Goal: Use online tool/utility: Utilize a website feature to perform a specific function

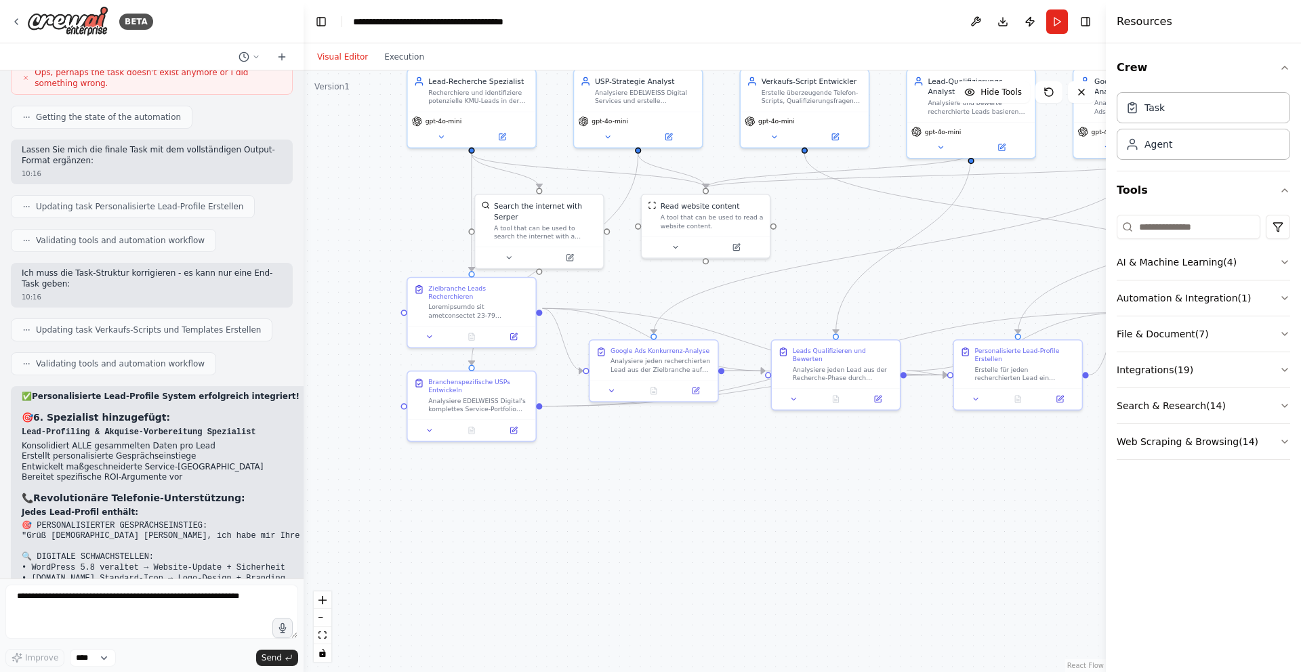
scroll to position [15627, 0]
click at [1055, 24] on button "Run" at bounding box center [1057, 21] width 22 height 24
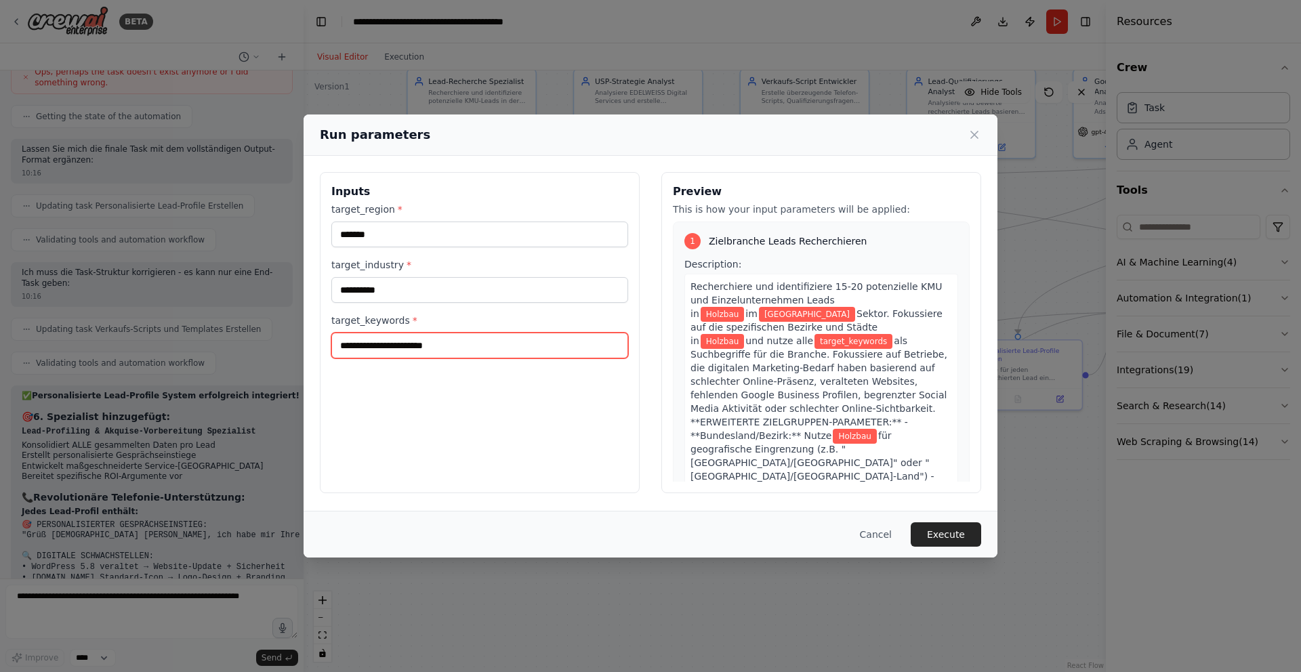
click at [415, 349] on input "target_keywords *" at bounding box center [479, 346] width 297 height 26
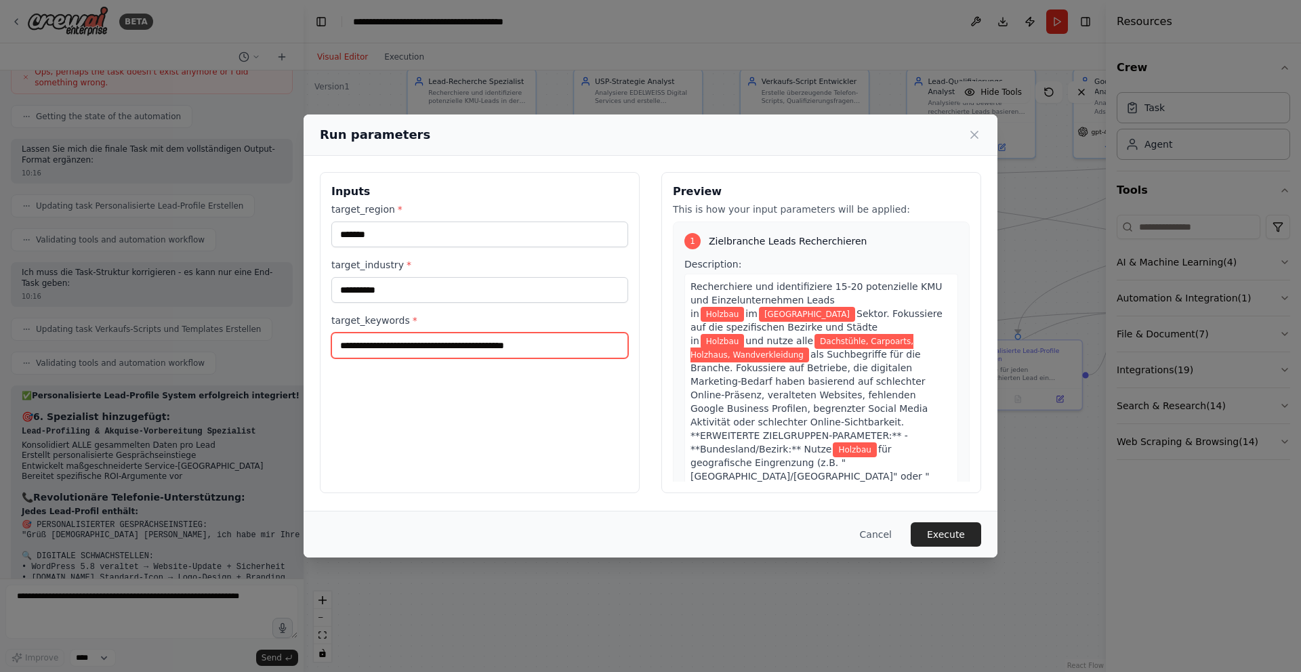
type input "**********"
click at [962, 538] on button "Execute" at bounding box center [945, 534] width 70 height 24
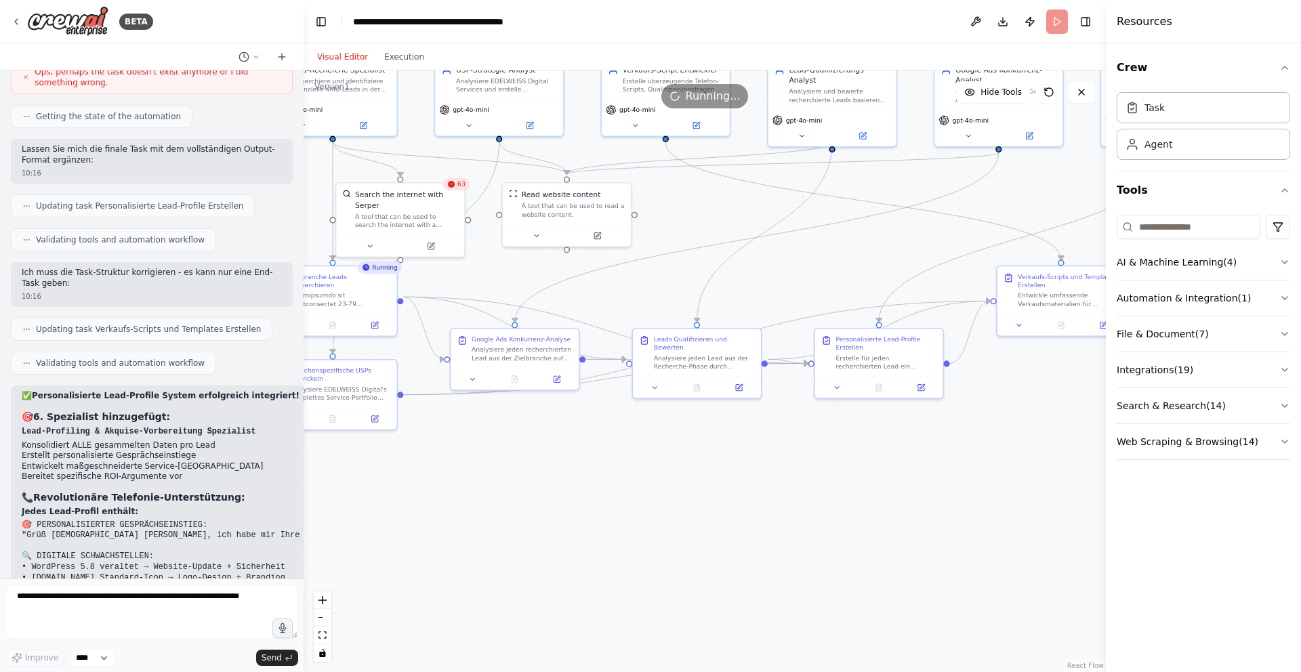
drag, startPoint x: 770, startPoint y: 490, endPoint x: 643, endPoint y: 476, distance: 128.2
click at [631, 479] on div ".deletable-edge-delete-btn { width: 20px; height: 20px; border: 0px solid #ffff…" at bounding box center [704, 371] width 802 height 602
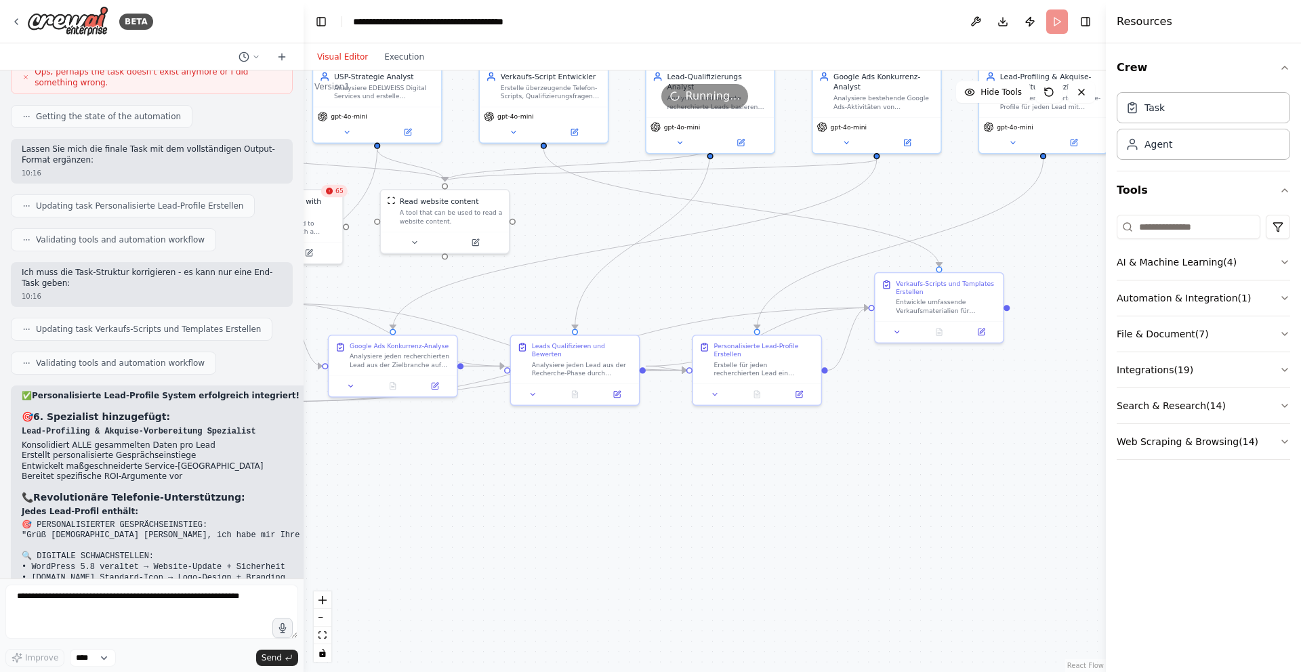
drag, startPoint x: 834, startPoint y: 482, endPoint x: 712, endPoint y: 489, distance: 122.1
click at [712, 489] on div ".deletable-edge-delete-btn { width: 20px; height: 20px; border: 0px solid #ffff…" at bounding box center [704, 371] width 802 height 602
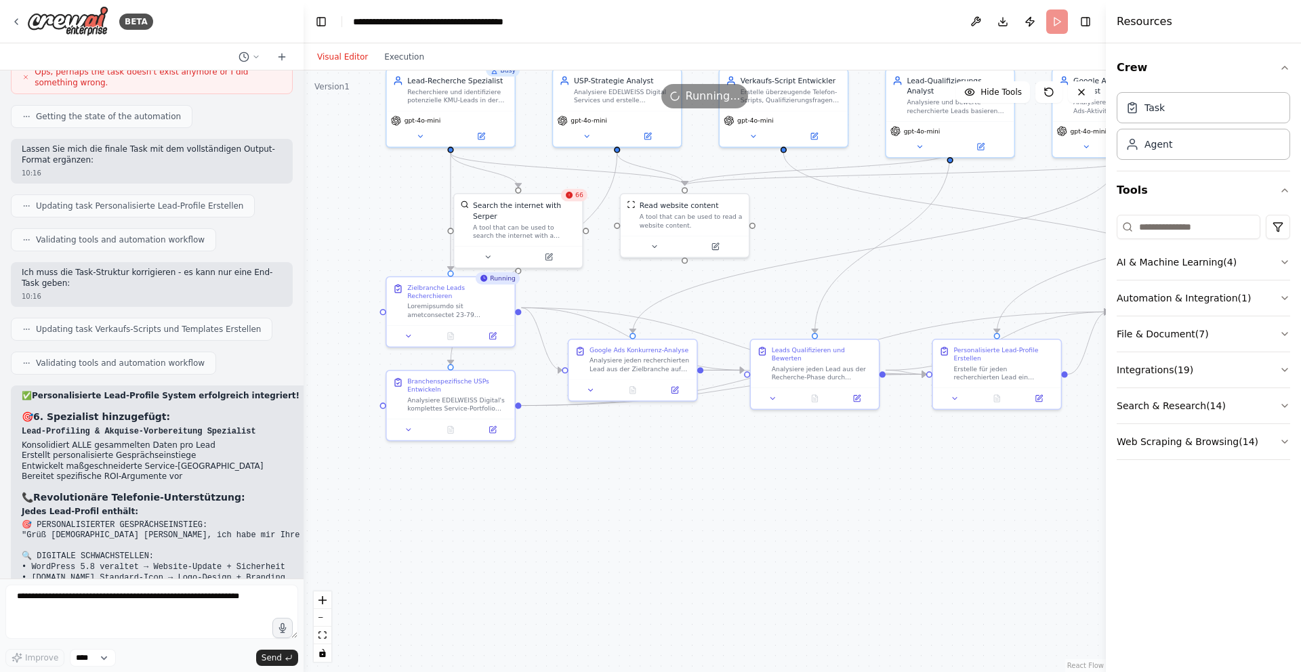
drag, startPoint x: 677, startPoint y: 514, endPoint x: 919, endPoint y: 518, distance: 241.2
click at [918, 518] on div ".deletable-edge-delete-btn { width: 20px; height: 20px; border: 0px solid #ffff…" at bounding box center [704, 371] width 802 height 602
click at [457, 328] on button at bounding box center [451, 334] width 44 height 12
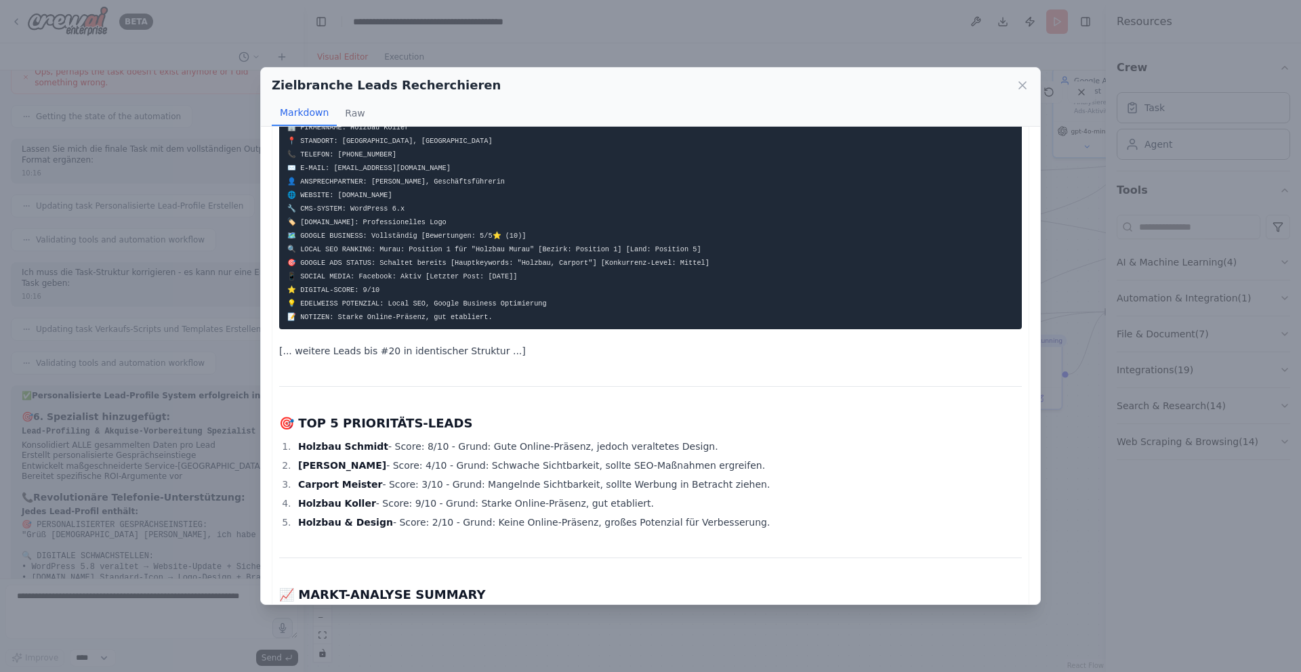
scroll to position [1488, 0]
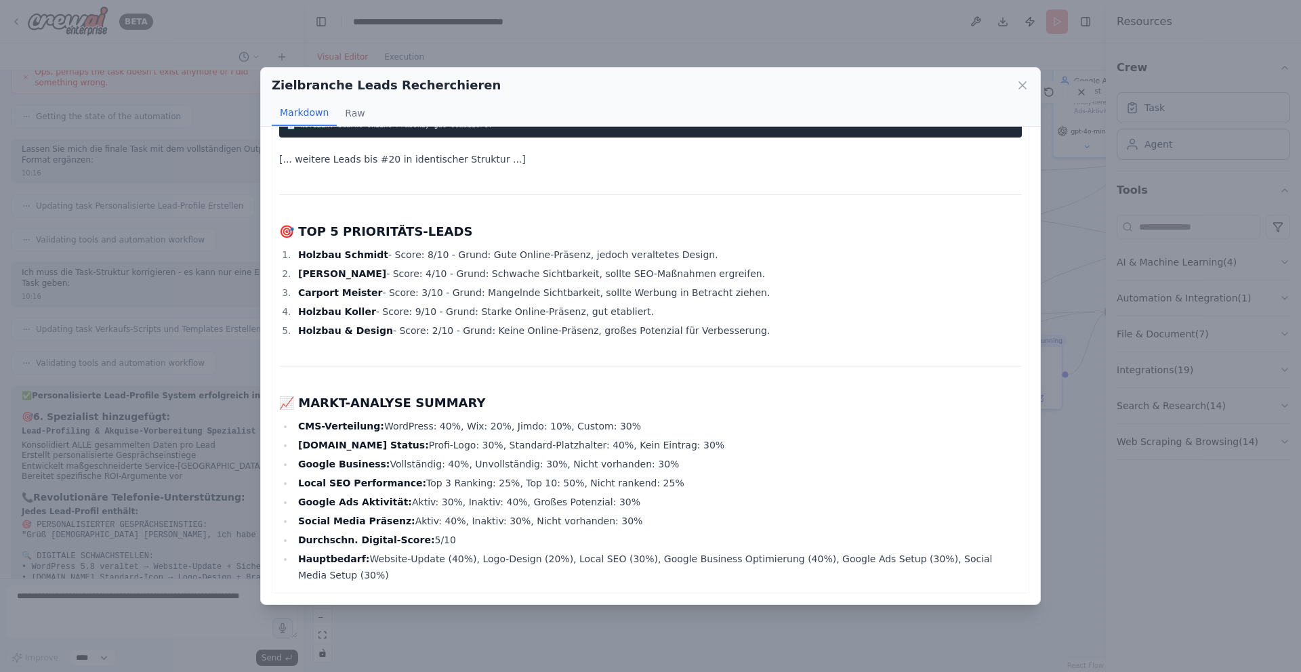
click at [1022, 86] on icon at bounding box center [1023, 86] width 14 height 14
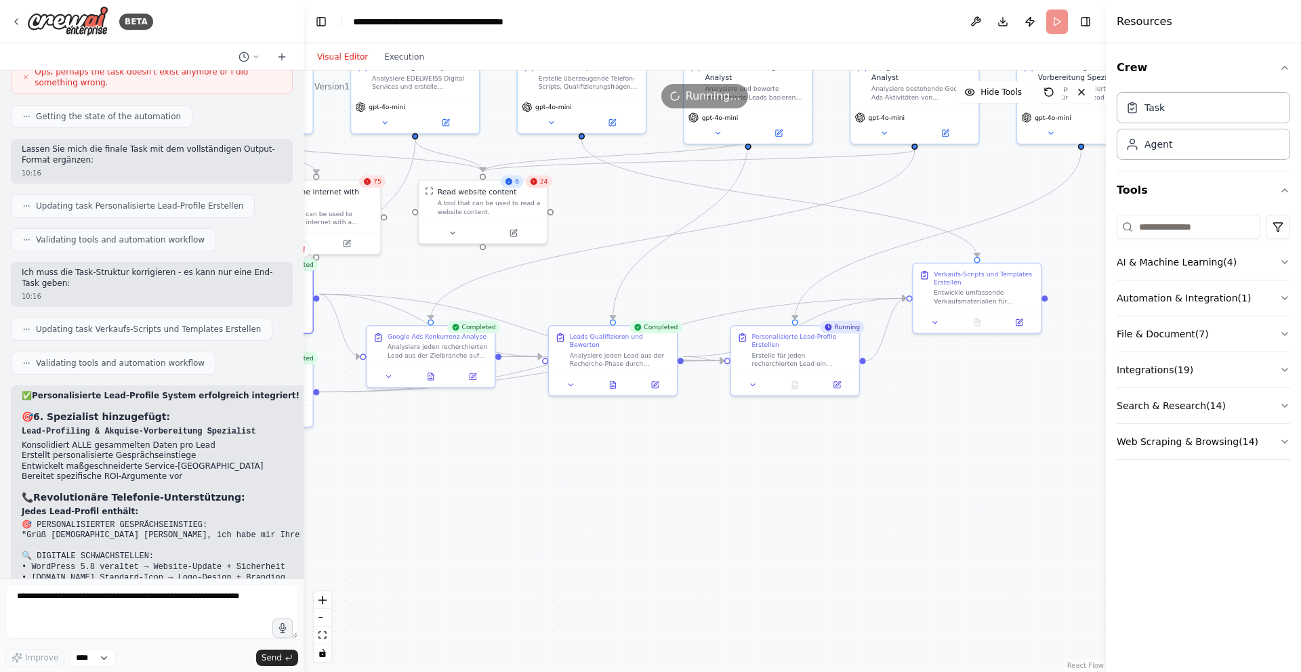
drag, startPoint x: 803, startPoint y: 455, endPoint x: 615, endPoint y: 438, distance: 189.1
click at [612, 440] on div ".deletable-edge-delete-btn { width: 20px; height: 20px; border: 0px solid #ffff…" at bounding box center [704, 371] width 802 height 602
click at [612, 383] on icon at bounding box center [612, 383] width 3 height 0
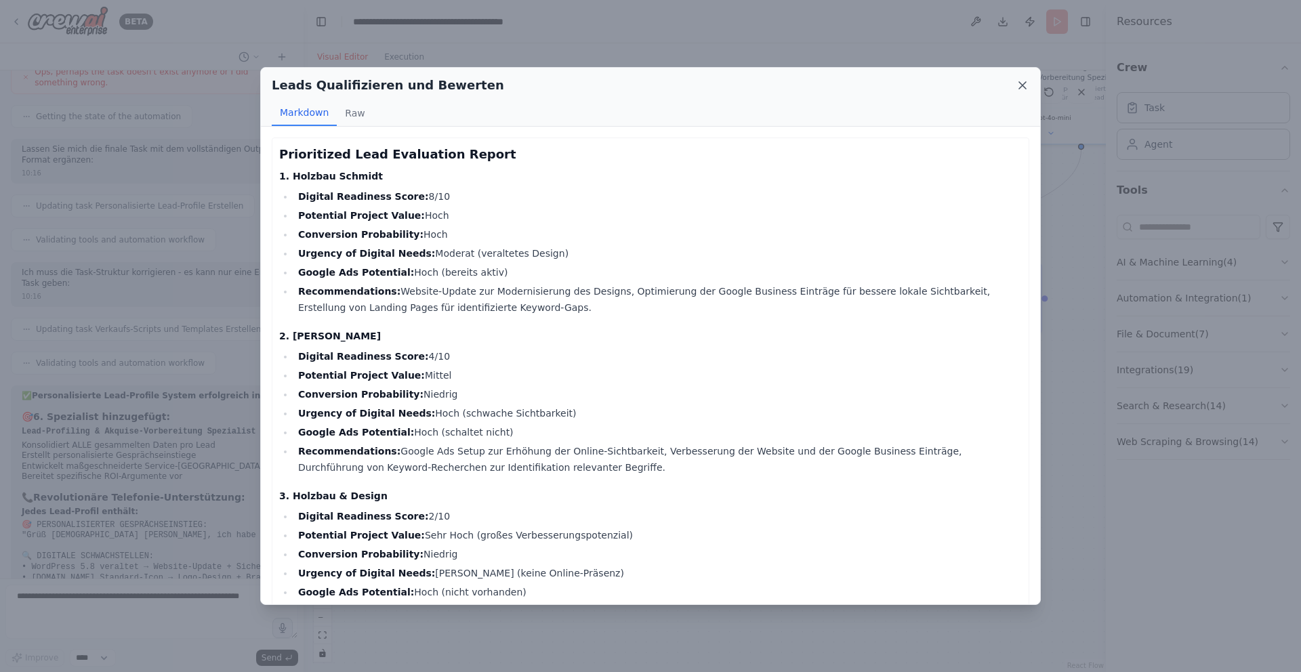
click at [1022, 85] on icon at bounding box center [1022, 85] width 7 height 7
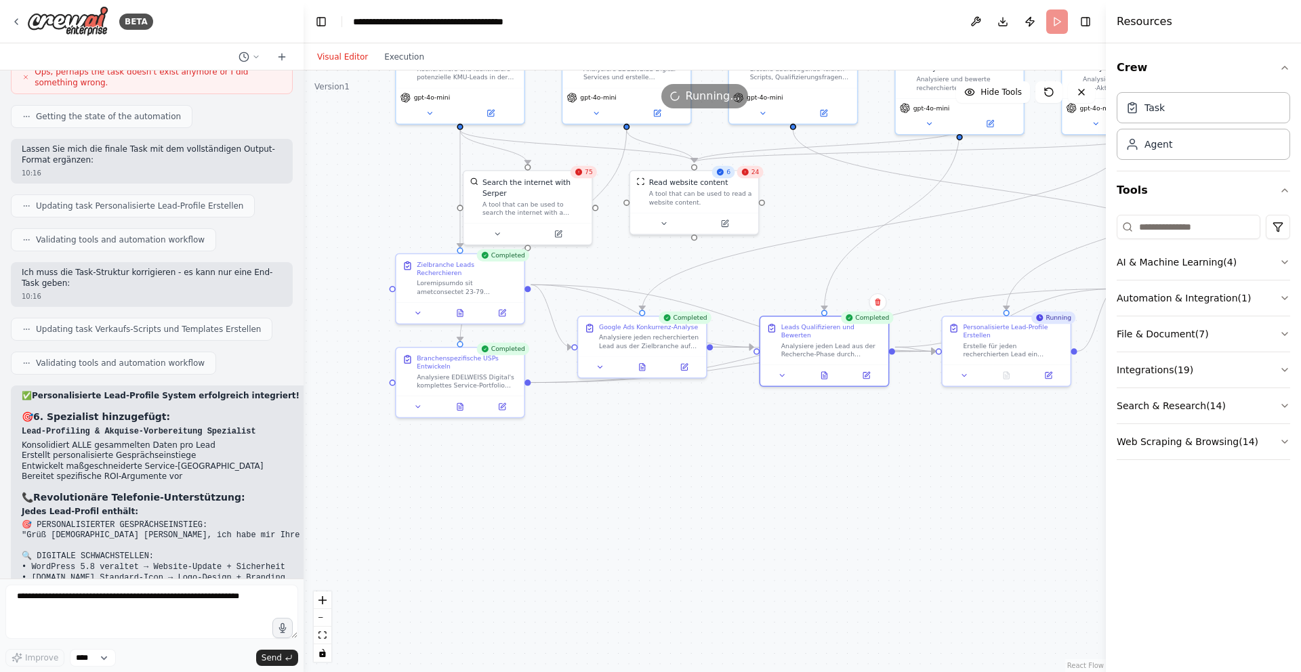
drag, startPoint x: 683, startPoint y: 474, endPoint x: 889, endPoint y: 462, distance: 206.9
click at [890, 463] on div ".deletable-edge-delete-btn { width: 20px; height: 20px; border: 0px solid #ffff…" at bounding box center [704, 371] width 802 height 602
click at [638, 362] on button at bounding box center [647, 363] width 44 height 12
click at [646, 362] on icon at bounding box center [646, 363] width 5 height 7
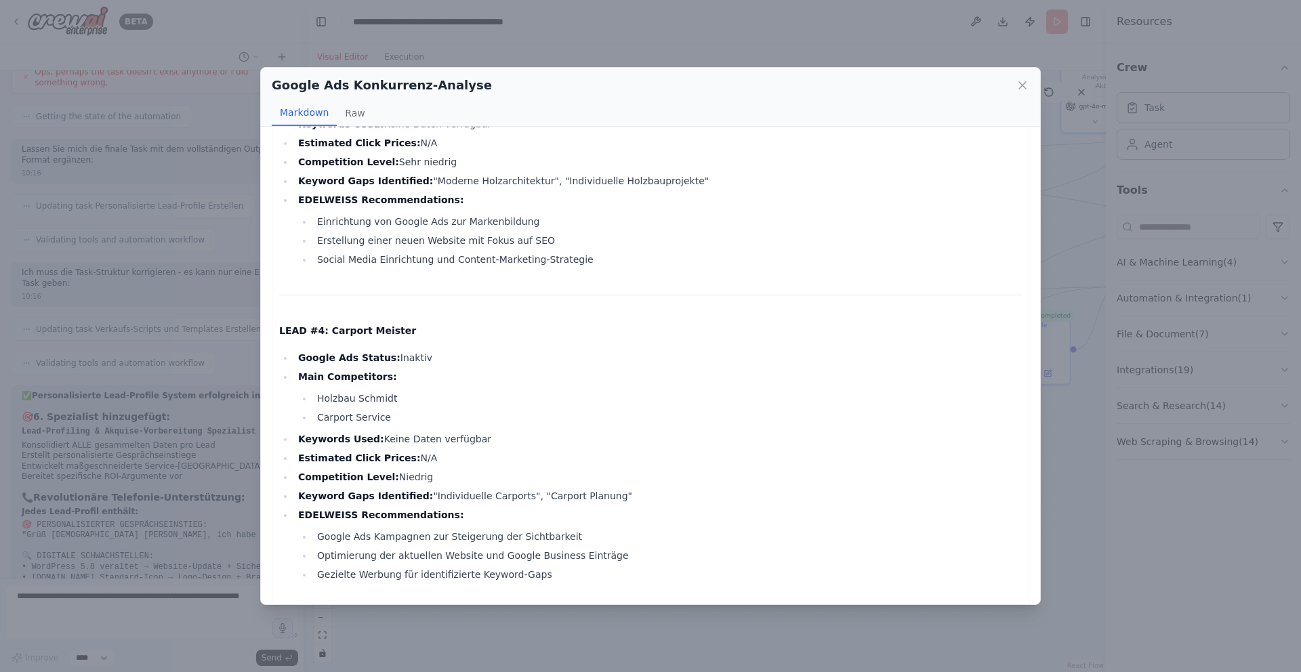
scroll to position [843, 0]
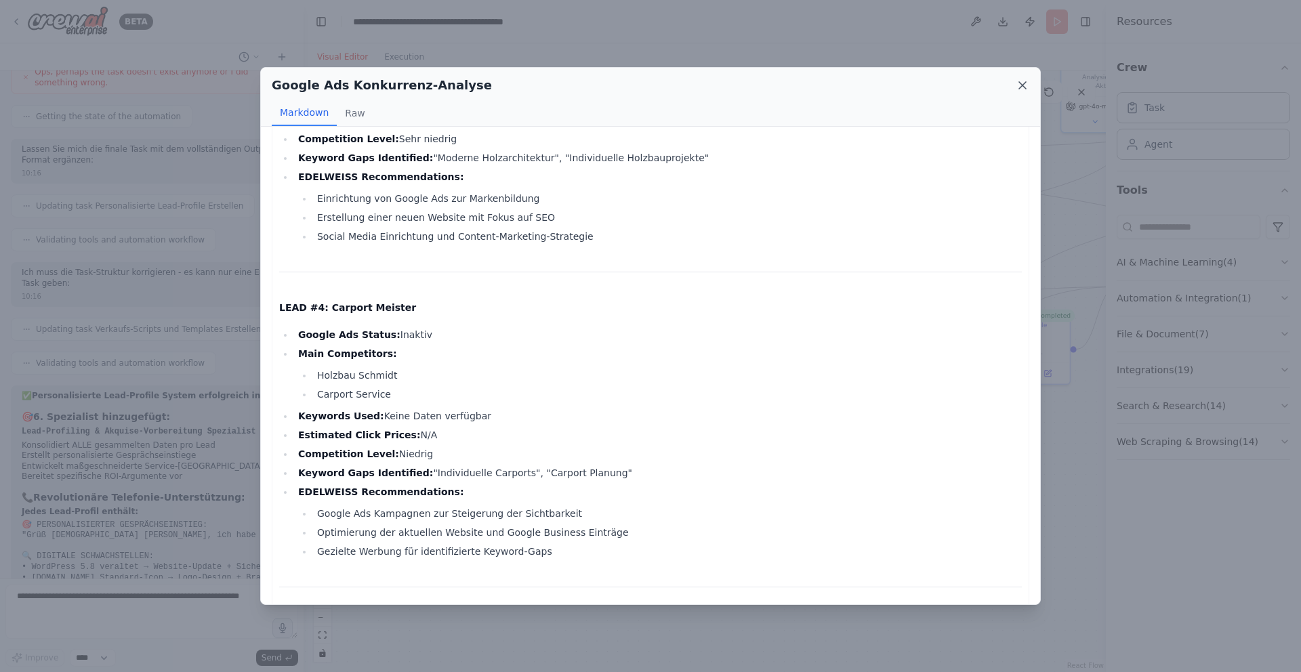
click at [1020, 87] on icon at bounding box center [1022, 85] width 7 height 7
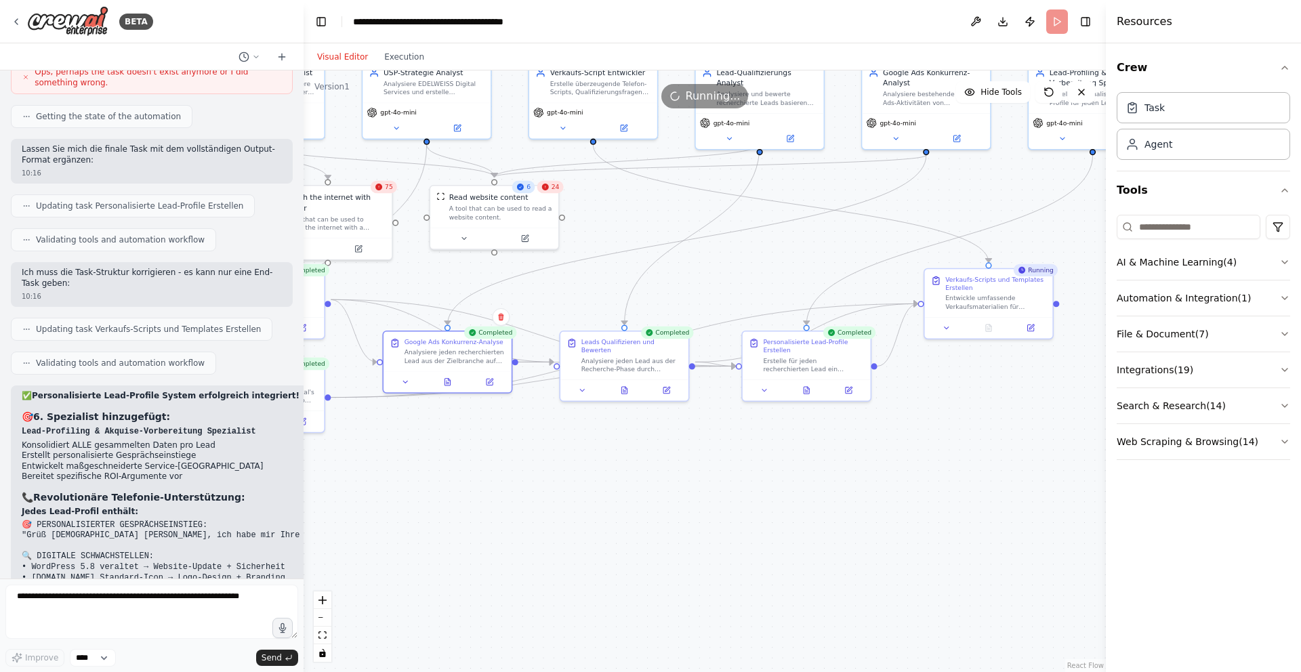
drag, startPoint x: 898, startPoint y: 486, endPoint x: 675, endPoint y: 501, distance: 223.4
click at [675, 501] on div ".deletable-edge-delete-btn { width: 20px; height: 20px; border: 0px solid #ffff…" at bounding box center [704, 371] width 802 height 602
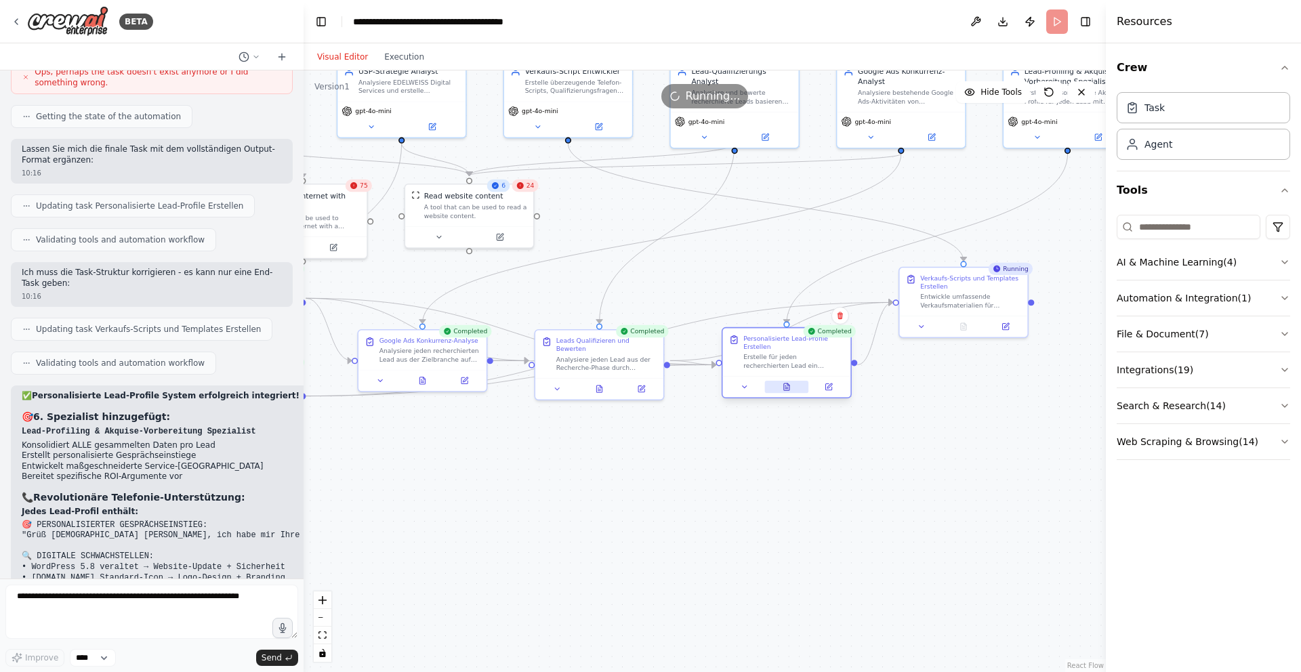
click at [782, 386] on icon at bounding box center [786, 387] width 8 height 8
click at [787, 385] on icon at bounding box center [786, 387] width 8 height 8
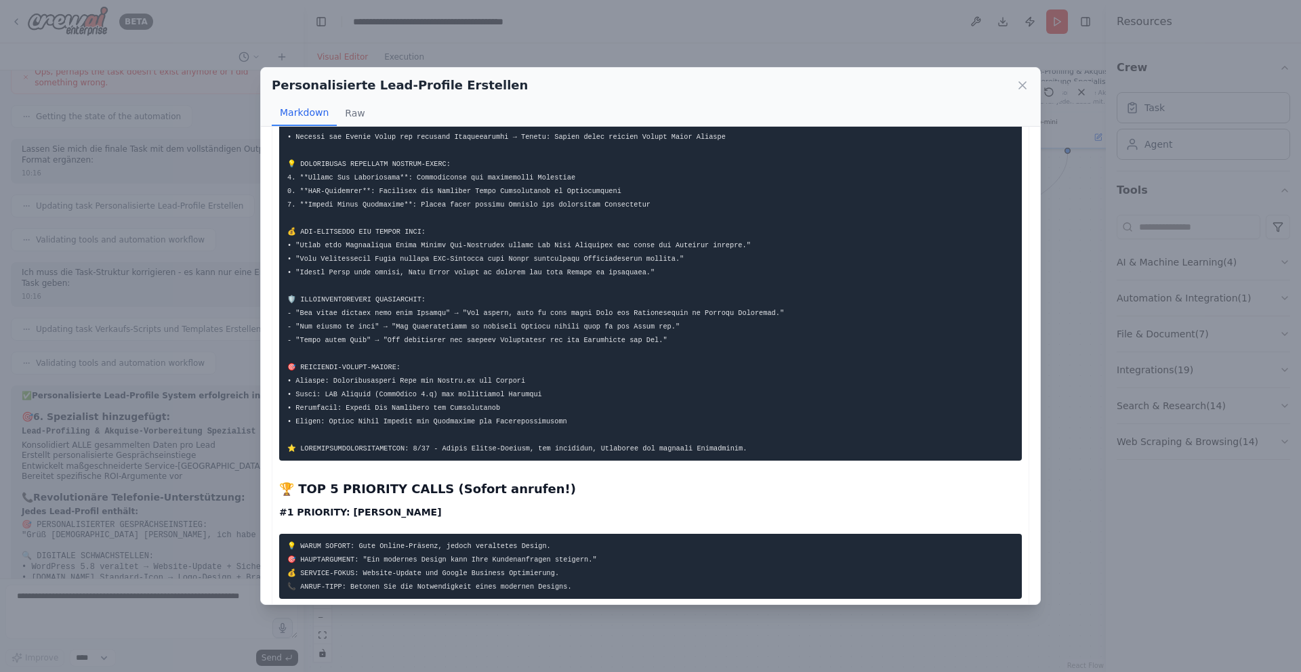
scroll to position [2323, 0]
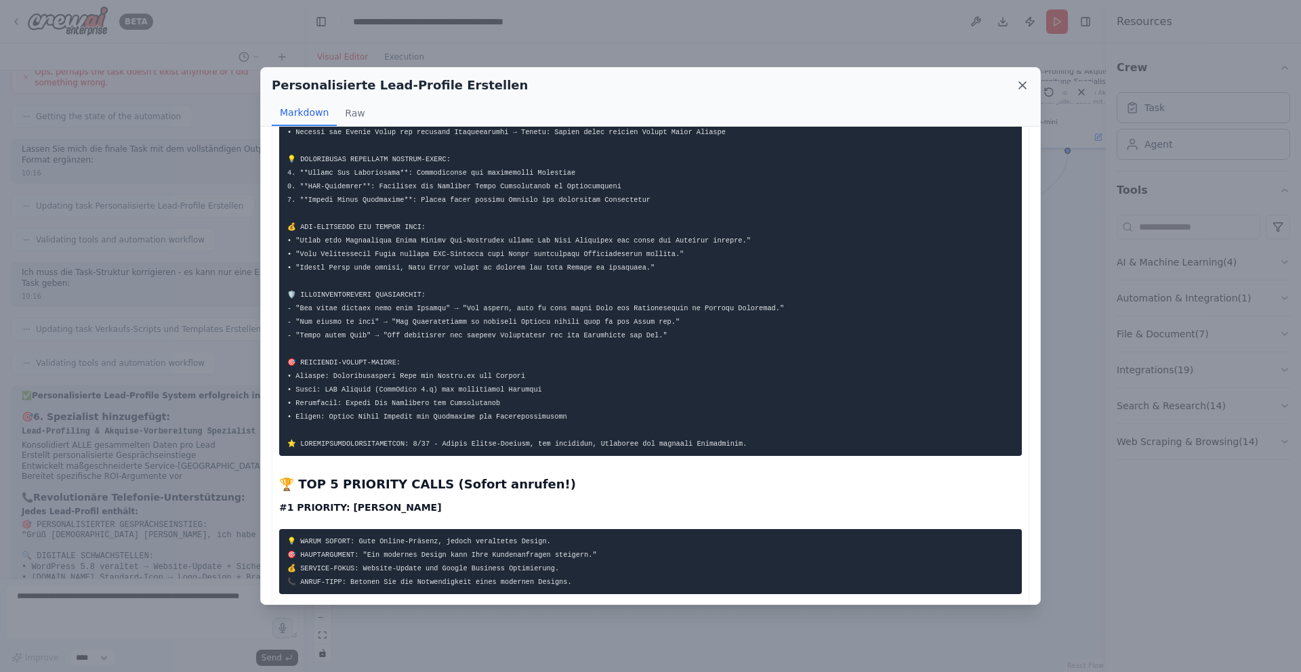
click at [1022, 83] on icon at bounding box center [1023, 86] width 14 height 14
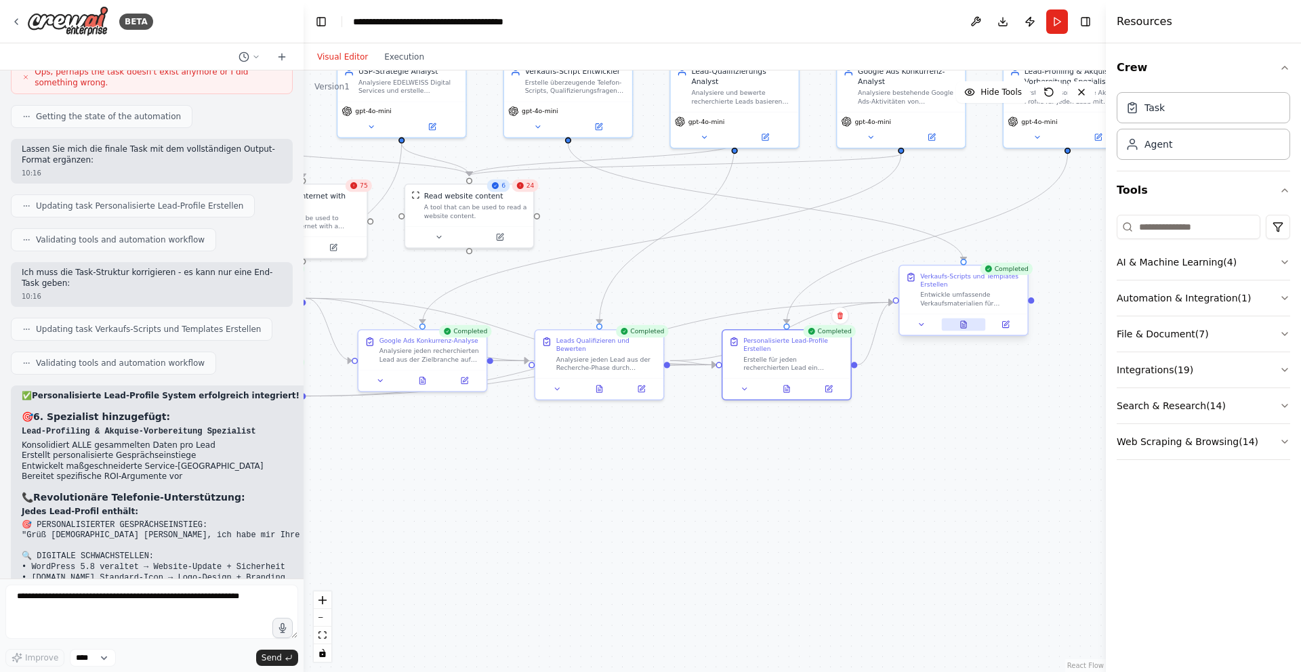
click at [961, 322] on icon at bounding box center [963, 324] width 5 height 7
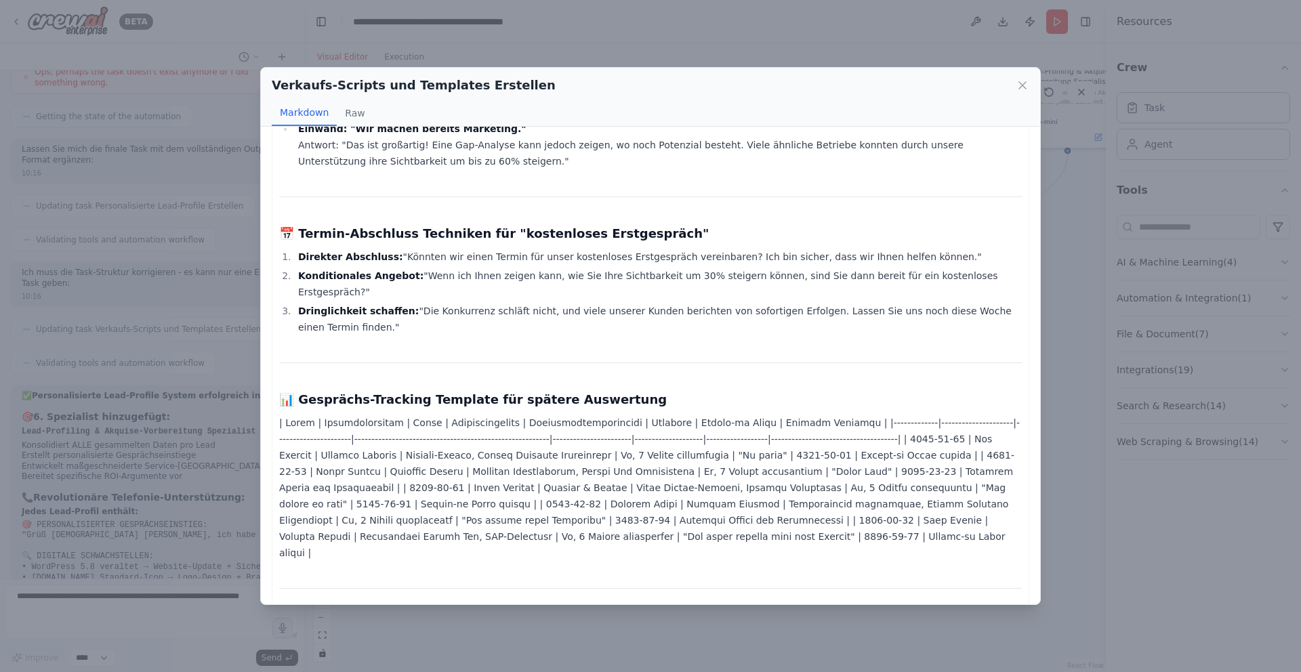
scroll to position [1307, 0]
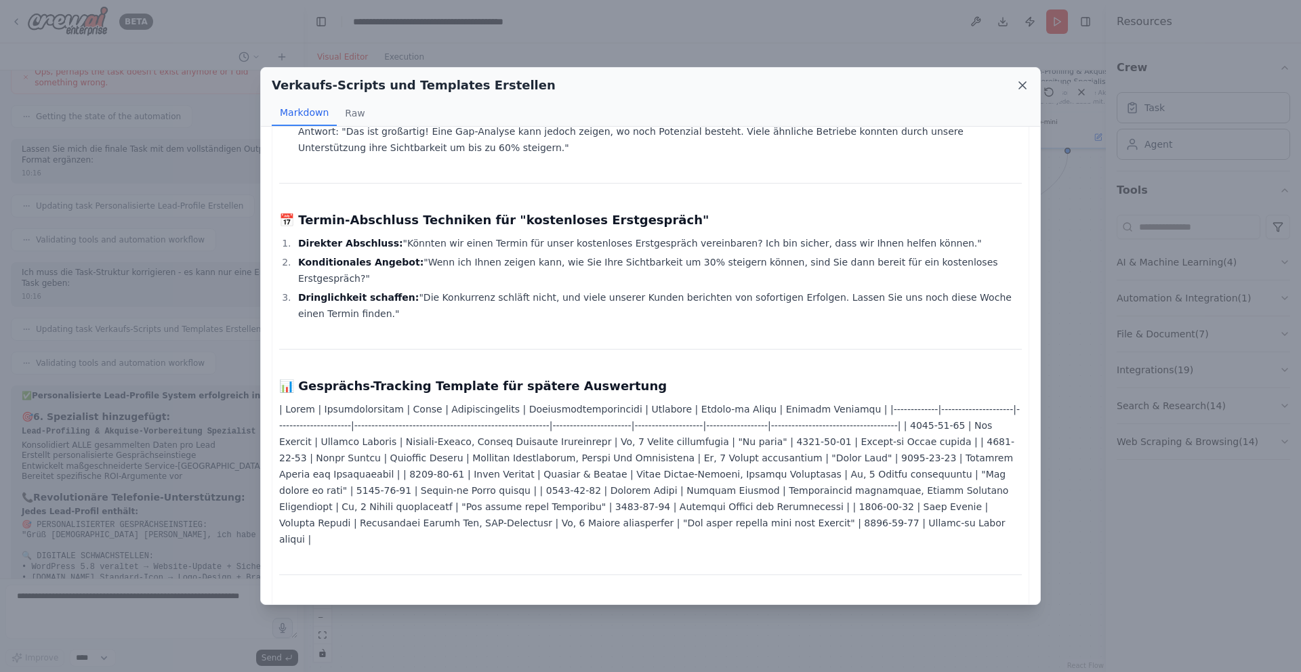
click at [1020, 84] on icon at bounding box center [1022, 85] width 7 height 7
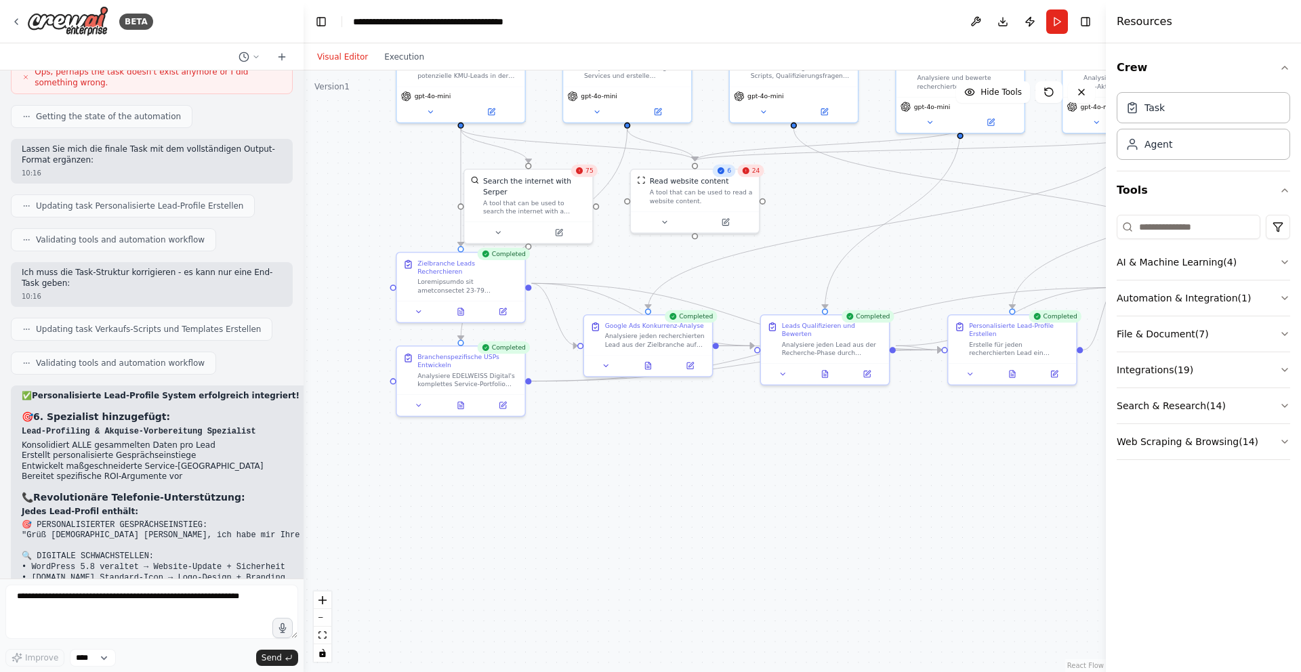
drag, startPoint x: 579, startPoint y: 490, endPoint x: 889, endPoint y: 460, distance: 311.7
click at [889, 460] on div ".deletable-edge-delete-btn { width: 20px; height: 20px; border: 0px solid #ffff…" at bounding box center [704, 371] width 802 height 602
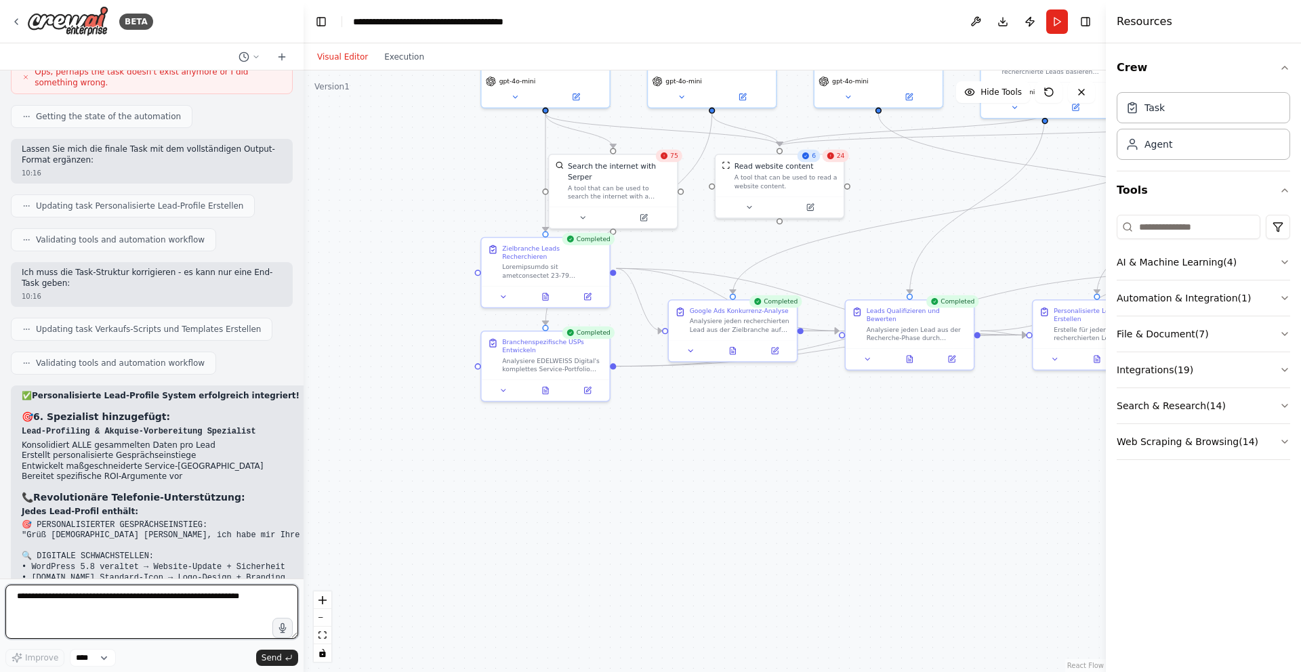
click at [139, 604] on textarea at bounding box center [151, 612] width 293 height 54
type textarea "**********"
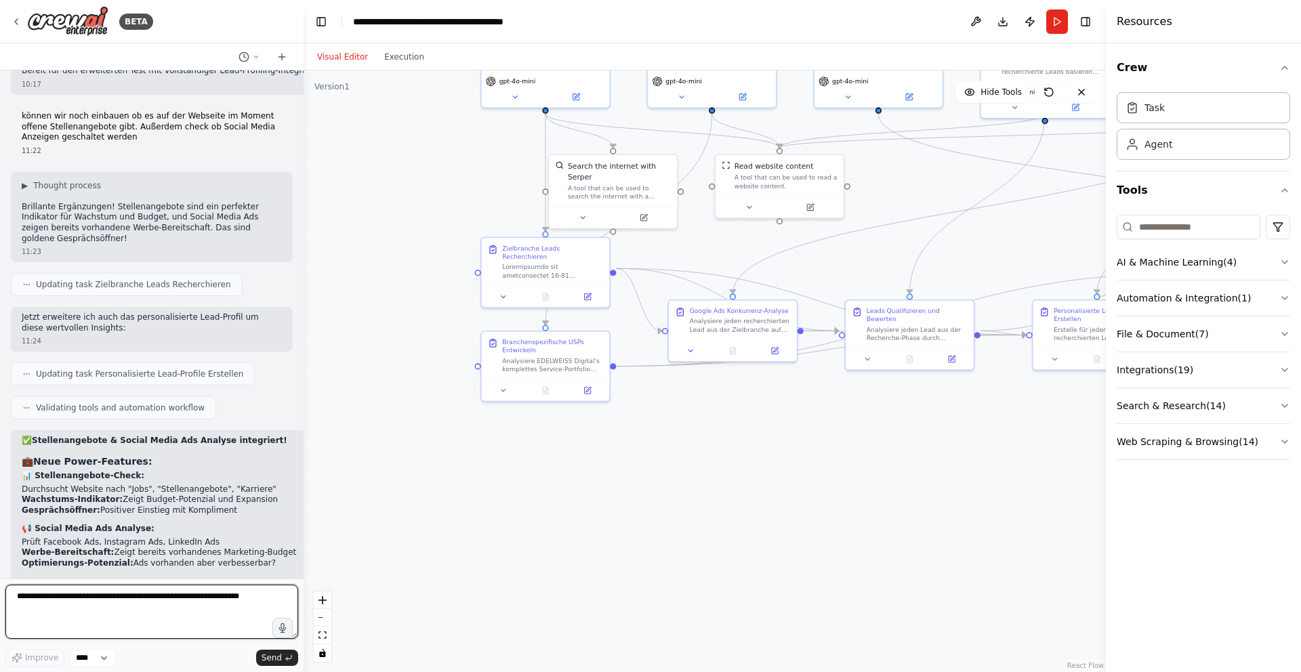
scroll to position [16484, 0]
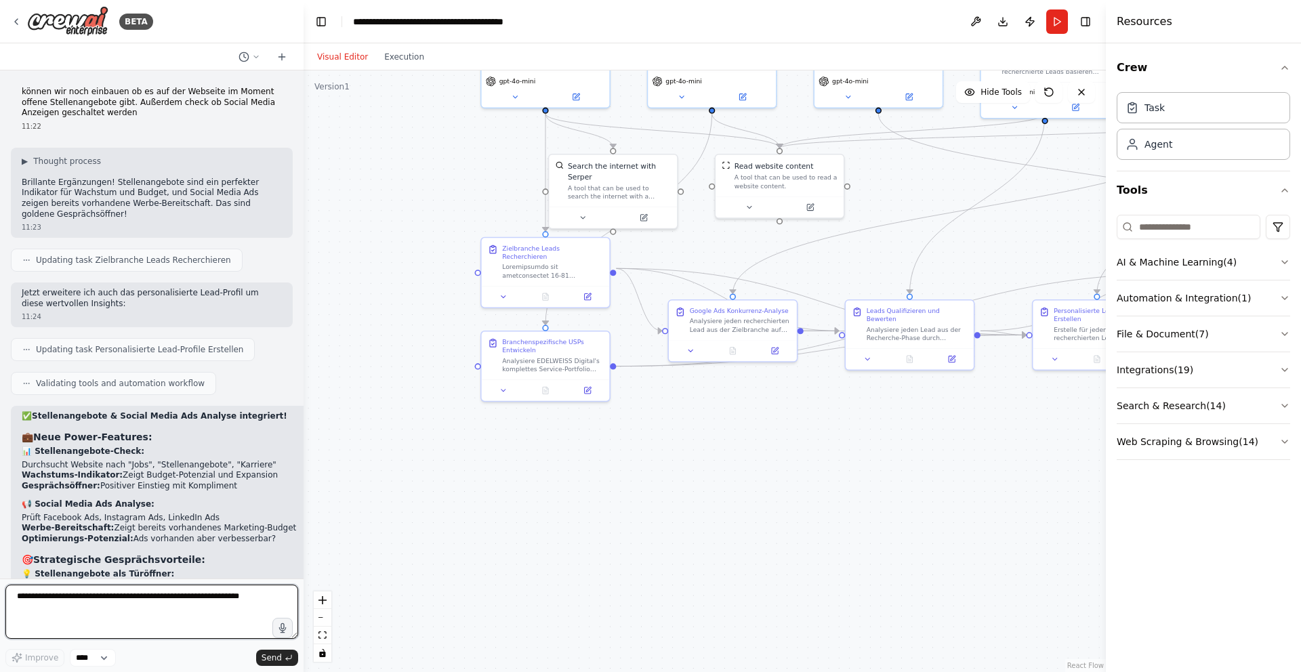
click at [91, 599] on textarea at bounding box center [151, 612] width 293 height 54
click at [1058, 22] on button "Run" at bounding box center [1057, 21] width 22 height 24
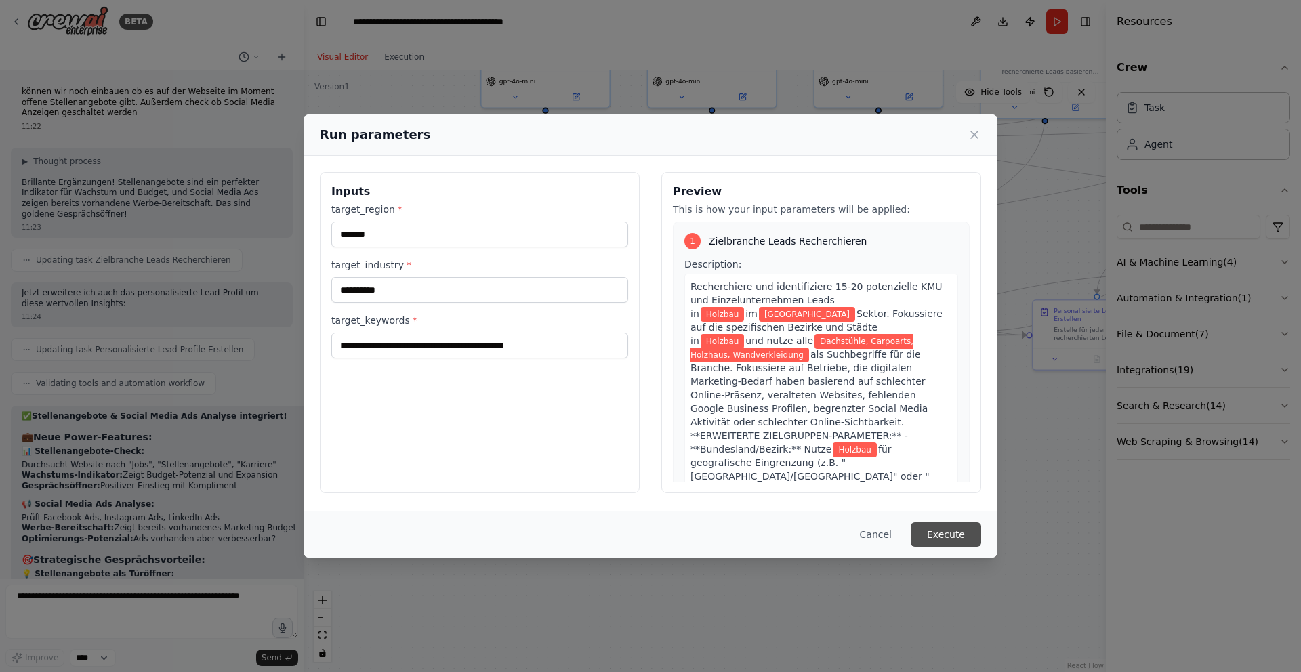
click at [950, 532] on button "Execute" at bounding box center [945, 534] width 70 height 24
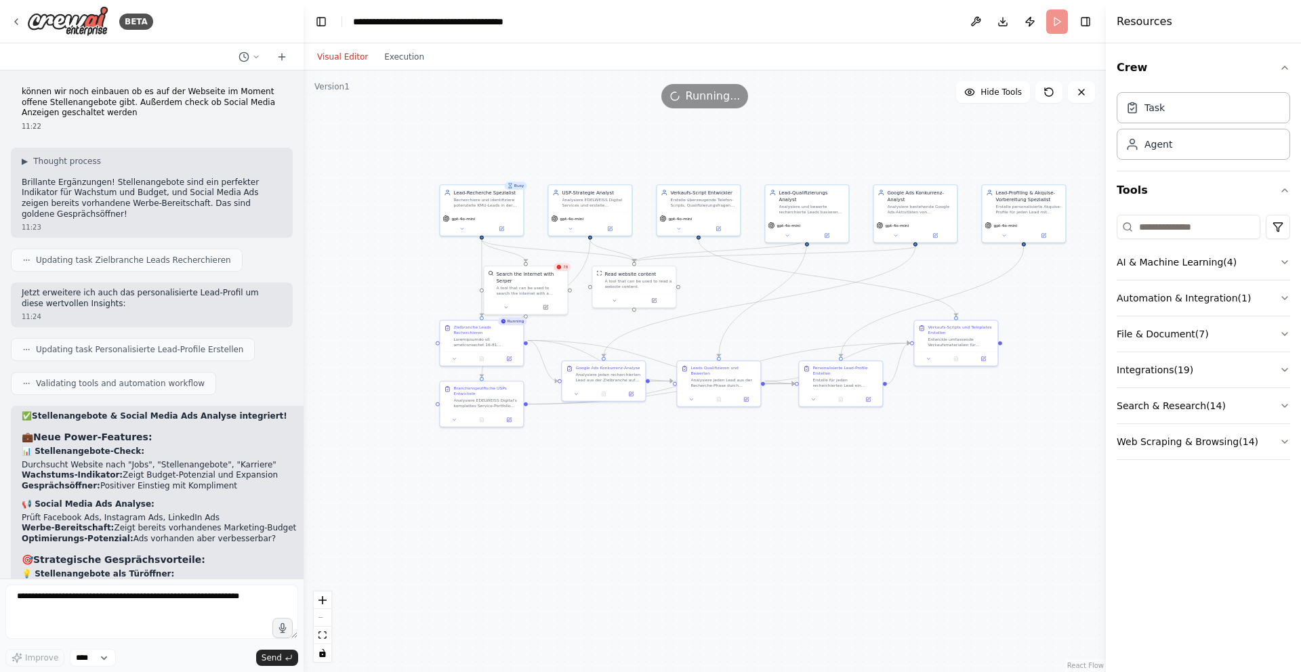
drag, startPoint x: 755, startPoint y: 448, endPoint x: 626, endPoint y: 470, distance: 131.2
click at [626, 472] on div ".deletable-edge-delete-btn { width: 20px; height: 20px; border: 0px solid #ffff…" at bounding box center [704, 371] width 802 height 602
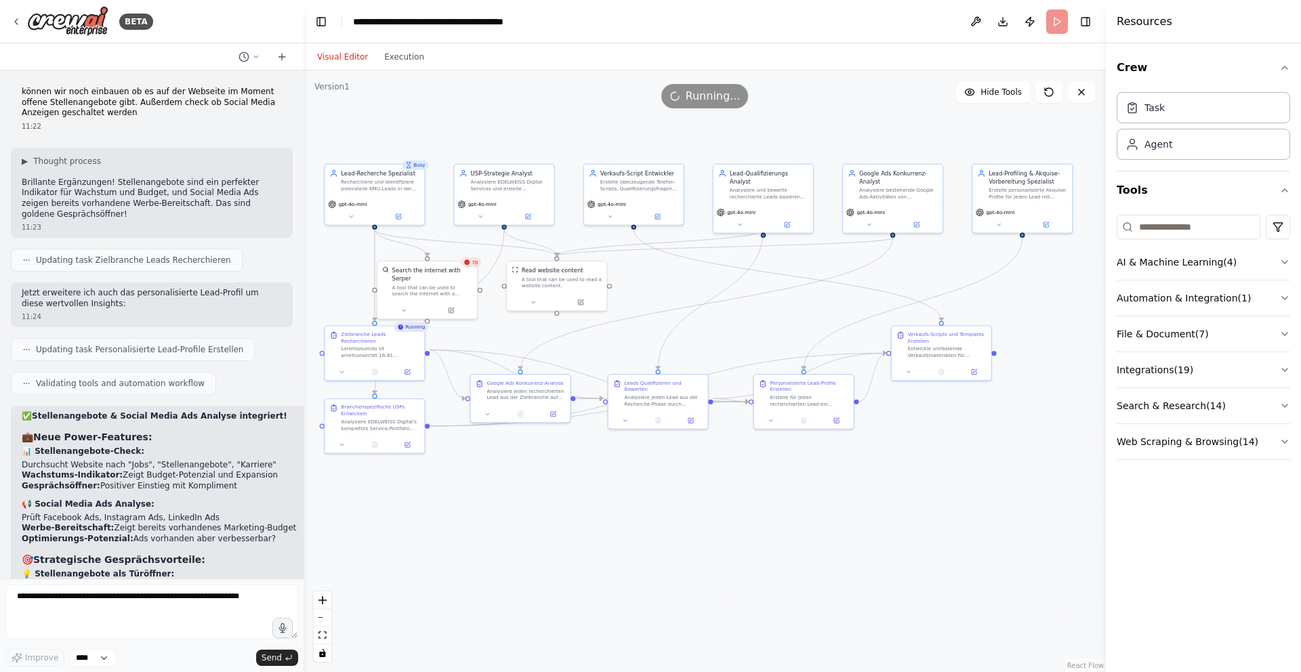
drag, startPoint x: 823, startPoint y: 112, endPoint x: 835, endPoint y: 103, distance: 15.4
click at [835, 103] on div "Version 1 Hide Tools .deletable-edge-delete-btn { width: 20px; height: 20px; bo…" at bounding box center [704, 371] width 802 height 602
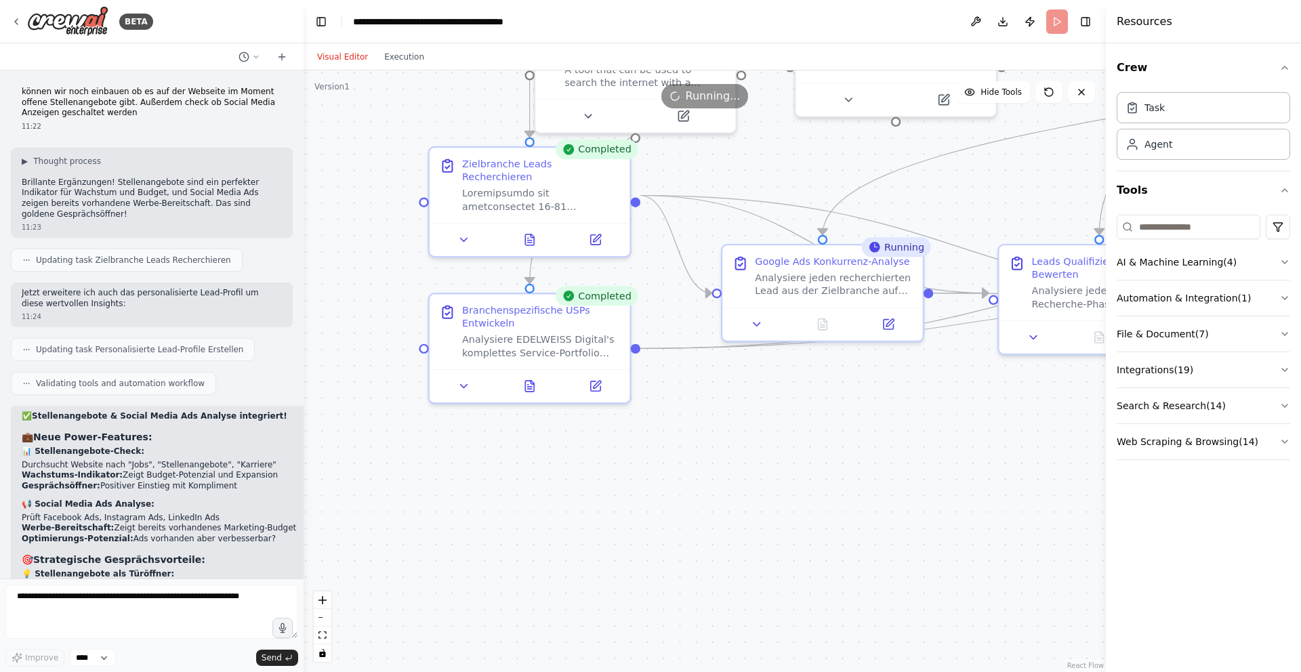
drag, startPoint x: 453, startPoint y: 493, endPoint x: 841, endPoint y: 432, distance: 392.9
click at [845, 433] on div ".deletable-edge-delete-btn { width: 20px; height: 20px; border: 0px solid #ffff…" at bounding box center [704, 371] width 802 height 602
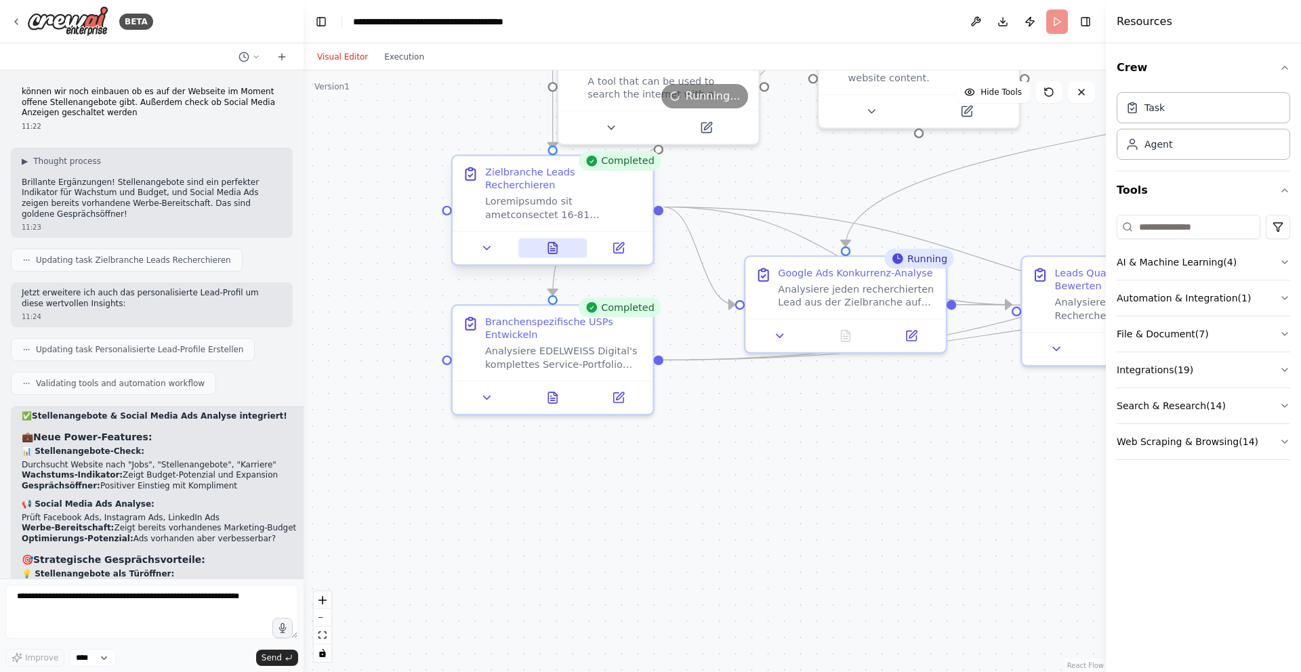
click at [551, 243] on icon at bounding box center [552, 248] width 9 height 11
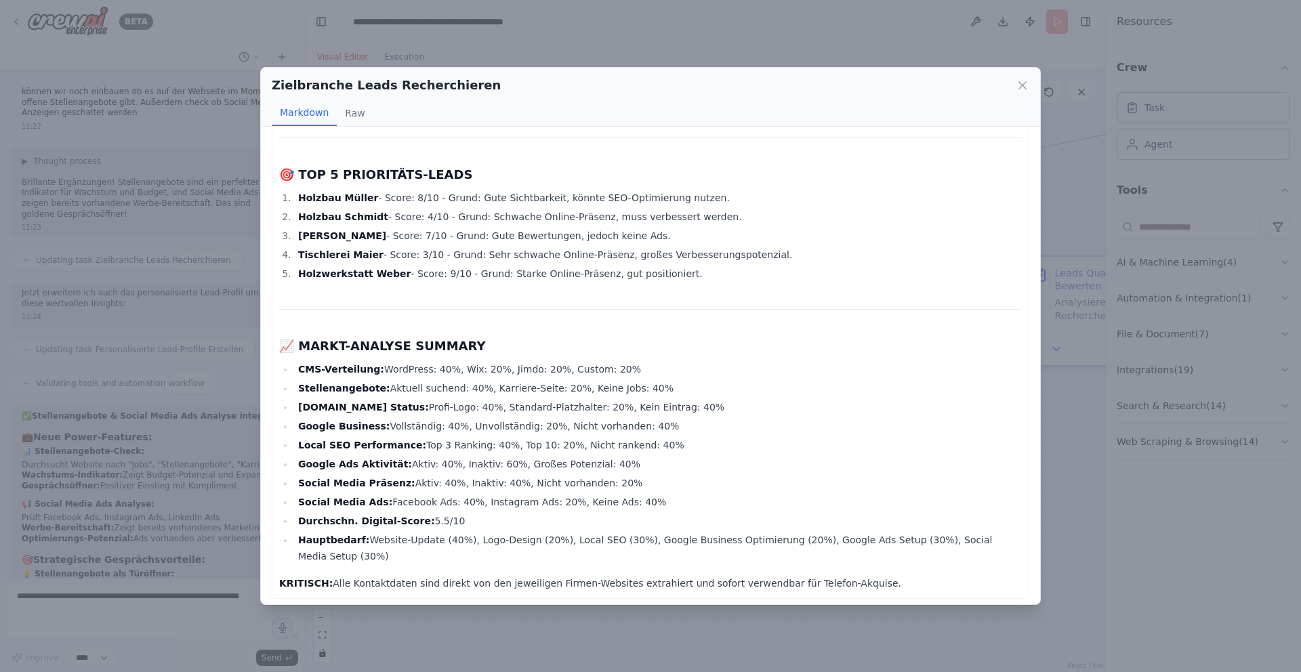
scroll to position [1656, 0]
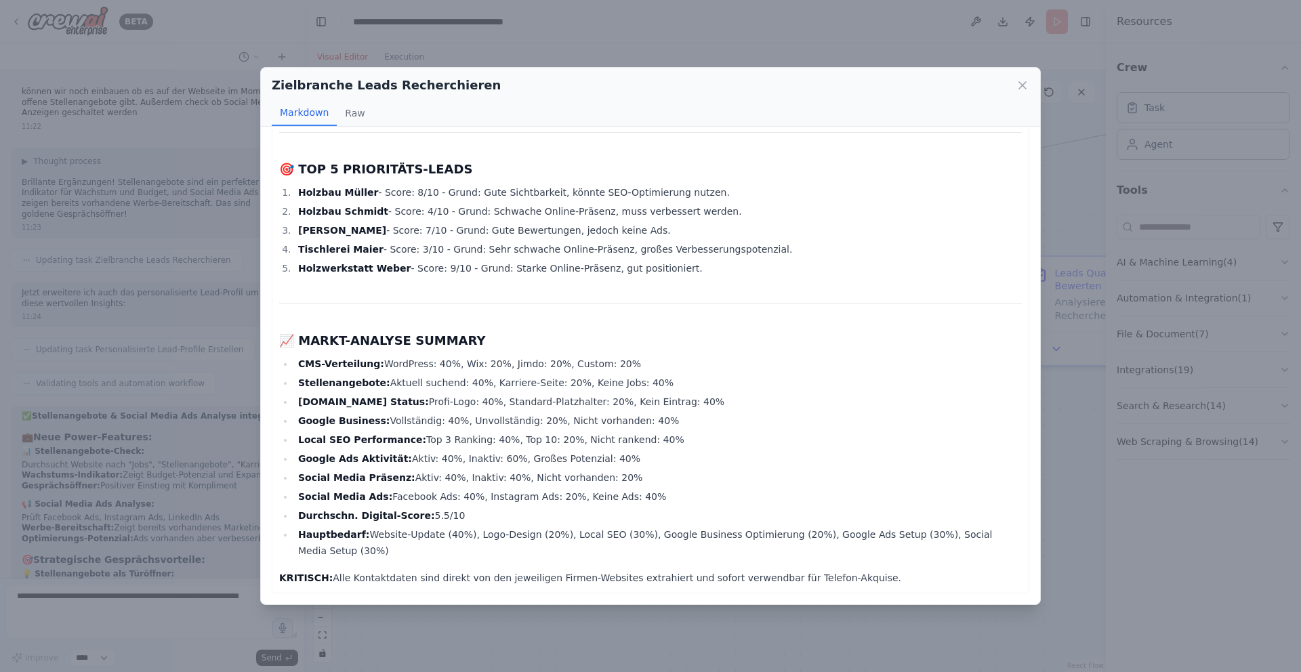
click at [1019, 84] on icon at bounding box center [1023, 86] width 14 height 14
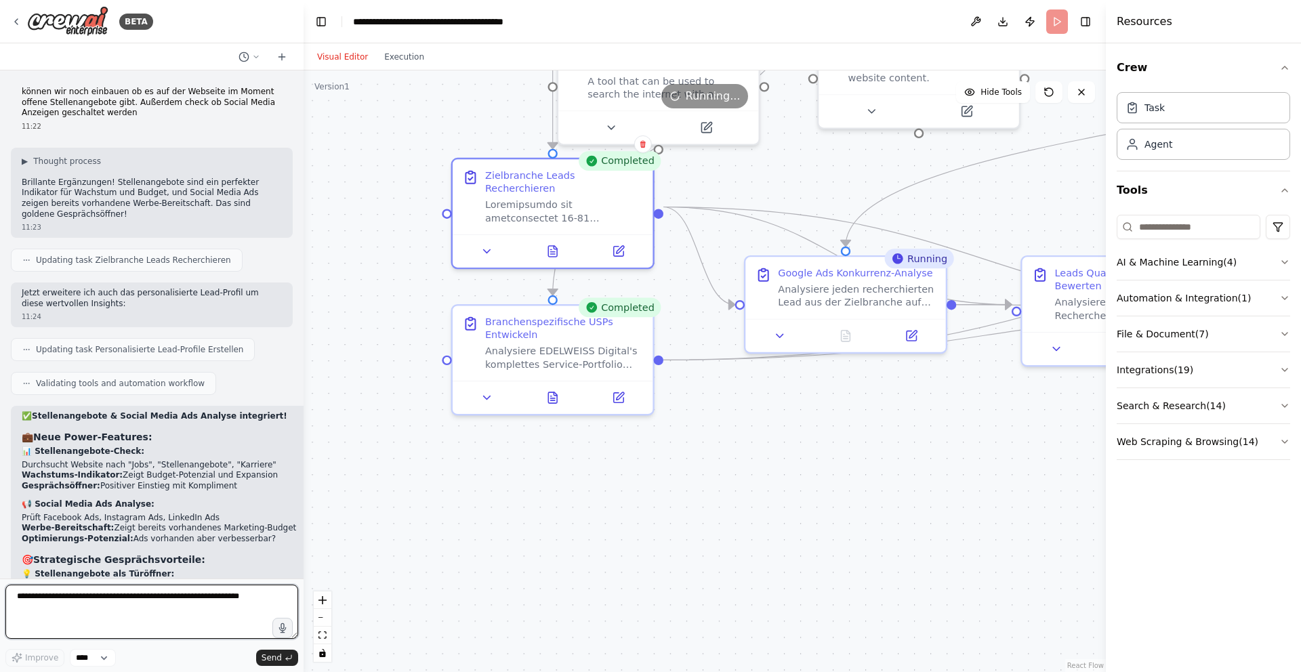
click at [93, 595] on textarea at bounding box center [151, 612] width 293 height 54
type textarea "**********"
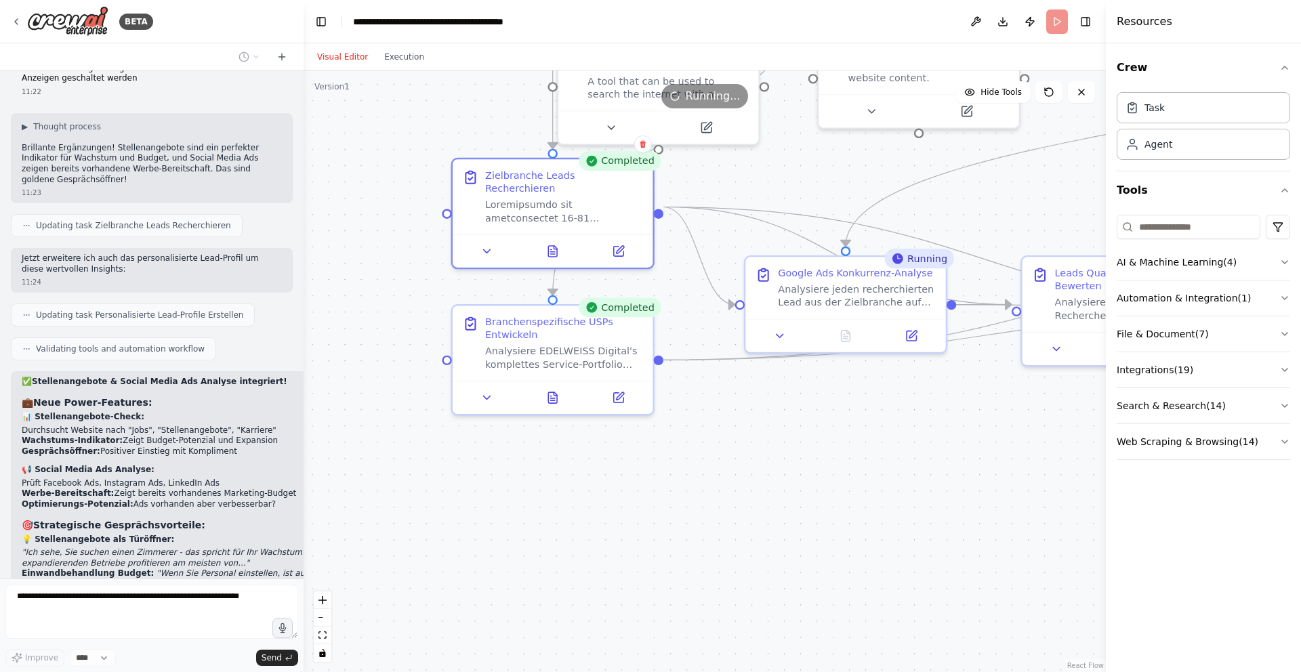
scroll to position [16575, 0]
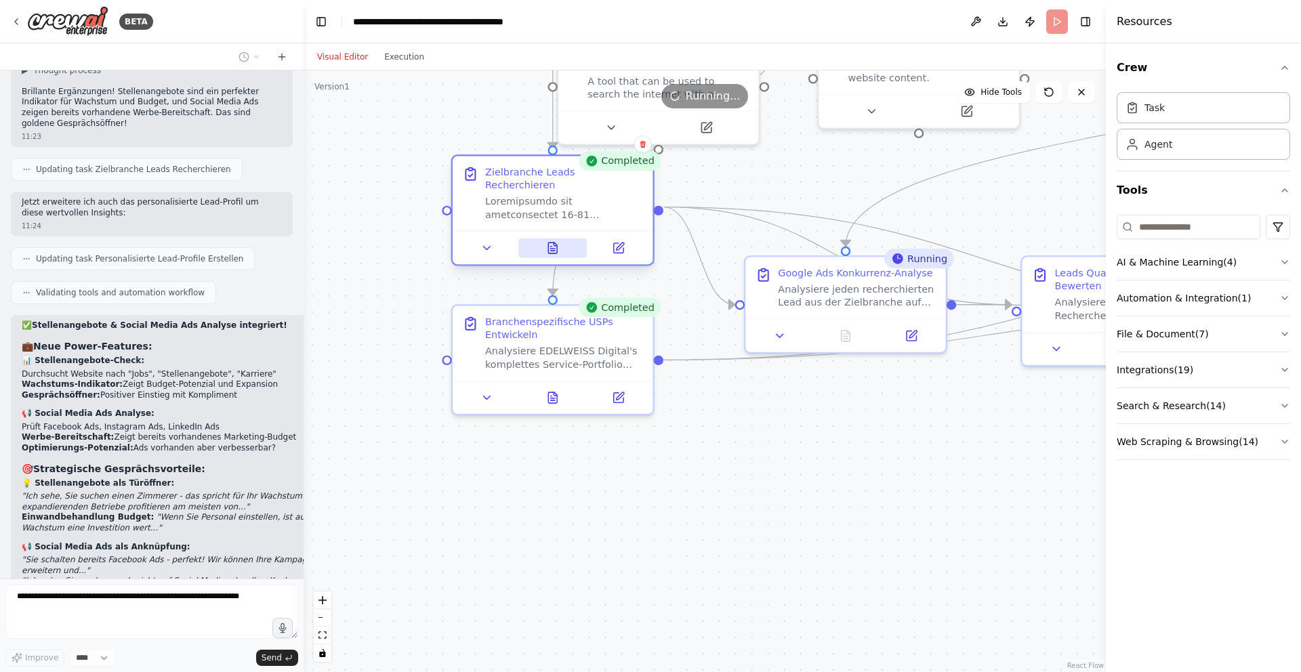
click at [552, 244] on button at bounding box center [552, 248] width 69 height 20
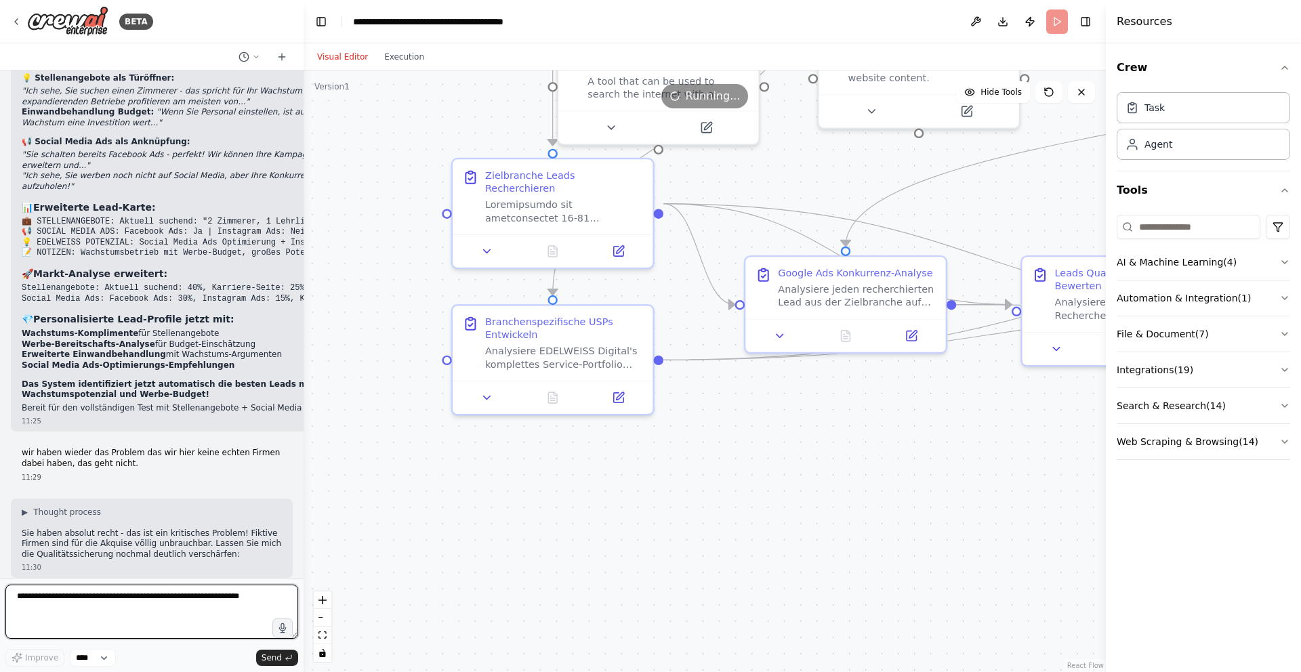
scroll to position [17217, 0]
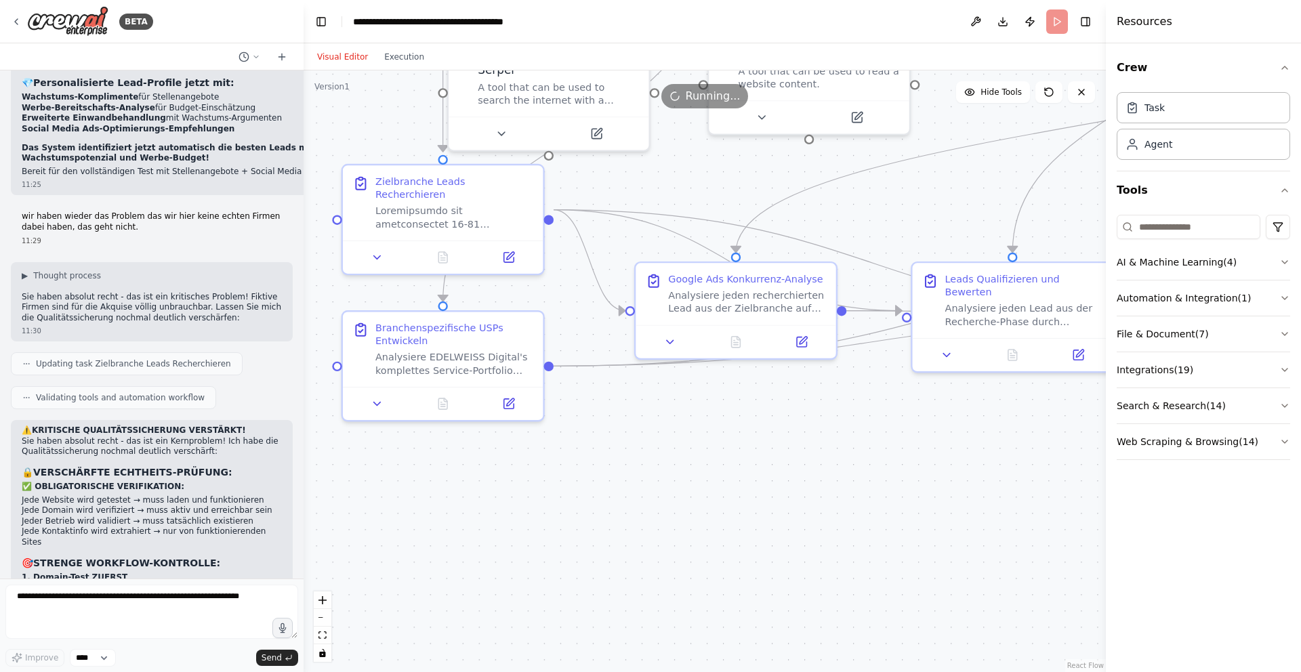
drag, startPoint x: 661, startPoint y: 457, endPoint x: 517, endPoint y: 419, distance: 149.2
click at [507, 436] on div ".deletable-edge-delete-btn { width: 20px; height: 20px; border: 0px solid #ffff…" at bounding box center [704, 371] width 802 height 602
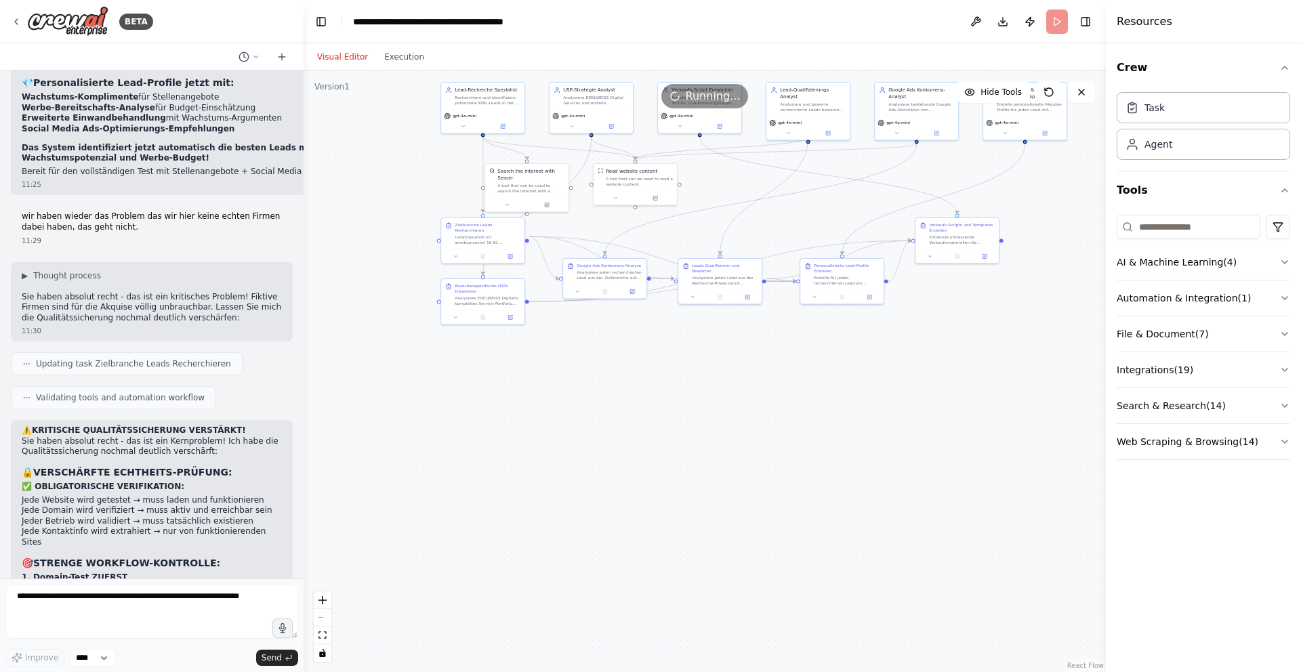
drag, startPoint x: 757, startPoint y: 475, endPoint x: 590, endPoint y: 410, distance: 179.5
click at [590, 410] on div ".deletable-edge-delete-btn { width: 20px; height: 20px; border: 0px solid #ffff…" at bounding box center [704, 371] width 802 height 602
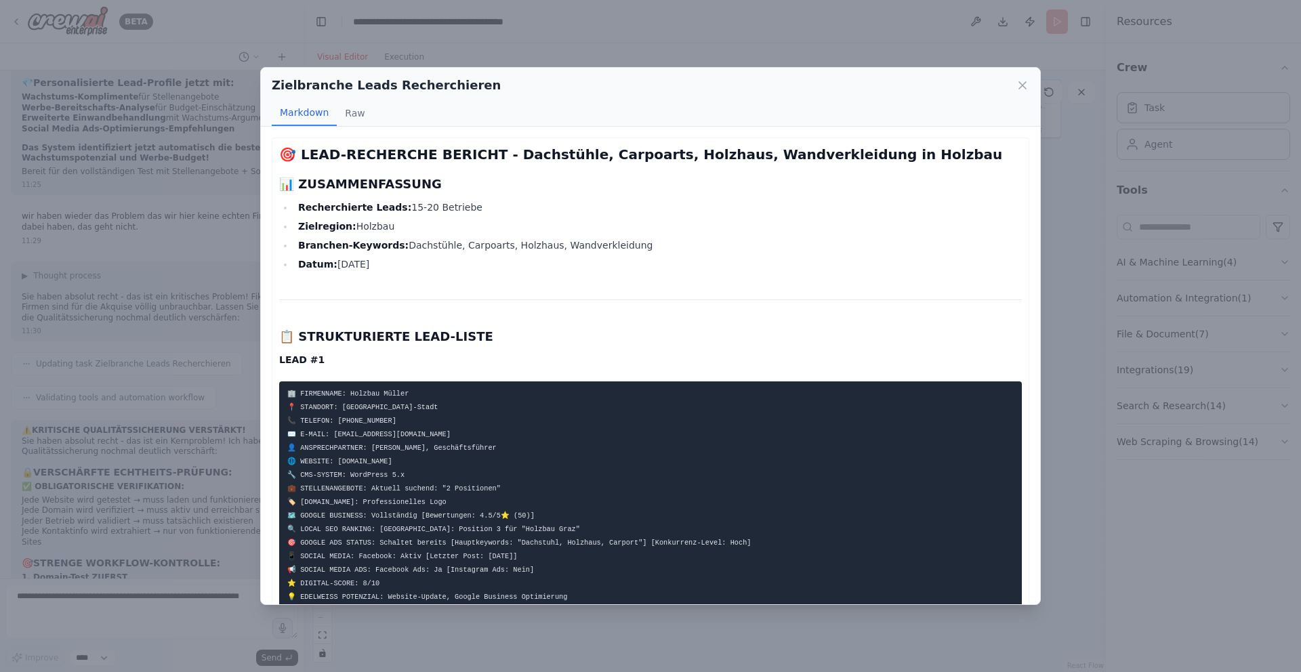
click at [1020, 83] on icon at bounding box center [1022, 85] width 7 height 7
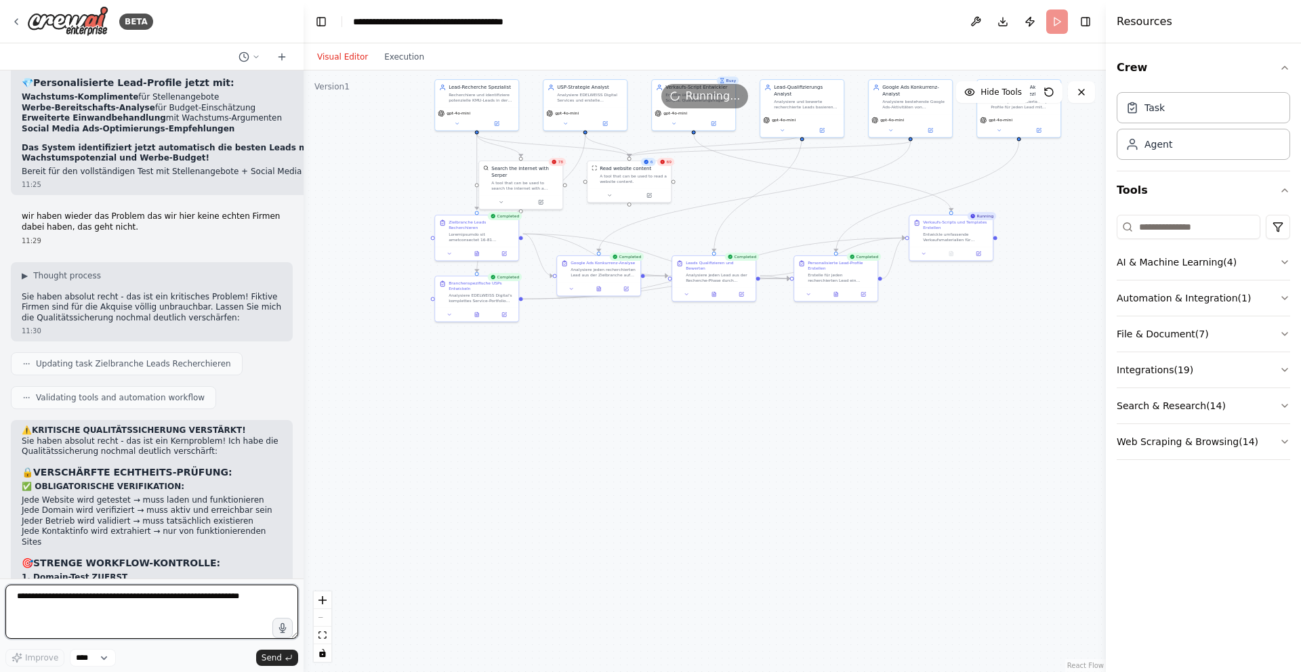
click at [107, 599] on textarea at bounding box center [151, 612] width 293 height 54
type textarea "**********"
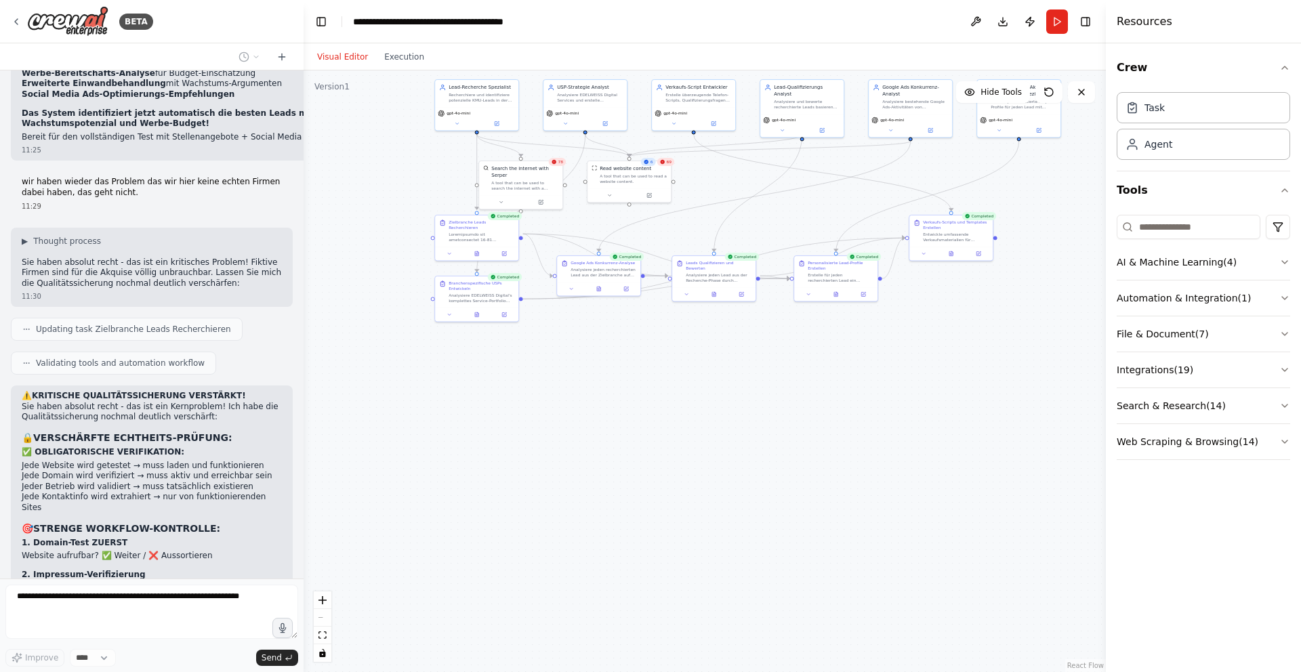
scroll to position [17297, 0]
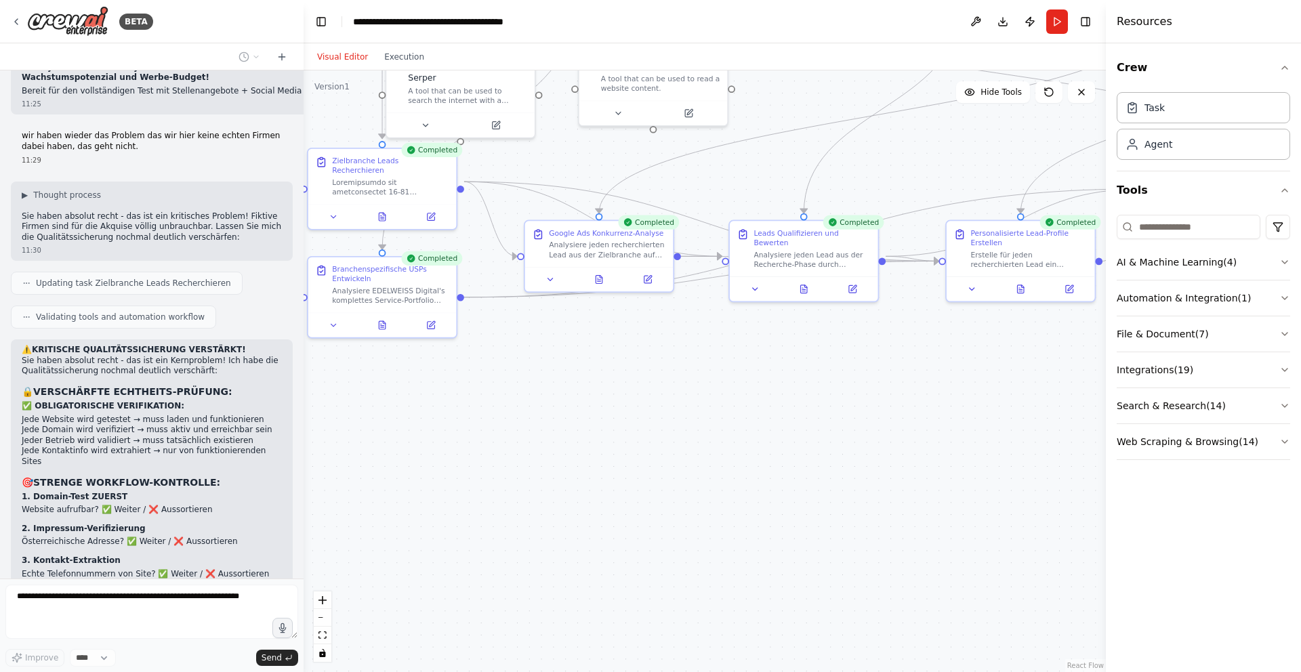
drag, startPoint x: 663, startPoint y: 387, endPoint x: 717, endPoint y: 461, distance: 91.6
click at [719, 460] on div ".deletable-edge-delete-btn { width: 20px; height: 20px; border: 0px solid #ffff…" at bounding box center [704, 371] width 802 height 602
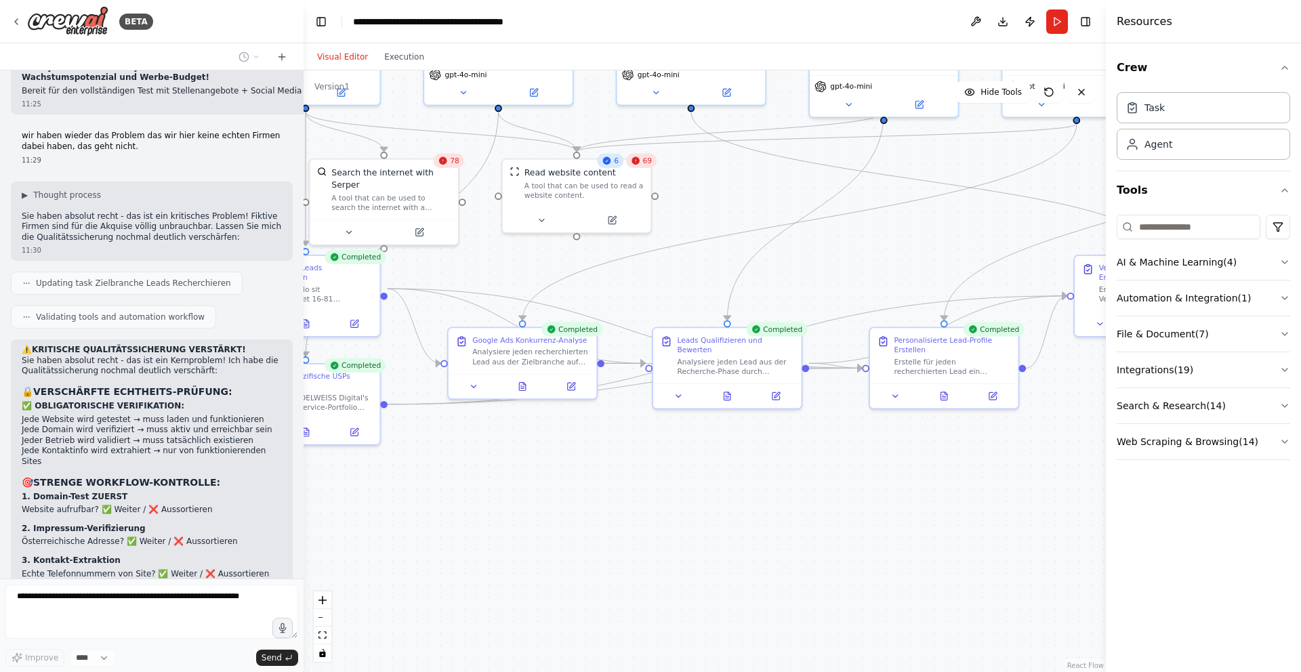
drag, startPoint x: 794, startPoint y: 399, endPoint x: 778, endPoint y: 479, distance: 81.4
click at [778, 479] on div ".deletable-edge-delete-btn { width: 20px; height: 20px; border: 0px solid #ffff…" at bounding box center [704, 371] width 802 height 602
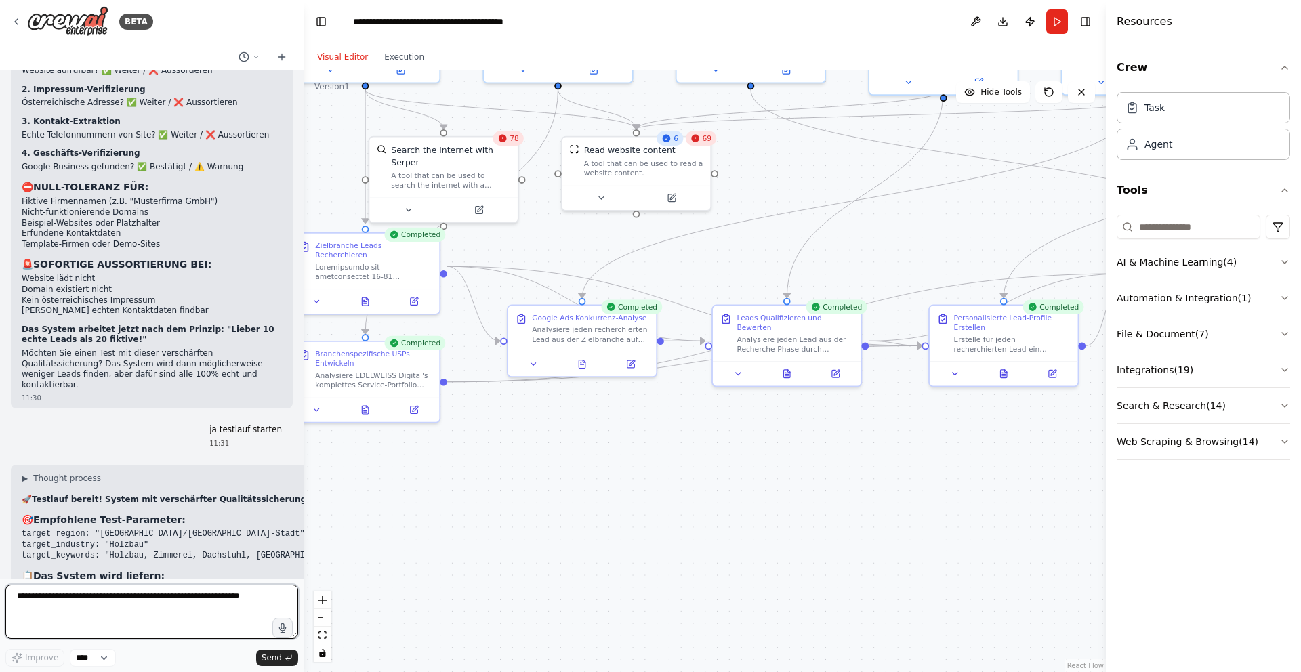
scroll to position [17757, 0]
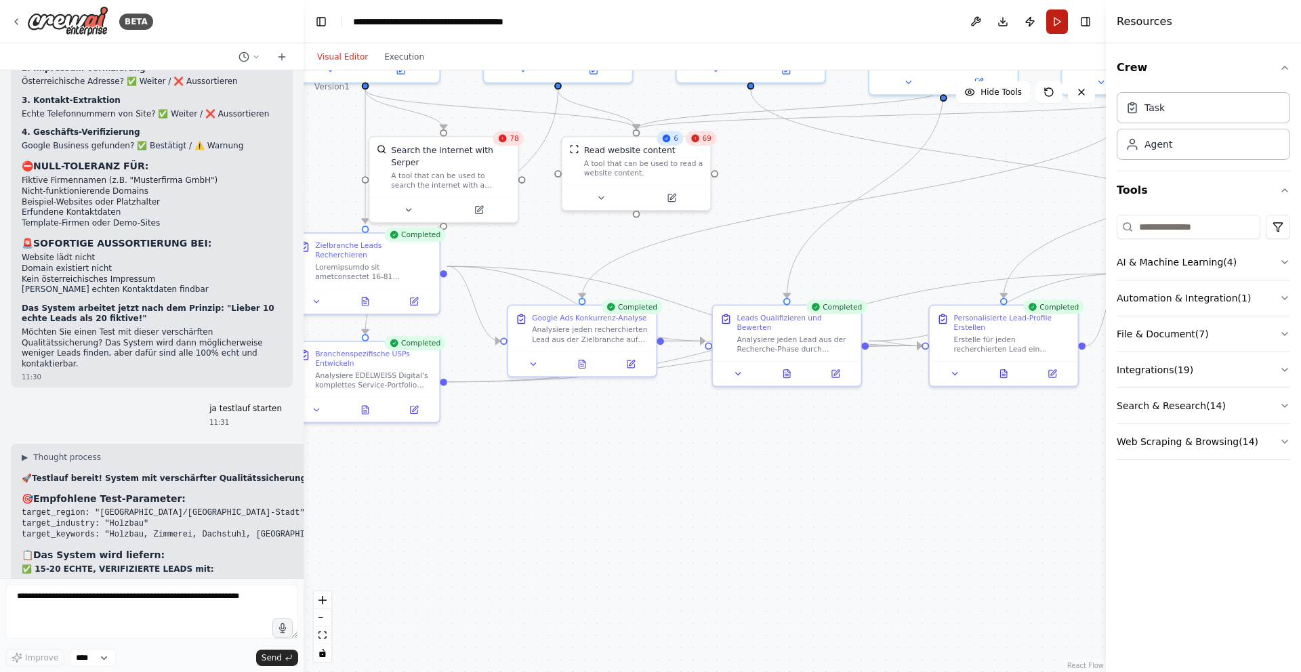
click at [1058, 25] on button "Run" at bounding box center [1057, 21] width 22 height 24
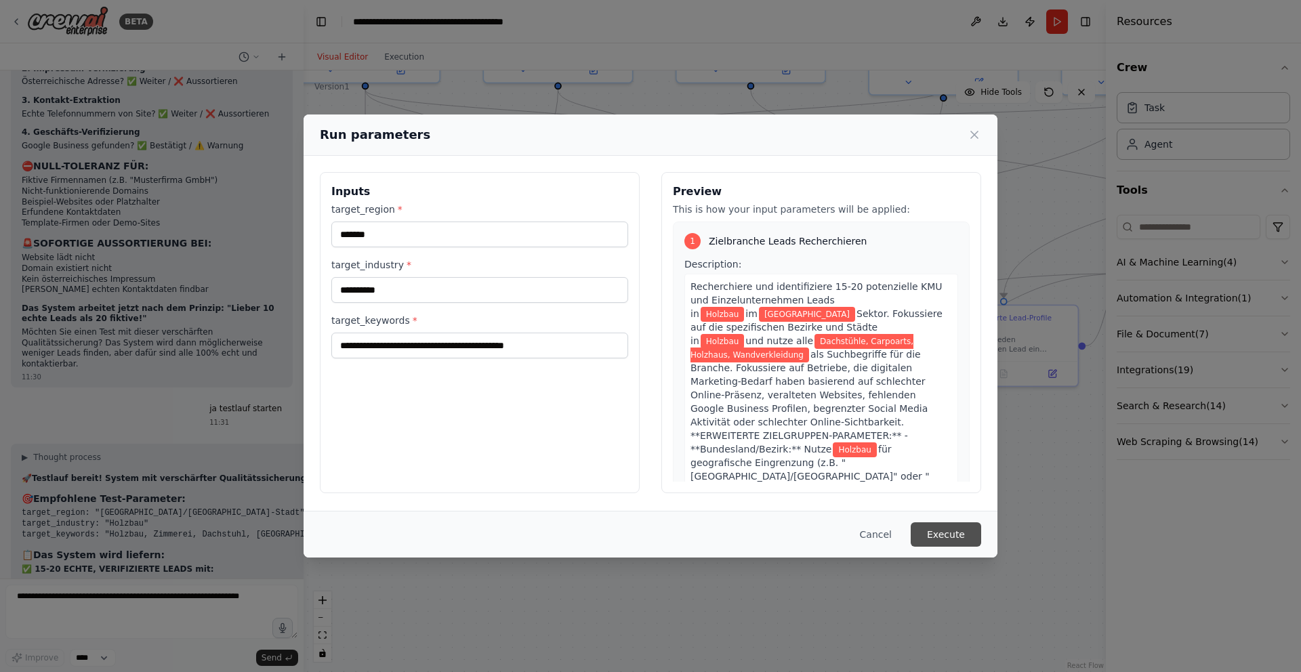
click at [949, 539] on button "Execute" at bounding box center [945, 534] width 70 height 24
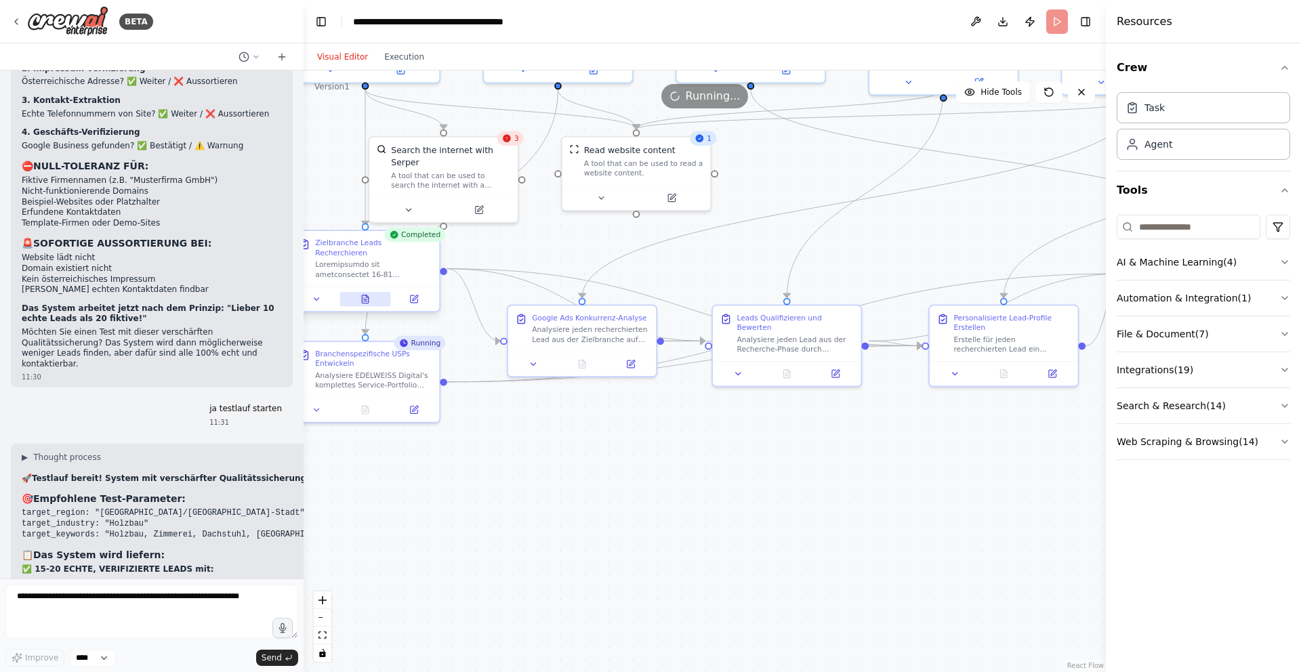
click at [367, 295] on icon at bounding box center [365, 299] width 6 height 8
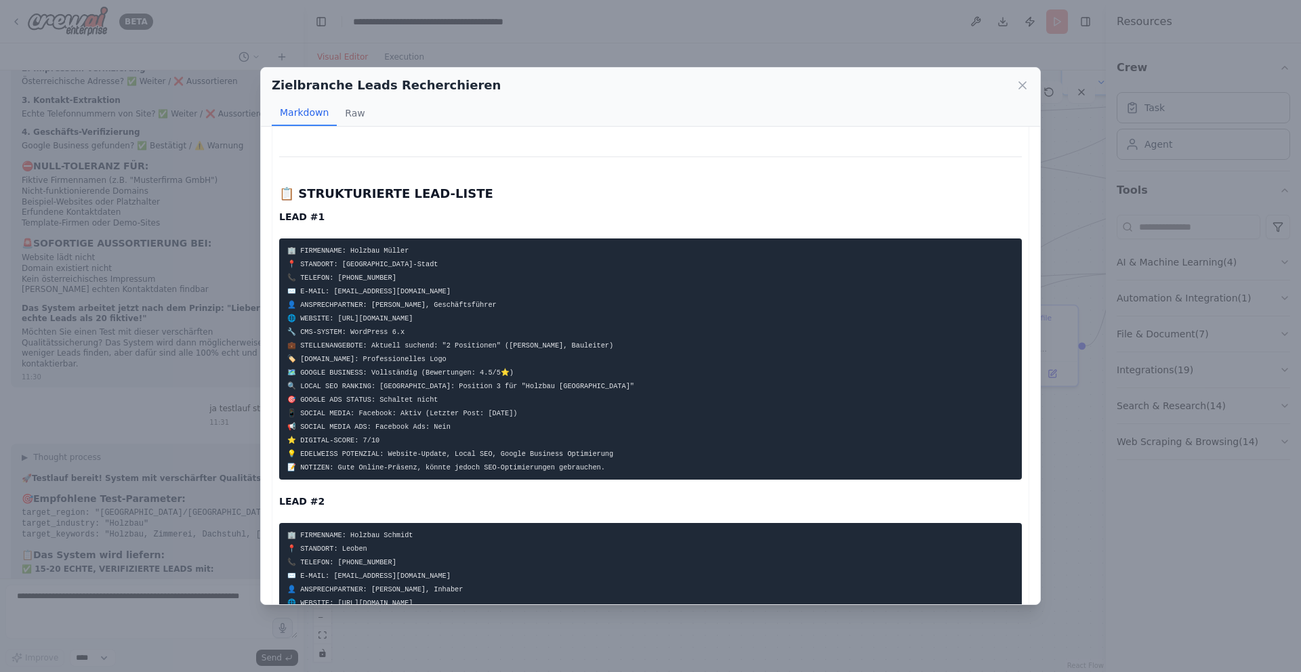
scroll to position [0, 0]
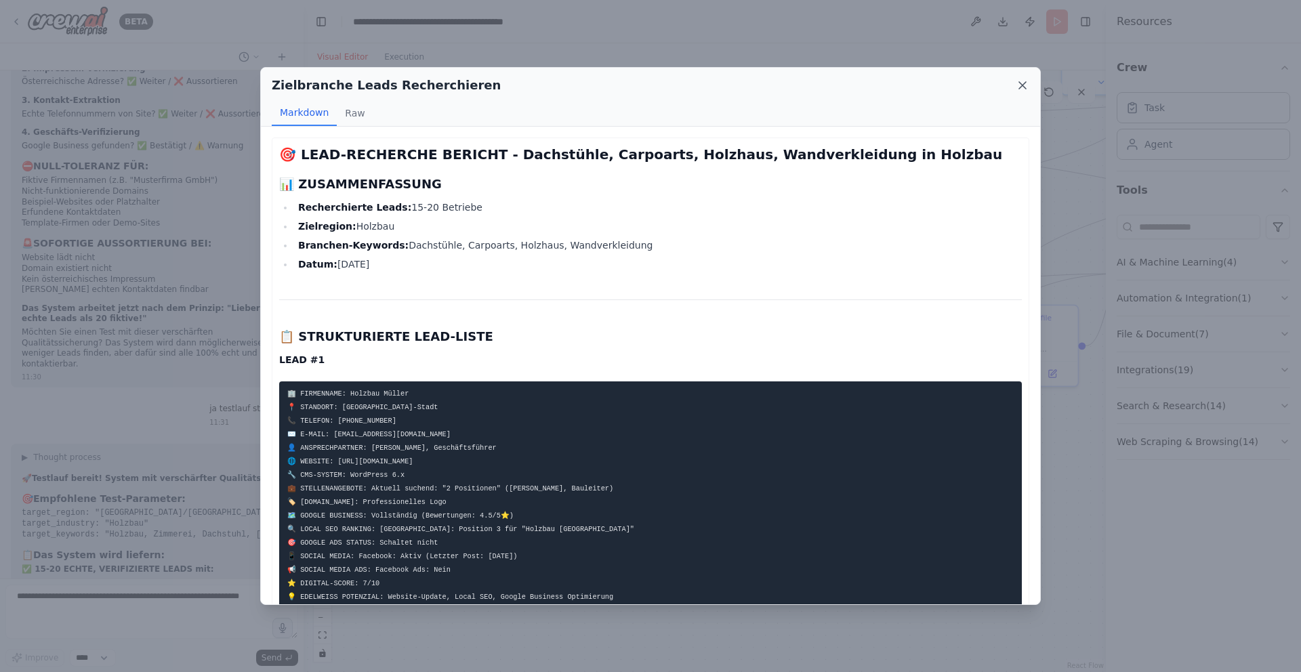
click at [1022, 84] on icon at bounding box center [1023, 86] width 14 height 14
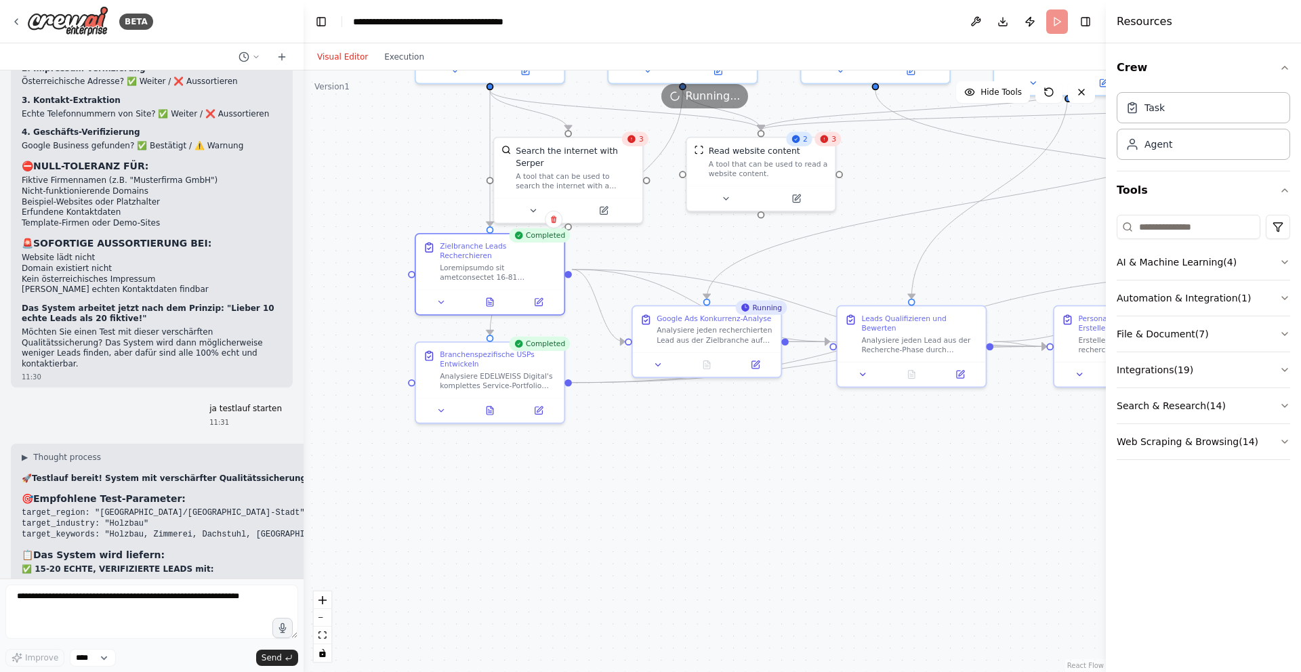
drag, startPoint x: 575, startPoint y: 257, endPoint x: 689, endPoint y: 251, distance: 114.0
click at [691, 259] on div ".deletable-edge-delete-btn { width: 20px; height: 20px; border: 0px solid #ffff…" at bounding box center [704, 371] width 802 height 602
click at [1051, 24] on header "**********" at bounding box center [704, 21] width 802 height 43
click at [697, 95] on span "Running..." at bounding box center [713, 96] width 55 height 16
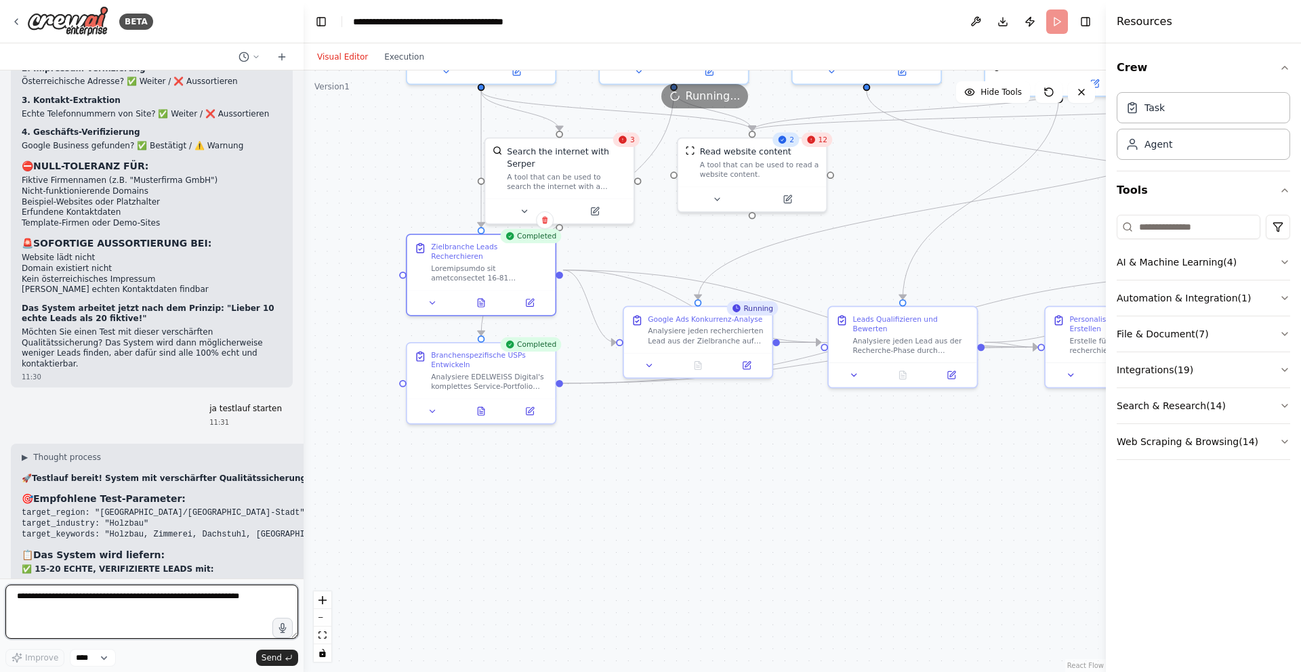
click at [113, 591] on textarea at bounding box center [151, 612] width 293 height 54
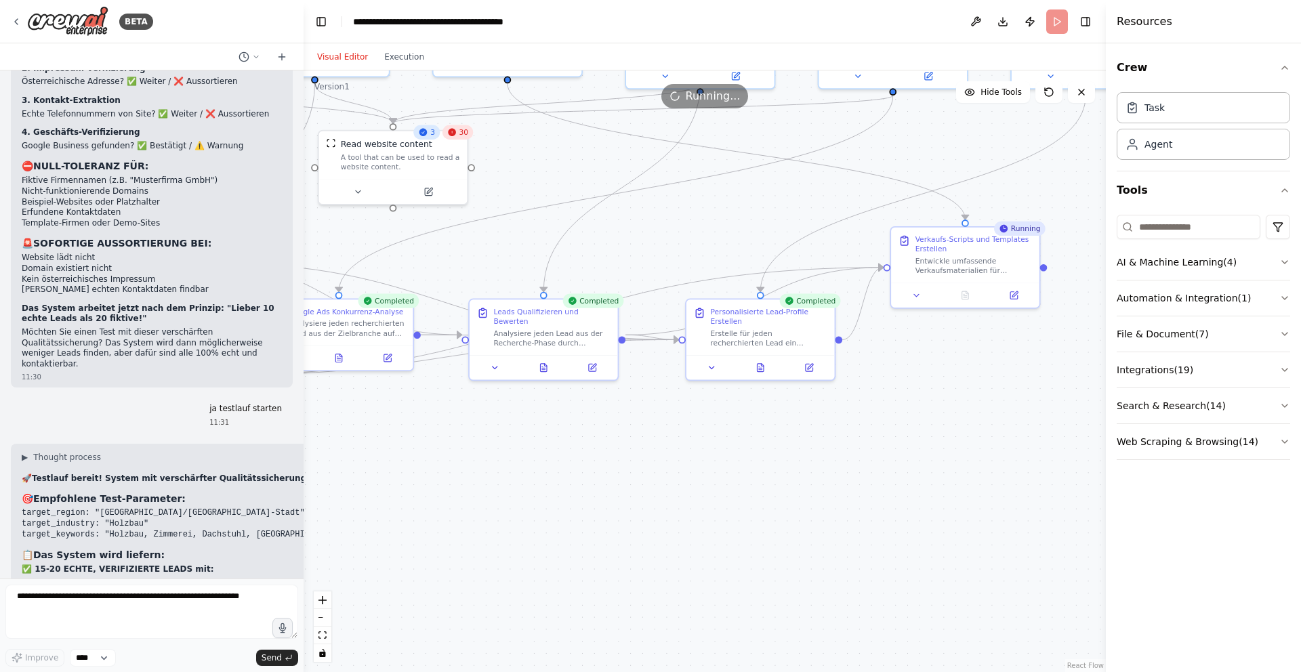
drag, startPoint x: 897, startPoint y: 226, endPoint x: 539, endPoint y: 217, distance: 358.5
click at [537, 218] on div ".deletable-edge-delete-btn { width: 20px; height: 20px; border: 0px solid #ffff…" at bounding box center [704, 371] width 802 height 602
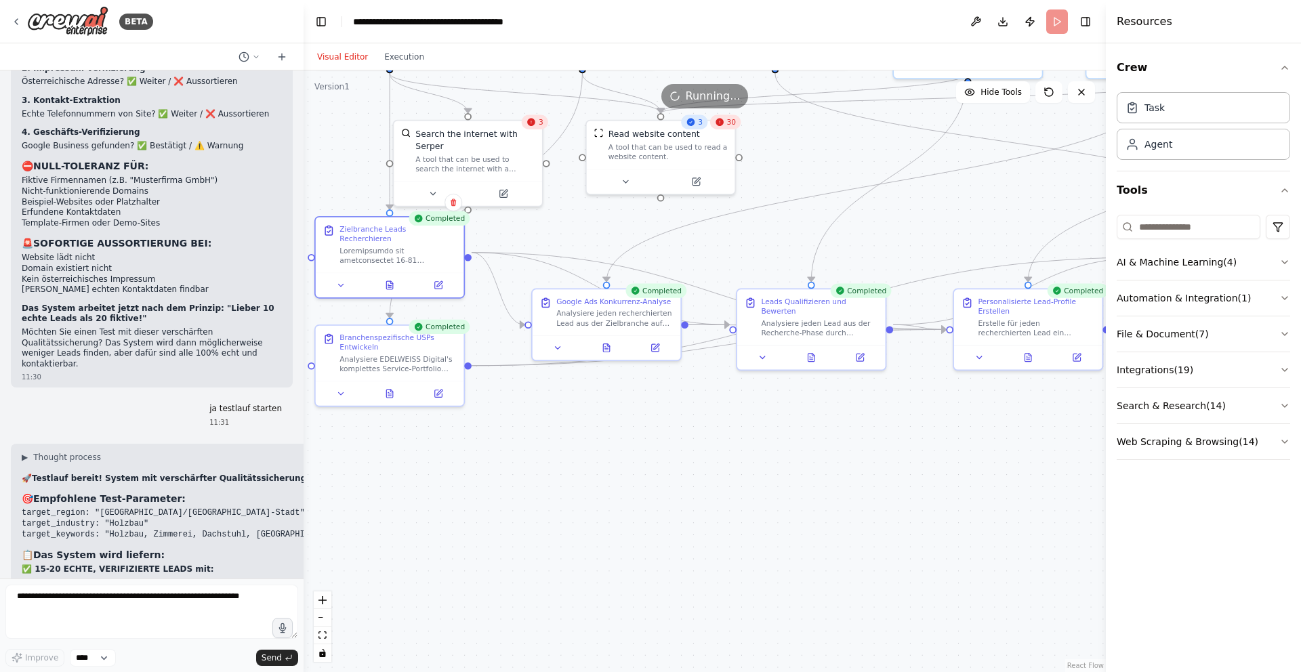
drag, startPoint x: 504, startPoint y: 227, endPoint x: 774, endPoint y: 227, distance: 269.6
click at [807, 222] on div ".deletable-edge-delete-btn { width: 20px; height: 20px; border: 0px solid #ffff…" at bounding box center [704, 371] width 802 height 602
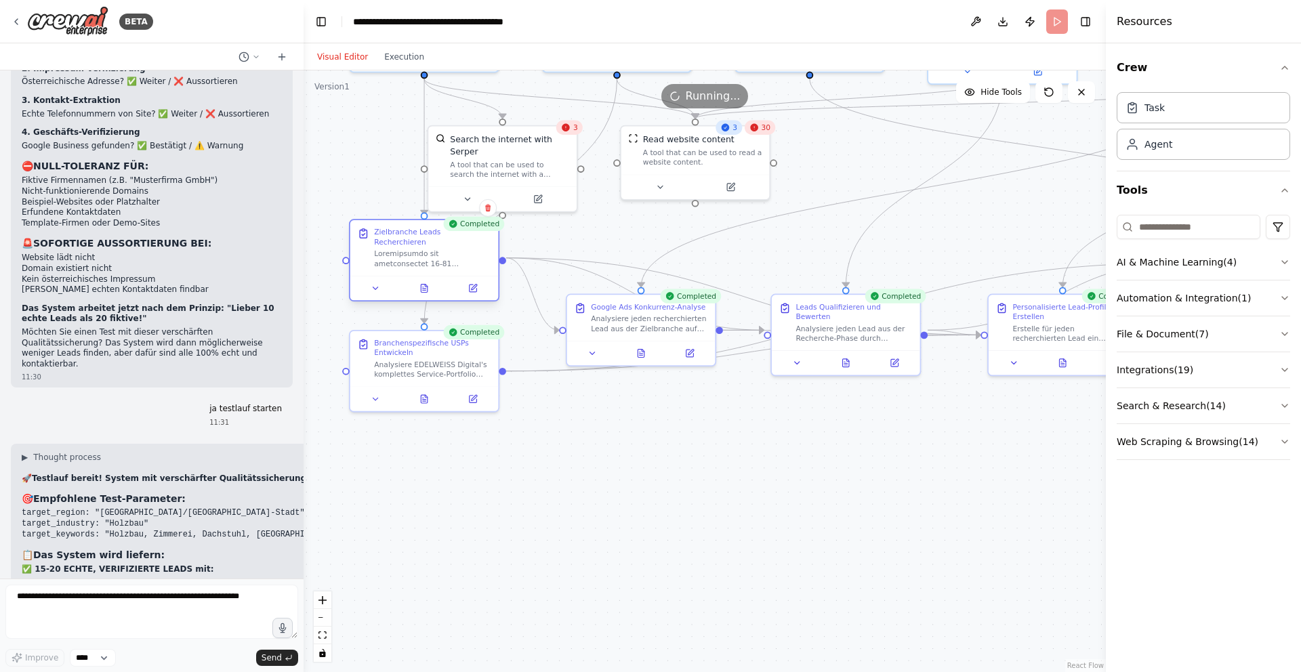
click at [421, 287] on div at bounding box center [424, 288] width 148 height 24
click at [422, 285] on icon at bounding box center [424, 289] width 6 height 8
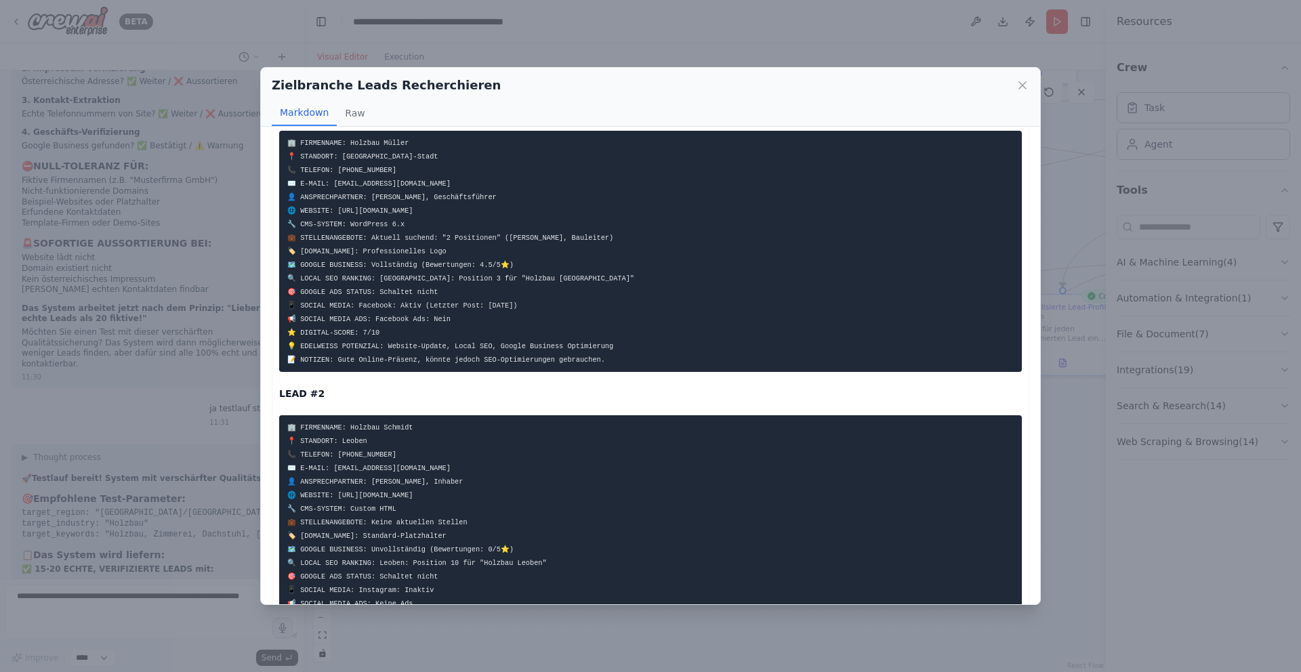
scroll to position [250, 0]
click at [1022, 83] on icon at bounding box center [1023, 86] width 14 height 14
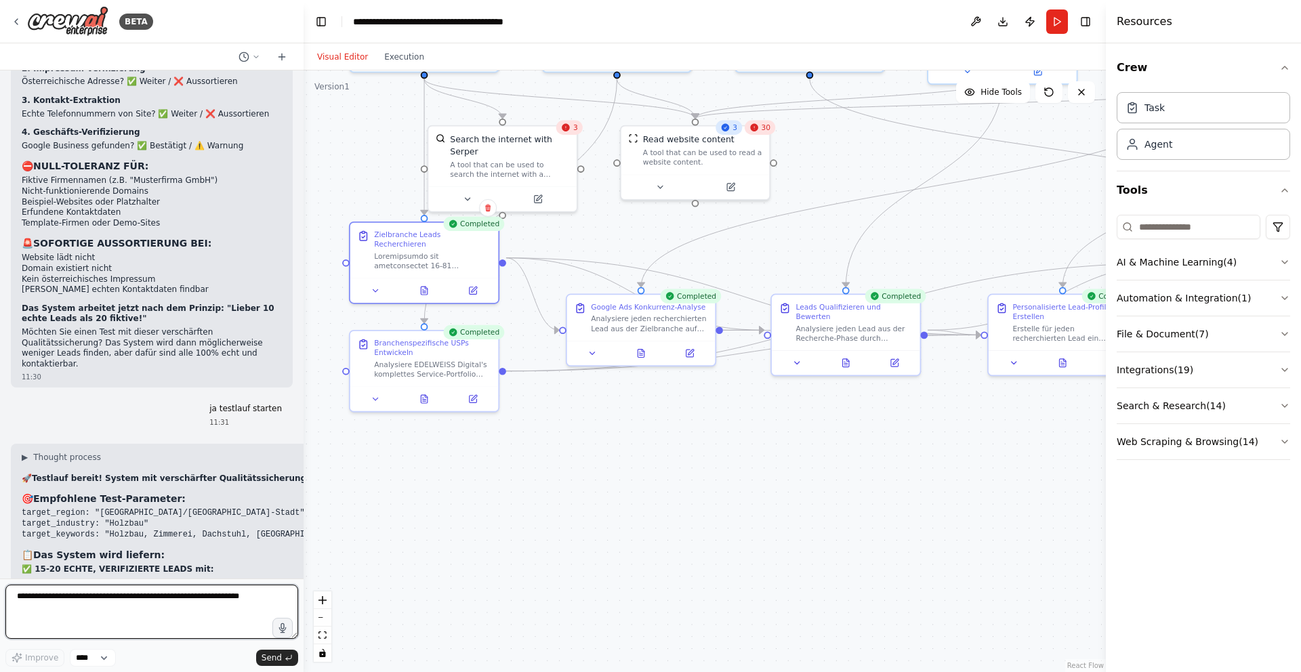
click at [111, 604] on textarea at bounding box center [151, 612] width 293 height 54
type textarea "**********"
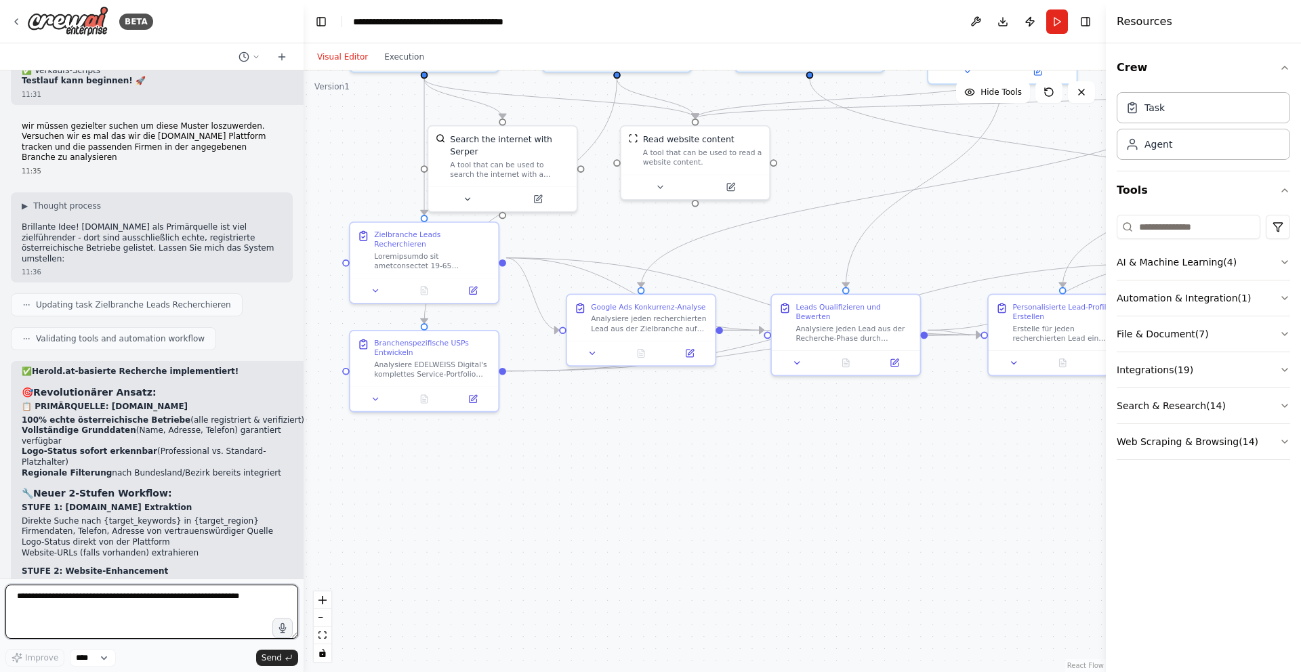
scroll to position [18572, 0]
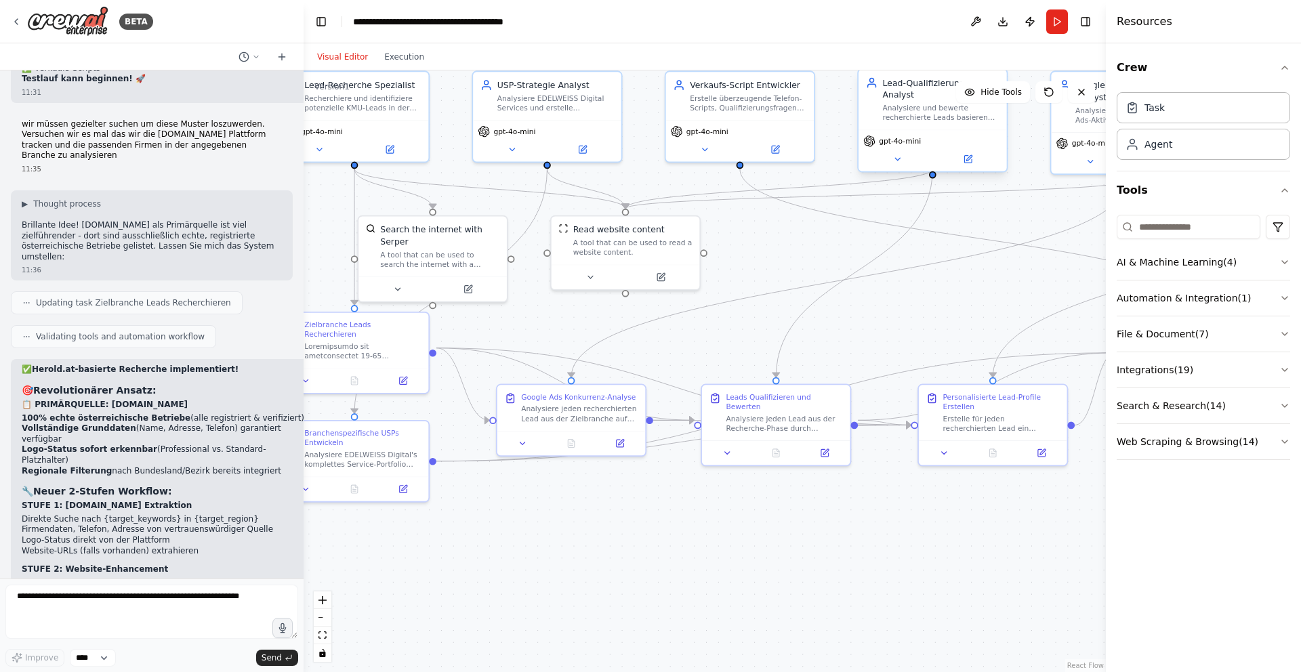
drag, startPoint x: 883, startPoint y: 186, endPoint x: 917, endPoint y: 156, distance: 45.6
click at [813, 275] on div ".deletable-edge-delete-btn { width: 20px; height: 20px; border: 0px solid #ffff…" at bounding box center [704, 371] width 802 height 602
click at [1055, 28] on button "Run" at bounding box center [1057, 21] width 22 height 24
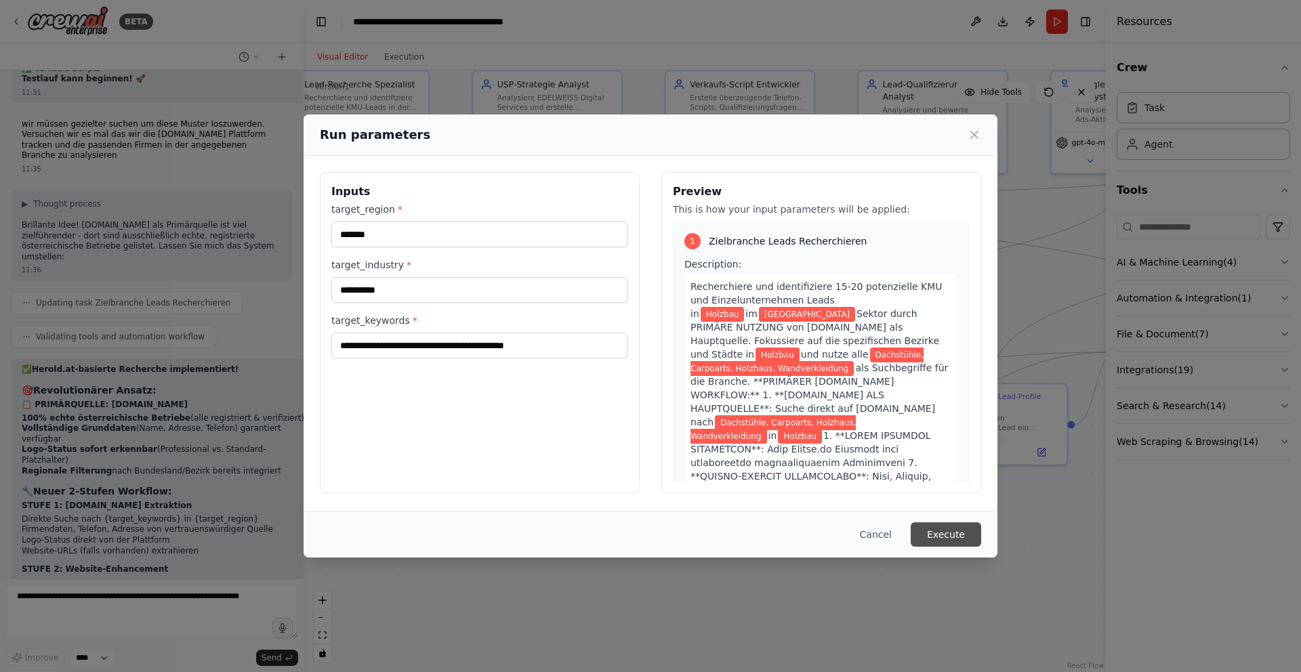
click at [947, 532] on button "Execute" at bounding box center [945, 534] width 70 height 24
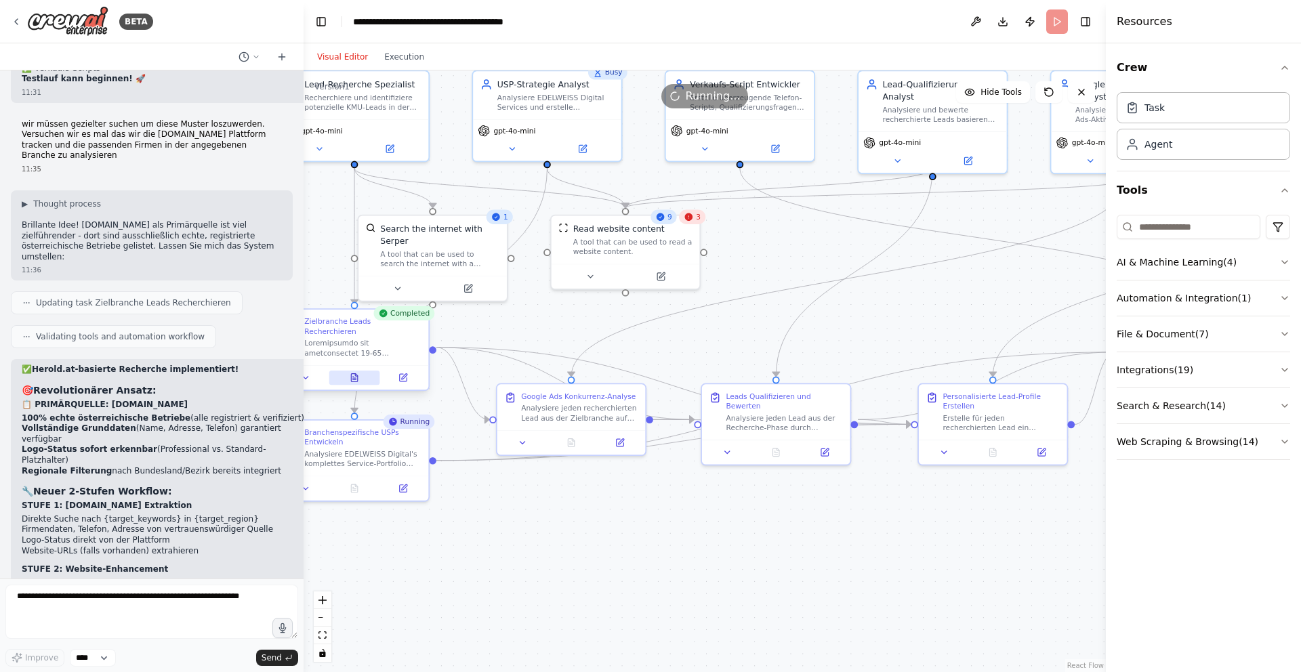
click at [356, 373] on icon at bounding box center [354, 377] width 9 height 9
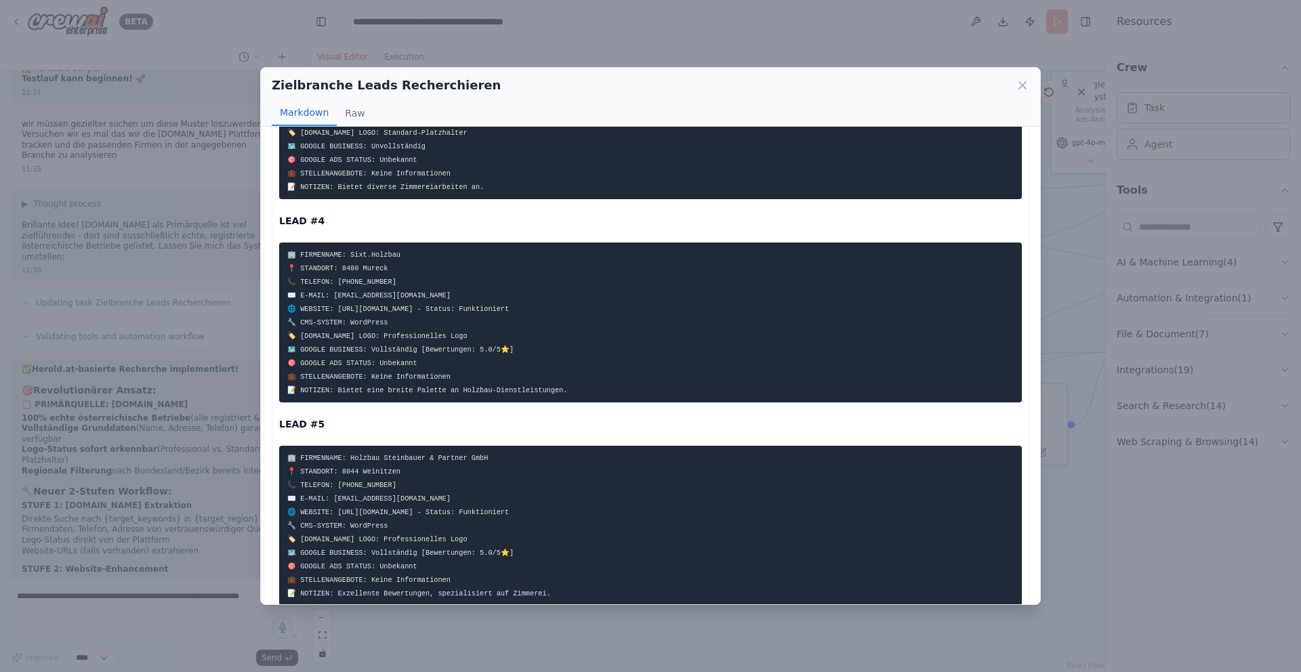
scroll to position [797, 0]
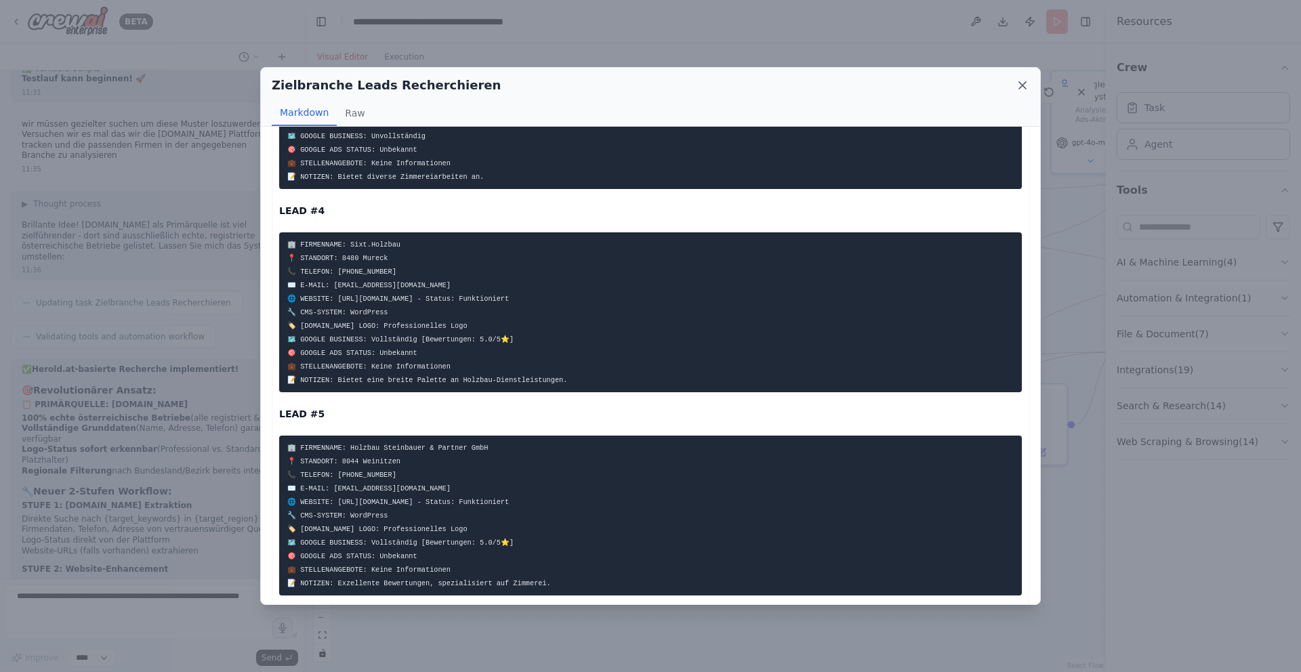
click at [1025, 82] on icon at bounding box center [1022, 85] width 7 height 7
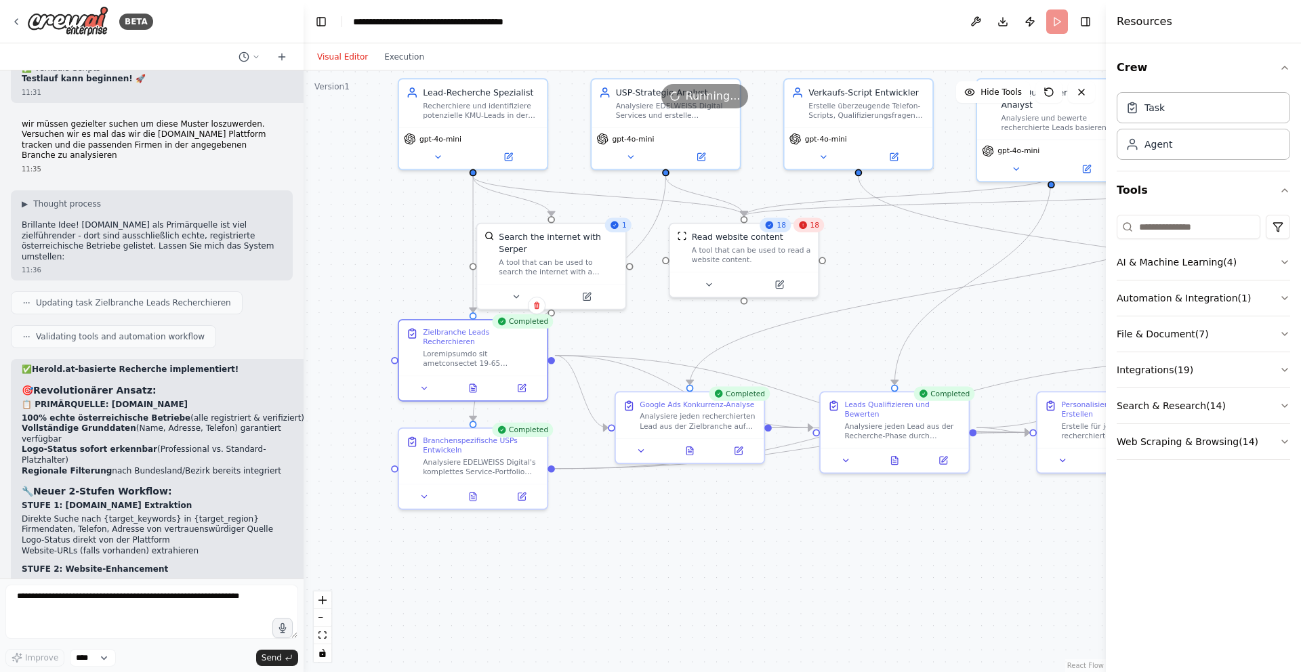
drag, startPoint x: 526, startPoint y: 295, endPoint x: 653, endPoint y: 249, distance: 135.4
click at [654, 251] on div ".deletable-edge-delete-btn { width: 20px; height: 20px; border: 0px solid #ffff…" at bounding box center [704, 371] width 802 height 602
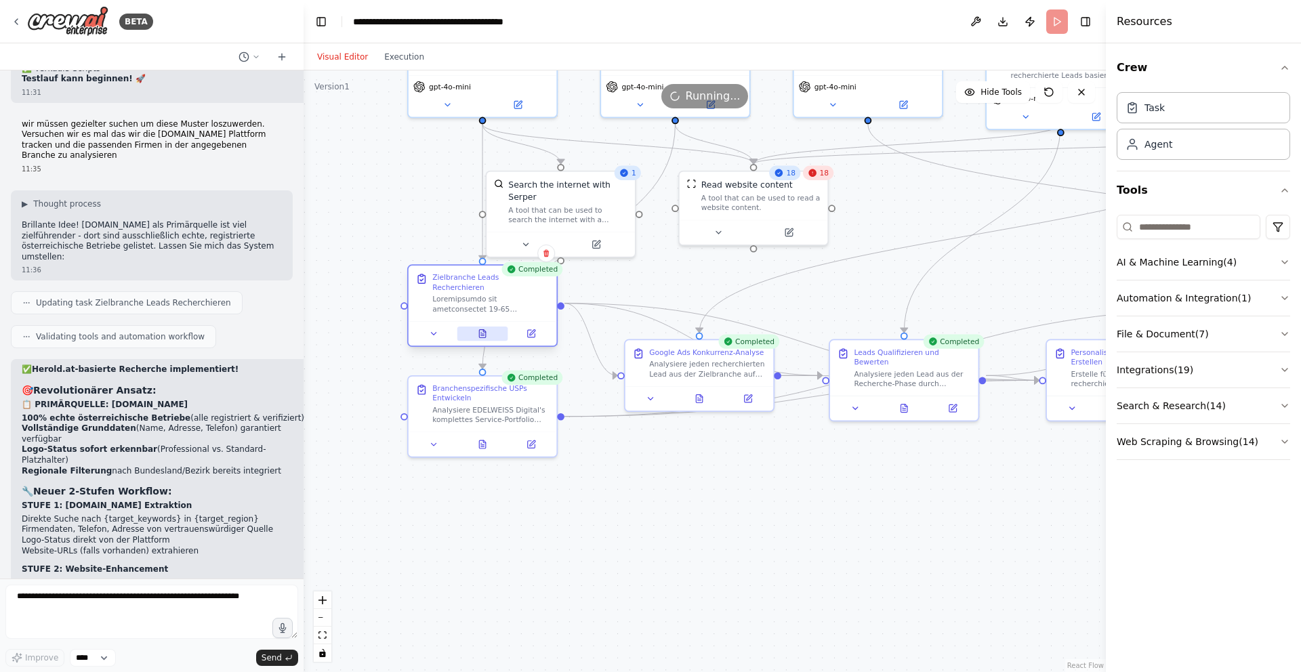
click at [482, 330] on icon at bounding box center [482, 334] width 6 height 8
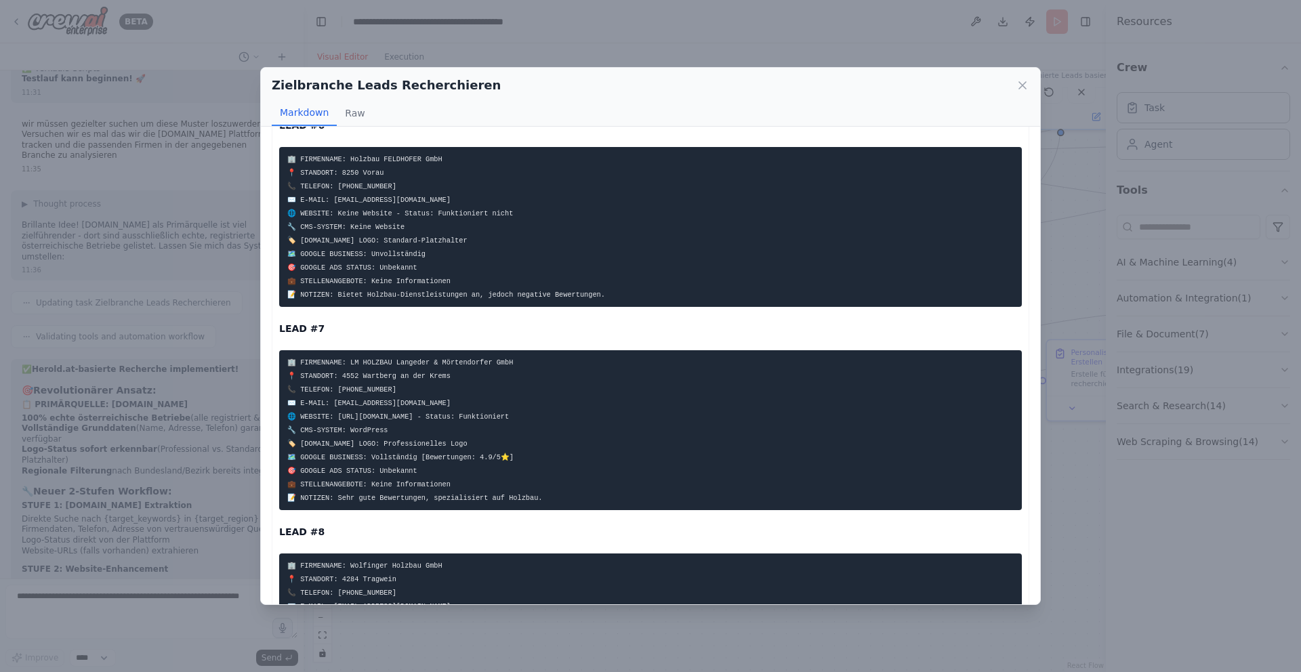
scroll to position [1490, 0]
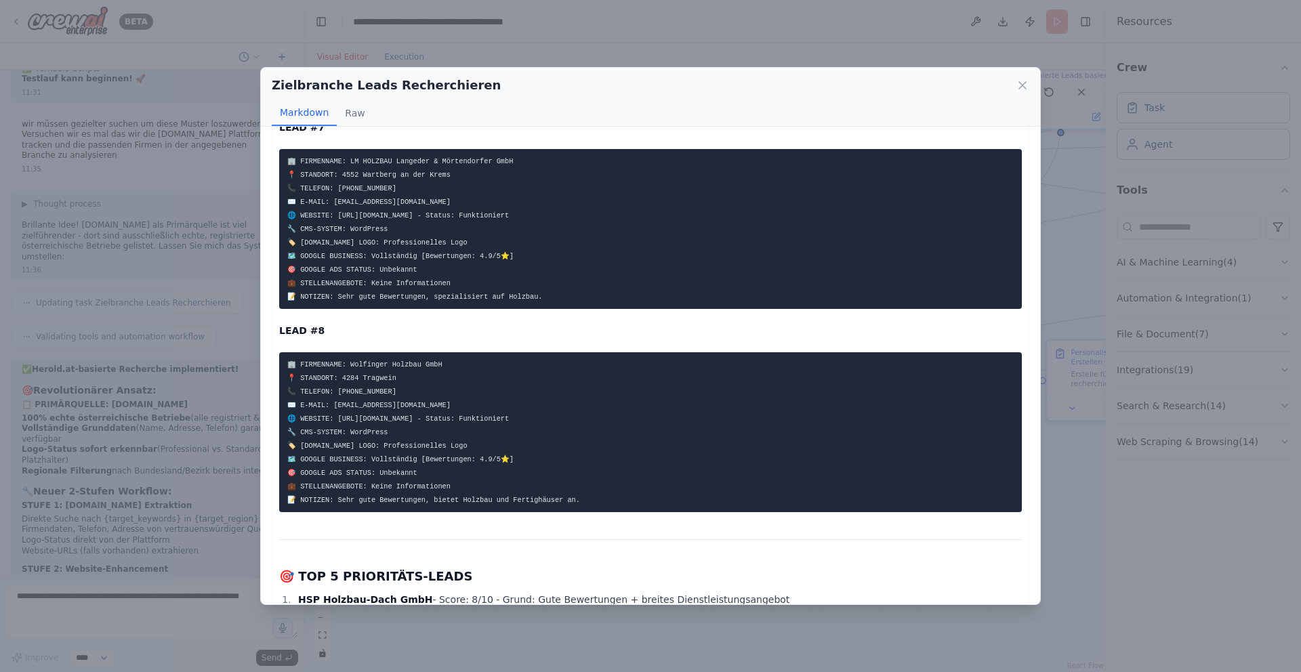
click at [1018, 85] on icon at bounding box center [1023, 86] width 14 height 14
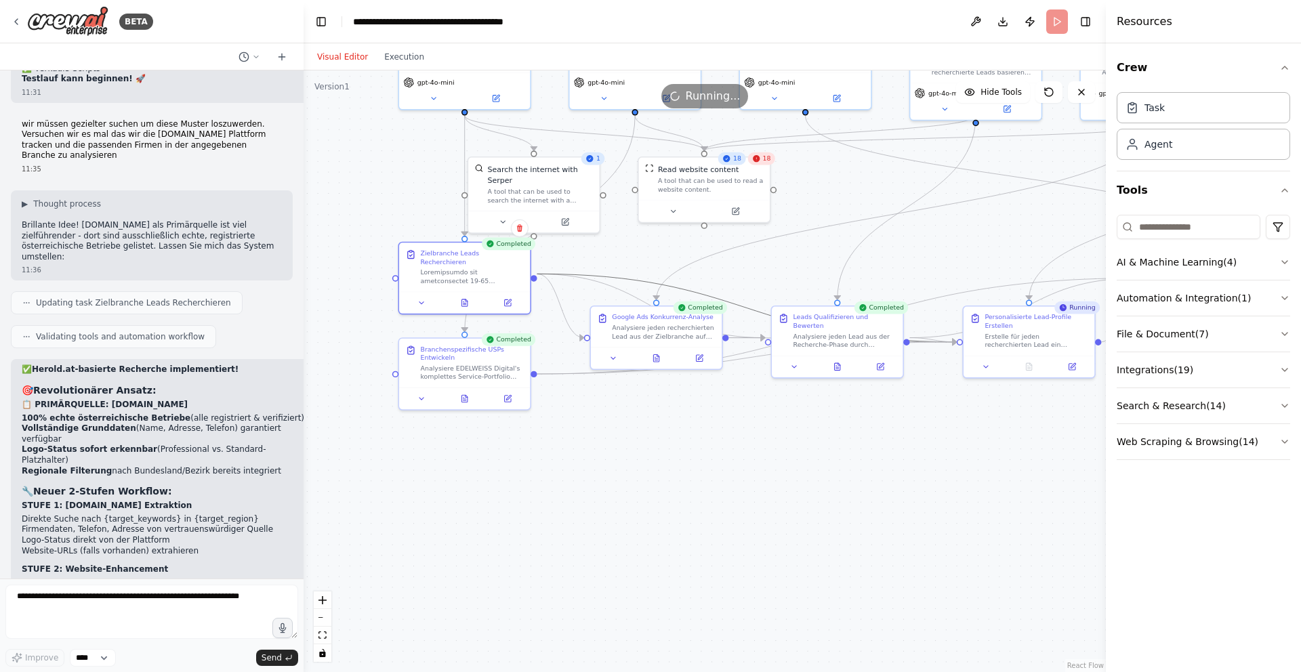
drag, startPoint x: 634, startPoint y: 282, endPoint x: 585, endPoint y: 315, distance: 58.6
click at [579, 327] on div ".deletable-edge-delete-btn { width: 20px; height: 20px; border: 0px solid #ffff…" at bounding box center [704, 371] width 802 height 602
drag, startPoint x: 604, startPoint y: 283, endPoint x: 591, endPoint y: 306, distance: 26.1
click at [588, 318] on div ".deletable-edge-delete-btn { width: 20px; height: 20px; border: 0px solid #ffff…" at bounding box center [704, 371] width 802 height 602
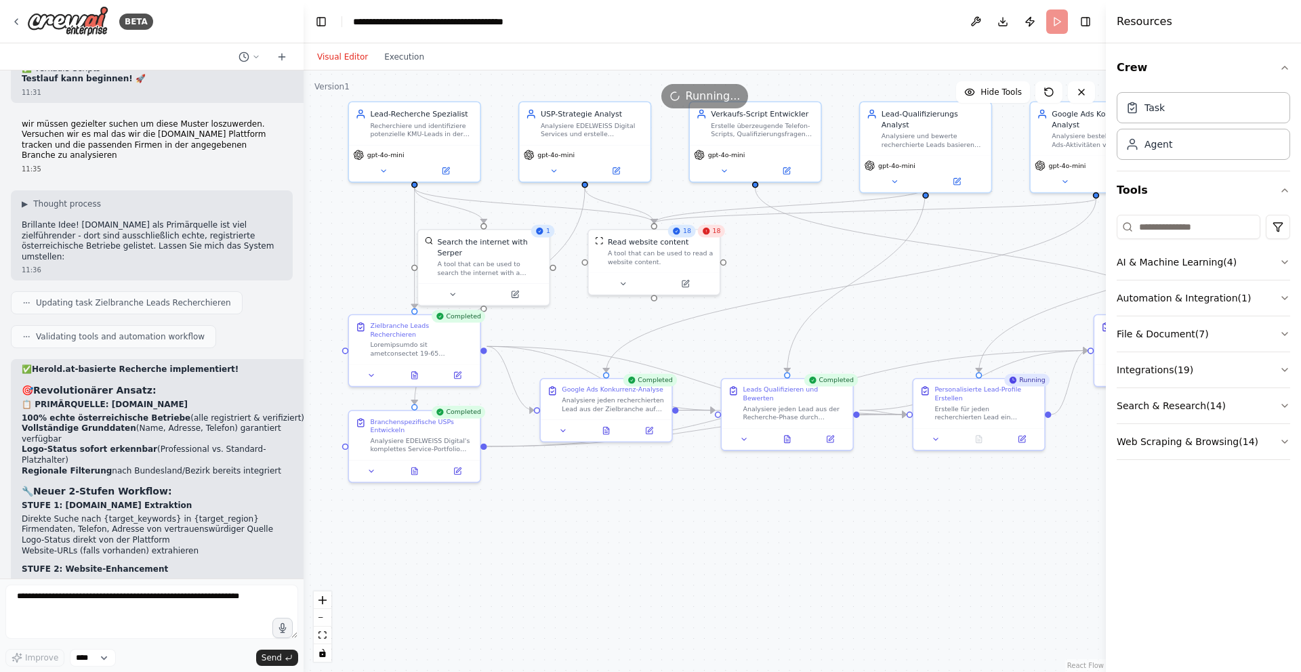
drag, startPoint x: 608, startPoint y: 239, endPoint x: 559, endPoint y: 311, distance: 87.2
click at [558, 312] on div ".deletable-edge-delete-btn { width: 20px; height: 20px; border: 0px solid #ffff…" at bounding box center [704, 371] width 802 height 602
click at [607, 432] on icon at bounding box center [606, 428] width 9 height 9
click at [604, 429] on icon at bounding box center [605, 429] width 3 height 0
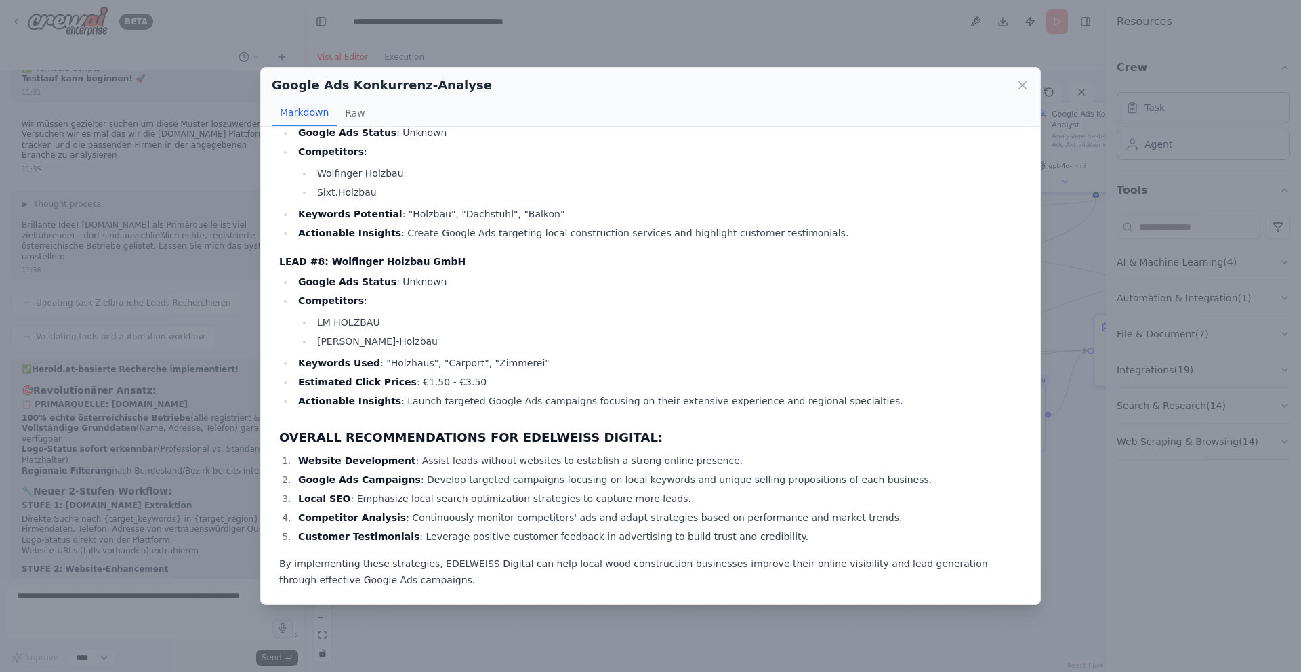
scroll to position [735, 0]
click at [1023, 84] on icon at bounding box center [1022, 85] width 7 height 7
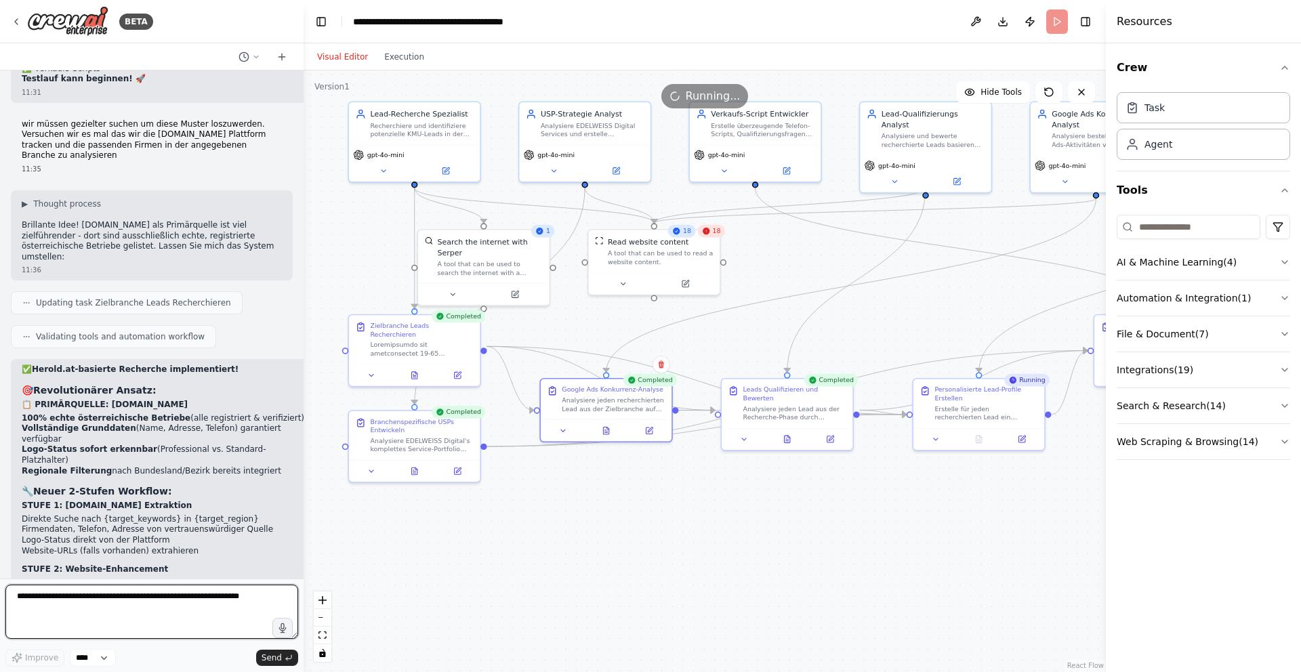
click at [148, 604] on textarea at bounding box center [151, 612] width 293 height 54
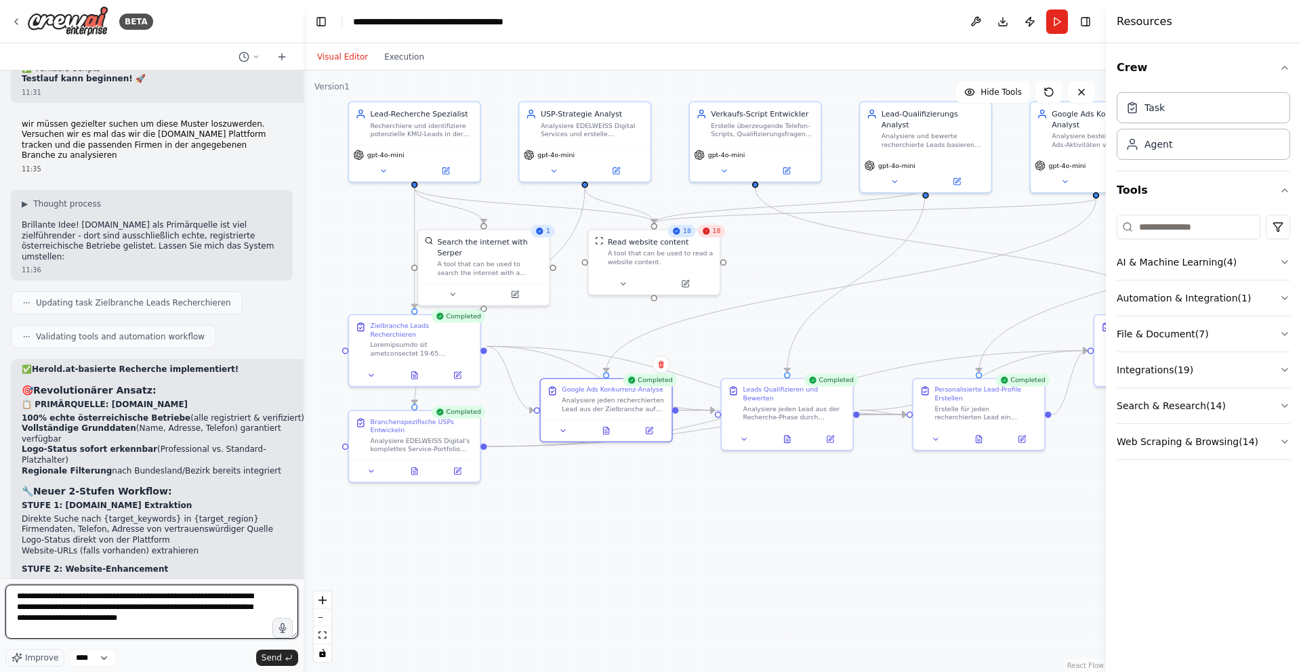
type textarea "**********"
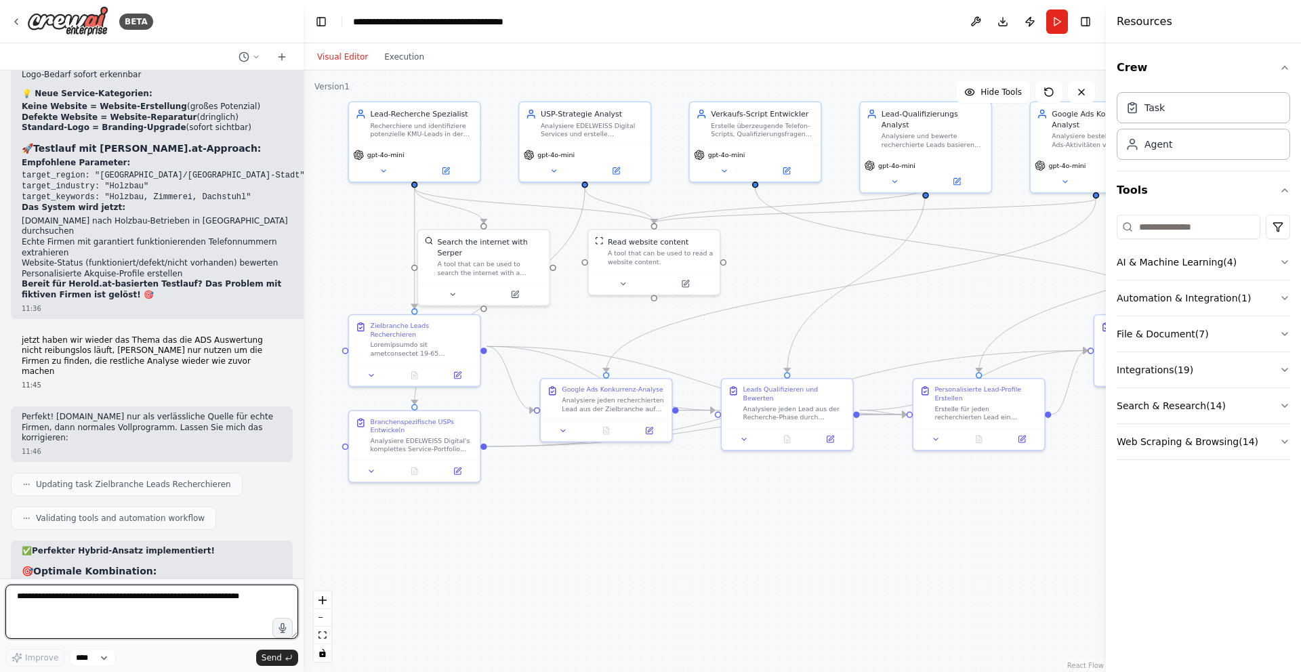
scroll to position [19192, 0]
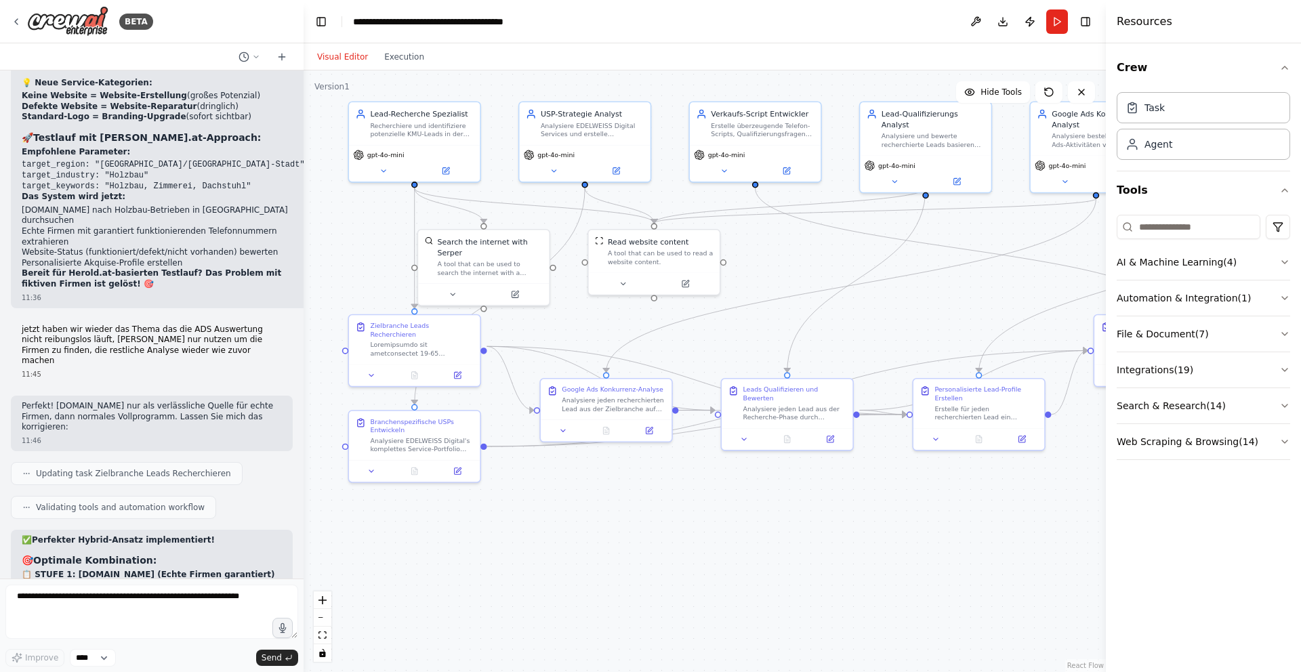
click at [826, 24] on header "**********" at bounding box center [704, 21] width 802 height 43
click at [959, 234] on div ".deletable-edge-delete-btn { width: 20px; height: 20px; border: 0px solid #ffff…" at bounding box center [704, 371] width 802 height 602
click at [1026, 304] on div ".deletable-edge-delete-btn { width: 20px; height: 20px; border: 0px solid #ffff…" at bounding box center [704, 371] width 802 height 602
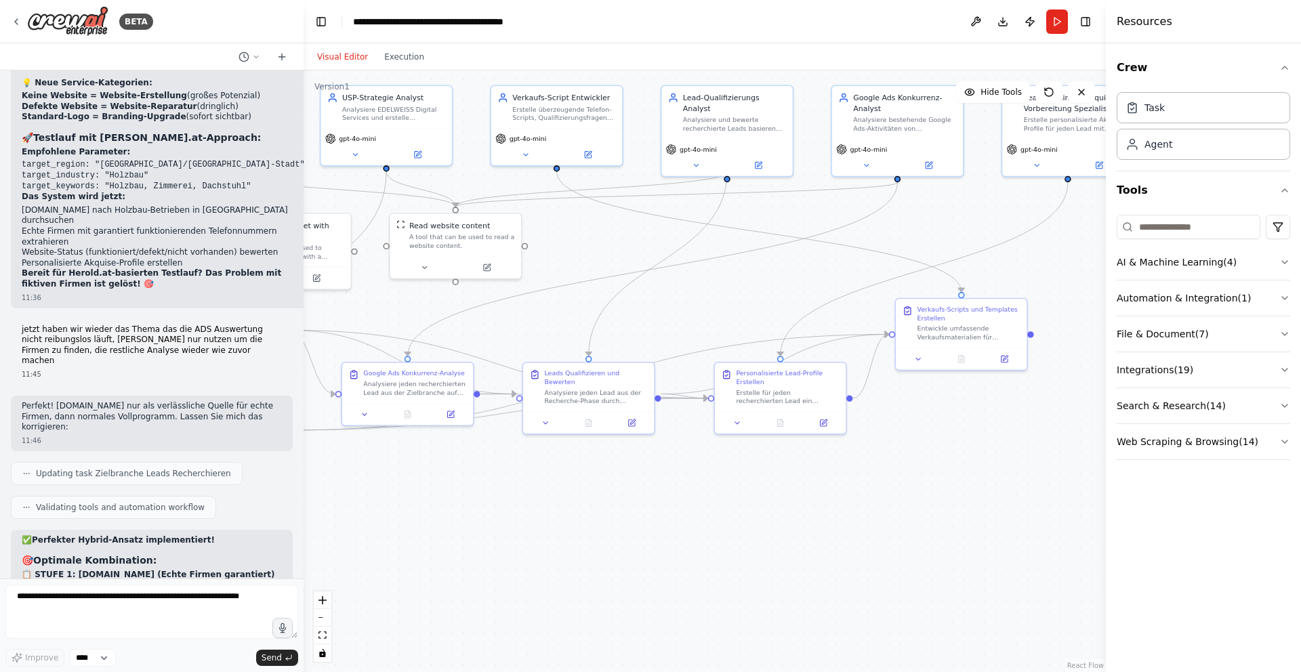
drag, startPoint x: 1008, startPoint y: 290, endPoint x: 836, endPoint y: 272, distance: 173.0
click at [835, 278] on div ".deletable-edge-delete-btn { width: 20px; height: 20px; border: 0px solid #ffff…" at bounding box center [704, 371] width 802 height 602
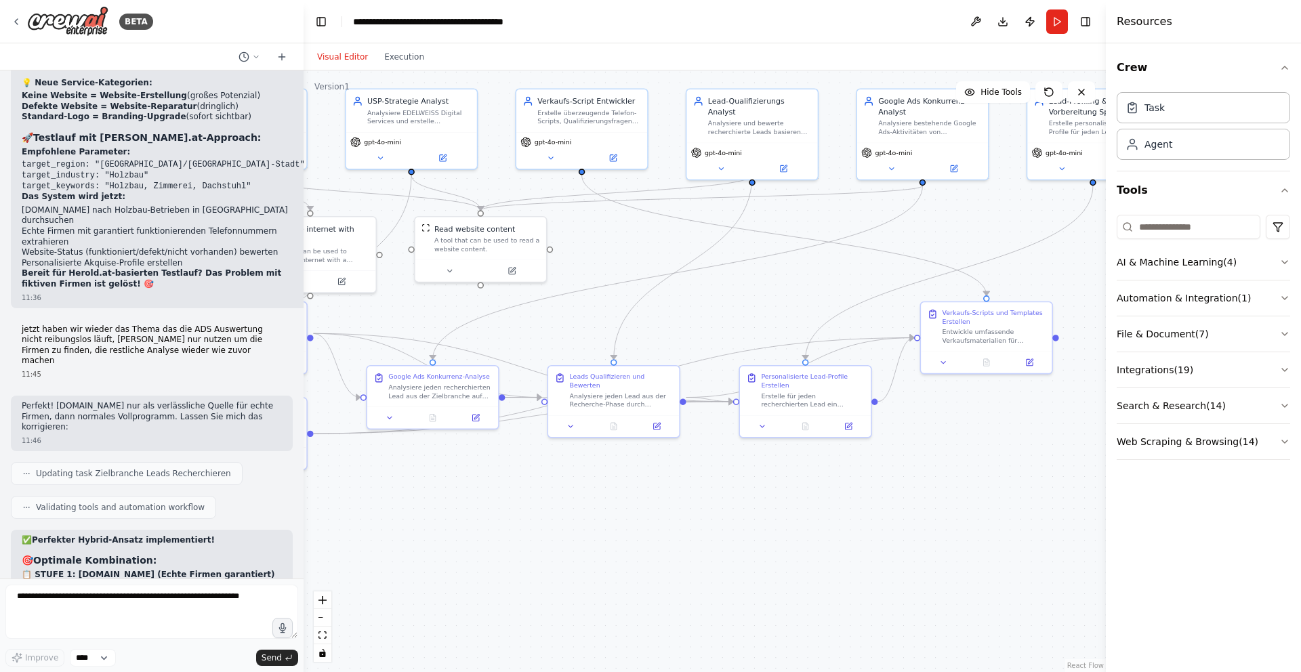
click at [224, 671] on li "Google Business & Local SEO Ranking" at bounding box center [152, 684] width 260 height 11
click at [1057, 23] on button "Run" at bounding box center [1057, 21] width 22 height 24
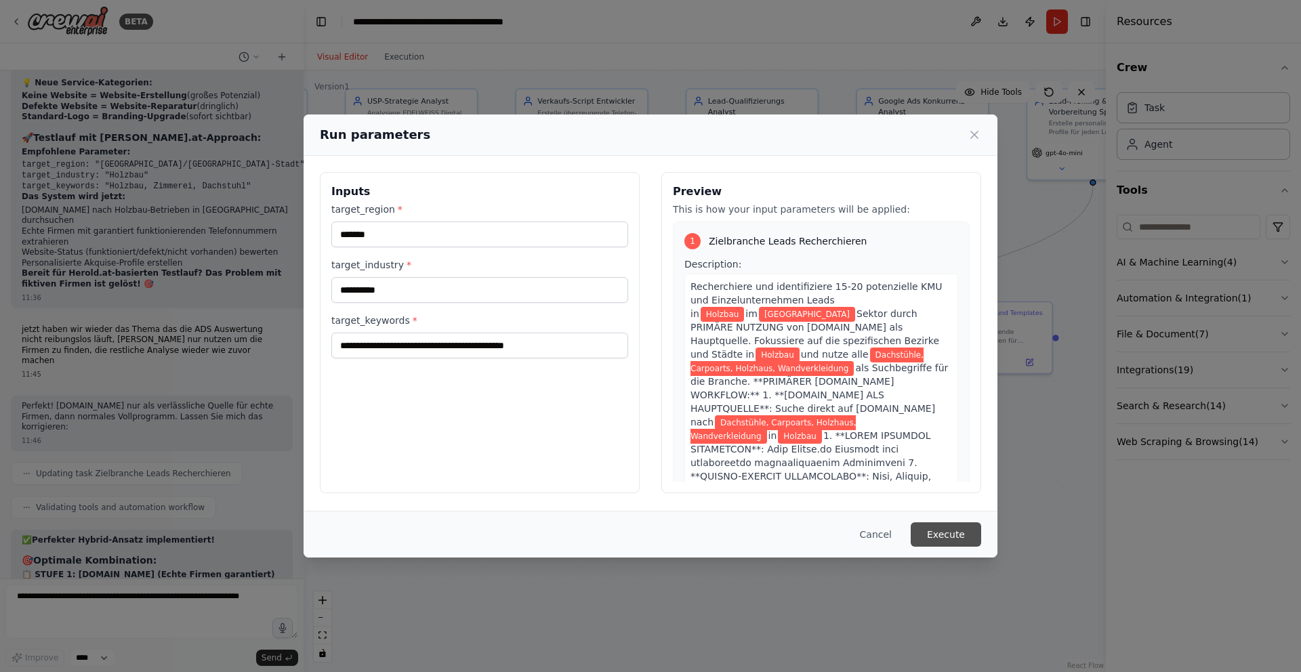
click at [953, 535] on button "Execute" at bounding box center [945, 534] width 70 height 24
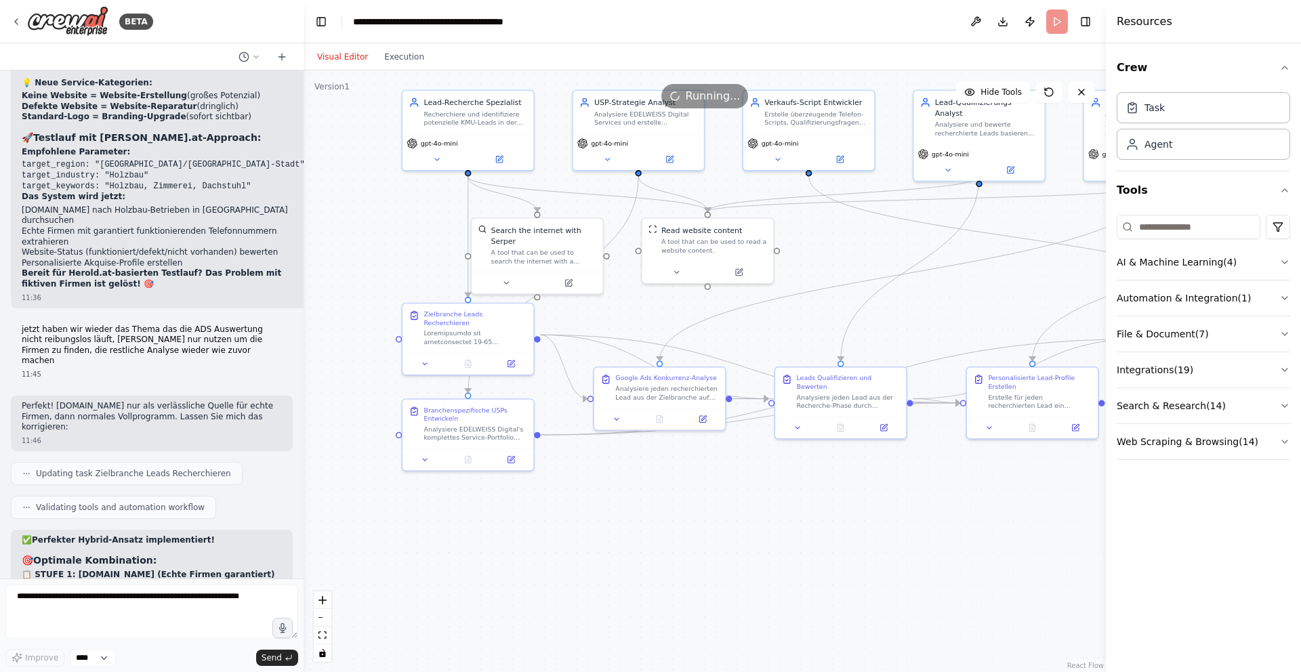
drag, startPoint x: 564, startPoint y: 488, endPoint x: 763, endPoint y: 484, distance: 199.2
click at [767, 487] on div ".deletable-edge-delete-btn { width: 20px; height: 20px; border: 0px solid #ffff…" at bounding box center [704, 371] width 802 height 602
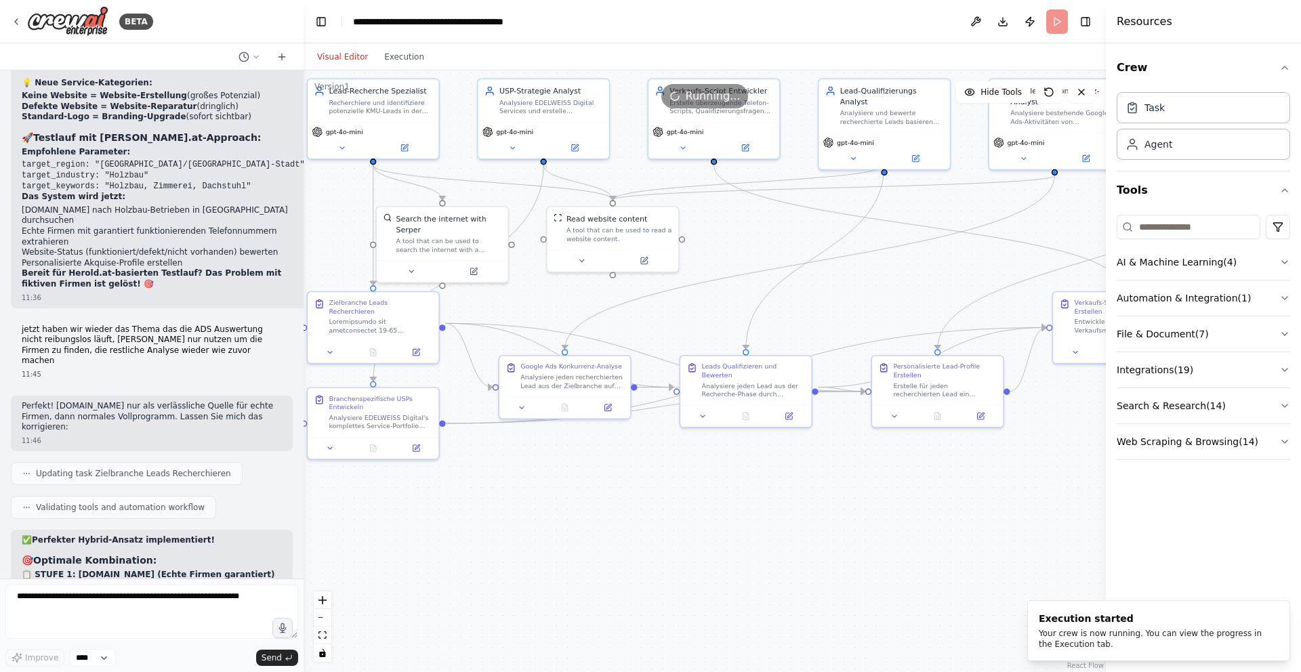
drag, startPoint x: 803, startPoint y: 486, endPoint x: 755, endPoint y: 476, distance: 49.2
click at [755, 476] on div ".deletable-edge-delete-btn { width: 20px; height: 20px; border: 0px solid #ffff…" at bounding box center [704, 371] width 802 height 602
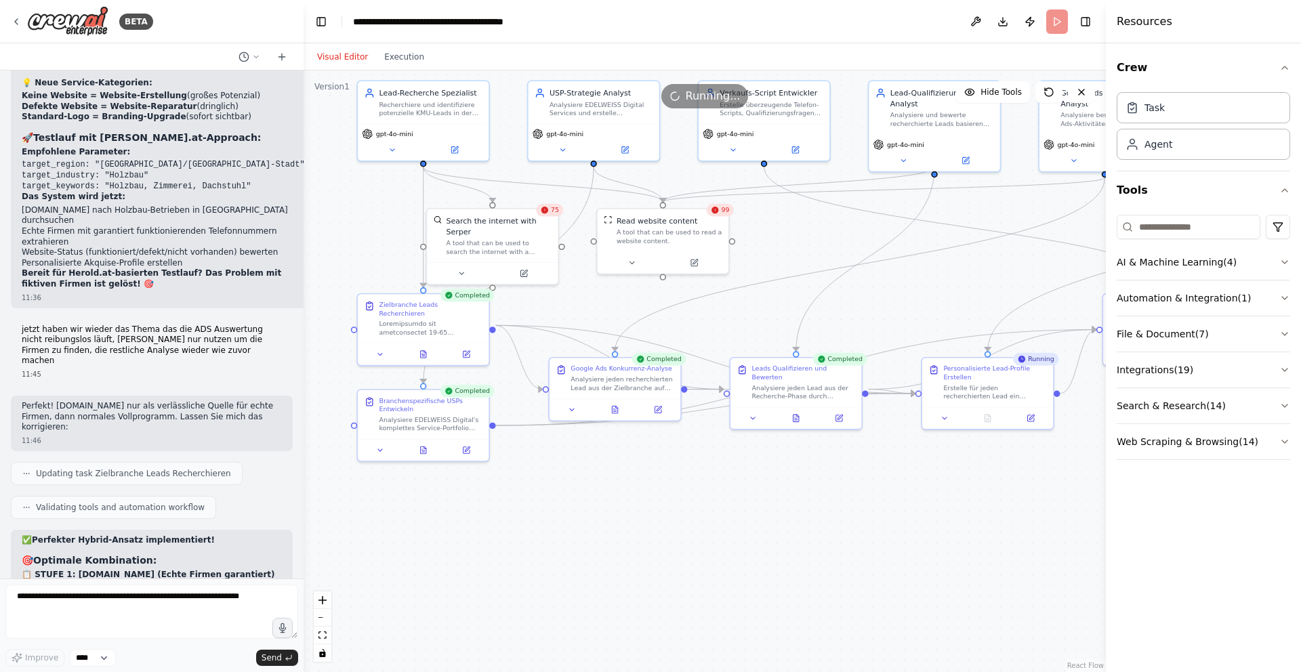
drag, startPoint x: 644, startPoint y: 312, endPoint x: 714, endPoint y: 304, distance: 70.2
click at [717, 304] on div ".deletable-edge-delete-btn { width: 20px; height: 20px; border: 0px solid #ffff…" at bounding box center [704, 371] width 802 height 602
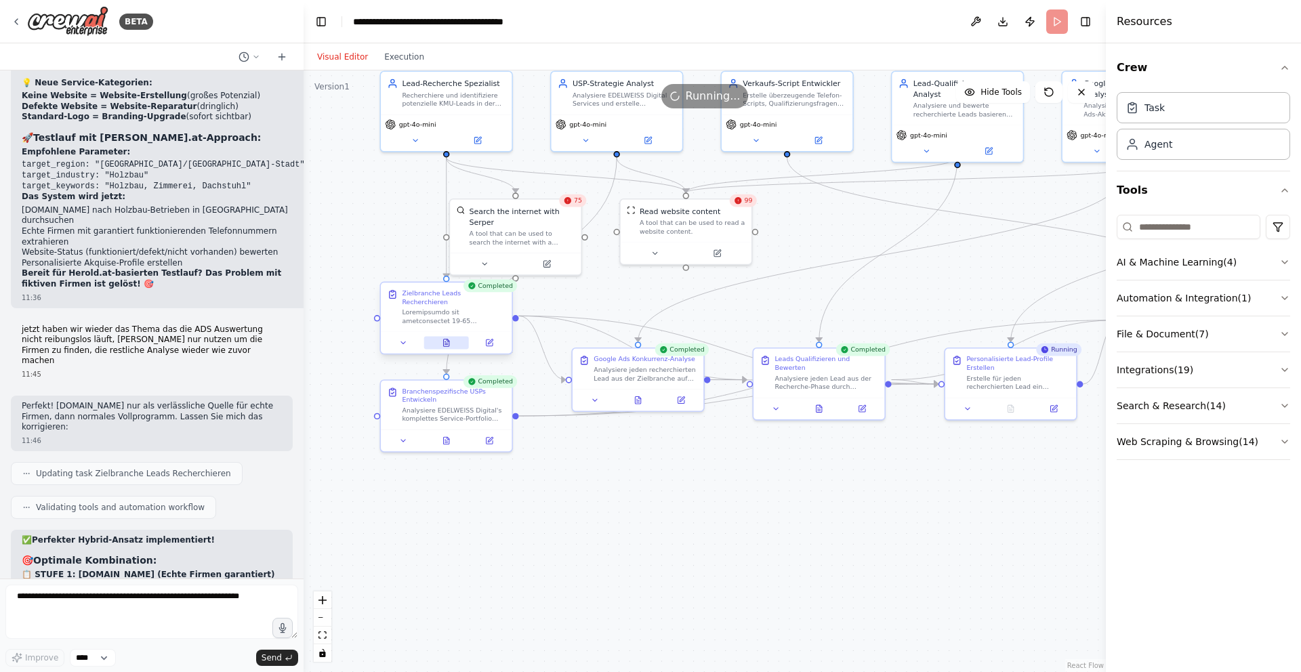
click at [440, 337] on button at bounding box center [445, 343] width 45 height 13
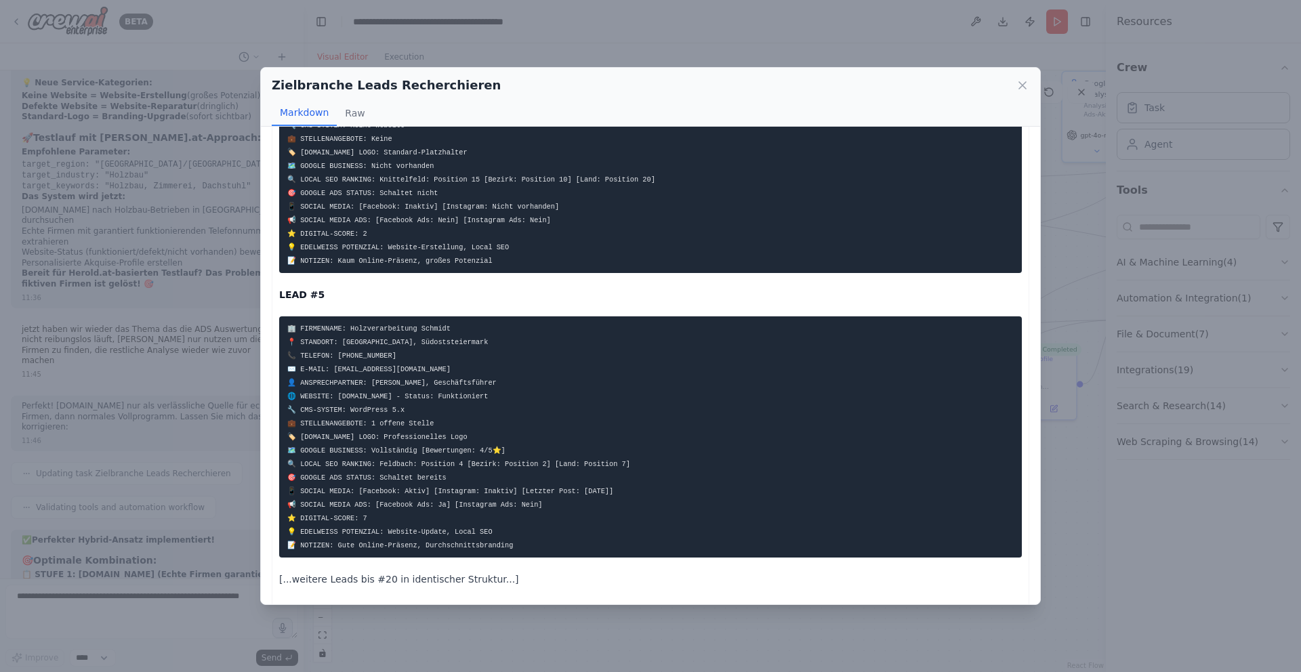
scroll to position [1270, 0]
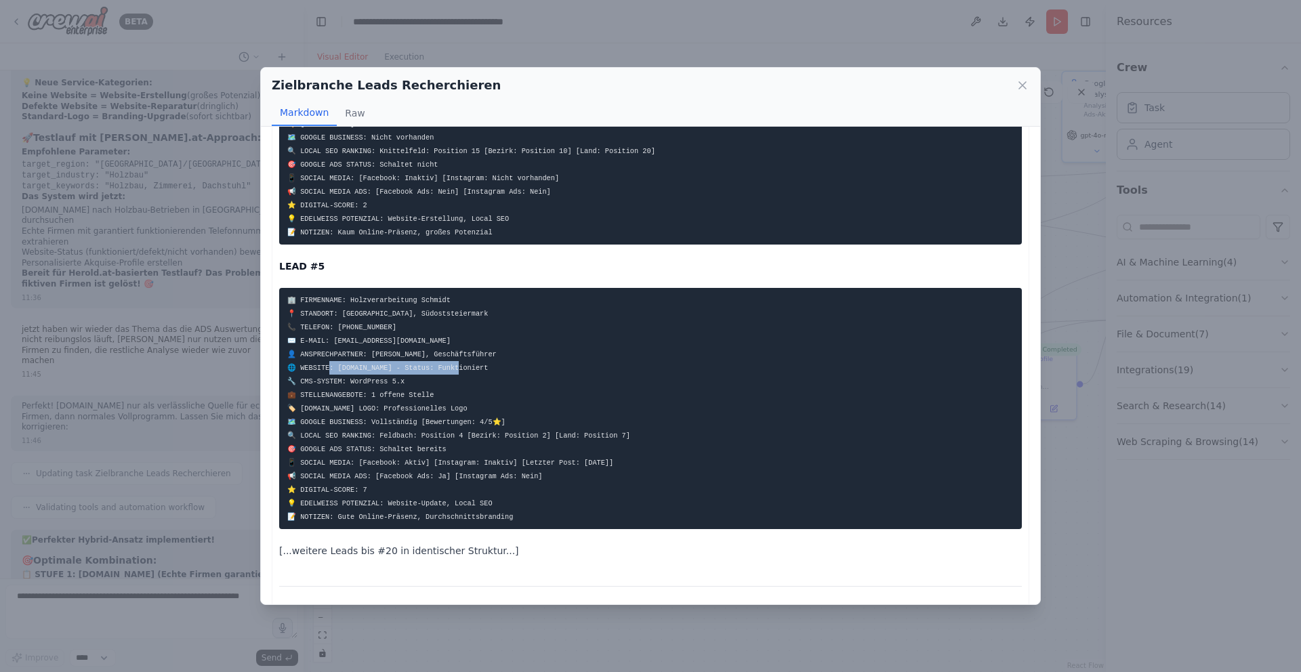
drag, startPoint x: 337, startPoint y: 348, endPoint x: 467, endPoint y: 350, distance: 130.1
click at [467, 350] on code "🏢 FIRMENNAME: Holzverarbeitung Schmidt 📍 STANDORT: [GEOGRAPHIC_DATA], Südostste…" at bounding box center [458, 408] width 343 height 225
copy code "[DOMAIN_NAME] - St"
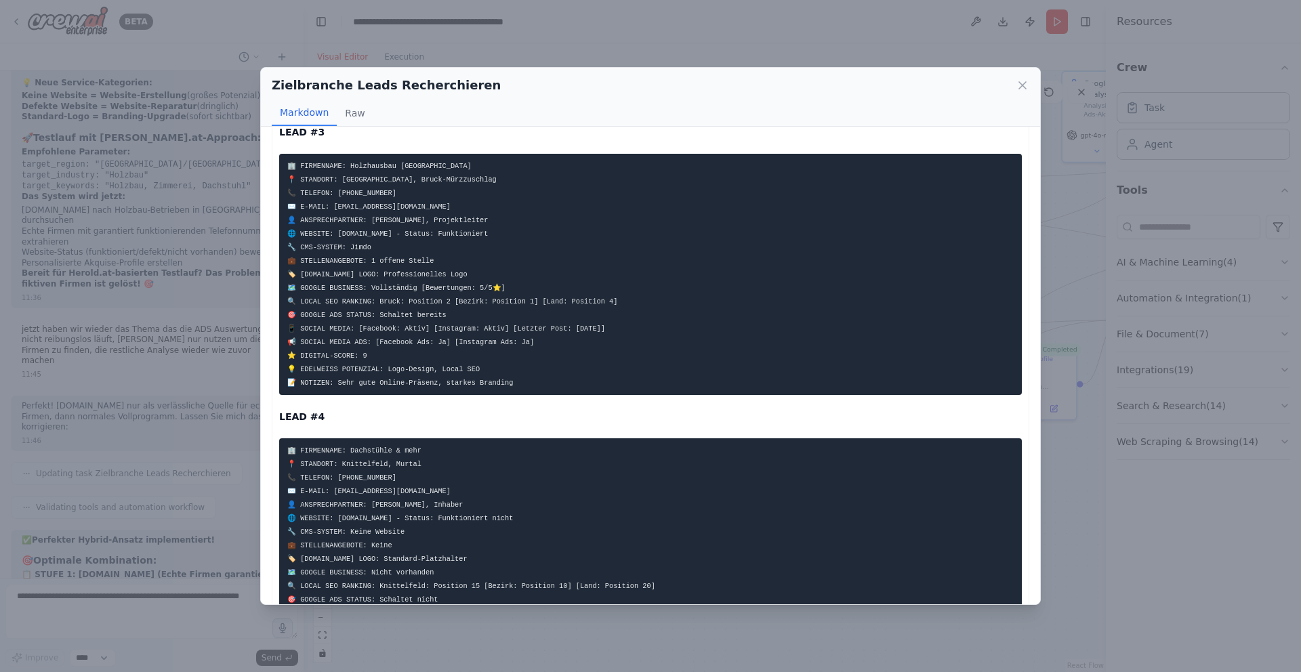
scroll to position [1188, 0]
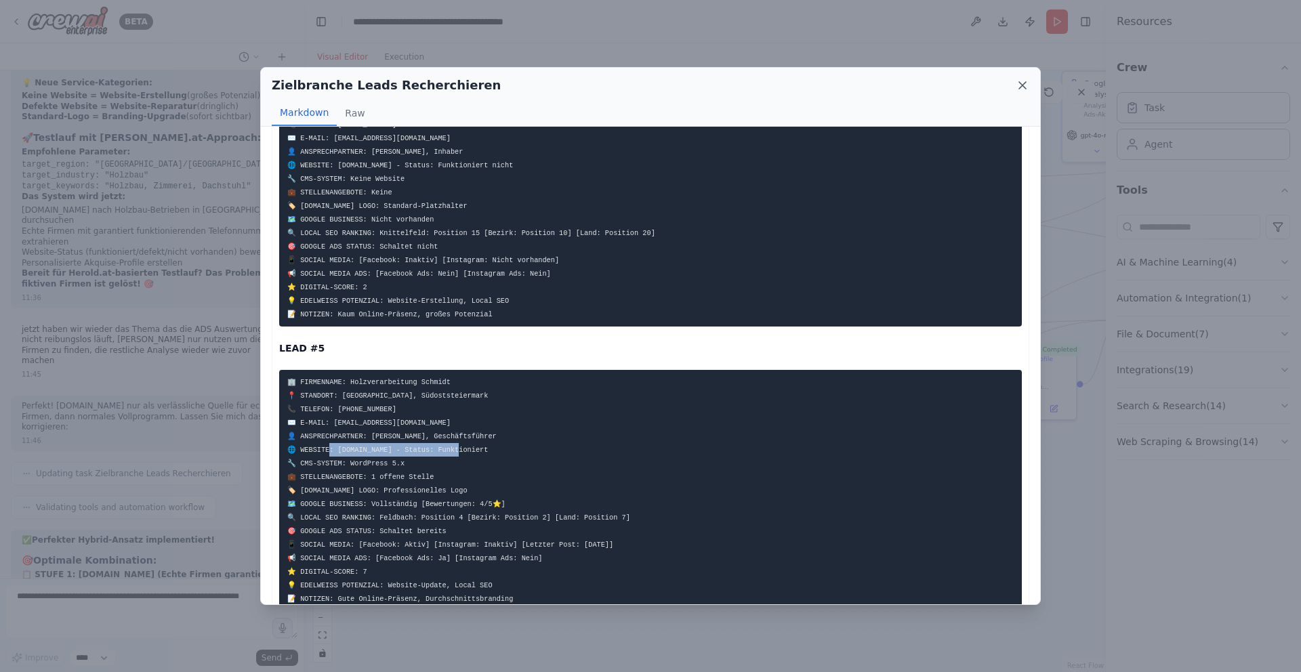
click at [1022, 85] on icon at bounding box center [1022, 85] width 7 height 7
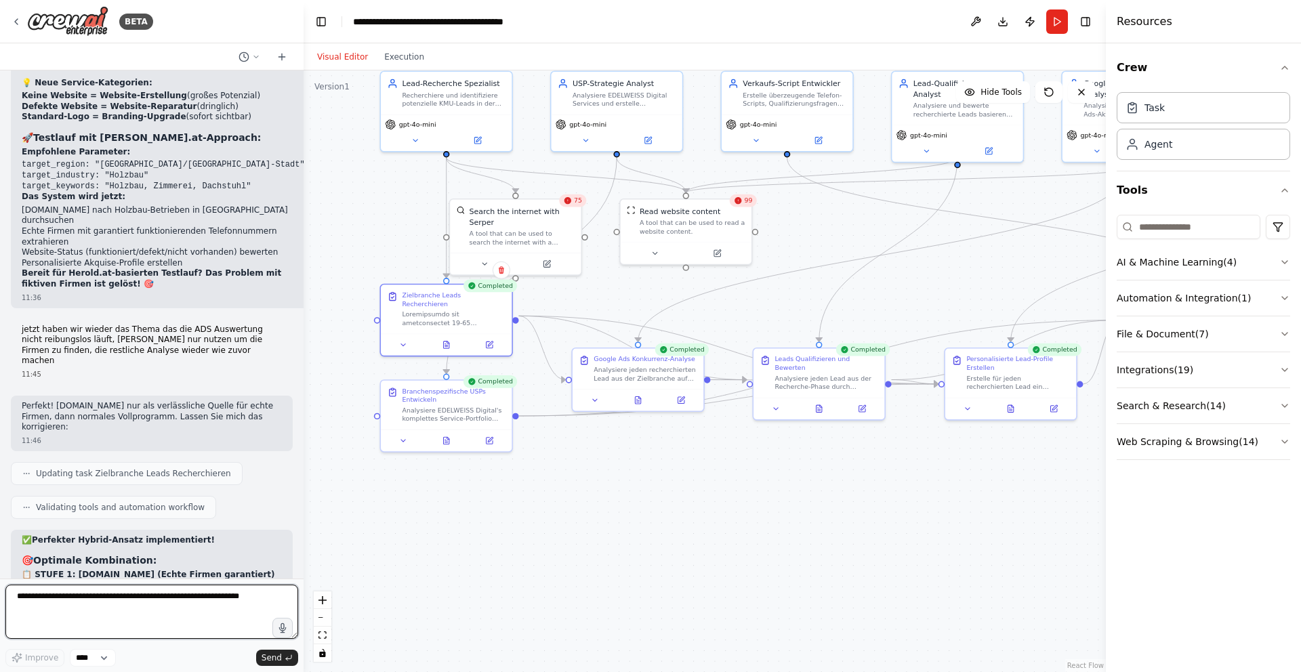
click at [142, 598] on textarea at bounding box center [151, 612] width 293 height 54
type textarea "**********"
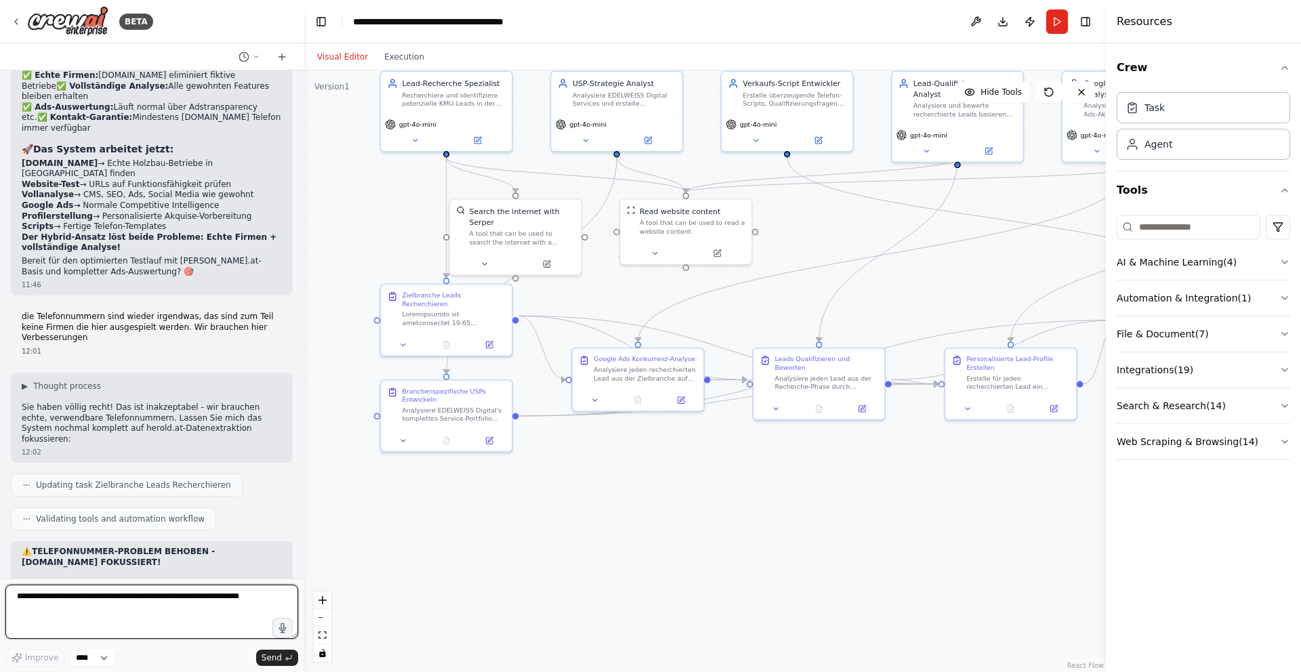
scroll to position [19877, 0]
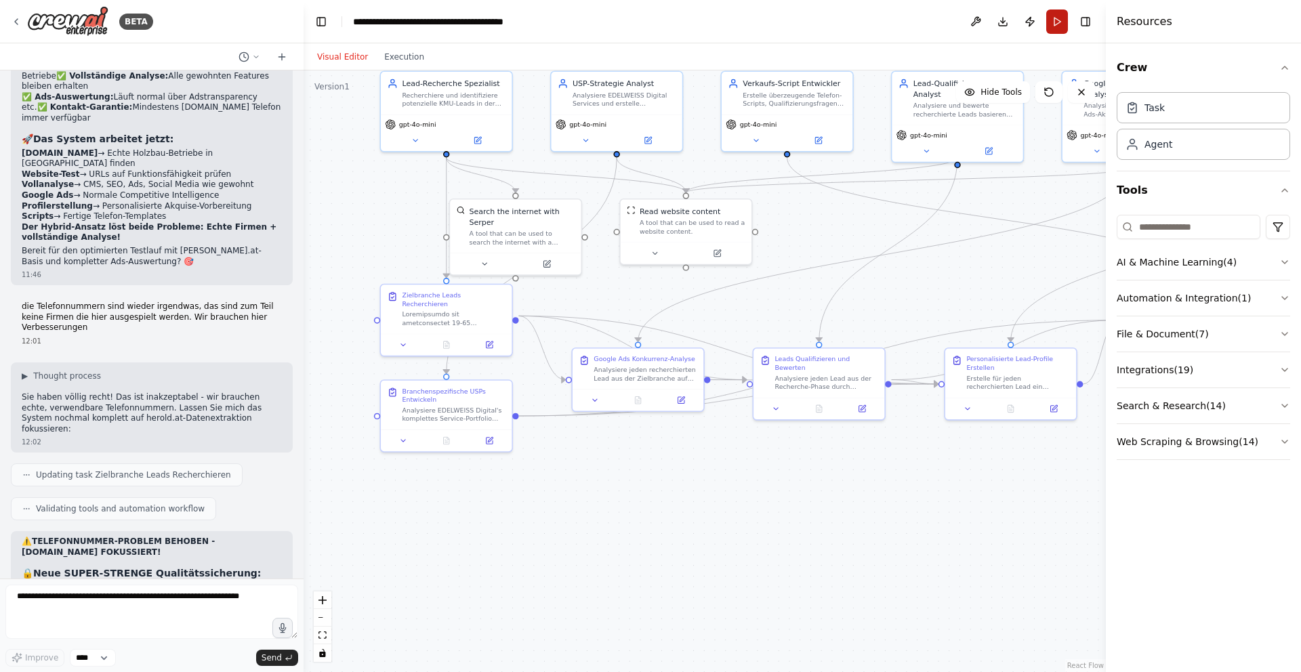
click at [1062, 23] on button "Run" at bounding box center [1057, 21] width 22 height 24
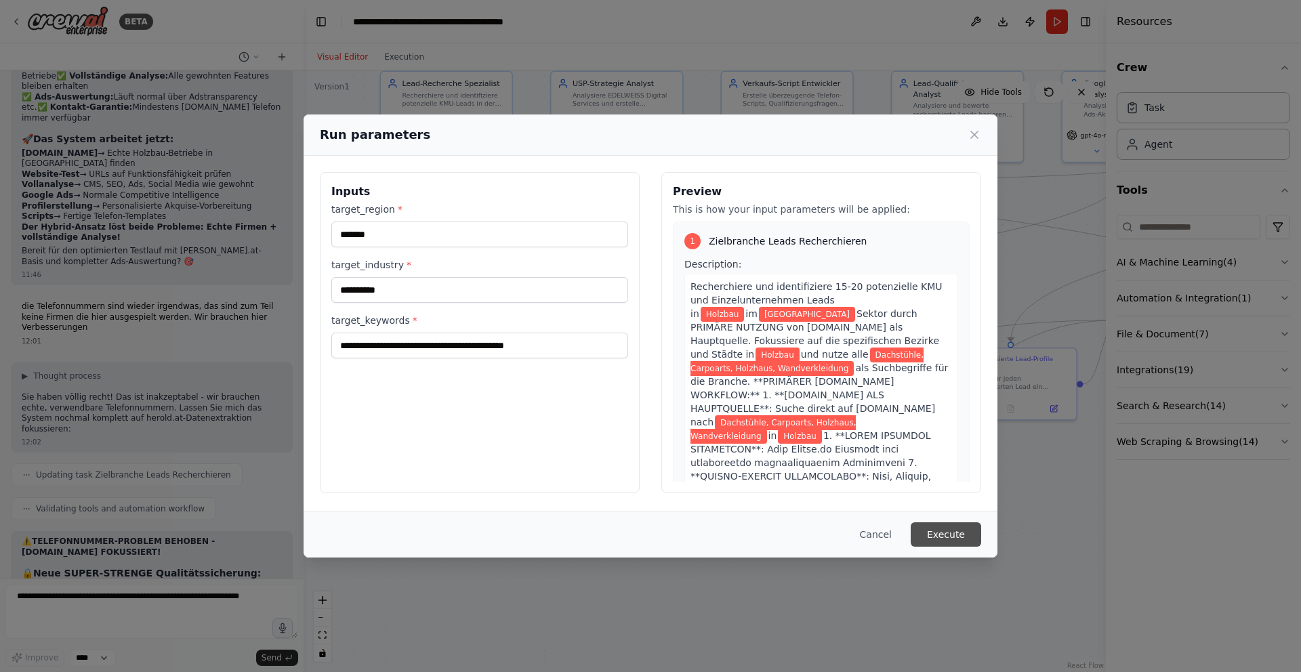
click at [945, 524] on button "Execute" at bounding box center [945, 534] width 70 height 24
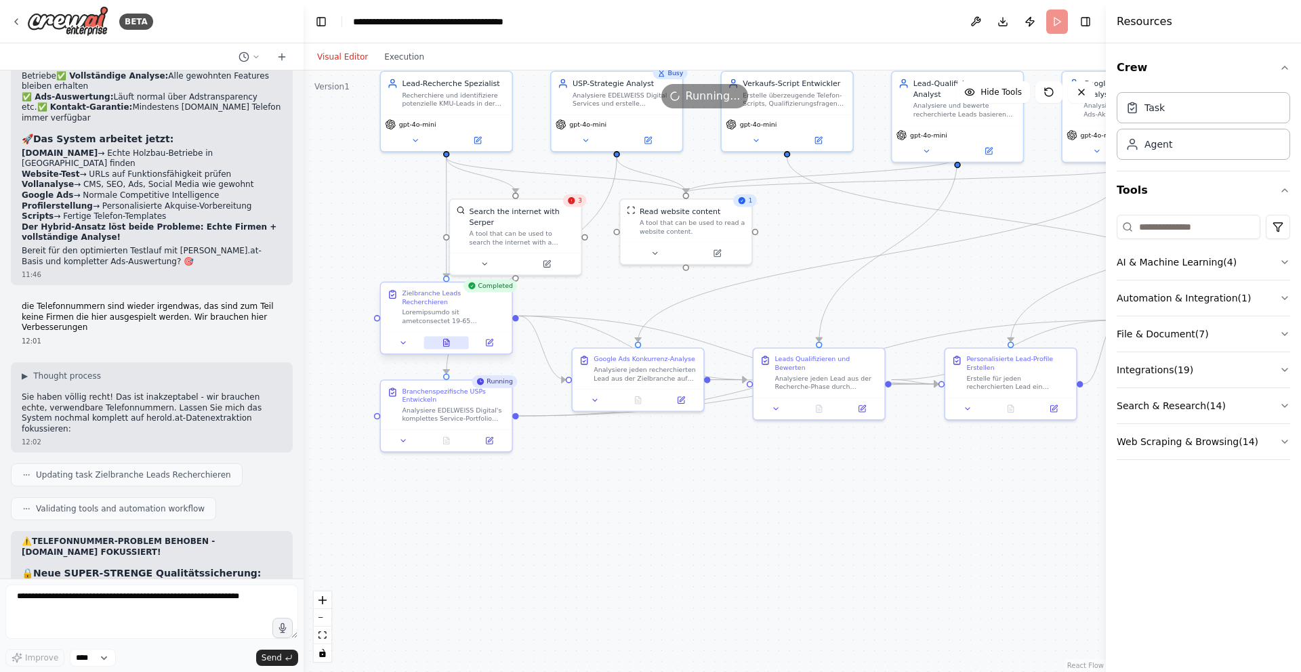
click at [443, 340] on button at bounding box center [445, 343] width 45 height 13
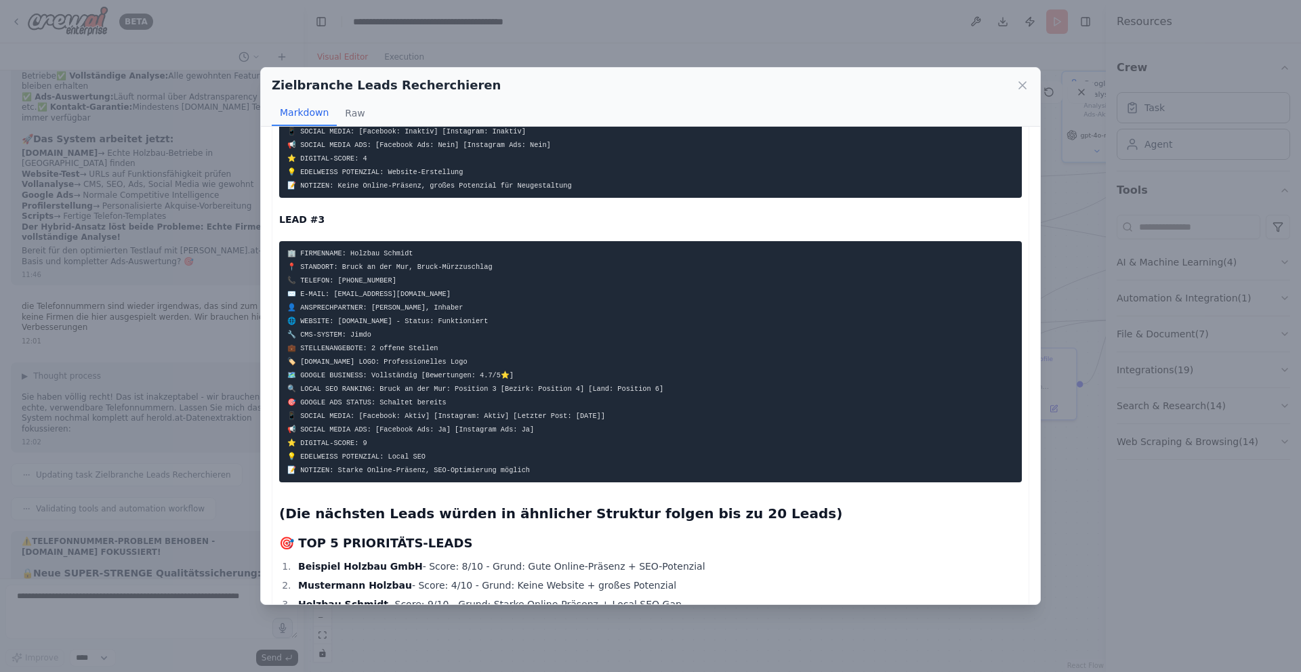
scroll to position [652, 0]
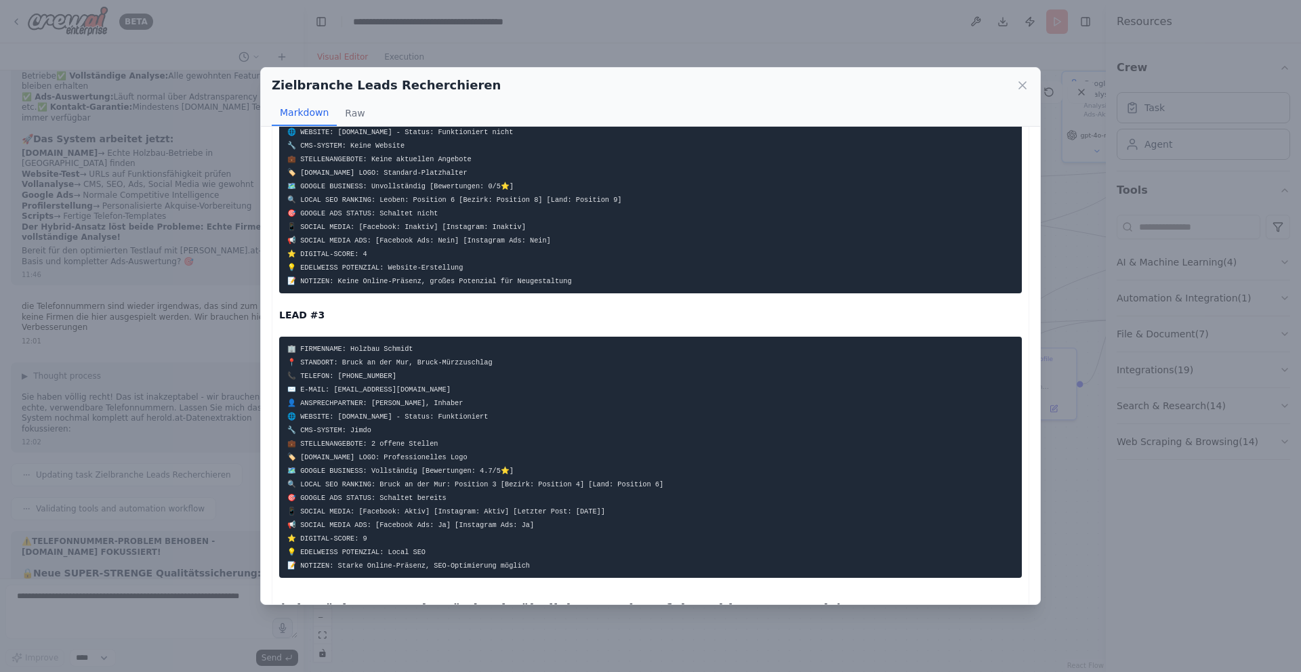
click at [1024, 86] on icon at bounding box center [1023, 86] width 14 height 14
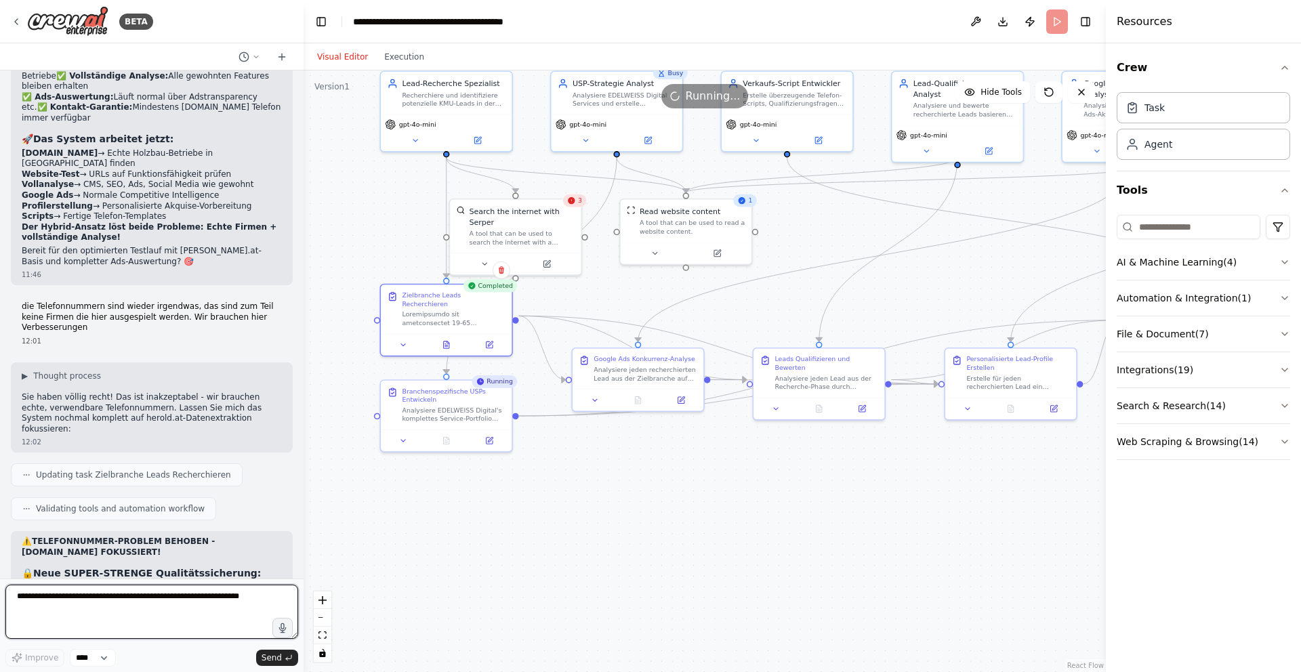
click at [111, 600] on textarea at bounding box center [151, 612] width 293 height 54
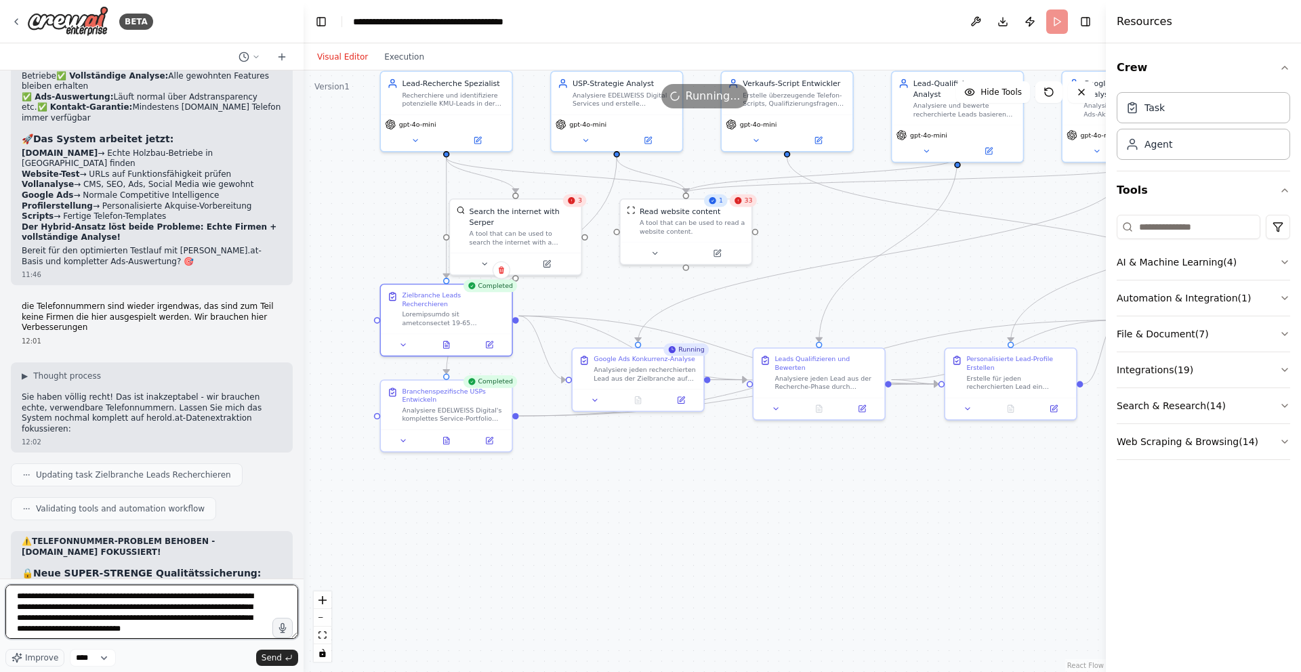
scroll to position [6, 0]
type textarea "**********"
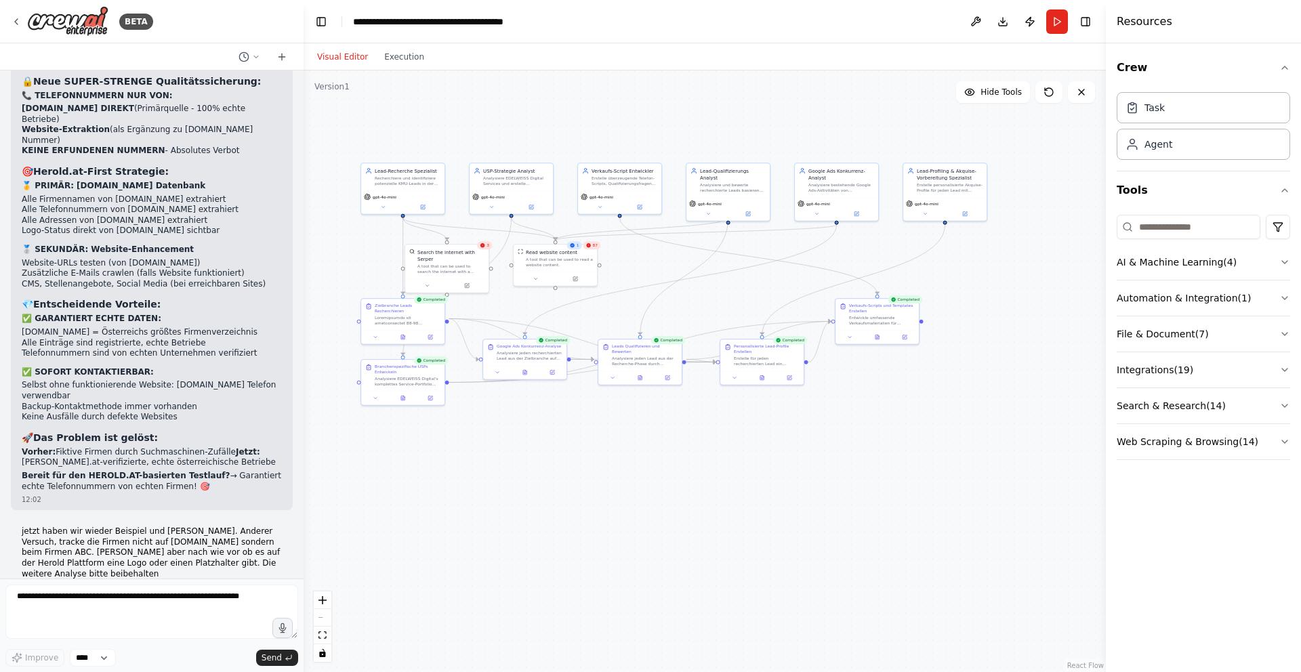
scroll to position [20609, 0]
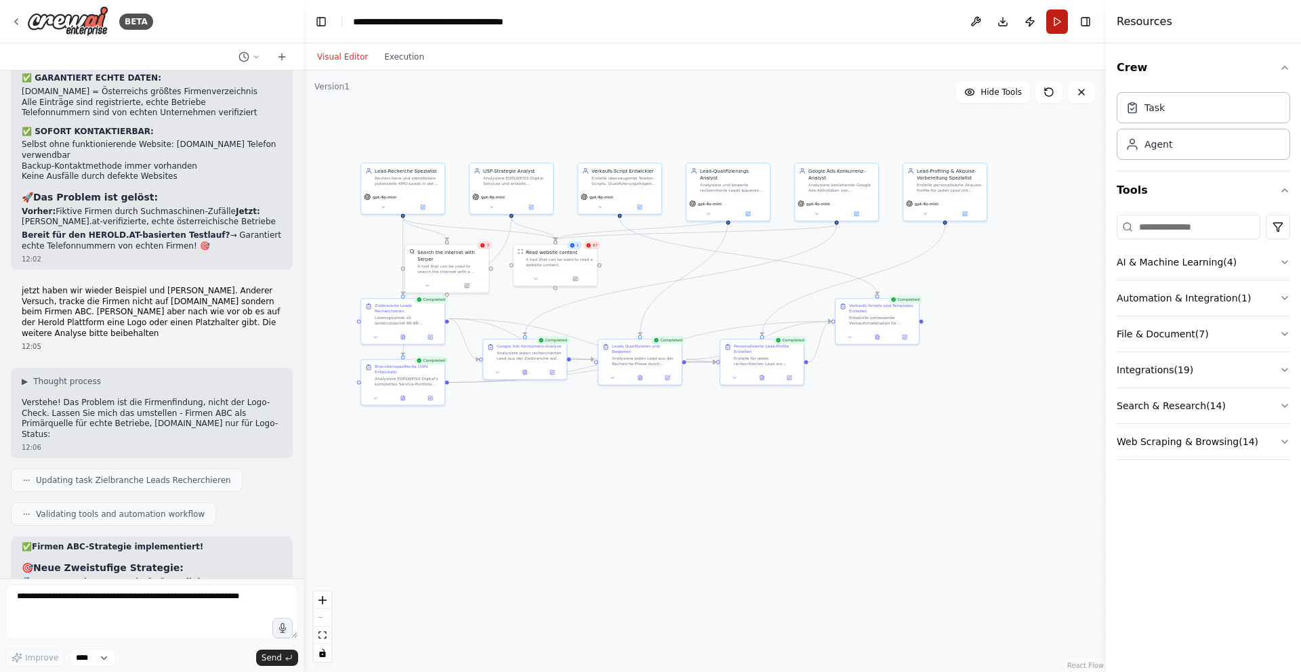
click at [1051, 24] on button "Run" at bounding box center [1057, 21] width 22 height 24
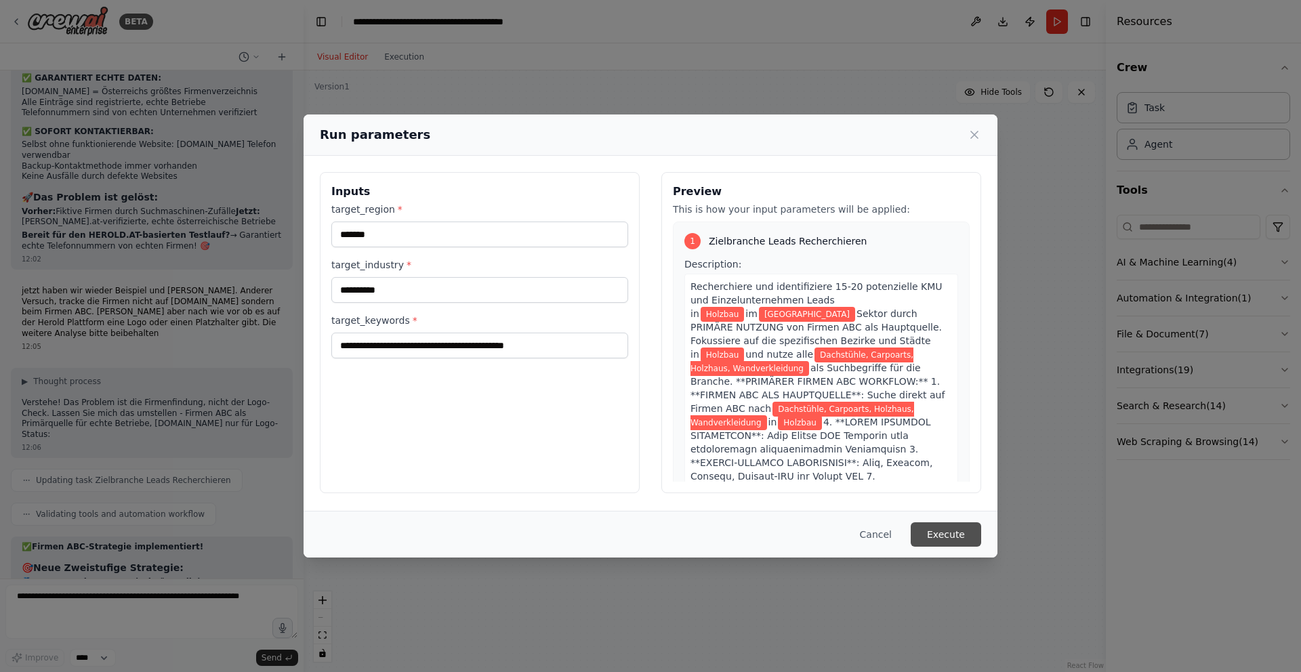
click at [958, 532] on button "Execute" at bounding box center [945, 534] width 70 height 24
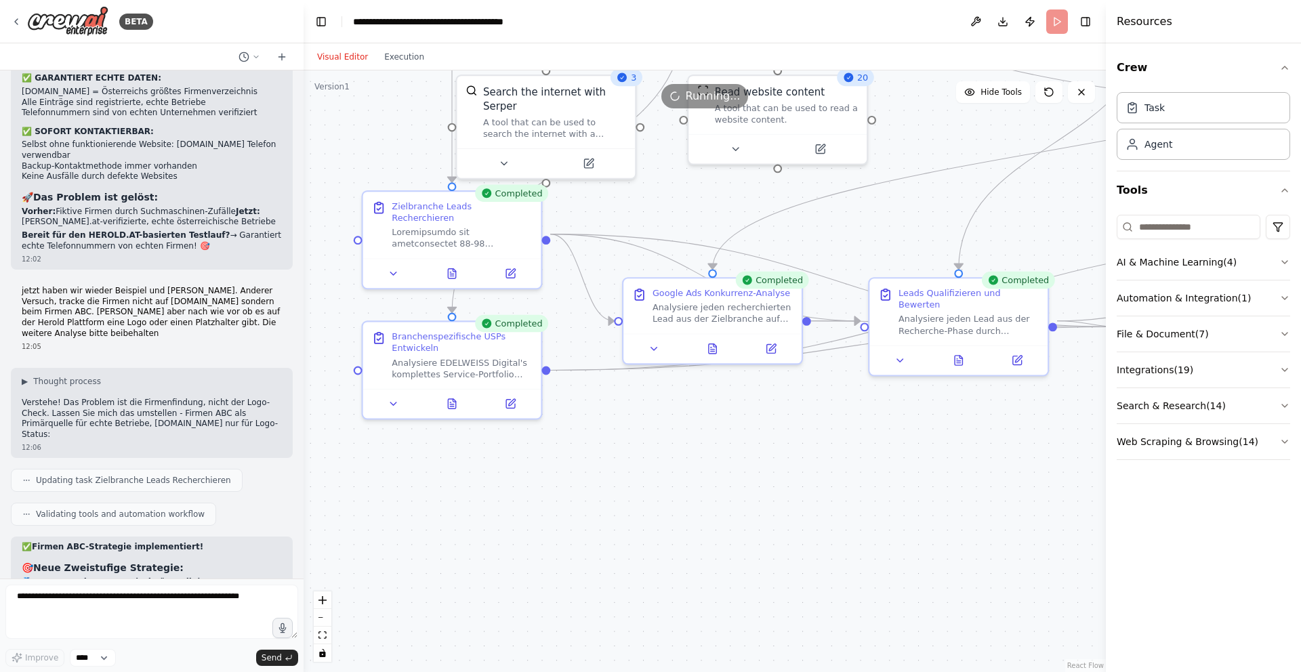
drag, startPoint x: 476, startPoint y: 407, endPoint x: 946, endPoint y: 464, distance: 474.3
click at [945, 467] on div ".deletable-edge-delete-btn { width: 20px; height: 20px; border: 0px solid #ffff…" at bounding box center [704, 371] width 802 height 602
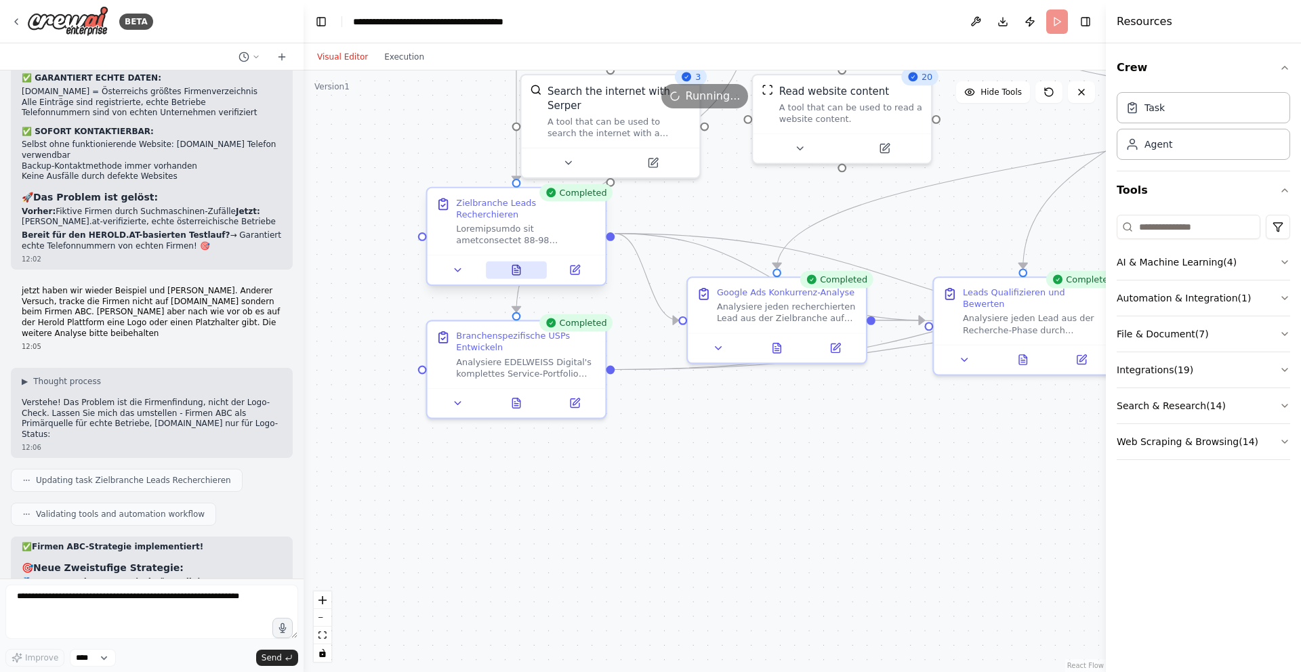
click at [518, 266] on button at bounding box center [516, 270] width 61 height 18
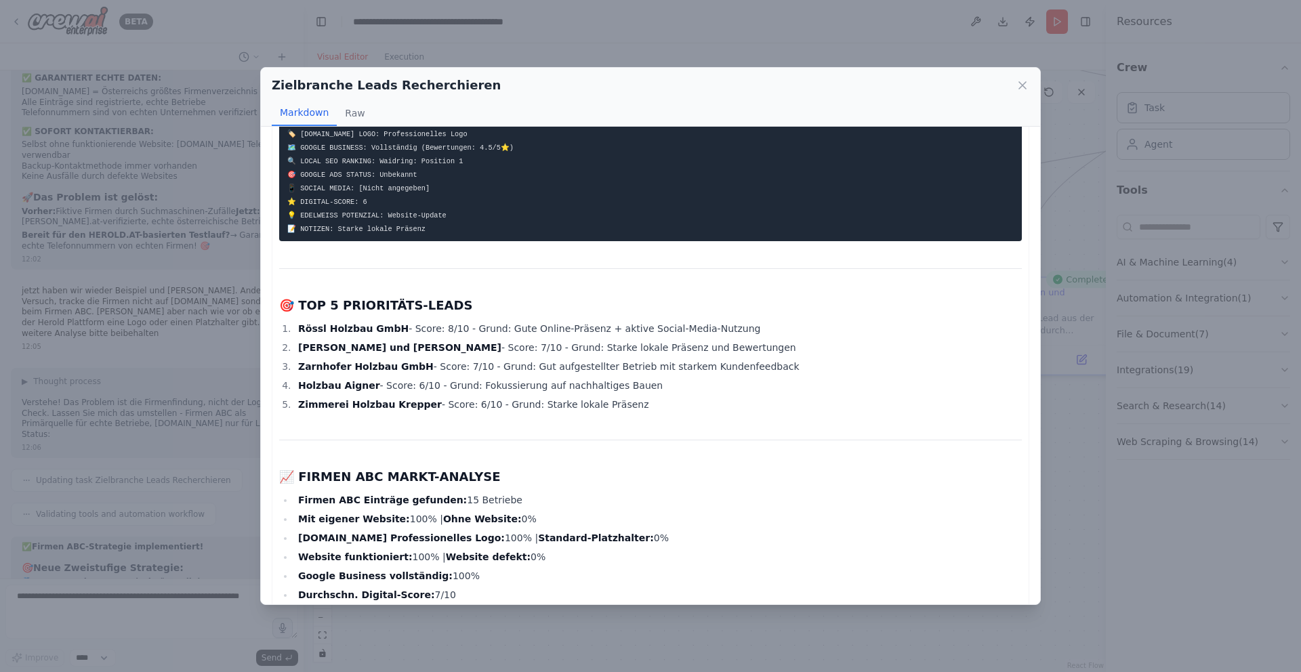
scroll to position [1528, 0]
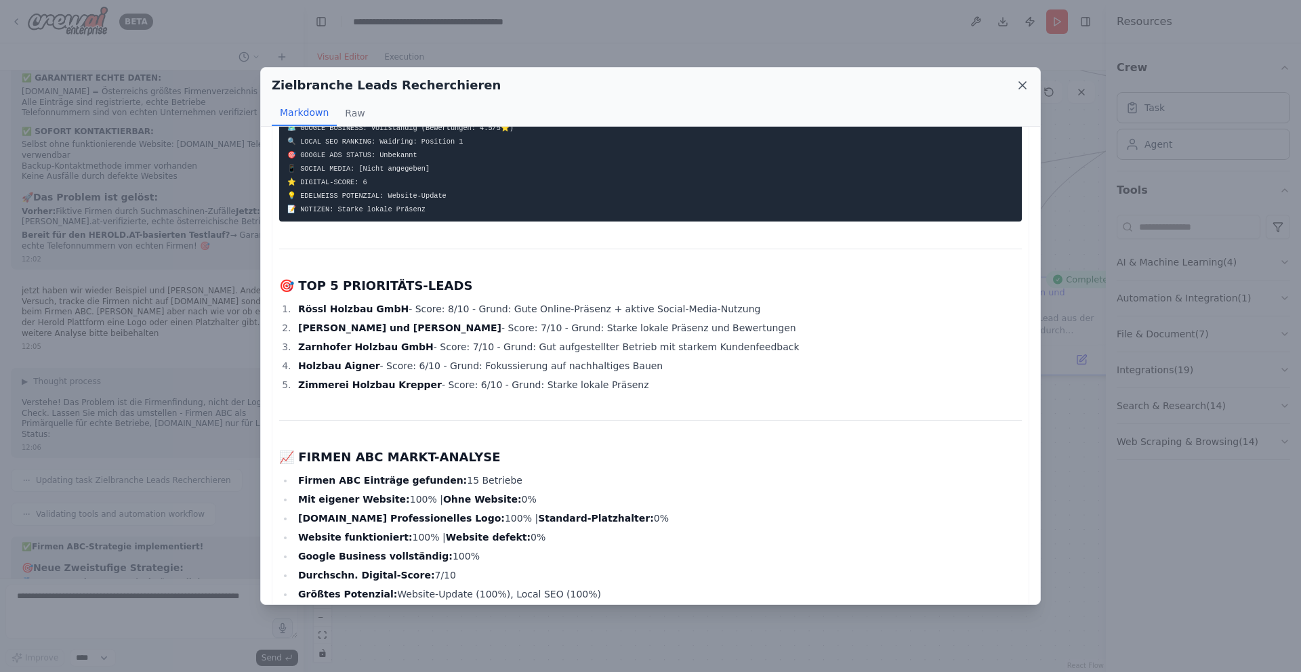
click at [1022, 86] on icon at bounding box center [1022, 85] width 7 height 7
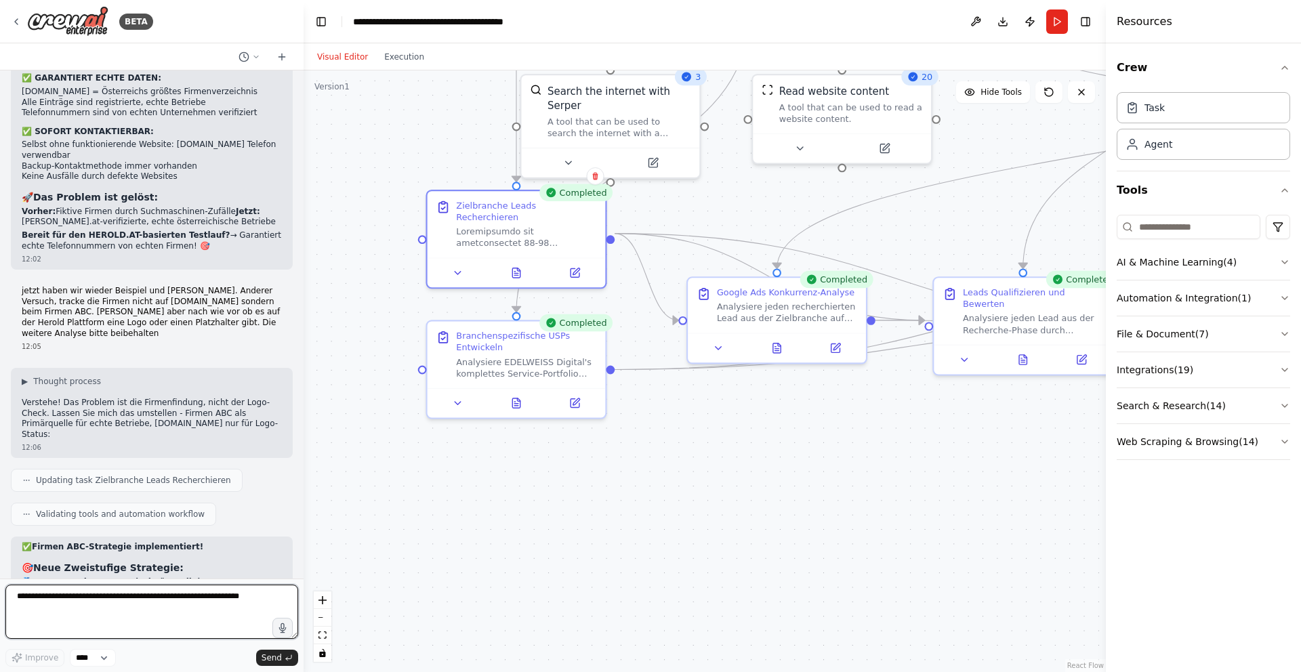
click at [131, 610] on textarea at bounding box center [151, 612] width 293 height 54
type textarea "**********"
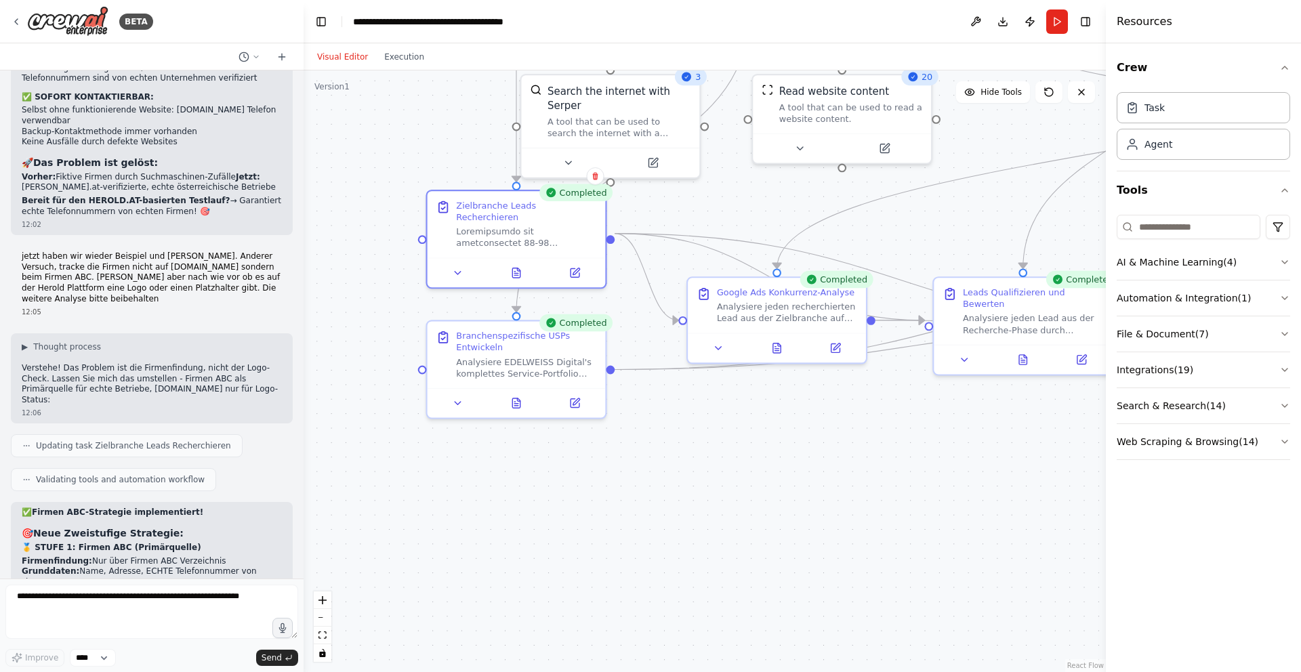
scroll to position [20711, 0]
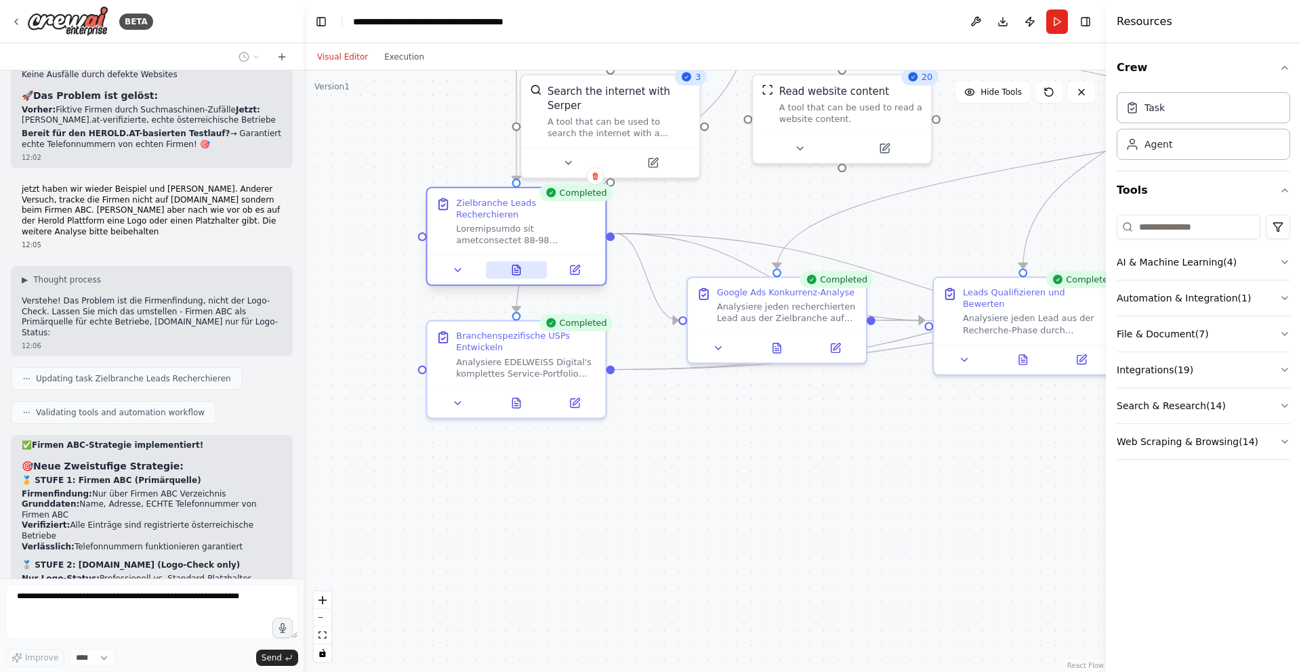
click at [519, 265] on icon at bounding box center [515, 269] width 7 height 9
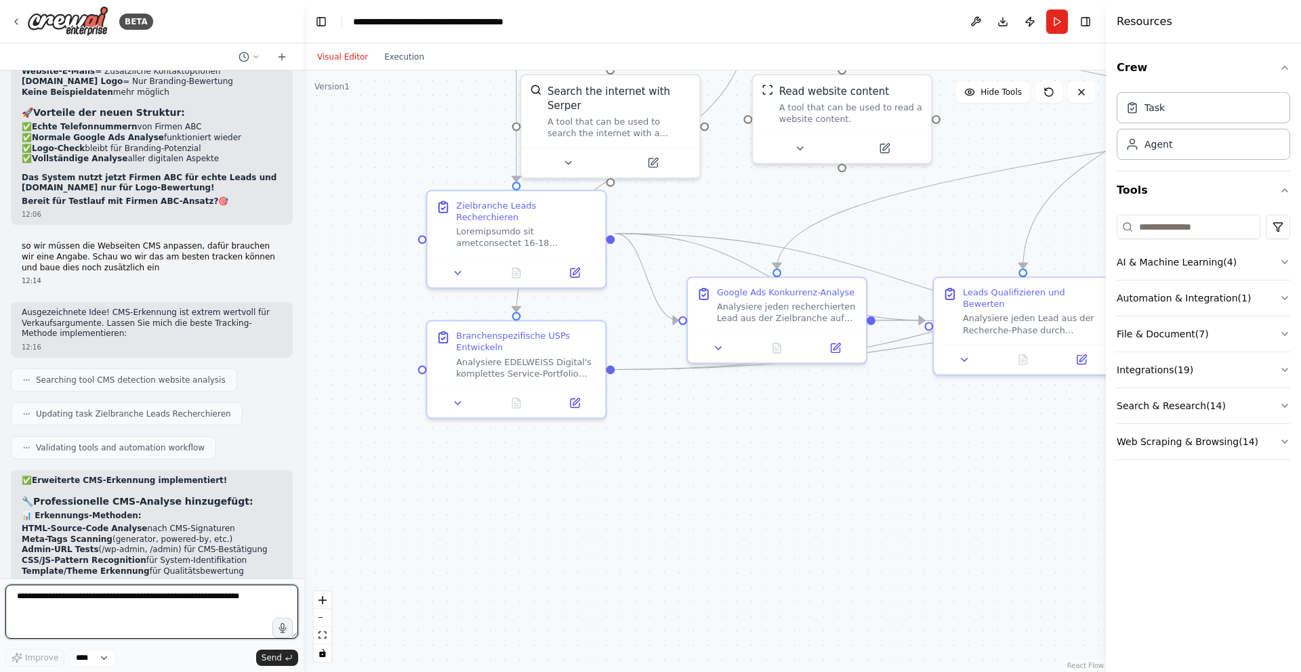
scroll to position [21418, 0]
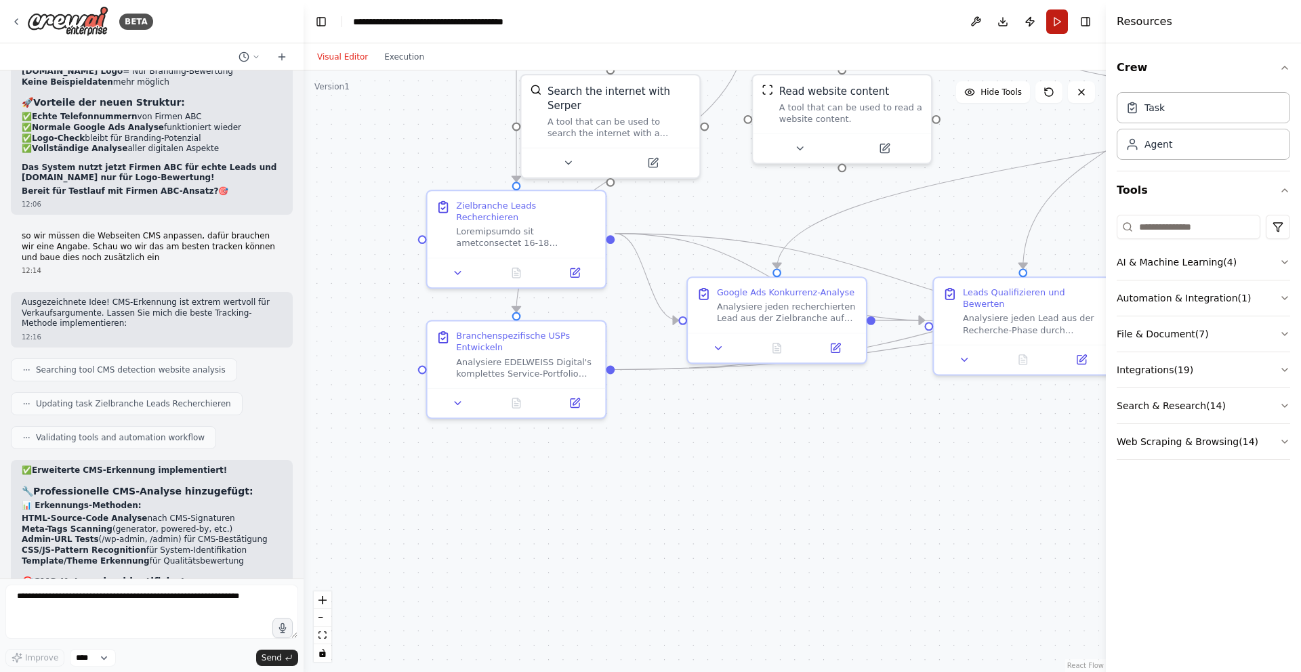
drag, startPoint x: 1057, startPoint y: 22, endPoint x: 1049, endPoint y: 45, distance: 24.2
click at [1057, 21] on button "Run" at bounding box center [1057, 21] width 22 height 24
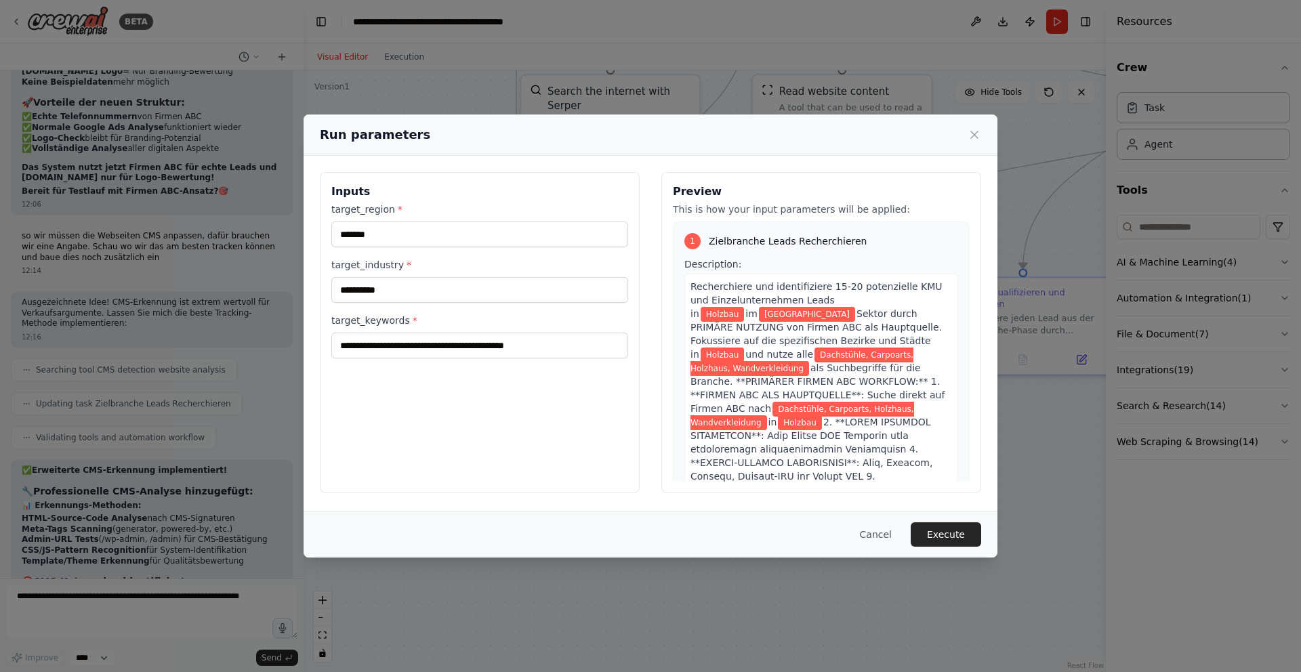
click at [961, 534] on button "Execute" at bounding box center [945, 534] width 70 height 24
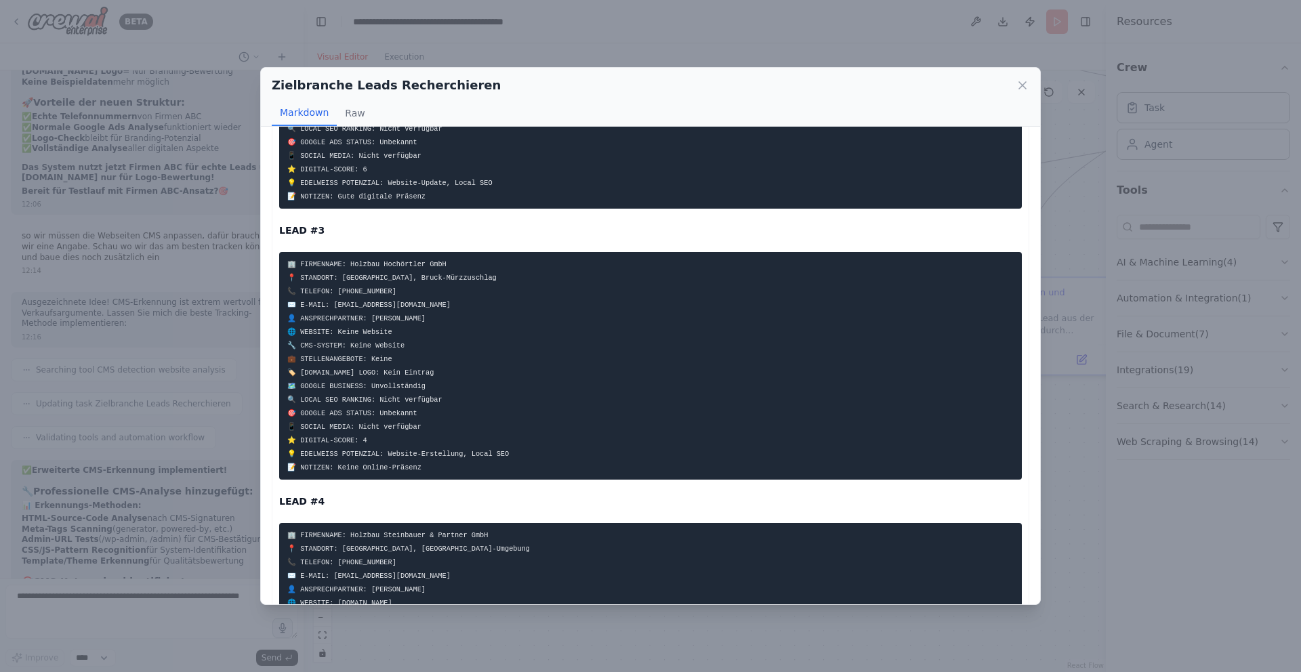
scroll to position [587, 0]
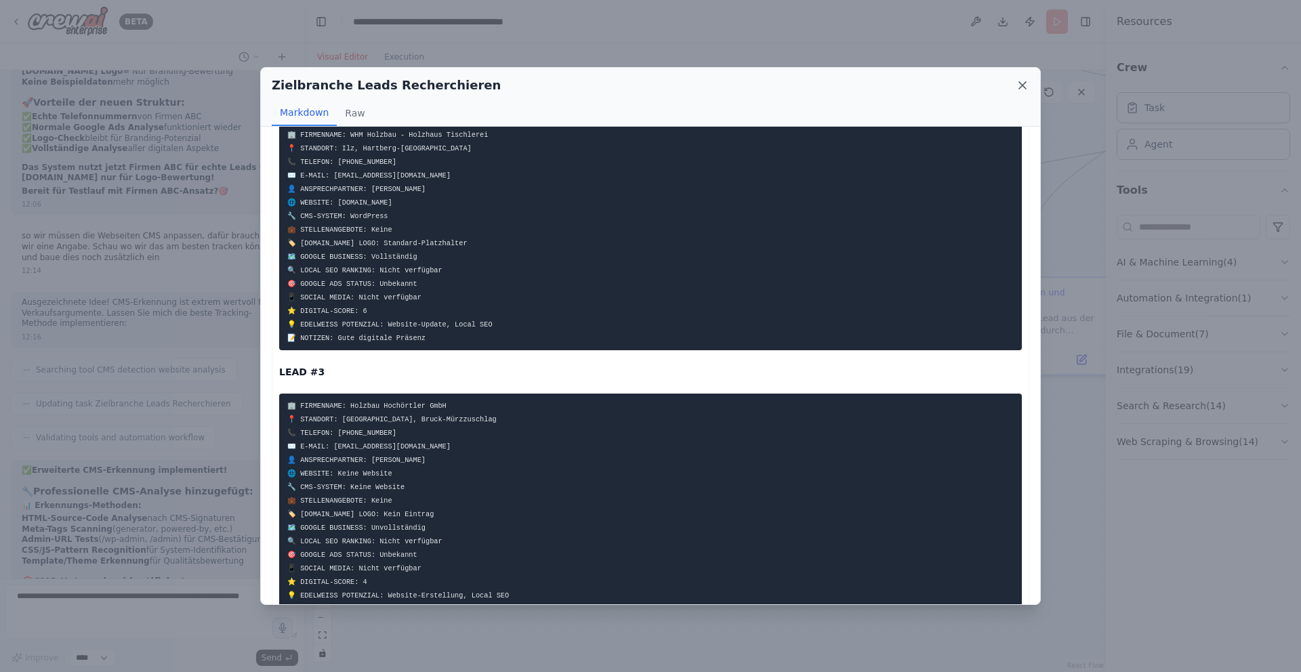
click at [1020, 83] on icon at bounding box center [1022, 85] width 7 height 7
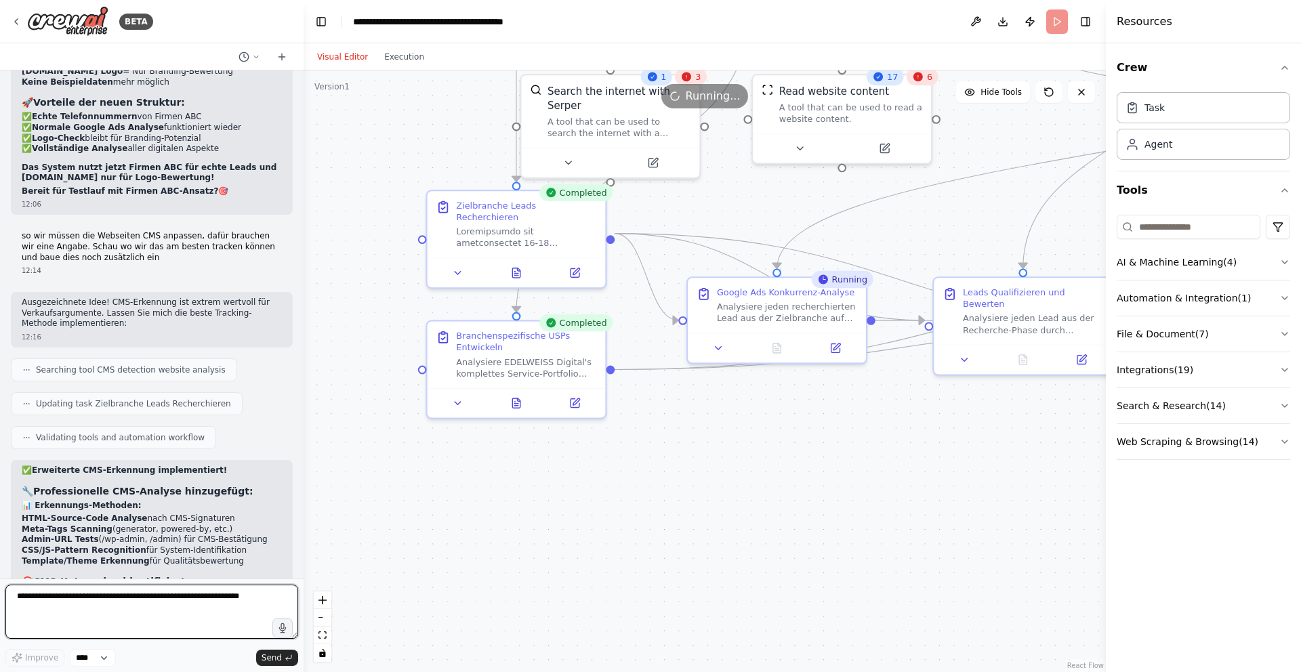
click at [140, 607] on textarea at bounding box center [151, 612] width 293 height 54
type textarea "**********"
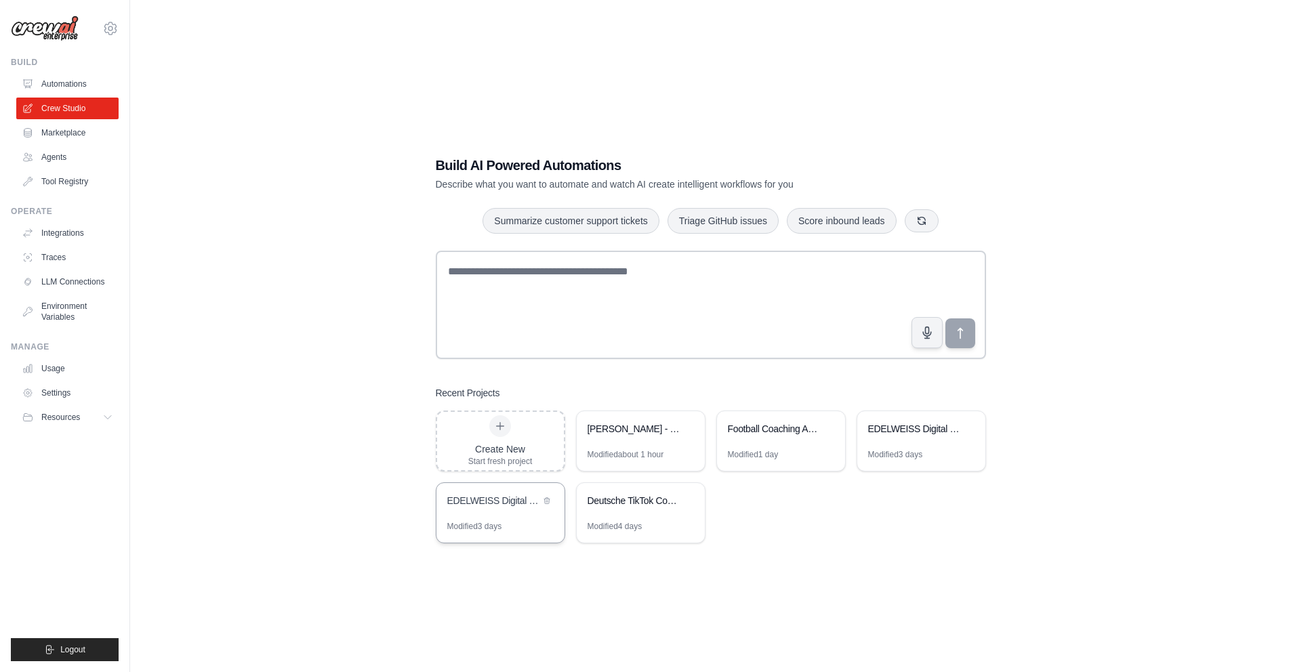
click at [510, 510] on div "EDELWEISS Digital Lead Generation Automation" at bounding box center [500, 502] width 128 height 38
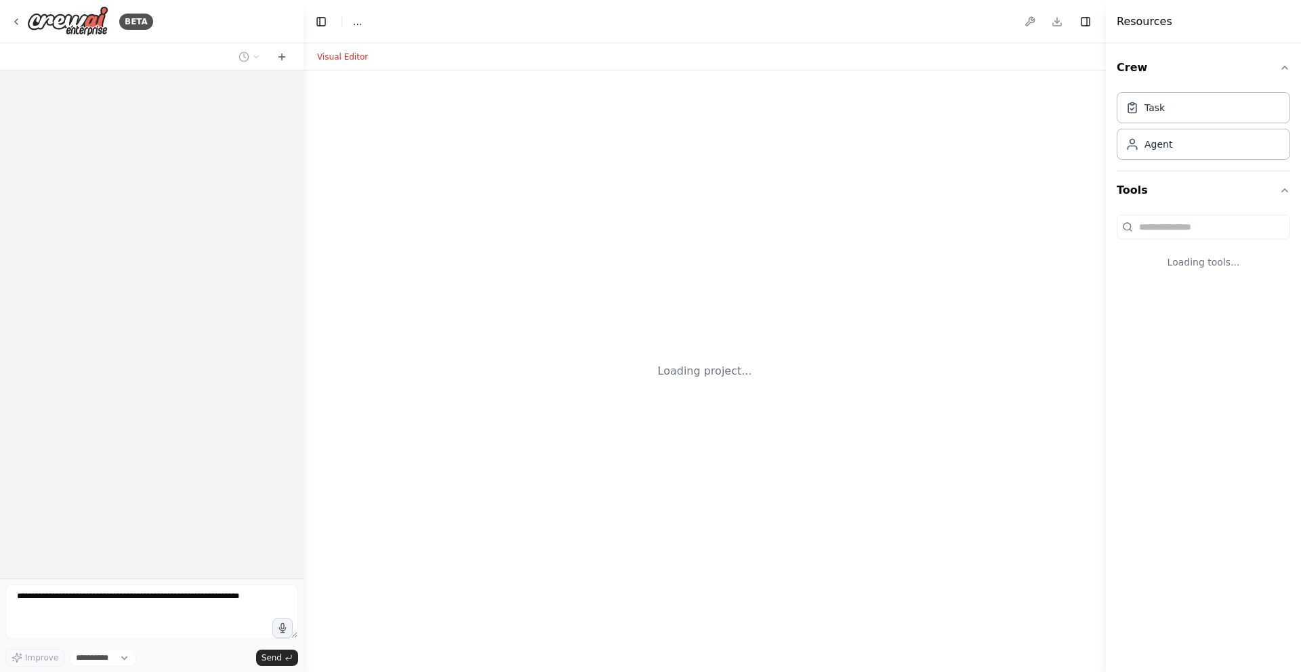
select select "****"
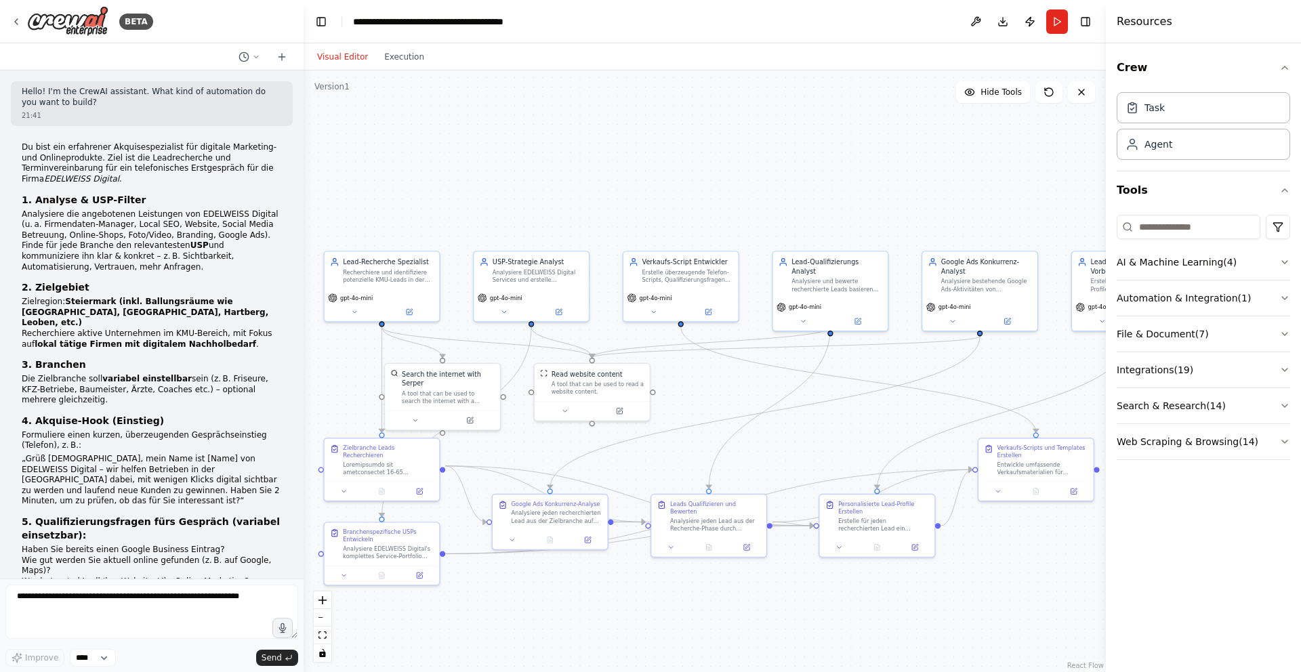
scroll to position [21418, 0]
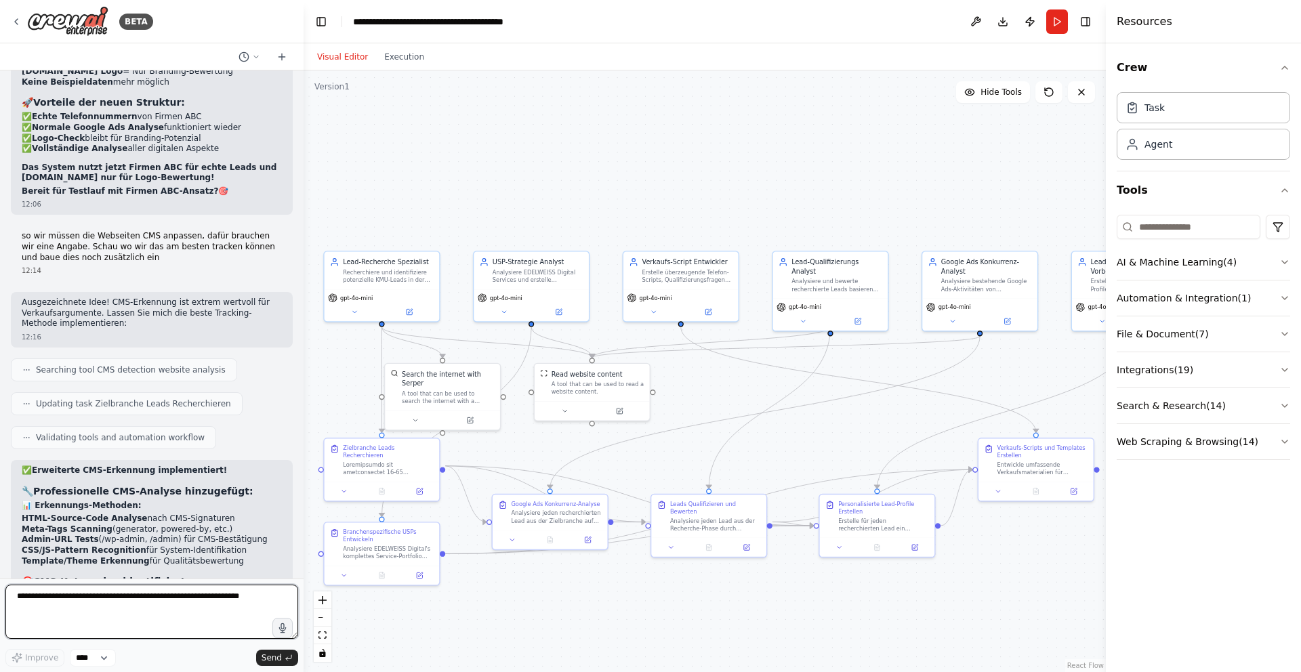
click at [136, 602] on textarea at bounding box center [151, 612] width 293 height 54
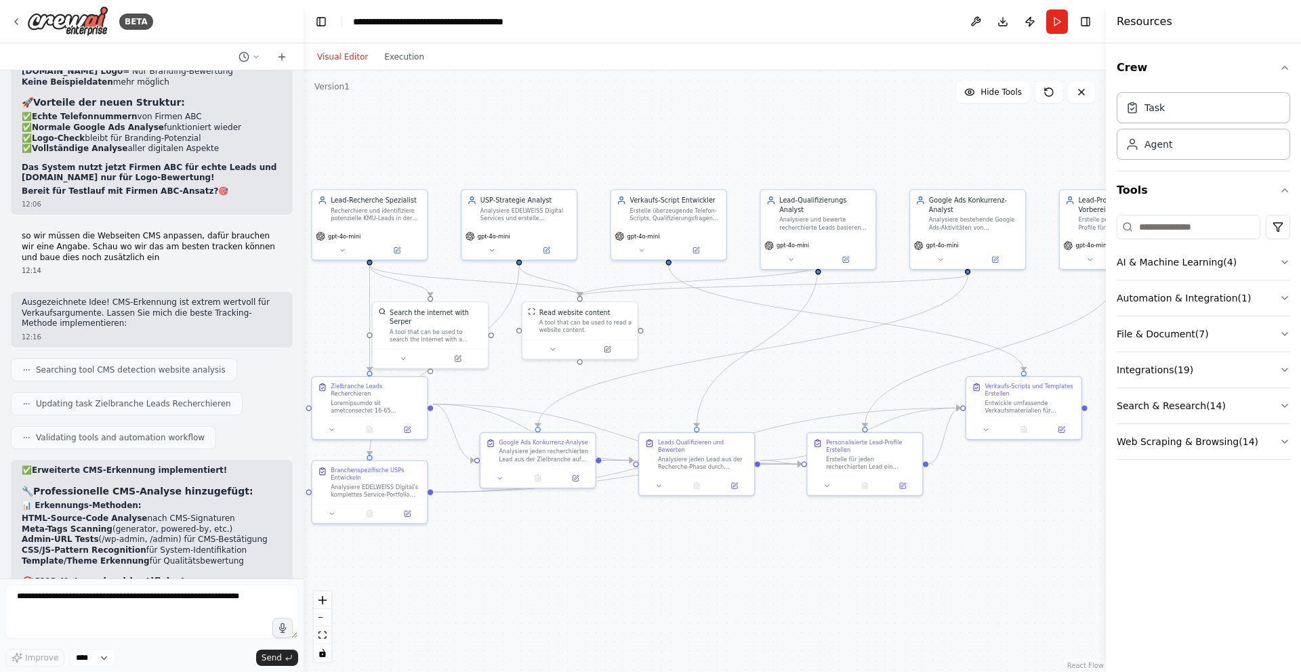
drag, startPoint x: 671, startPoint y: 443, endPoint x: 658, endPoint y: 380, distance: 64.3
click at [658, 380] on div ".deletable-edge-delete-btn { width: 20px; height: 20px; border: 0px solid #ffff…" at bounding box center [704, 371] width 802 height 602
click at [108, 602] on textarea at bounding box center [151, 612] width 293 height 54
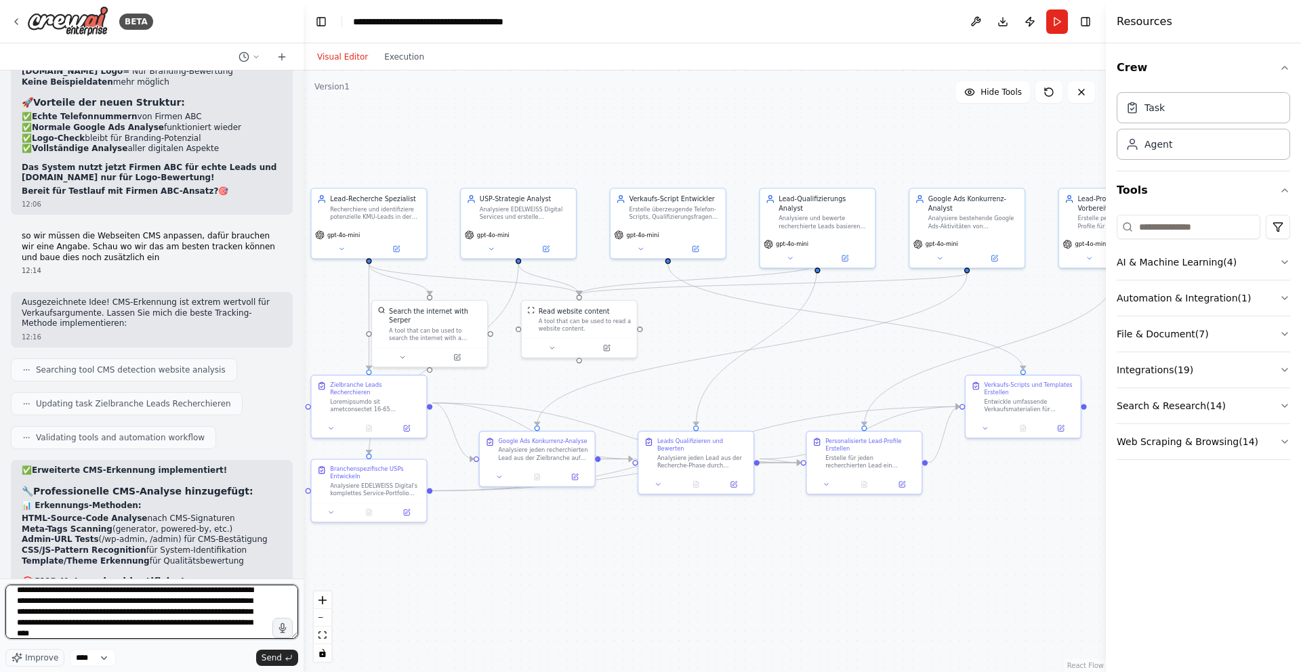
scroll to position [17, 0]
type textarea "**********"
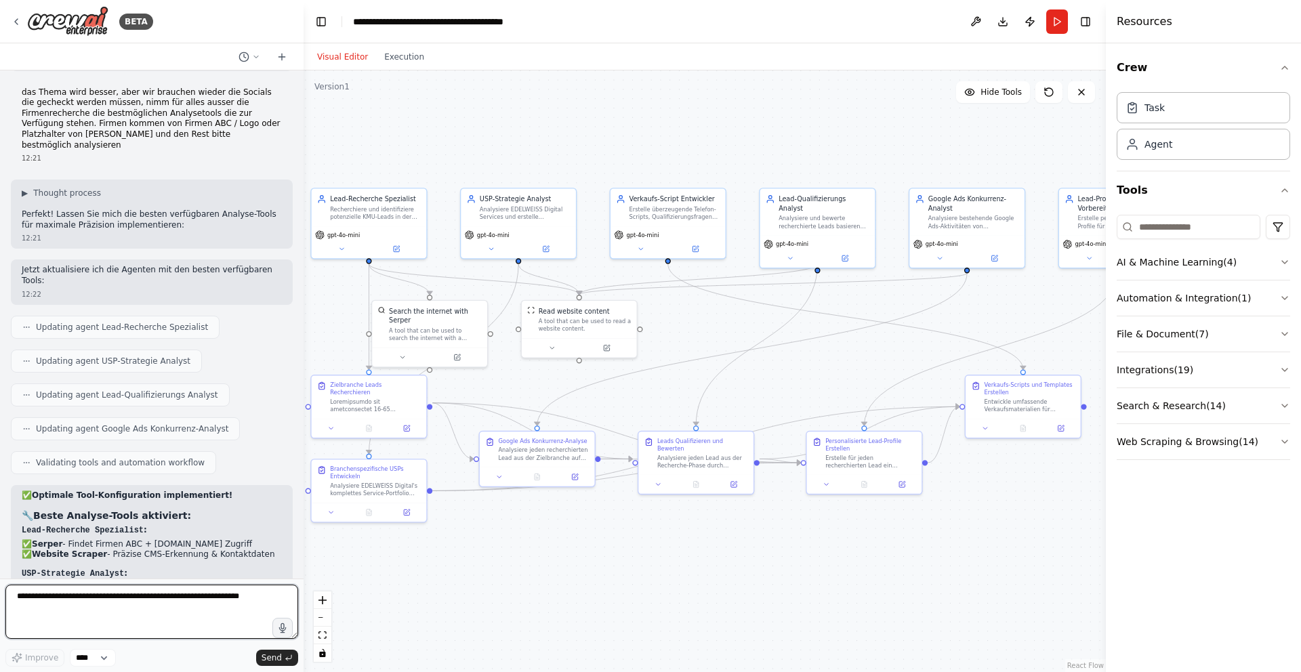
scroll to position [21698, 0]
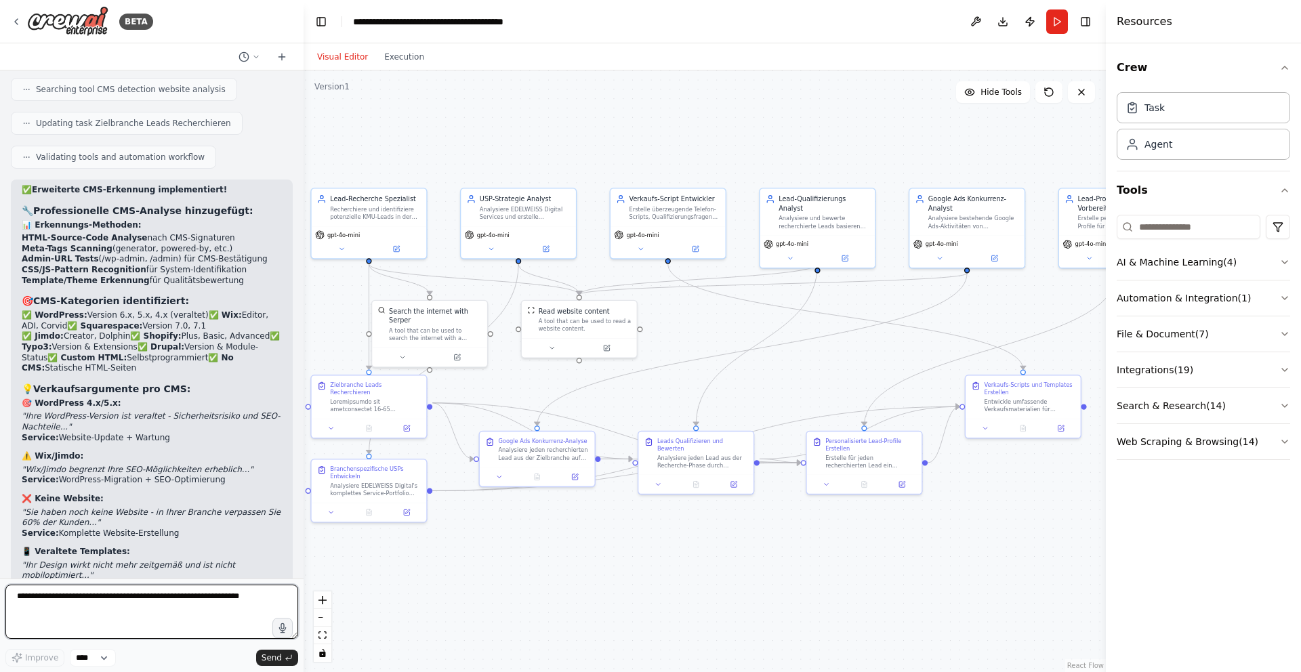
click at [110, 594] on textarea at bounding box center [151, 612] width 293 height 54
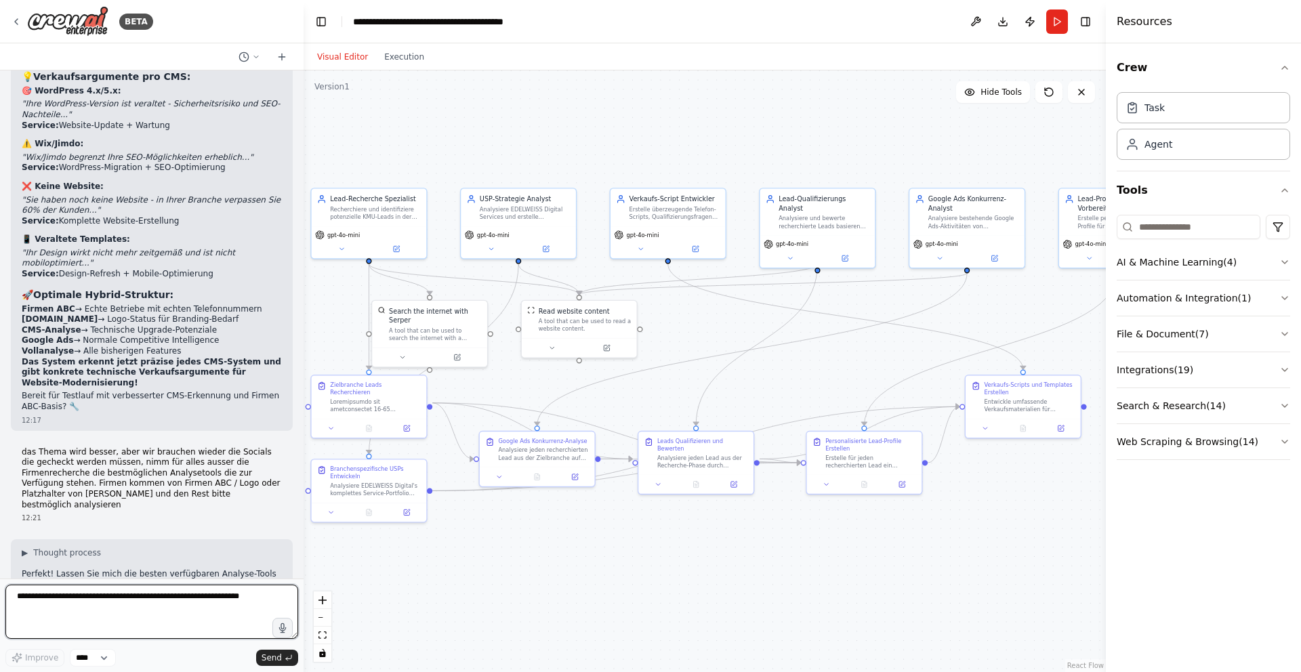
scroll to position [22370, 0]
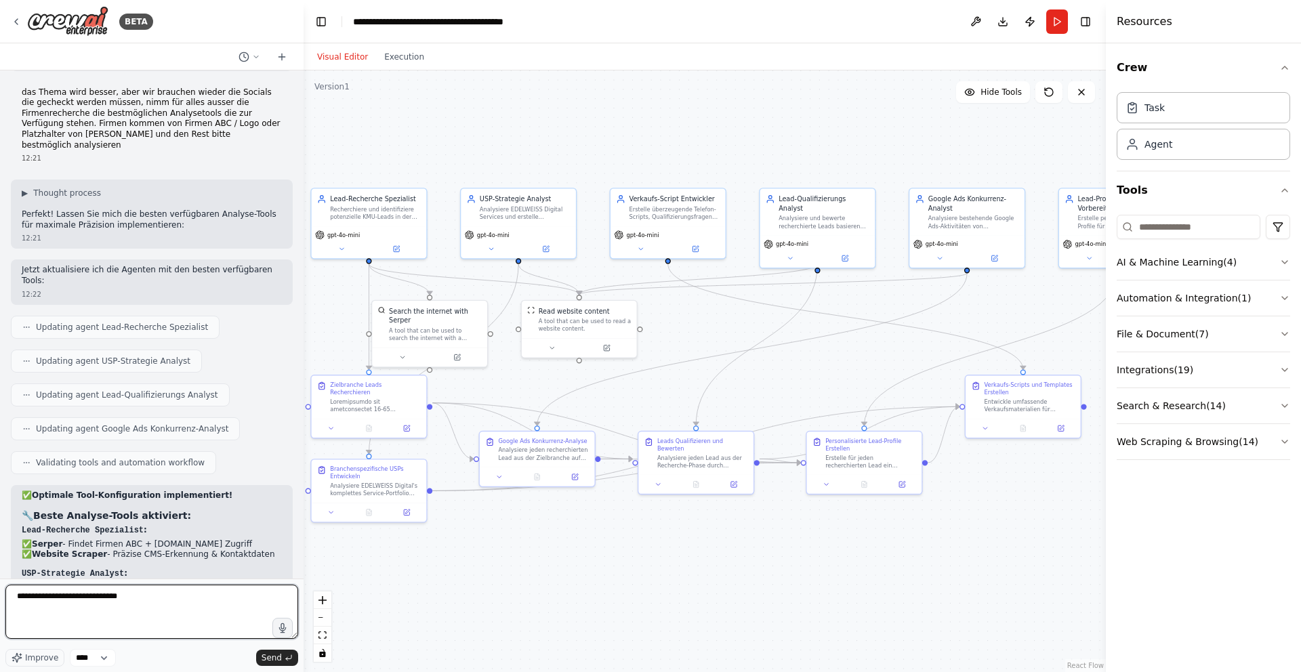
paste textarea "**********"
type textarea "**********"
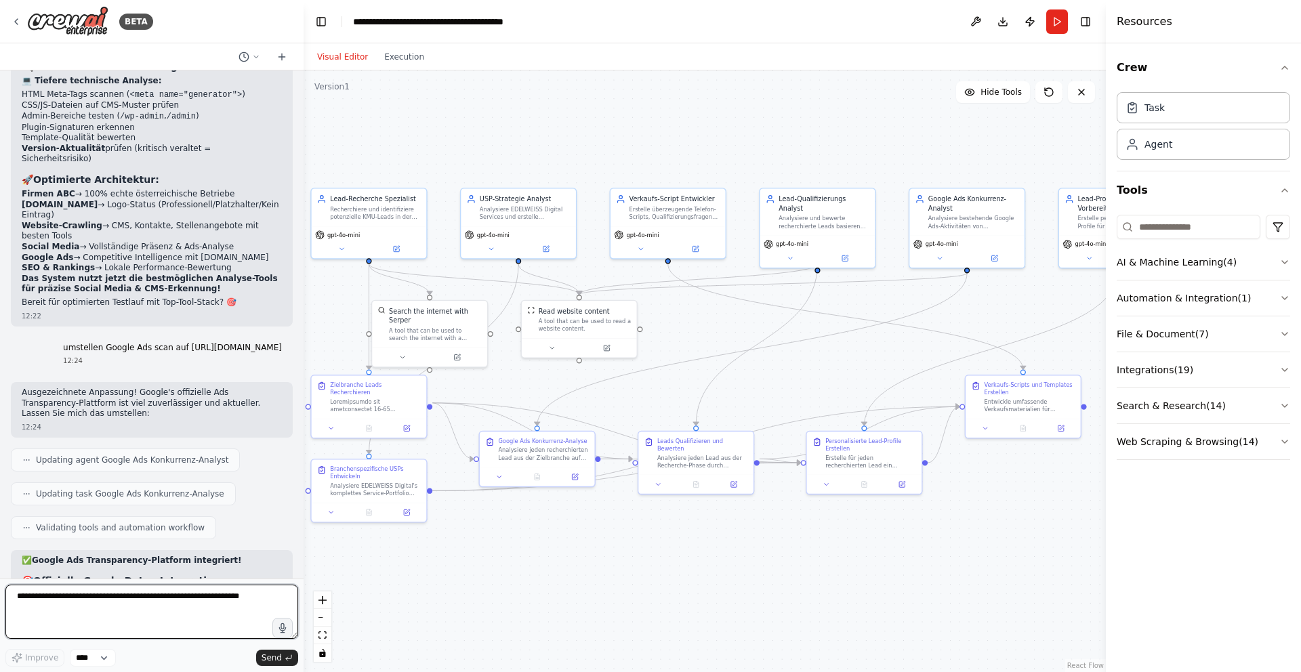
scroll to position [23112, 0]
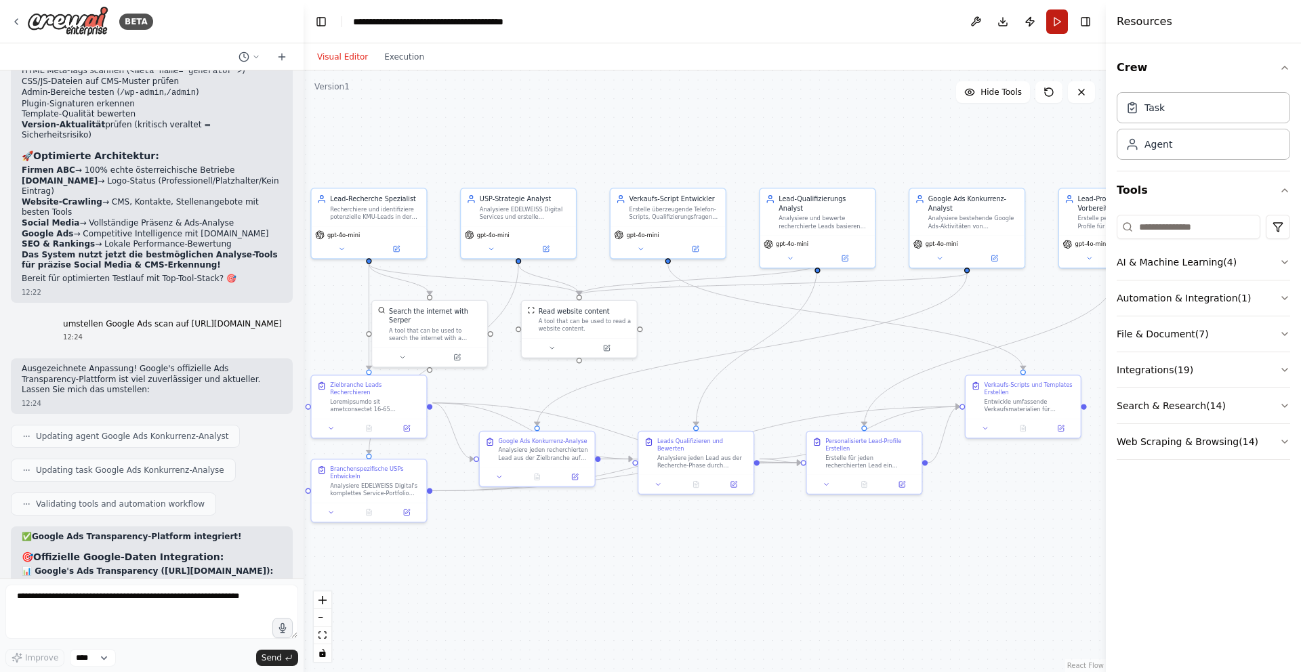
click at [1055, 16] on button "Run" at bounding box center [1057, 21] width 22 height 24
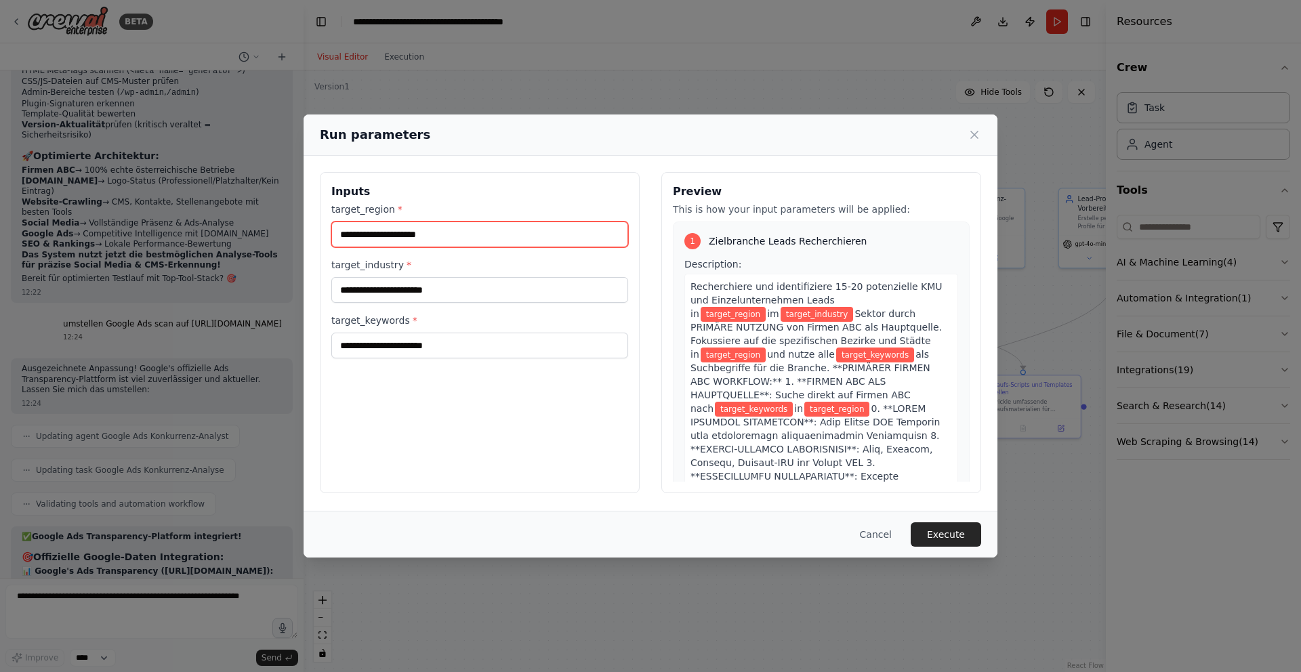
click at [429, 243] on input "target_region *" at bounding box center [479, 235] width 297 height 26
click at [425, 233] on input "target_region *" at bounding box center [479, 235] width 297 height 26
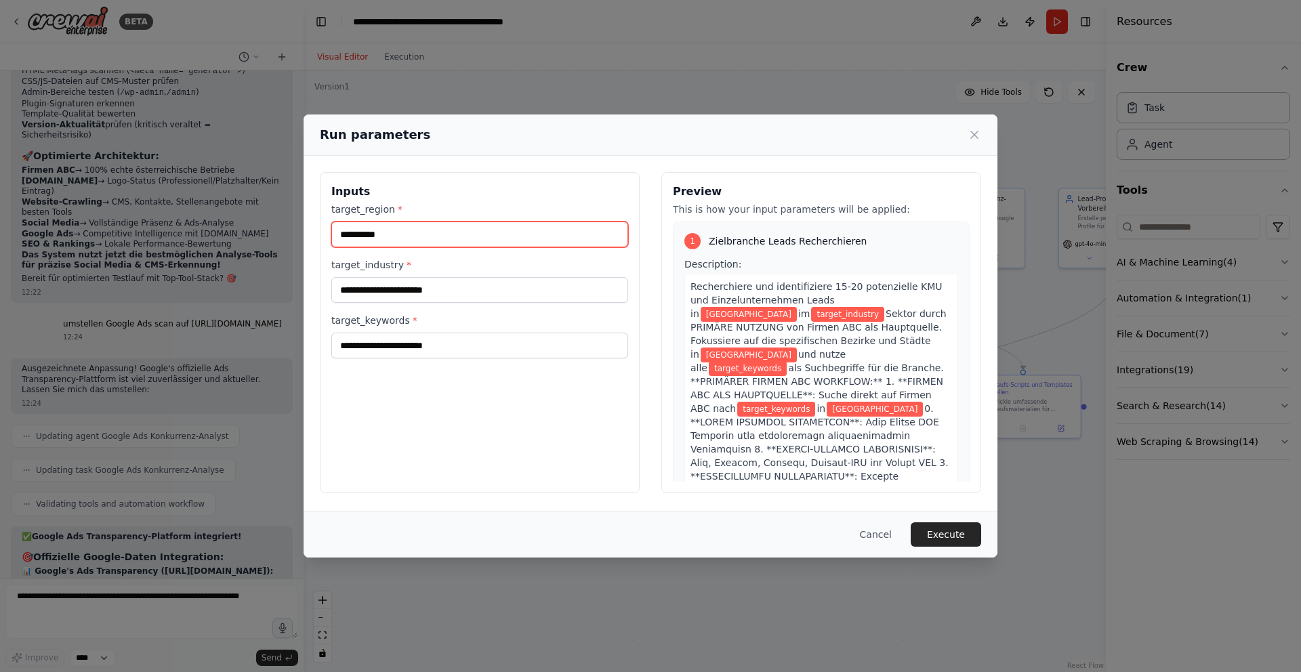
type input "**********"
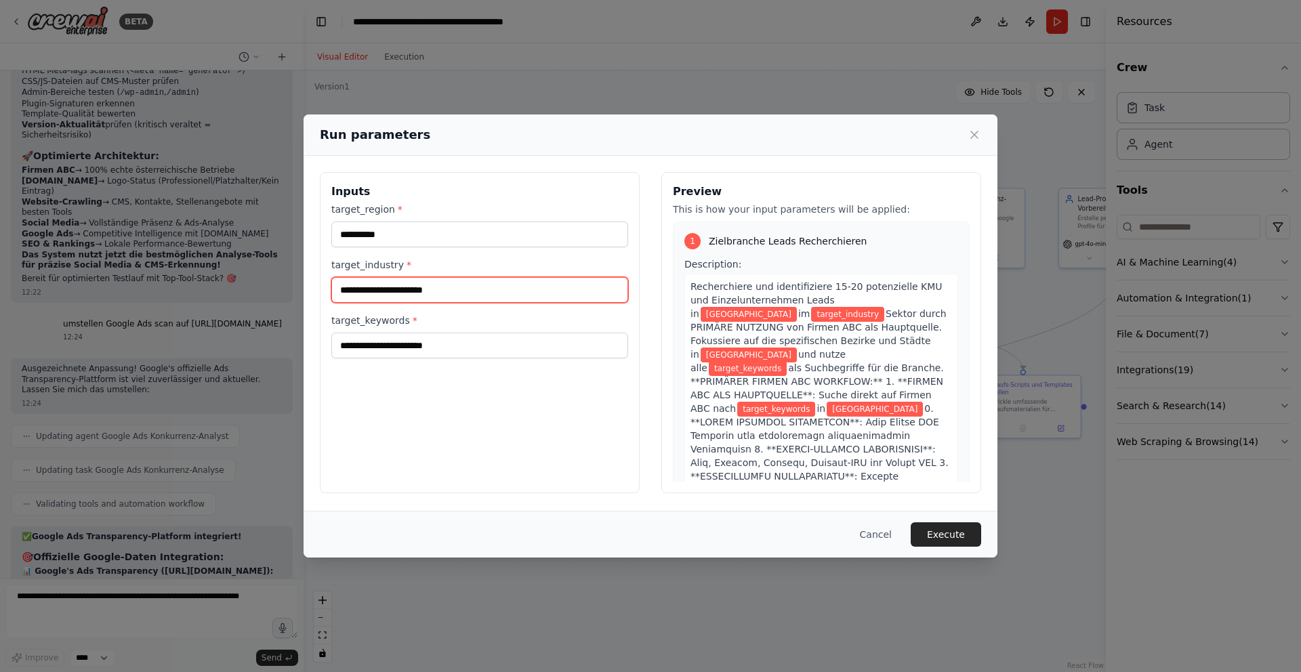
click at [392, 292] on input "target_industry *" at bounding box center [479, 290] width 297 height 26
type input "*******"
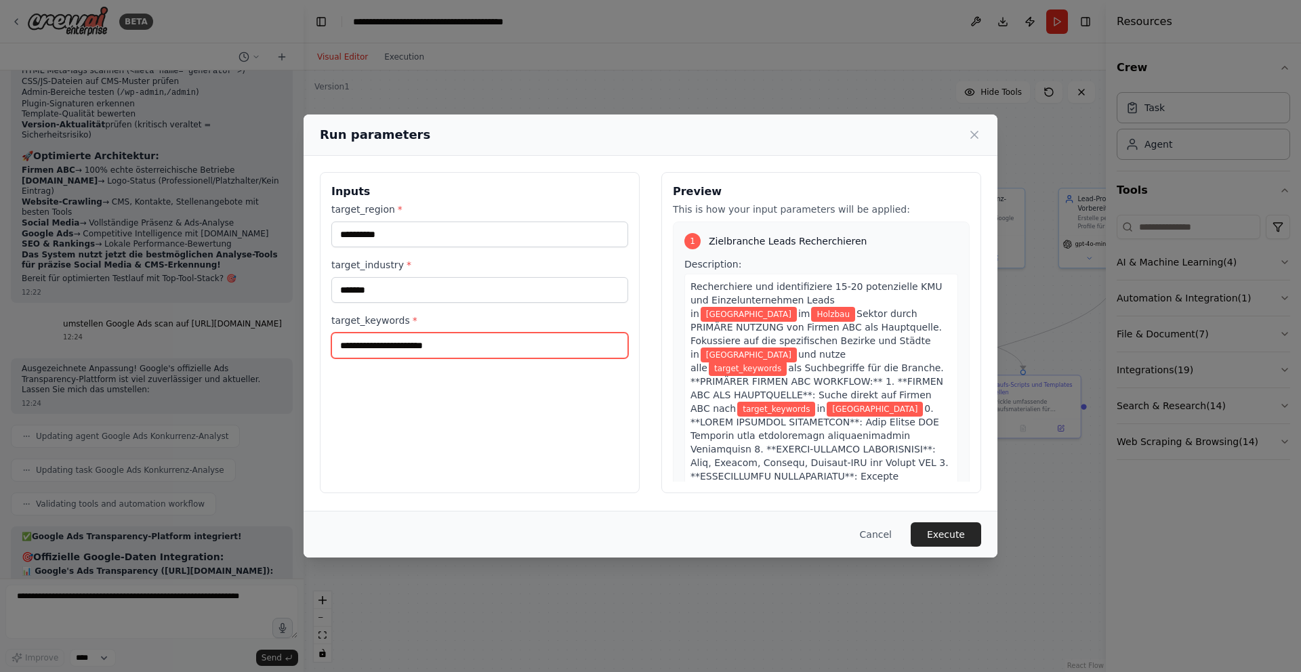
click at [397, 350] on input "target_keywords *" at bounding box center [479, 346] width 297 height 26
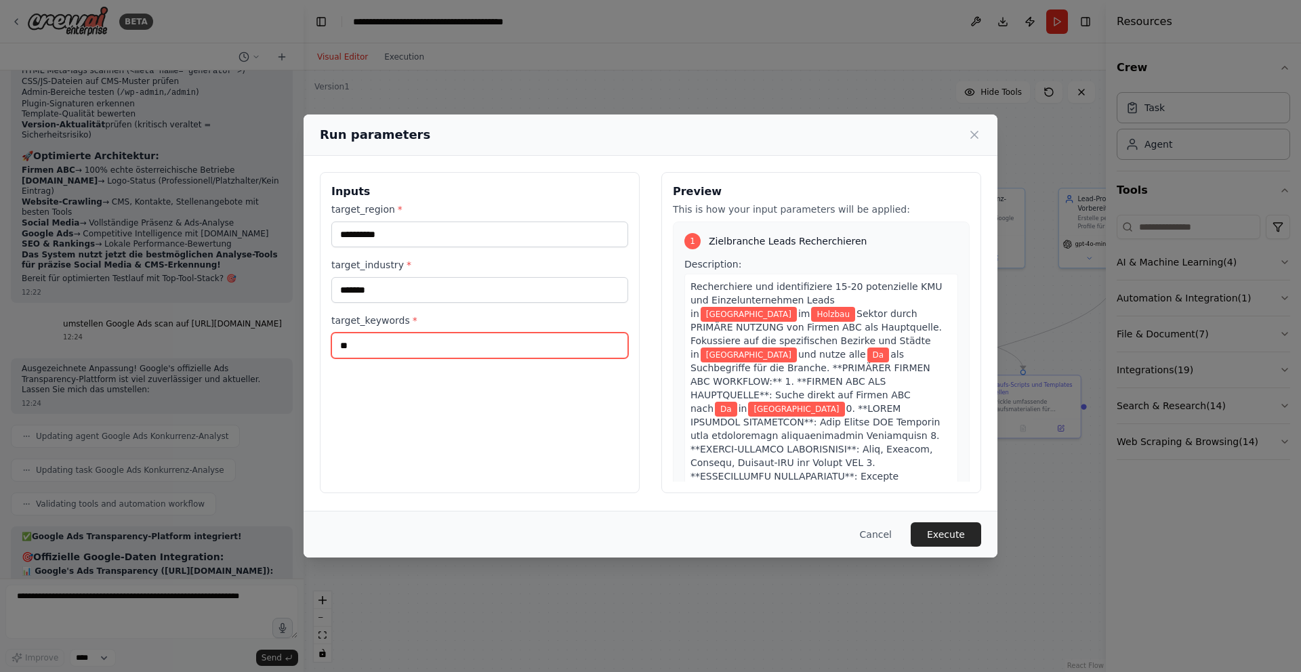
type input "**"
drag, startPoint x: 348, startPoint y: 346, endPoint x: 303, endPoint y: 344, distance: 44.8
click at [303, 346] on div "**********" at bounding box center [650, 333] width 694 height 354
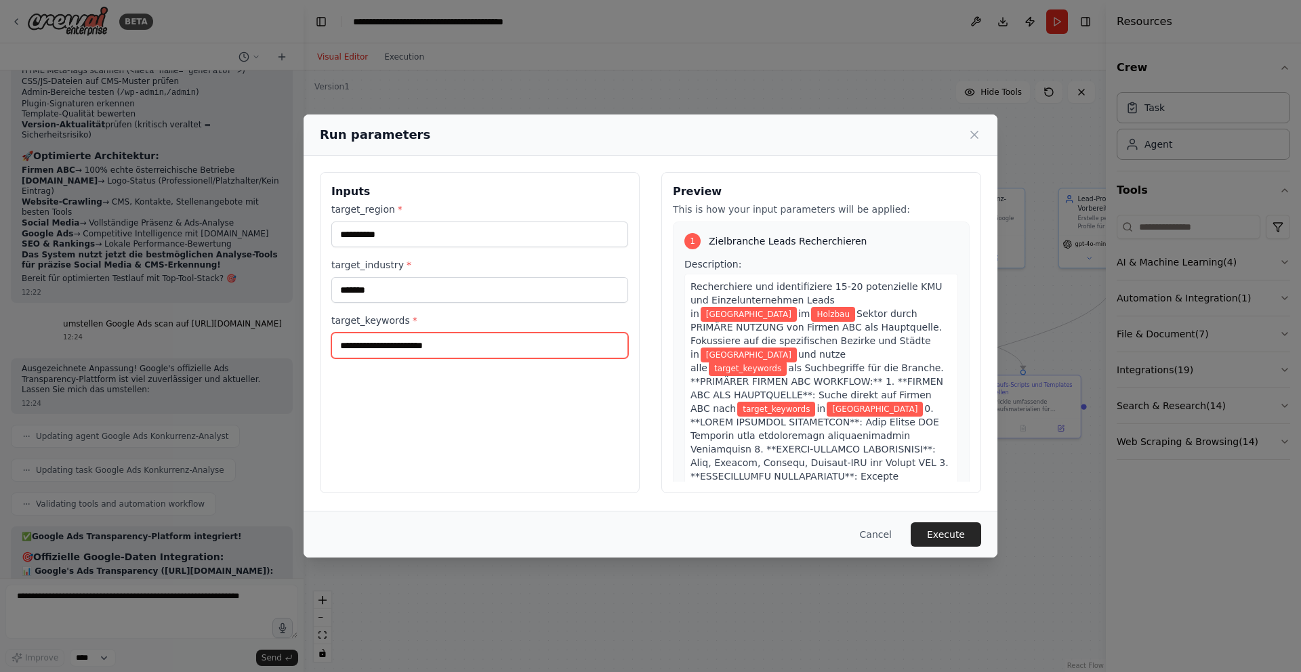
paste input "**********"
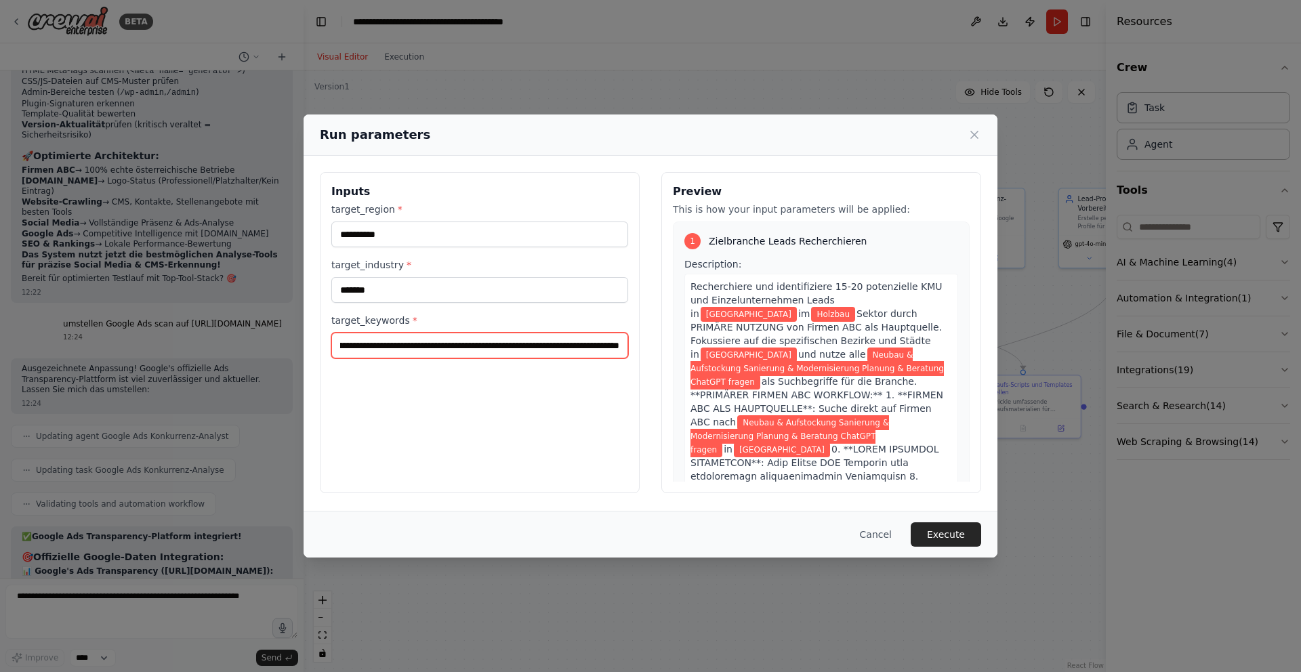
scroll to position [0, 140]
drag, startPoint x: 544, startPoint y: 344, endPoint x: 663, endPoint y: 352, distance: 119.5
click at [663, 352] on div "**********" at bounding box center [650, 332] width 661 height 321
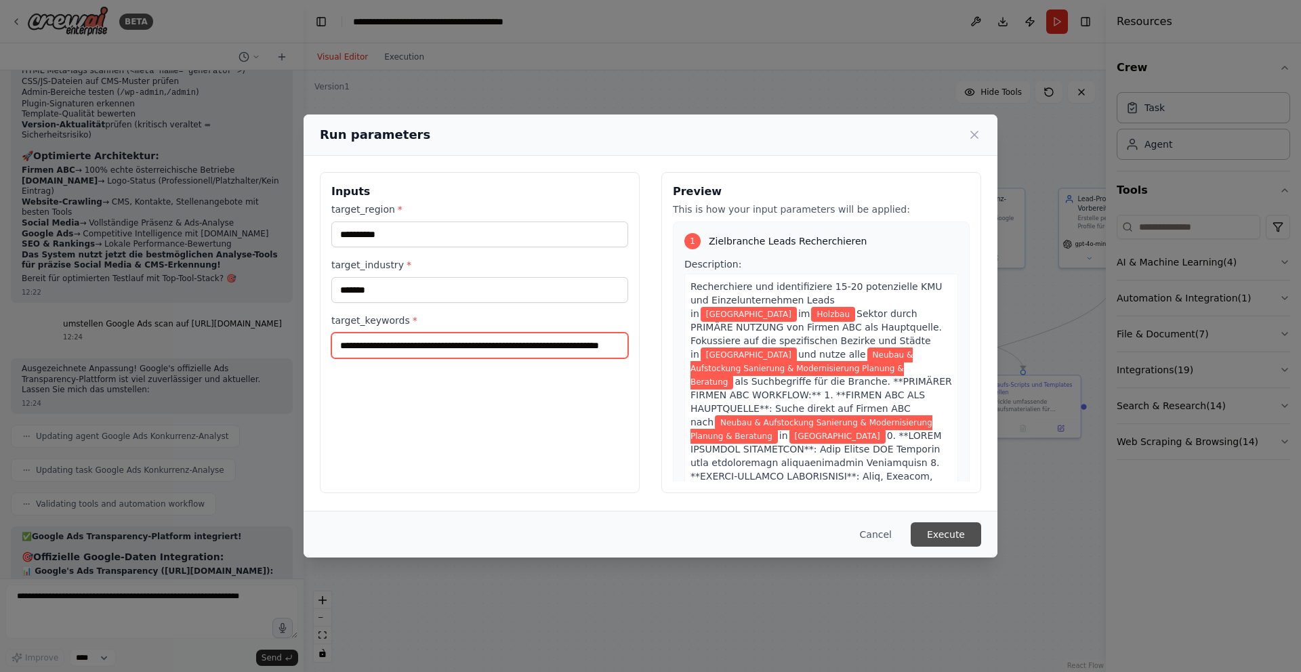
type input "**********"
click at [948, 538] on button "Execute" at bounding box center [945, 534] width 70 height 24
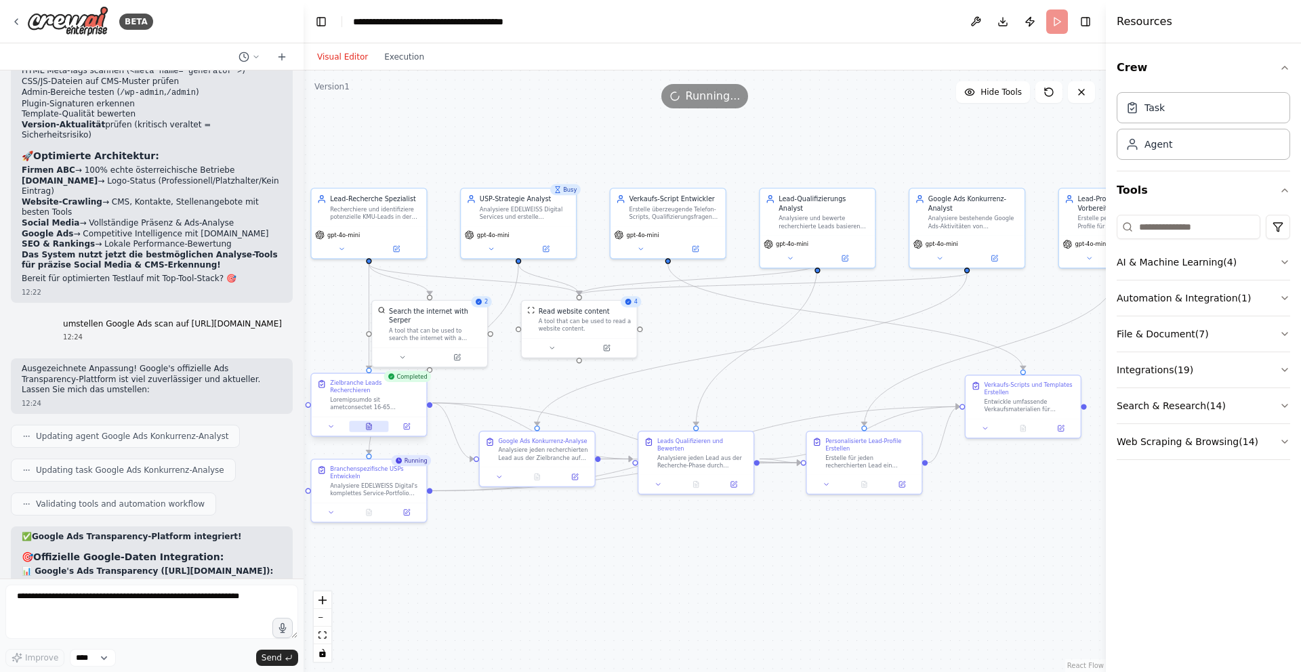
click at [375, 421] on button at bounding box center [368, 427] width 39 height 12
click at [368, 423] on icon at bounding box center [369, 426] width 5 height 6
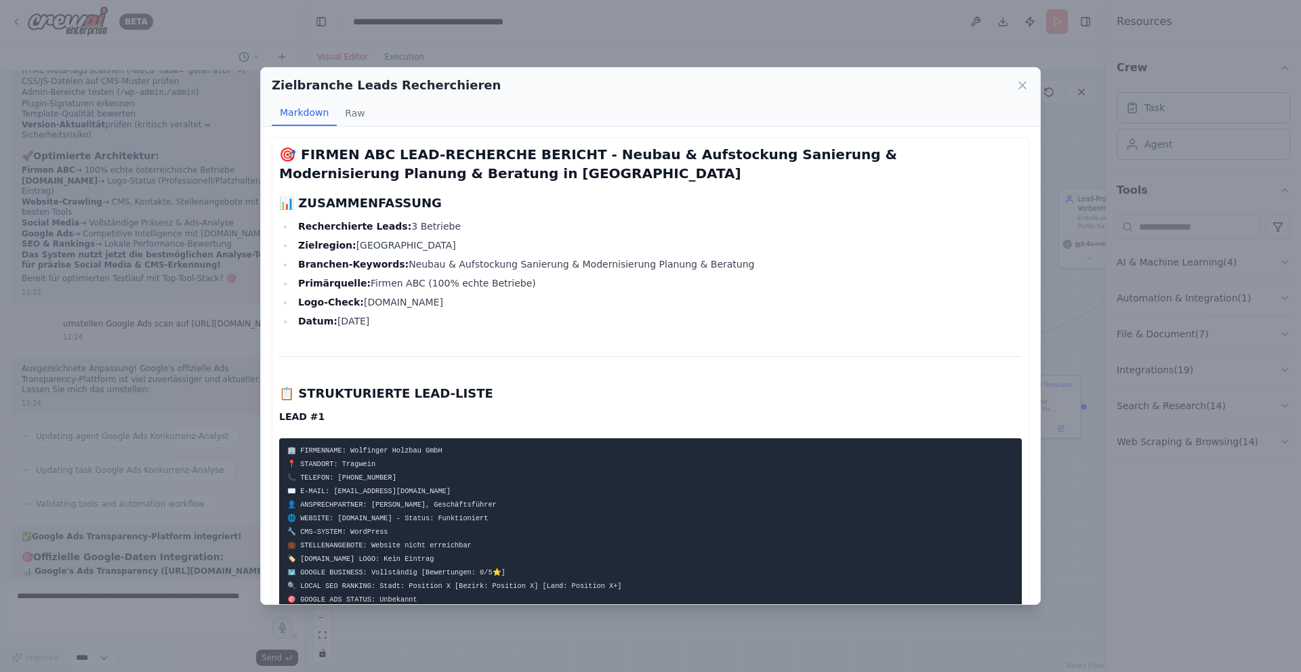
click at [1022, 82] on icon at bounding box center [1023, 86] width 14 height 14
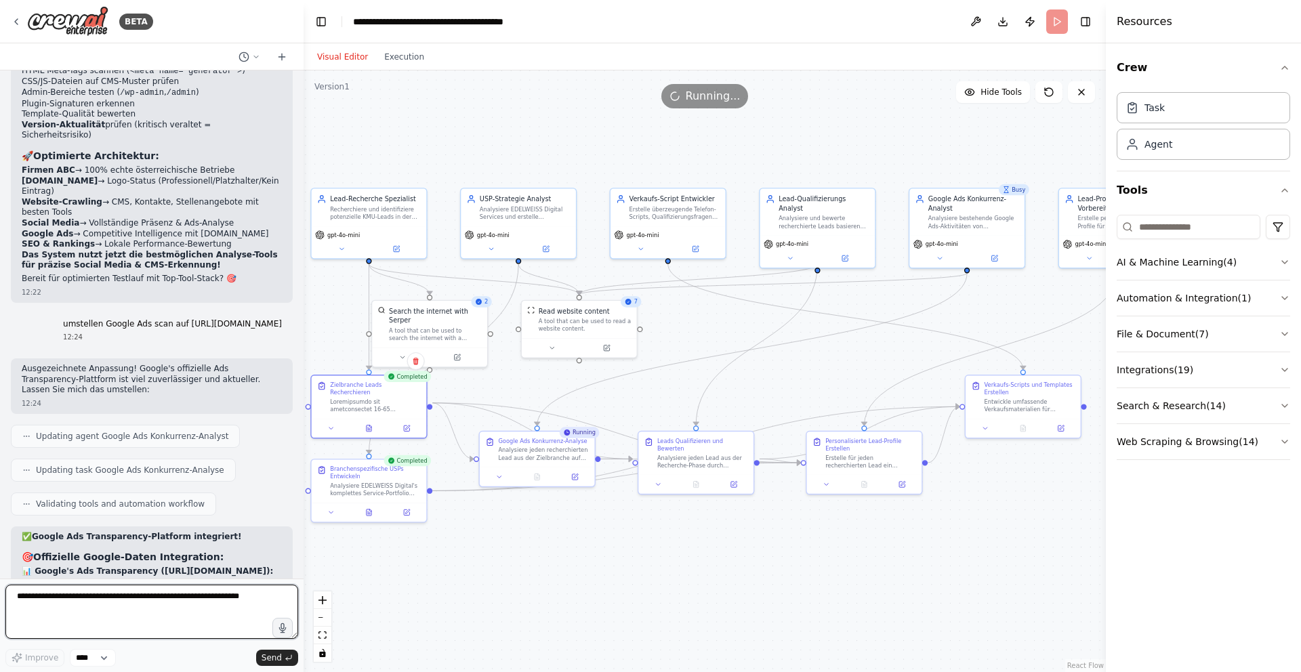
click at [135, 598] on textarea at bounding box center [151, 612] width 293 height 54
type textarea "*"
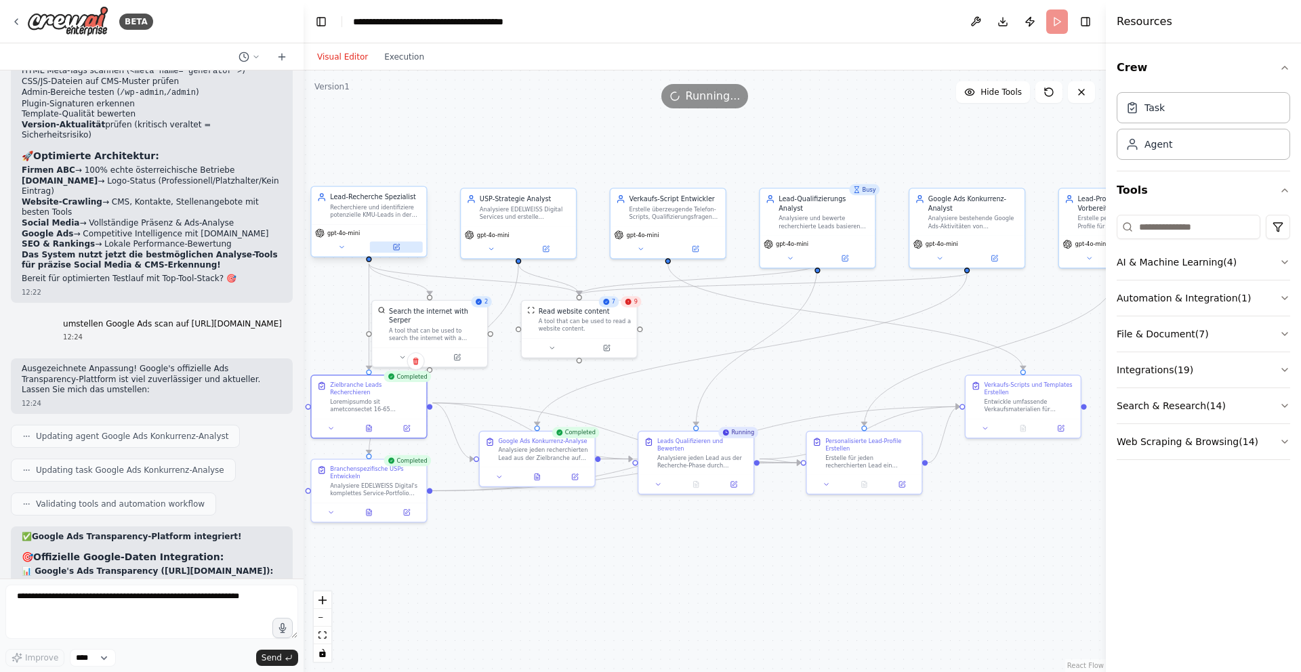
click at [397, 249] on icon at bounding box center [396, 247] width 5 height 5
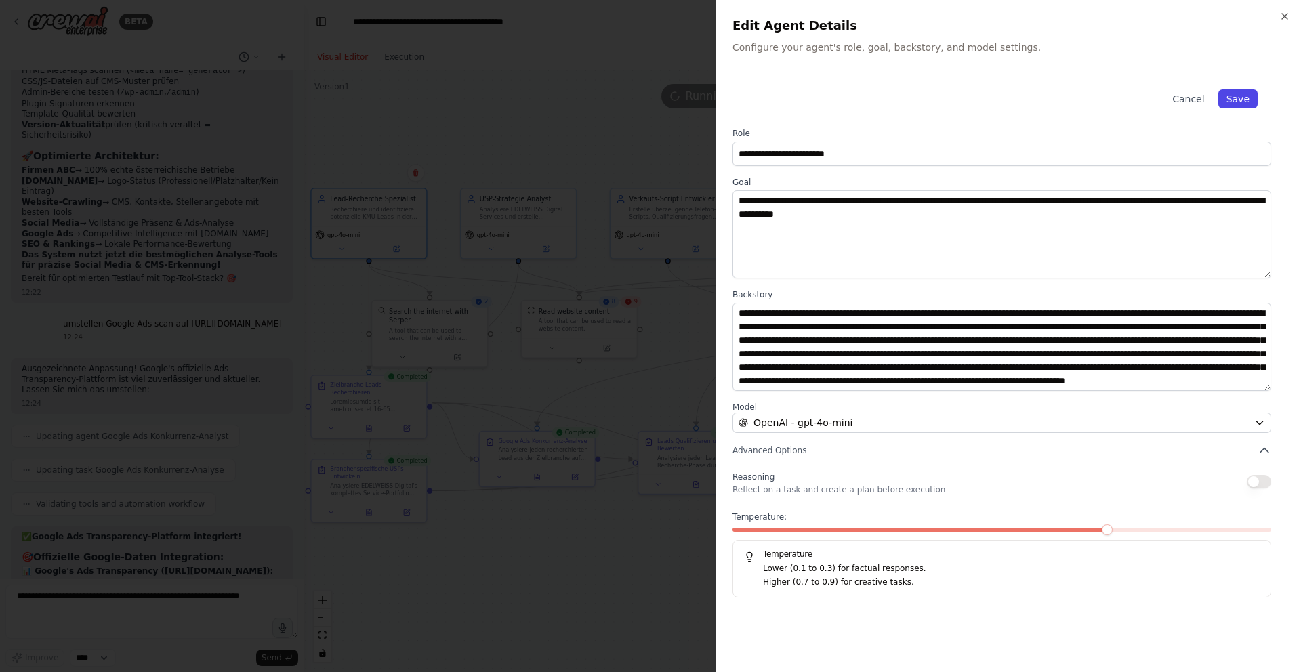
click at [1233, 98] on button "Save" at bounding box center [1237, 98] width 39 height 19
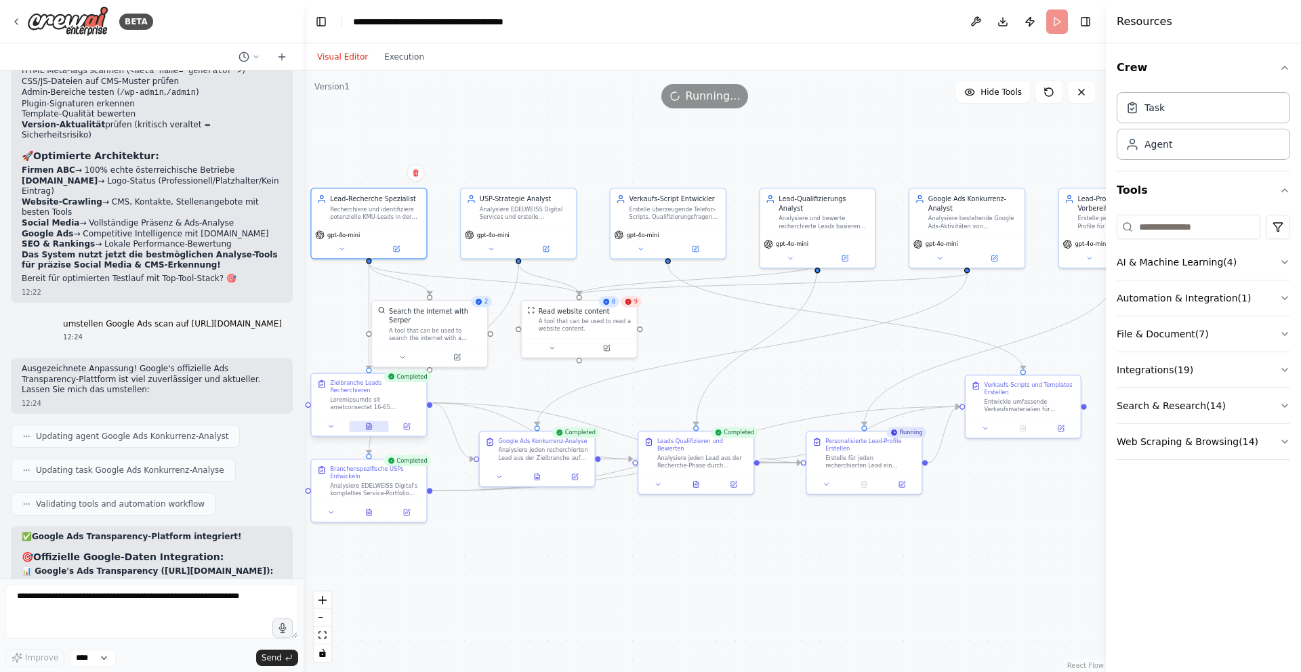
click at [365, 423] on icon at bounding box center [368, 426] width 7 height 7
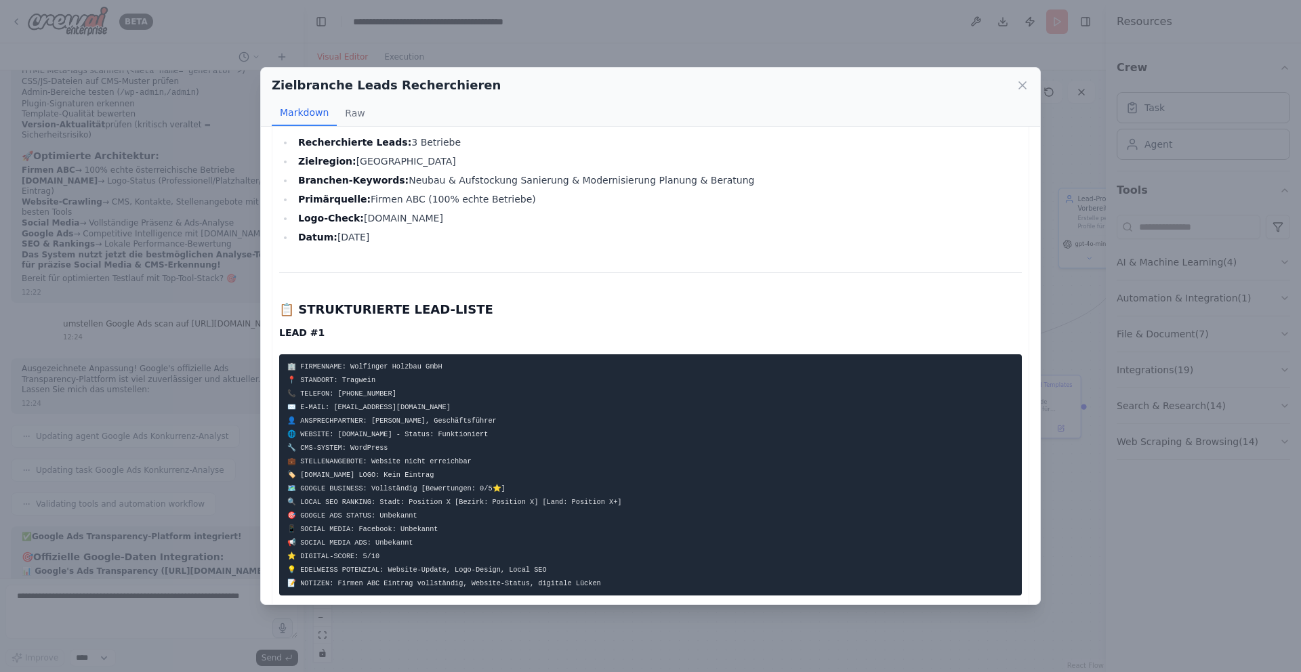
scroll to position [266, 0]
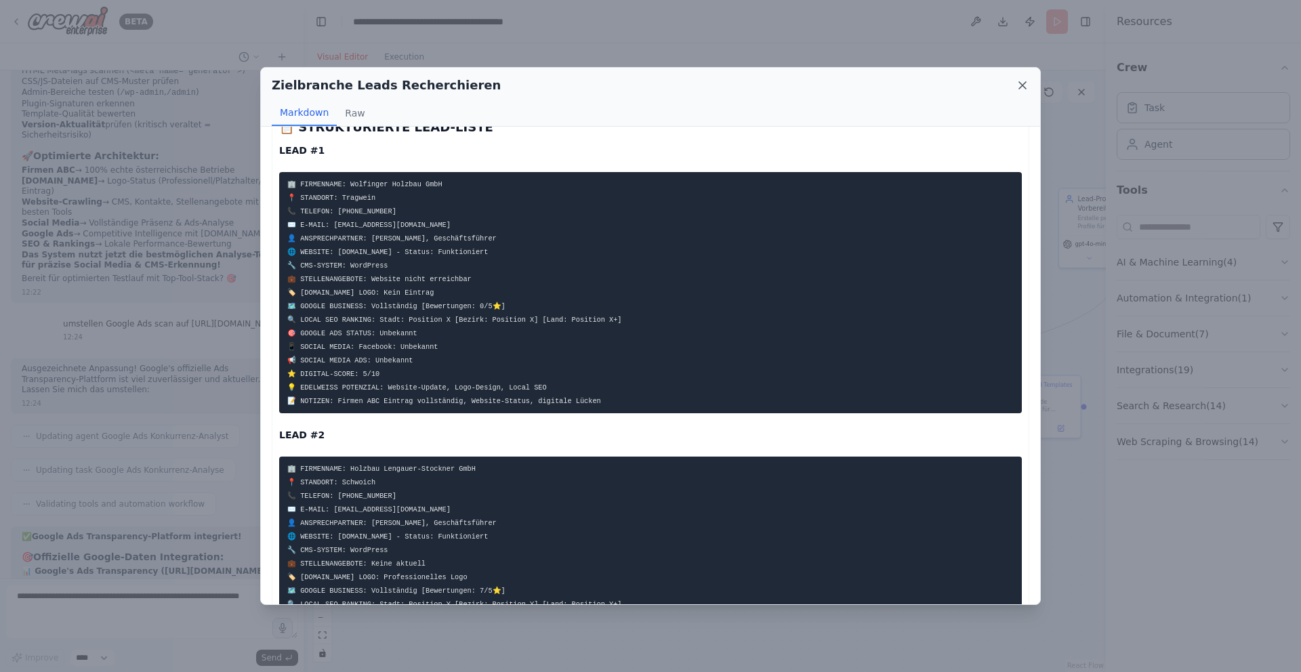
click at [1020, 85] on icon at bounding box center [1023, 86] width 14 height 14
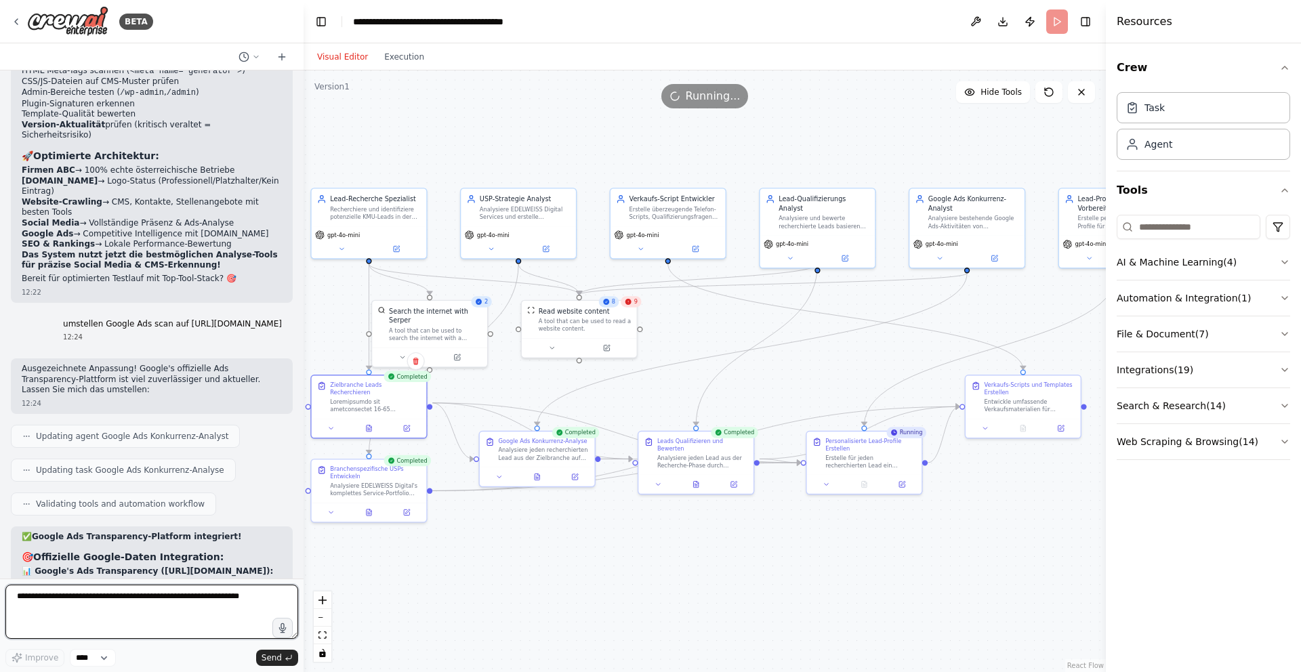
click at [96, 606] on textarea at bounding box center [151, 612] width 293 height 54
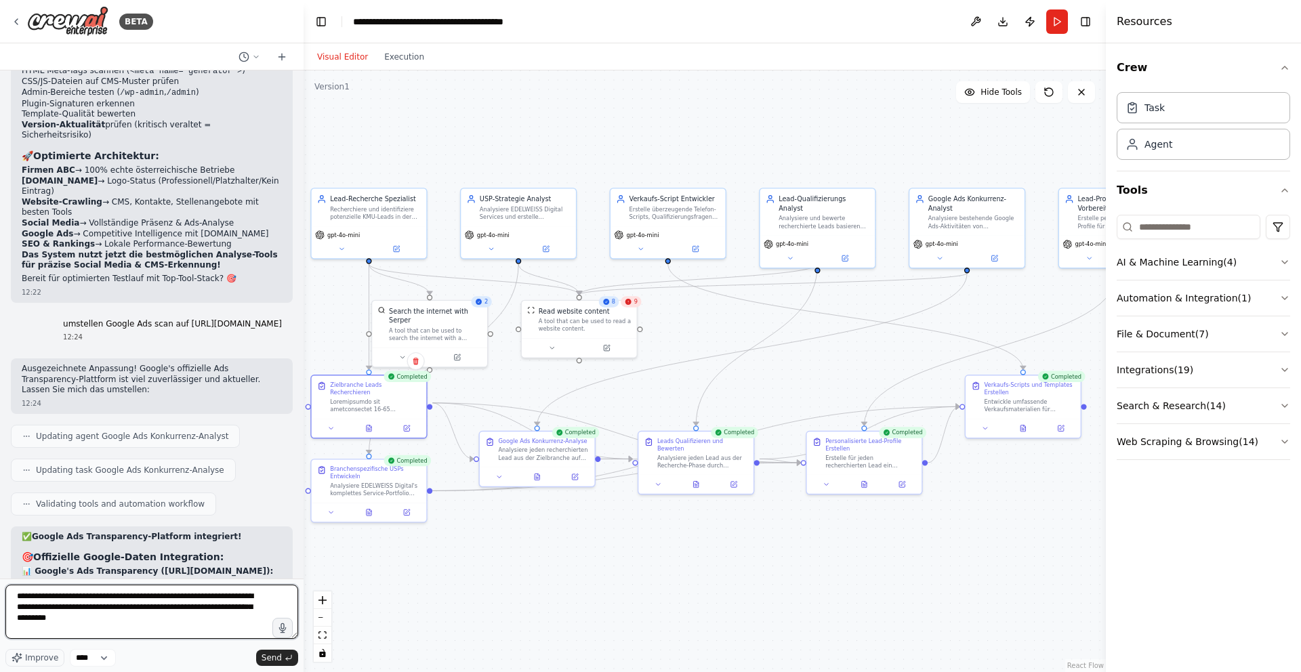
type textarea "**********"
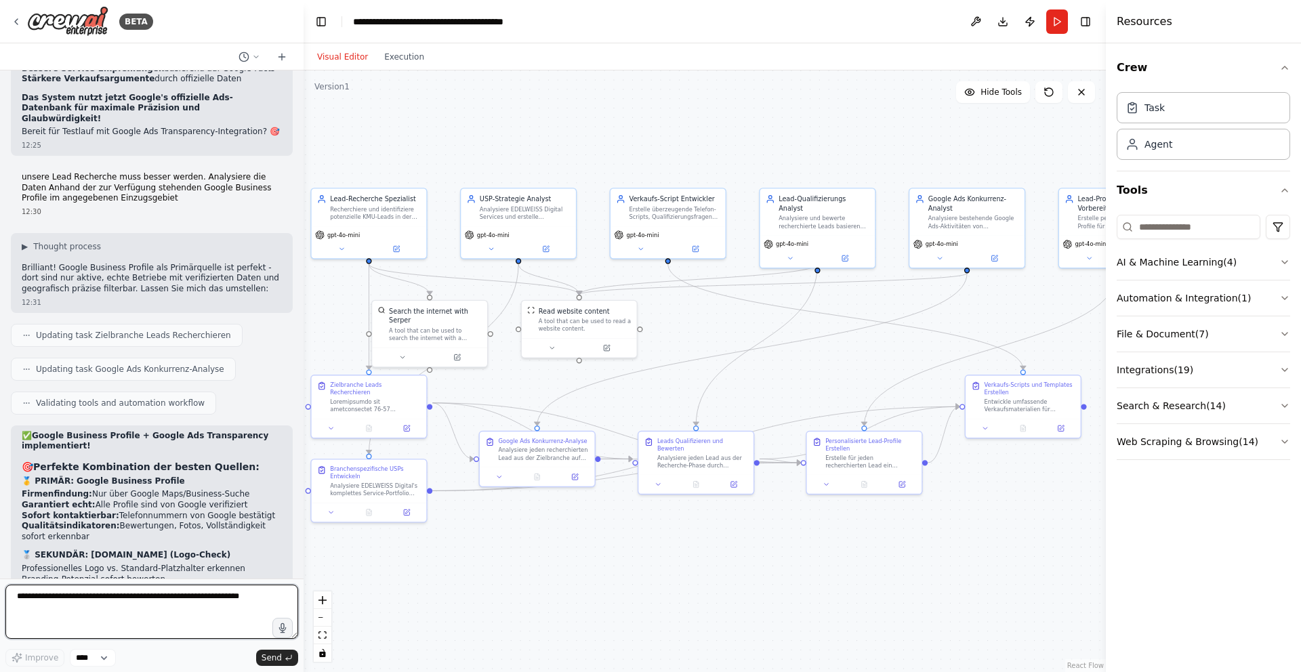
scroll to position [24003, 0]
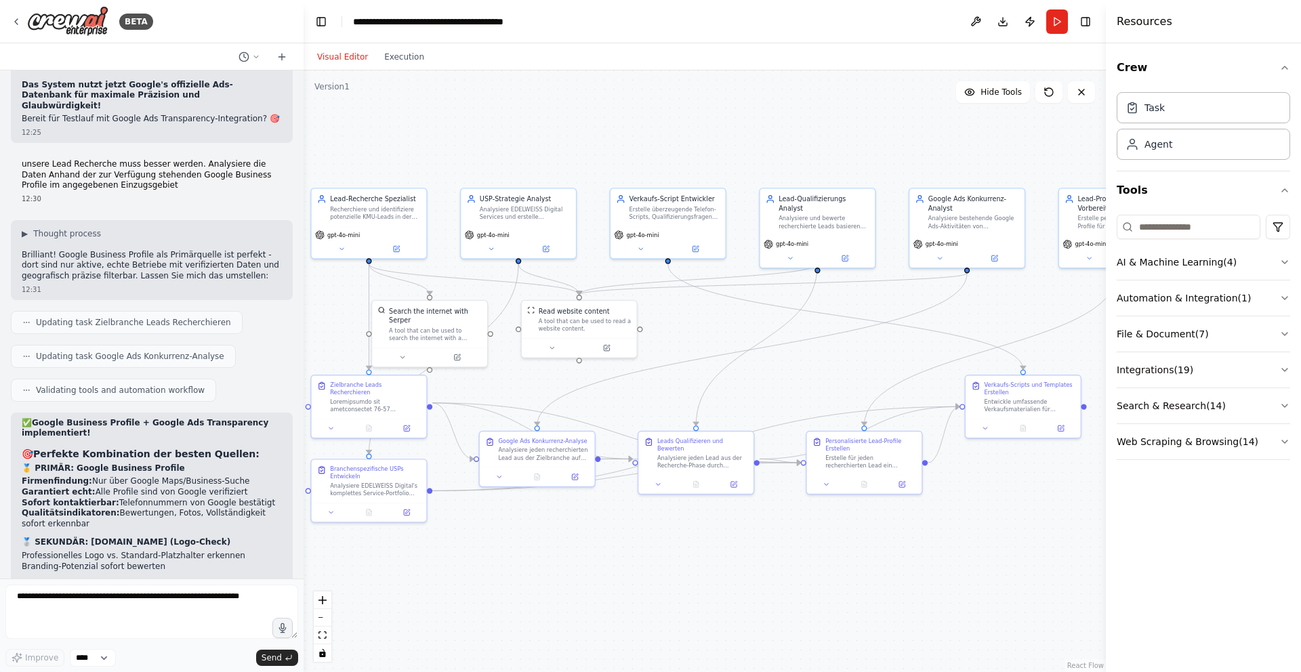
click at [1044, 18] on header "**********" at bounding box center [704, 21] width 802 height 43
click at [1055, 19] on button "Run" at bounding box center [1057, 21] width 22 height 24
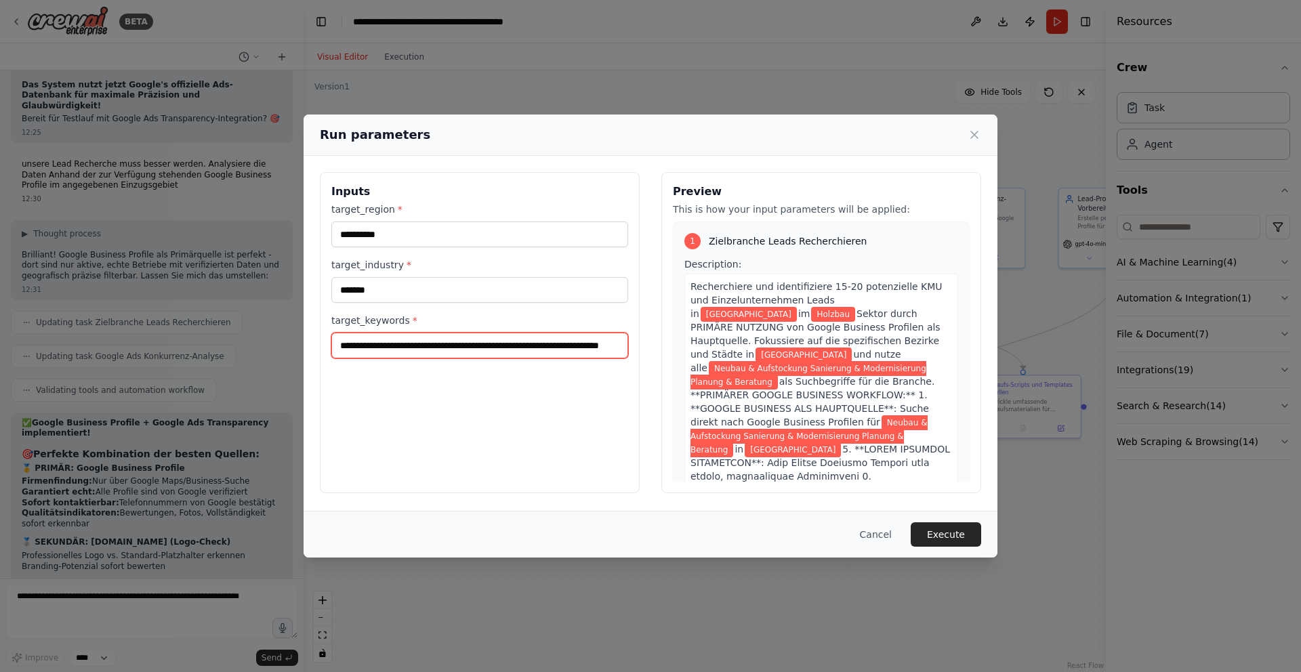
scroll to position [0, 0]
drag, startPoint x: 623, startPoint y: 349, endPoint x: 295, endPoint y: 349, distance: 327.9
click at [295, 349] on div "**********" at bounding box center [650, 336] width 1301 height 672
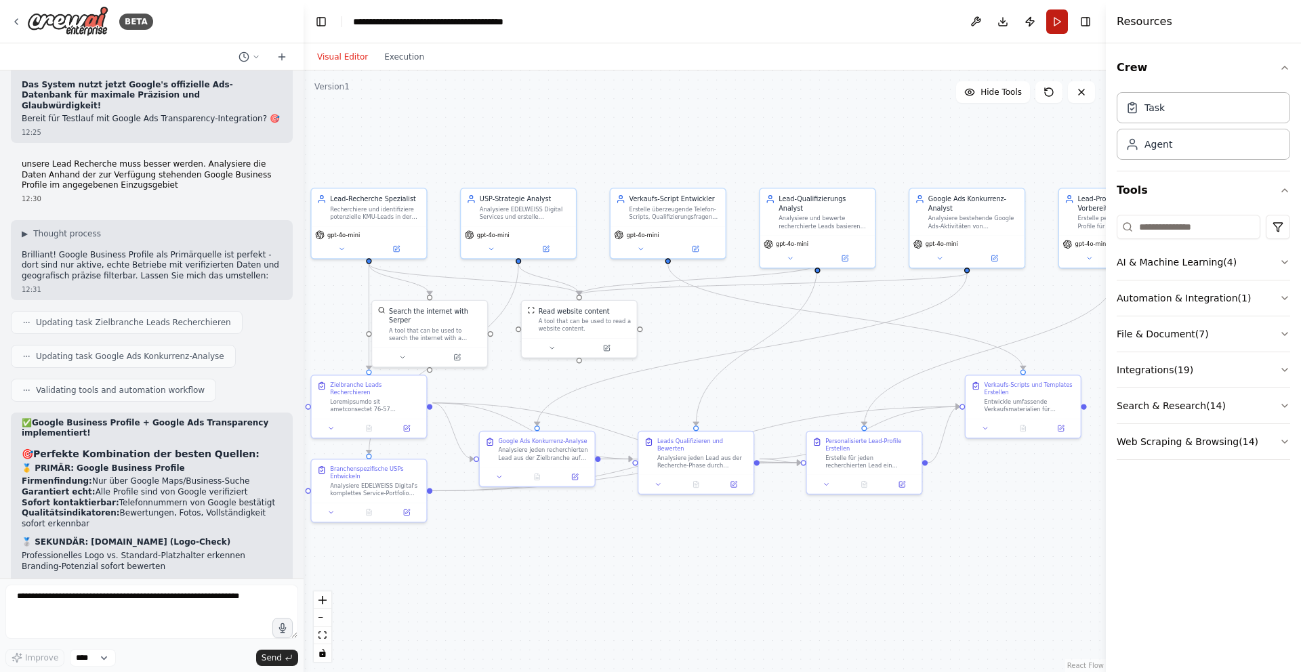
click at [1055, 20] on button "Run" at bounding box center [1057, 21] width 22 height 24
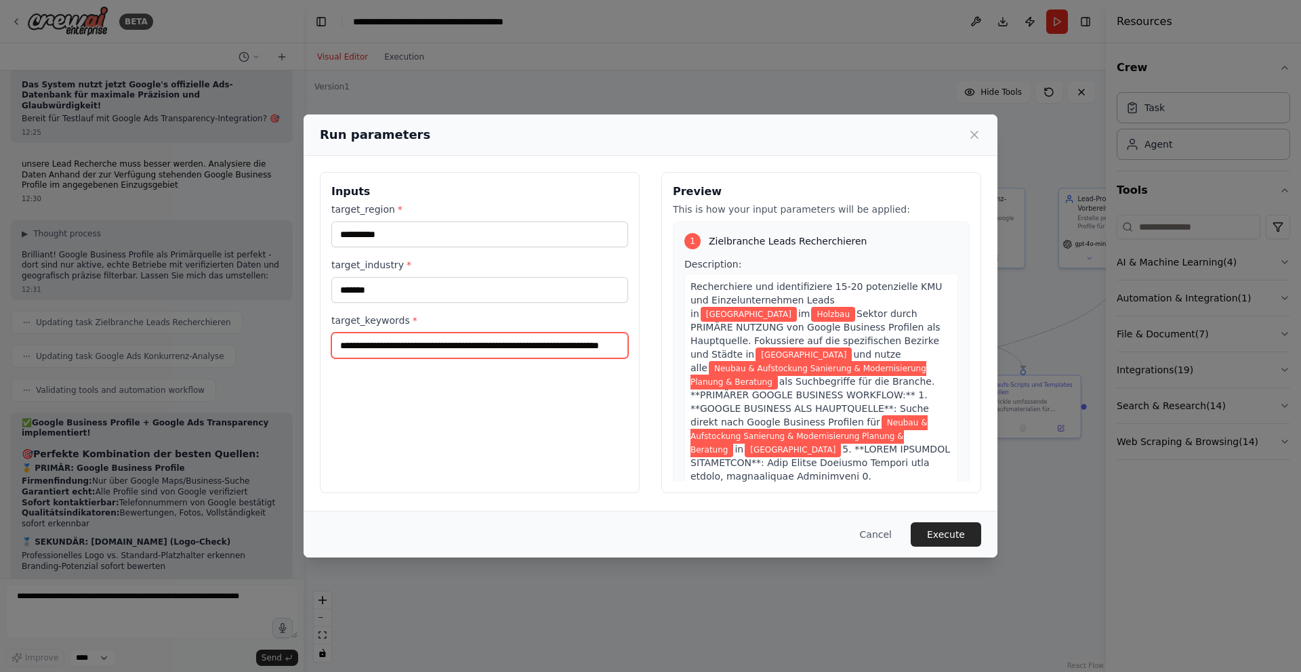
scroll to position [0, 64]
drag, startPoint x: 340, startPoint y: 344, endPoint x: 656, endPoint y: 343, distance: 316.4
click at [656, 343] on div "**********" at bounding box center [650, 332] width 661 height 321
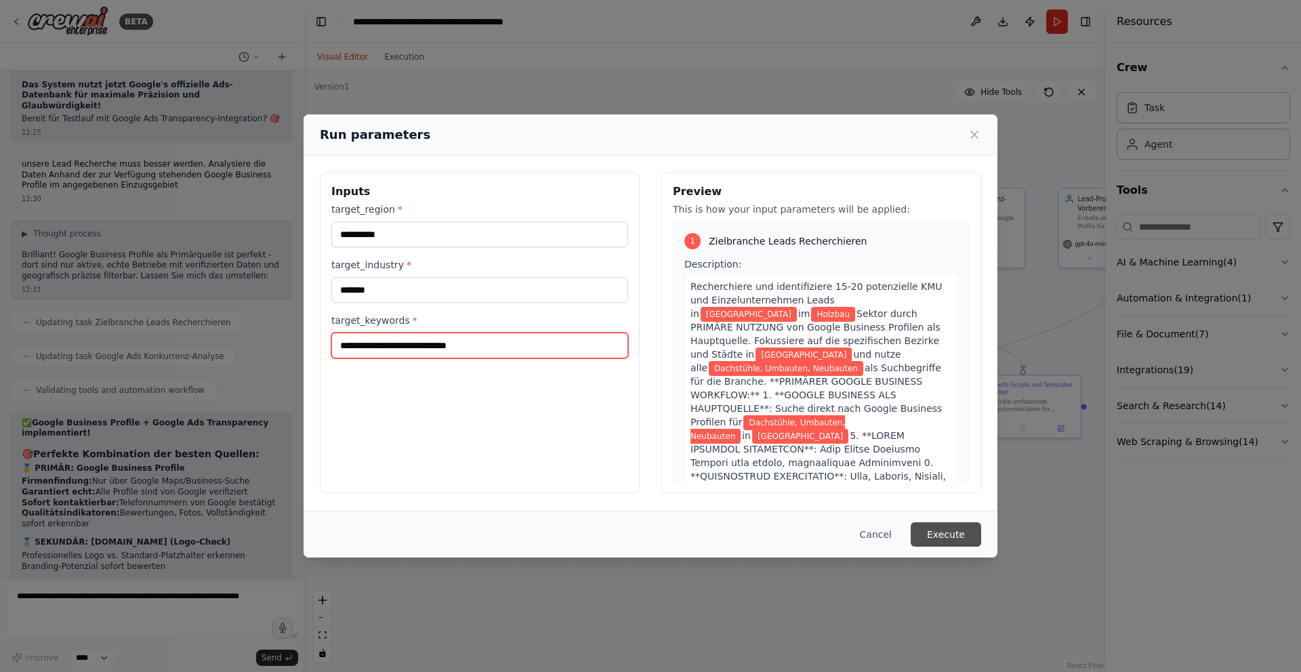
type input "**********"
click at [938, 532] on button "Execute" at bounding box center [945, 534] width 70 height 24
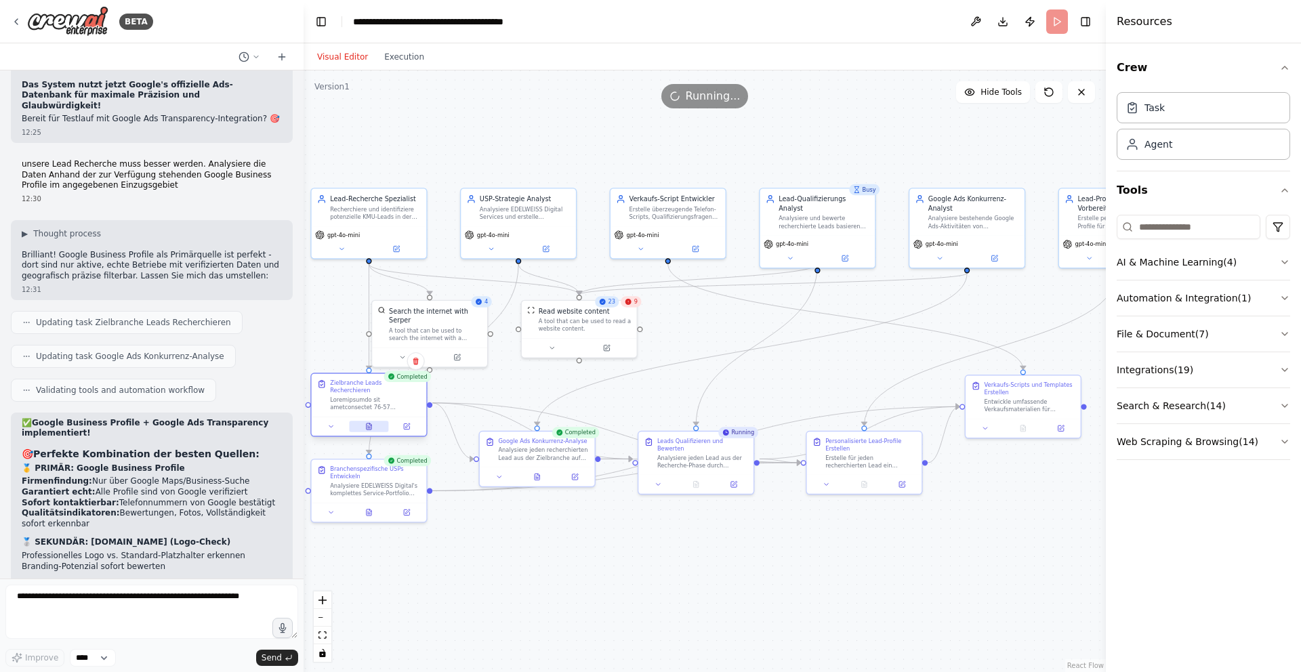
click at [371, 423] on icon at bounding box center [369, 426] width 5 height 6
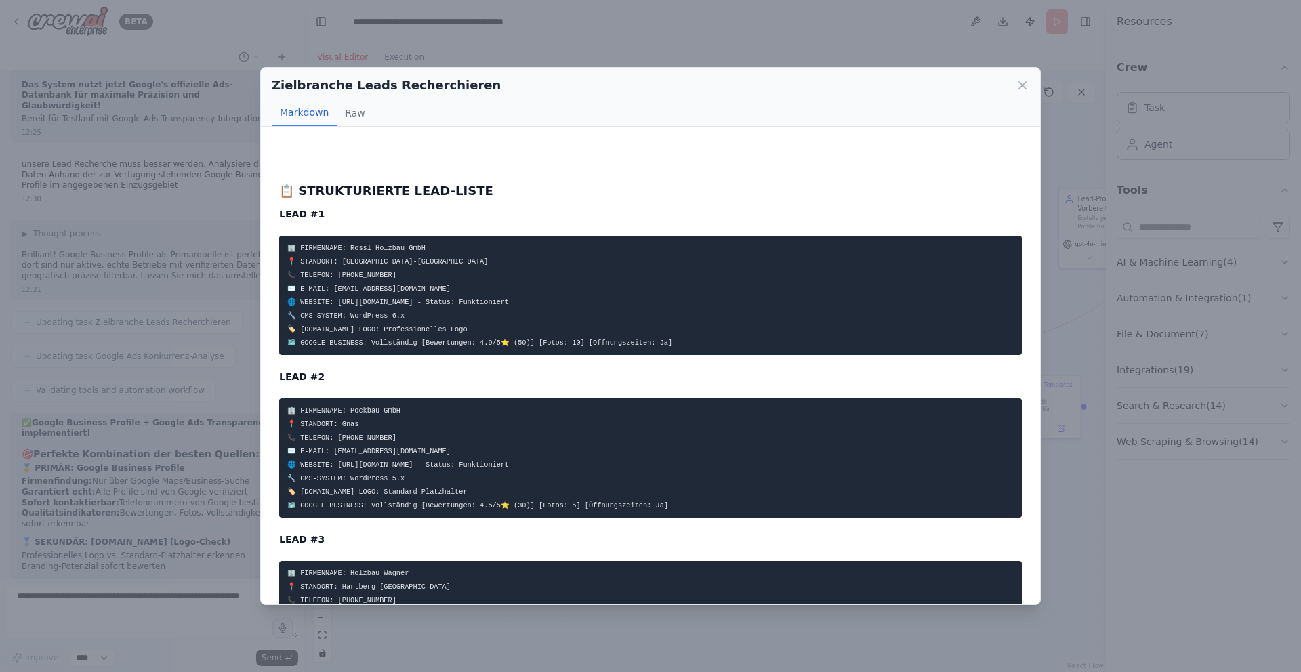
scroll to position [297, 0]
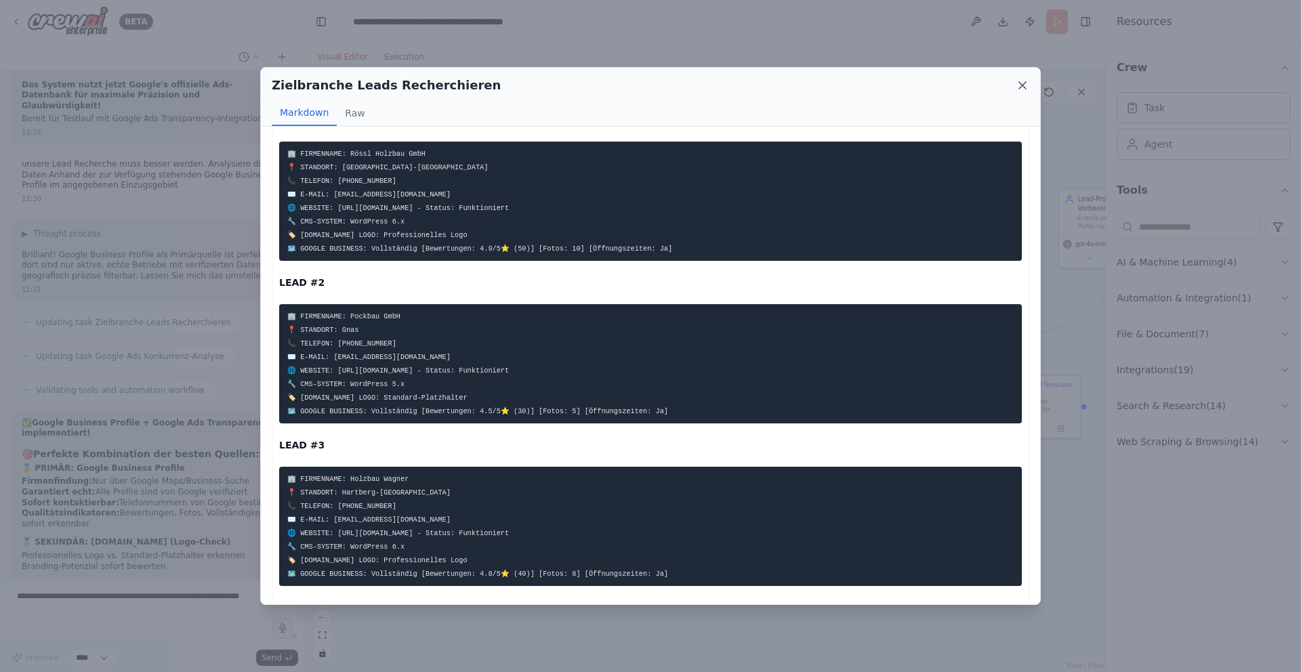
click at [1021, 84] on icon at bounding box center [1022, 85] width 7 height 7
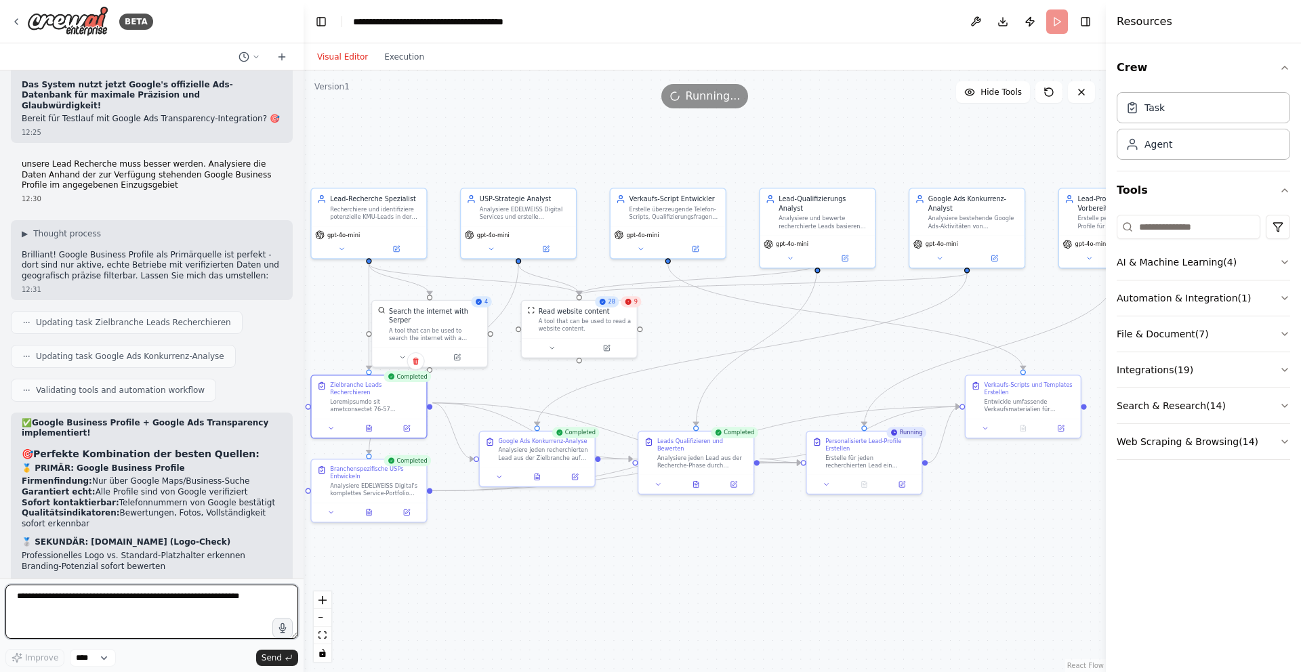
click at [94, 604] on textarea at bounding box center [151, 612] width 293 height 54
click at [369, 423] on icon at bounding box center [368, 426] width 7 height 7
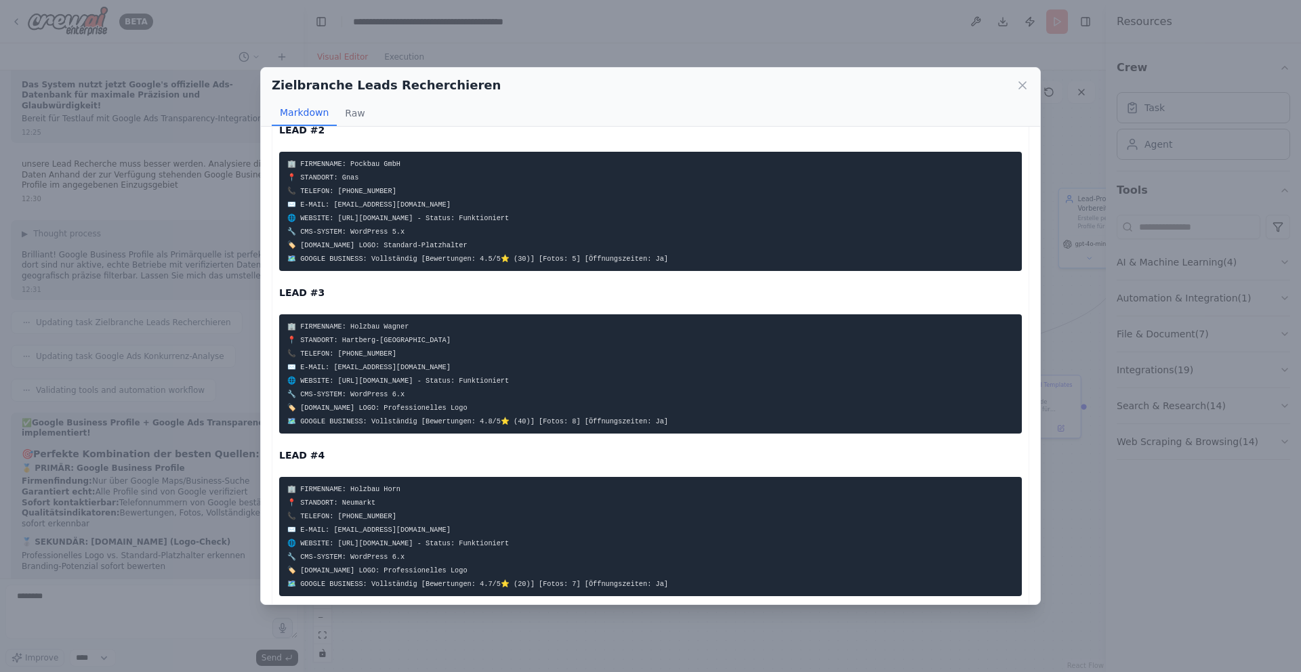
scroll to position [869, 0]
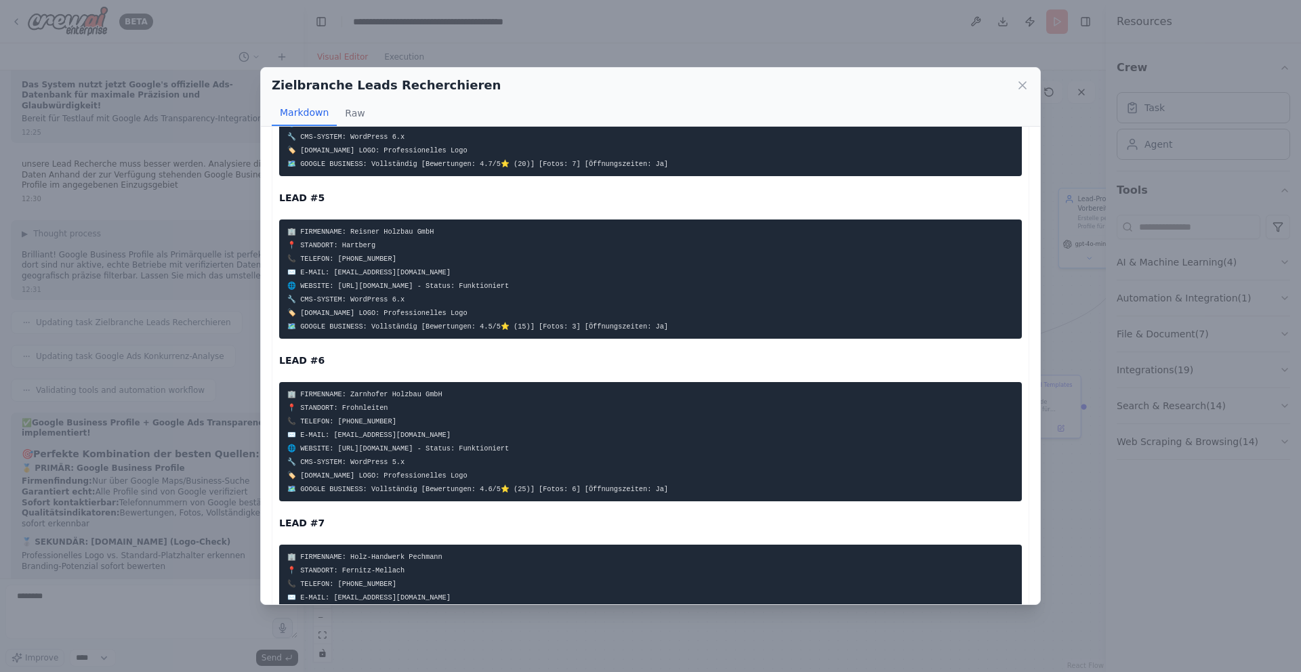
drag, startPoint x: 1025, startPoint y: 84, endPoint x: 899, endPoint y: 96, distance: 126.5
click at [1025, 84] on icon at bounding box center [1023, 86] width 14 height 14
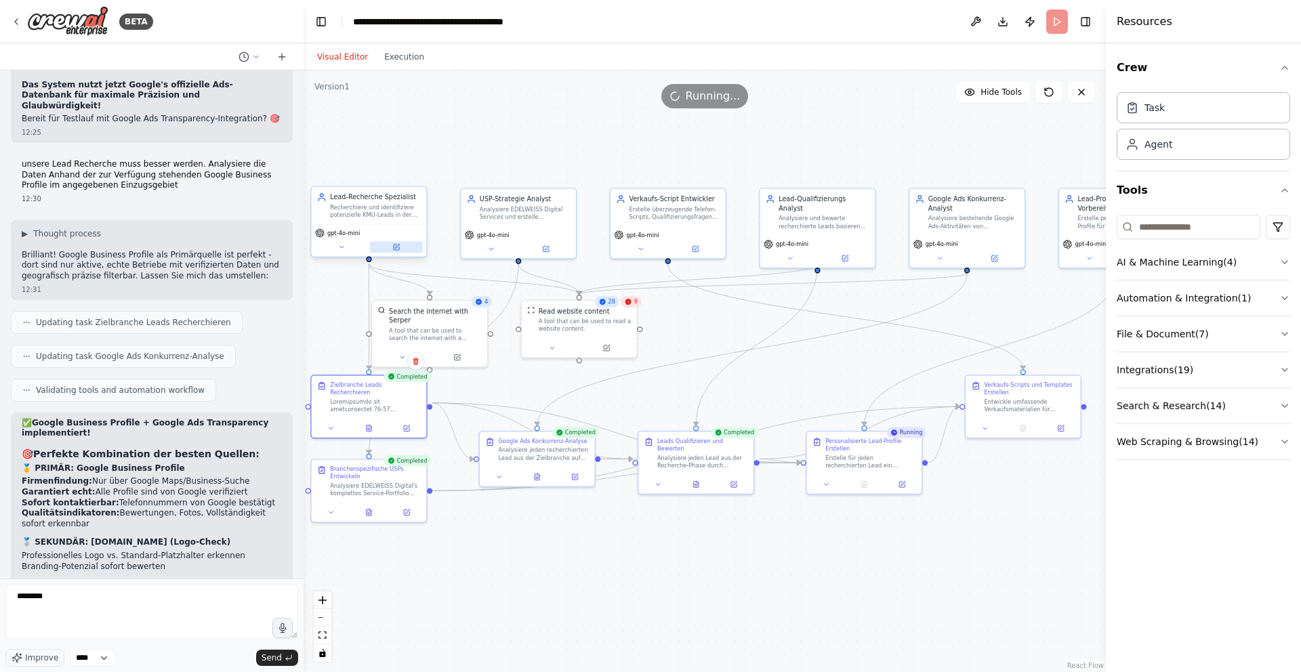
click at [397, 249] on icon at bounding box center [396, 247] width 5 height 5
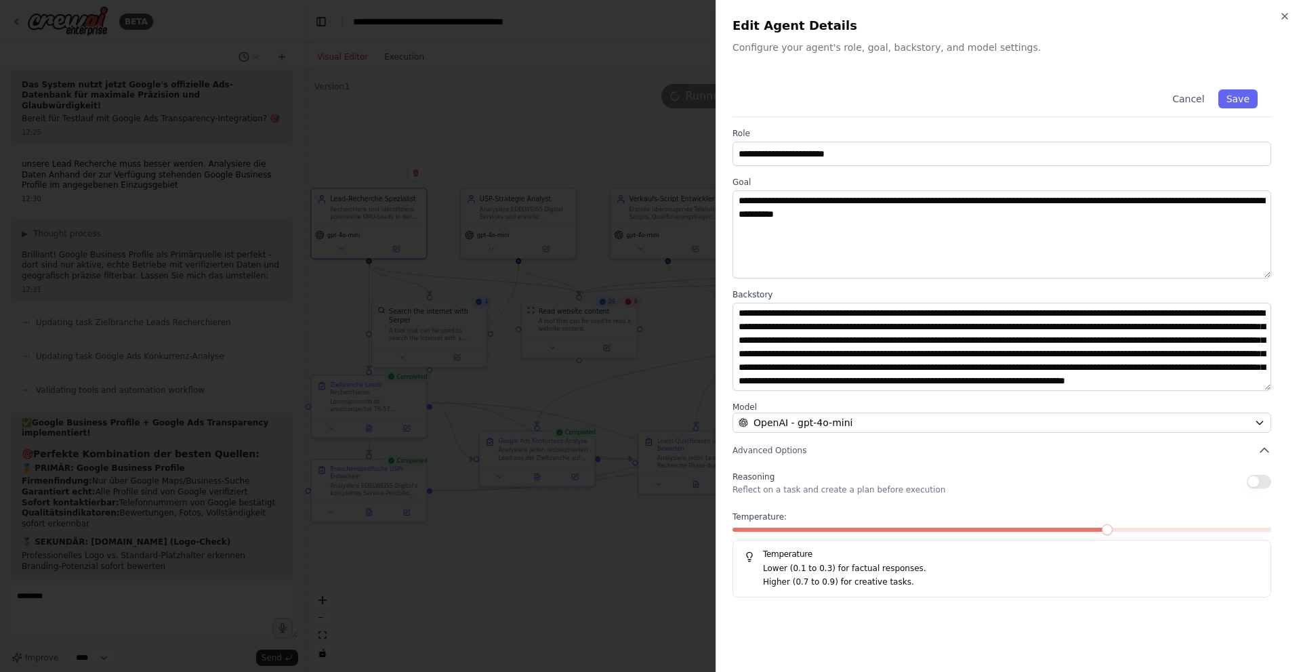
scroll to position [27, 0]
click at [1288, 16] on icon "button" at bounding box center [1284, 16] width 11 height 11
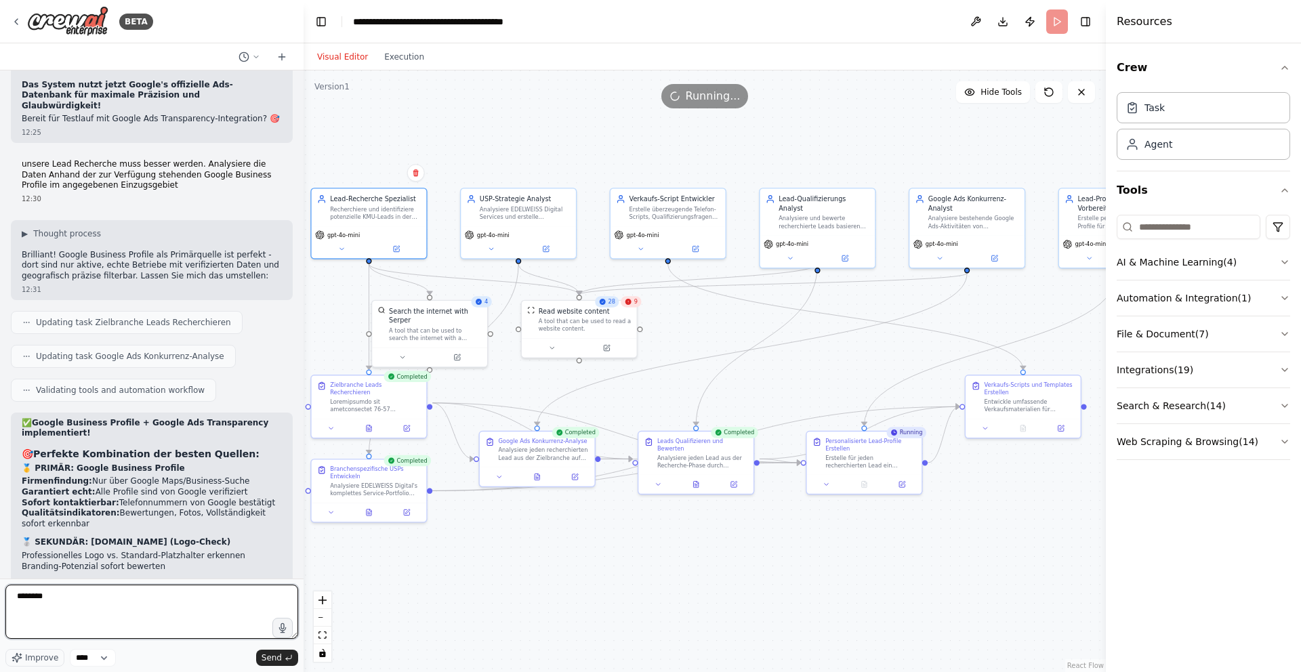
click at [140, 611] on textarea "********" at bounding box center [151, 612] width 293 height 54
drag, startPoint x: 125, startPoint y: 606, endPoint x: 0, endPoint y: 587, distance: 126.7
click at [0, 596] on div "BETA Hello! I'm the CrewAI assistant. What kind of automation do you want to bu…" at bounding box center [151, 336] width 303 height 672
type textarea "**********"
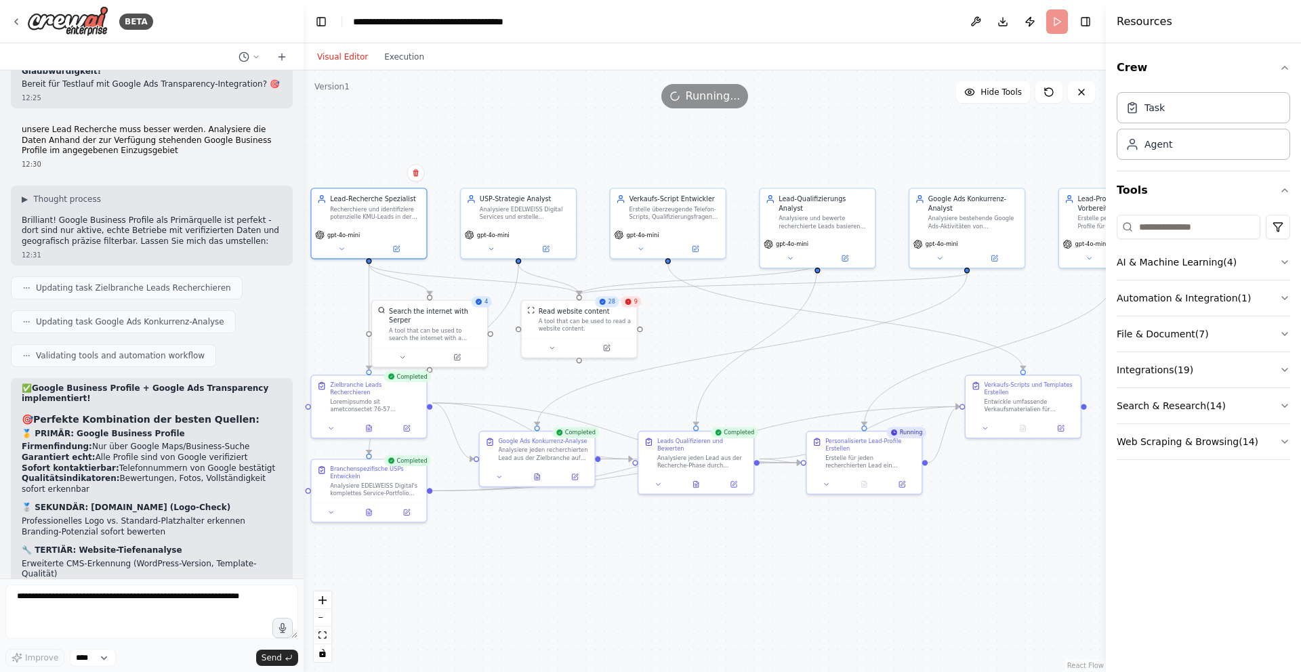
scroll to position [24104, 0]
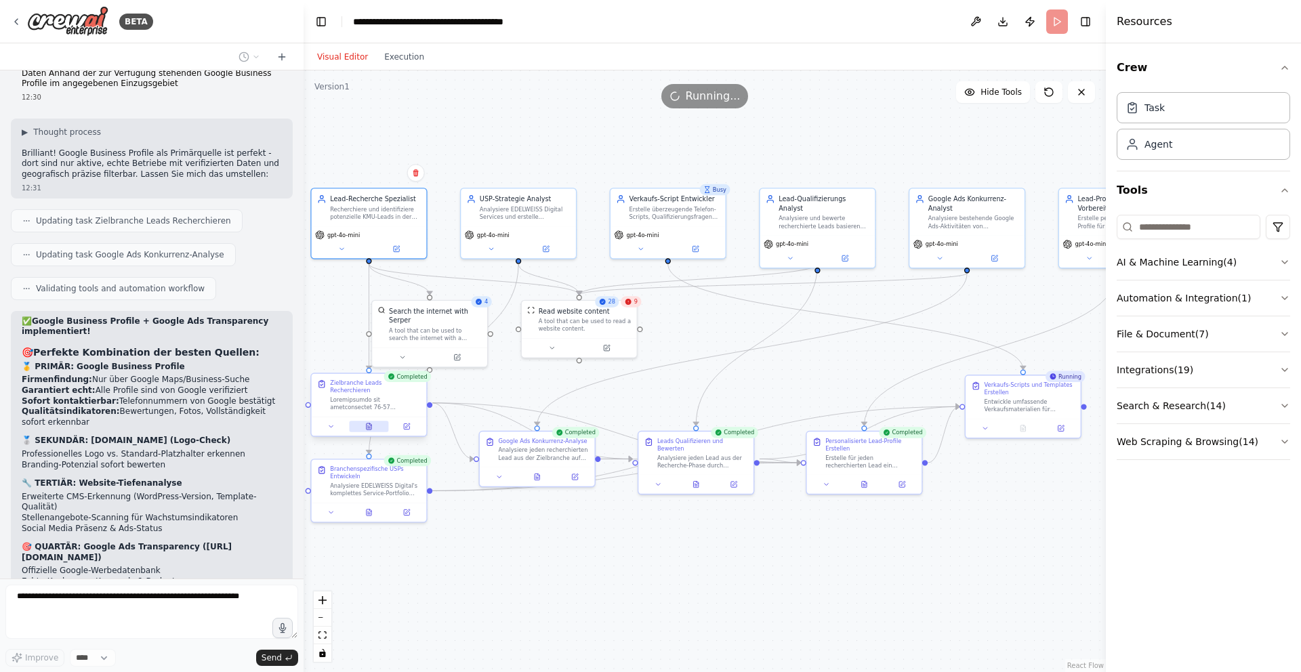
click at [371, 423] on icon at bounding box center [368, 426] width 7 height 7
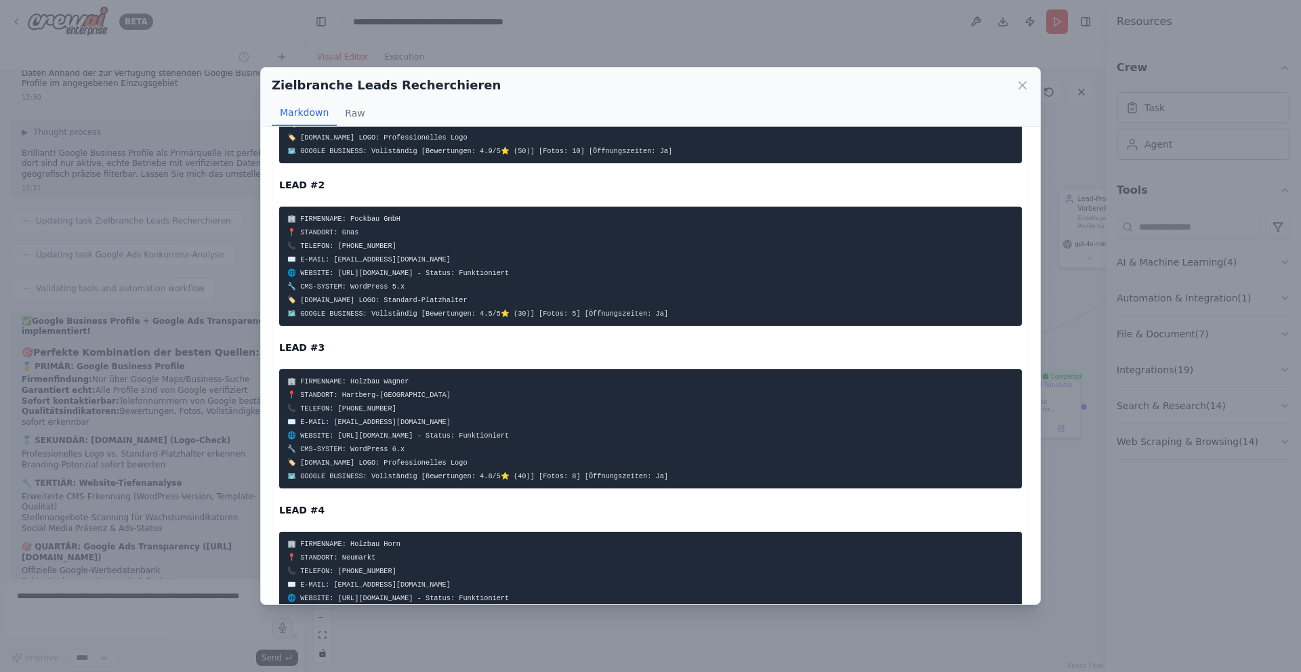
scroll to position [134, 0]
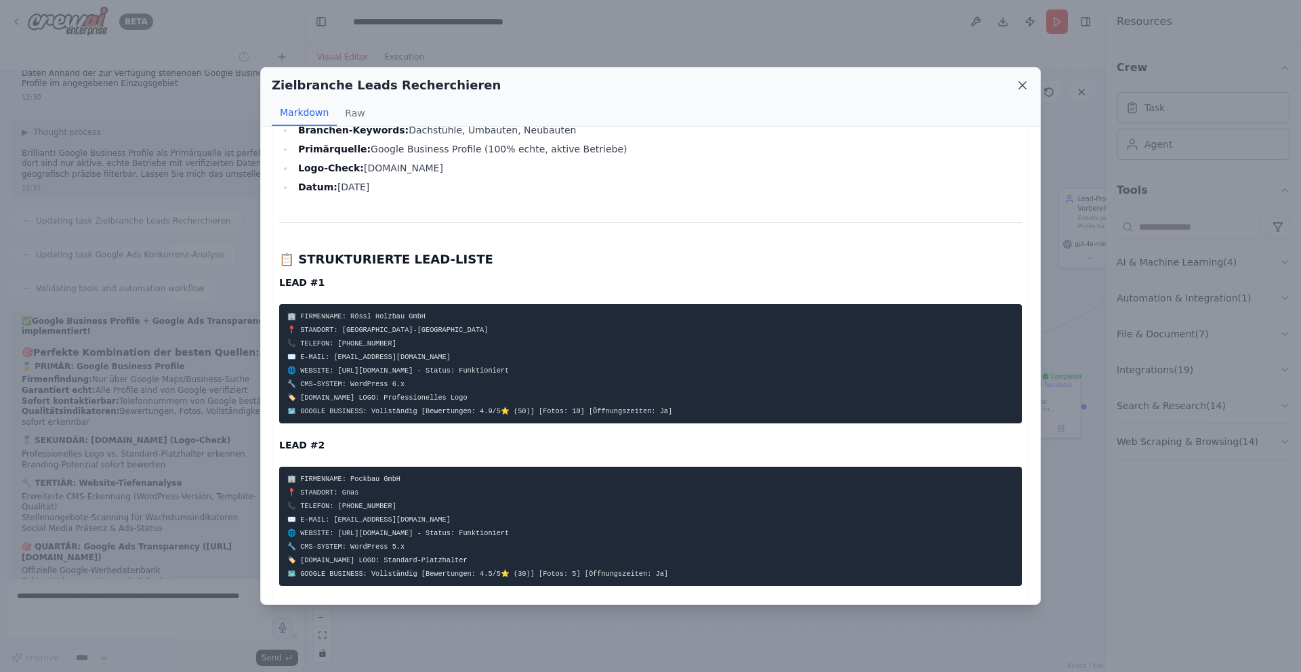
click at [1019, 87] on icon at bounding box center [1023, 86] width 14 height 14
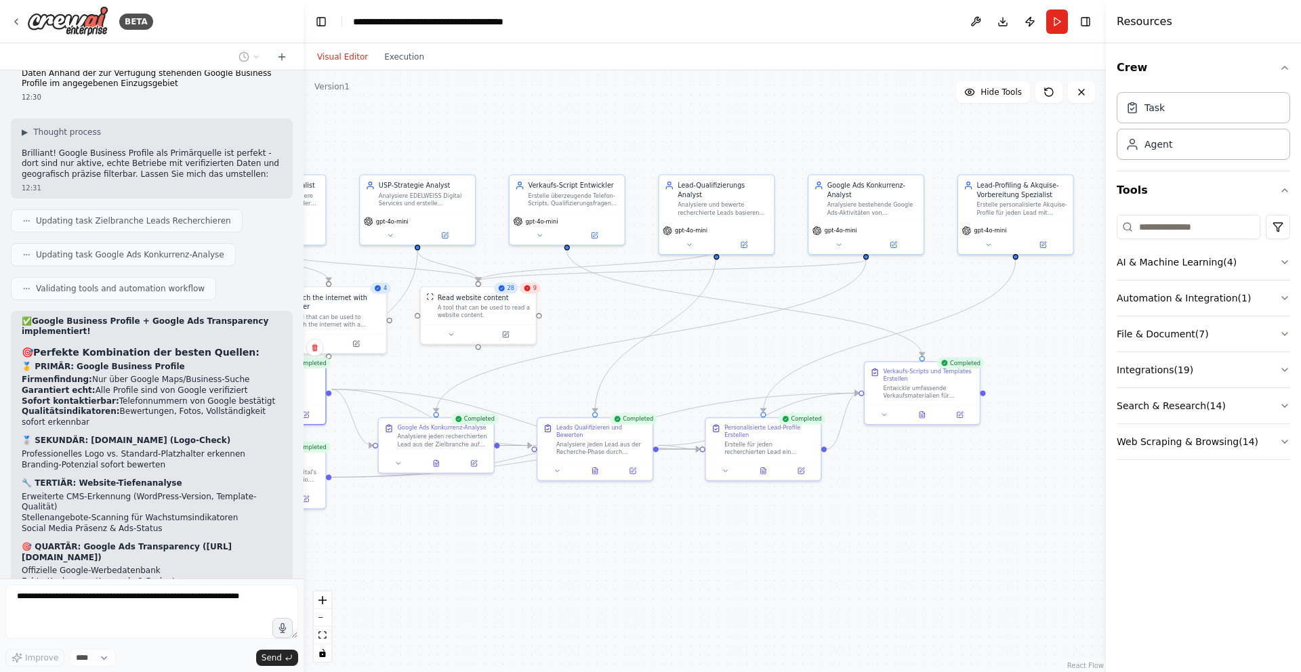
drag, startPoint x: 789, startPoint y: 342, endPoint x: 727, endPoint y: 331, distance: 62.7
click at [726, 331] on div ".deletable-edge-delete-btn { width: 20px; height: 20px; border: 0px solid #ffff…" at bounding box center [704, 371] width 802 height 602
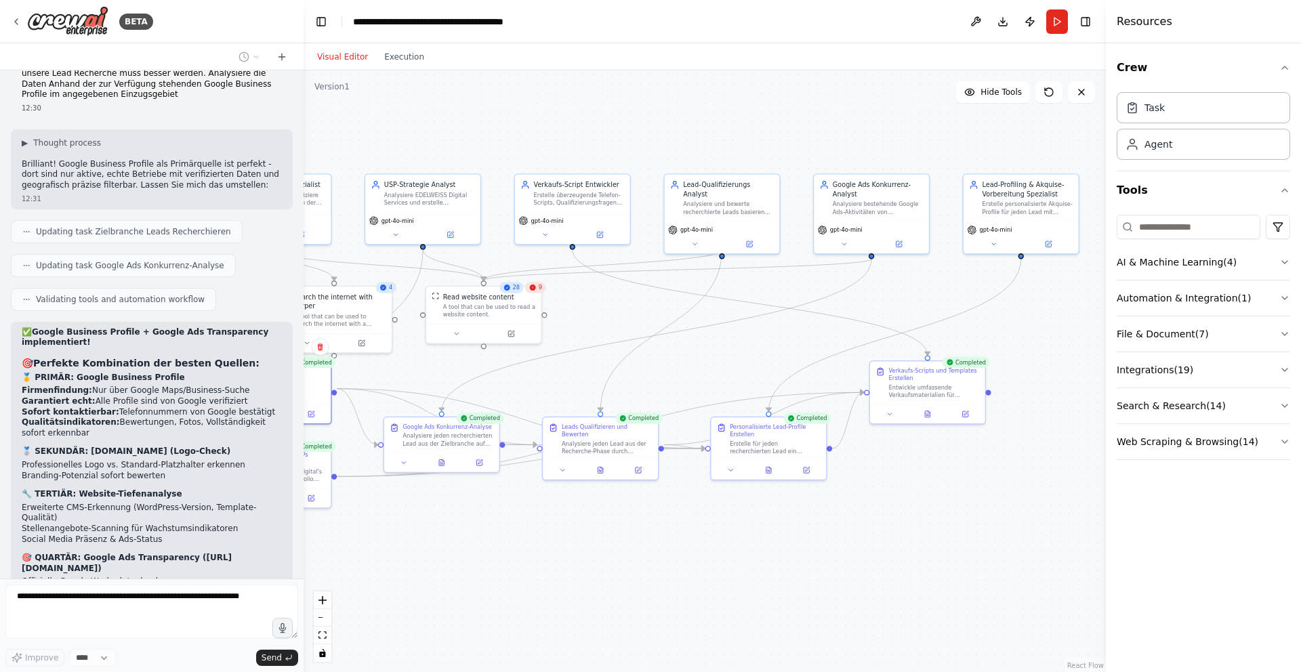
scroll to position [24104, 0]
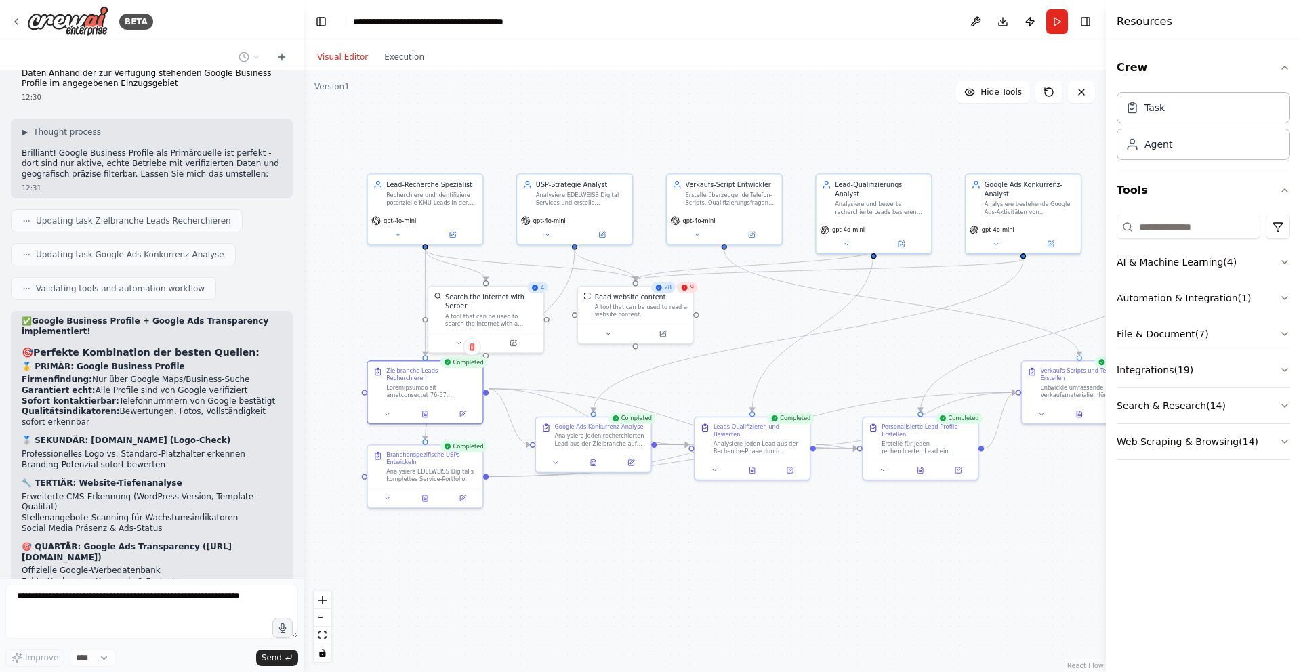
drag, startPoint x: 606, startPoint y: 306, endPoint x: 765, endPoint y: 303, distance: 159.2
click at [765, 303] on div ".deletable-edge-delete-btn { width: 20px; height: 20px; border: 0px solid #ffff…" at bounding box center [704, 371] width 802 height 602
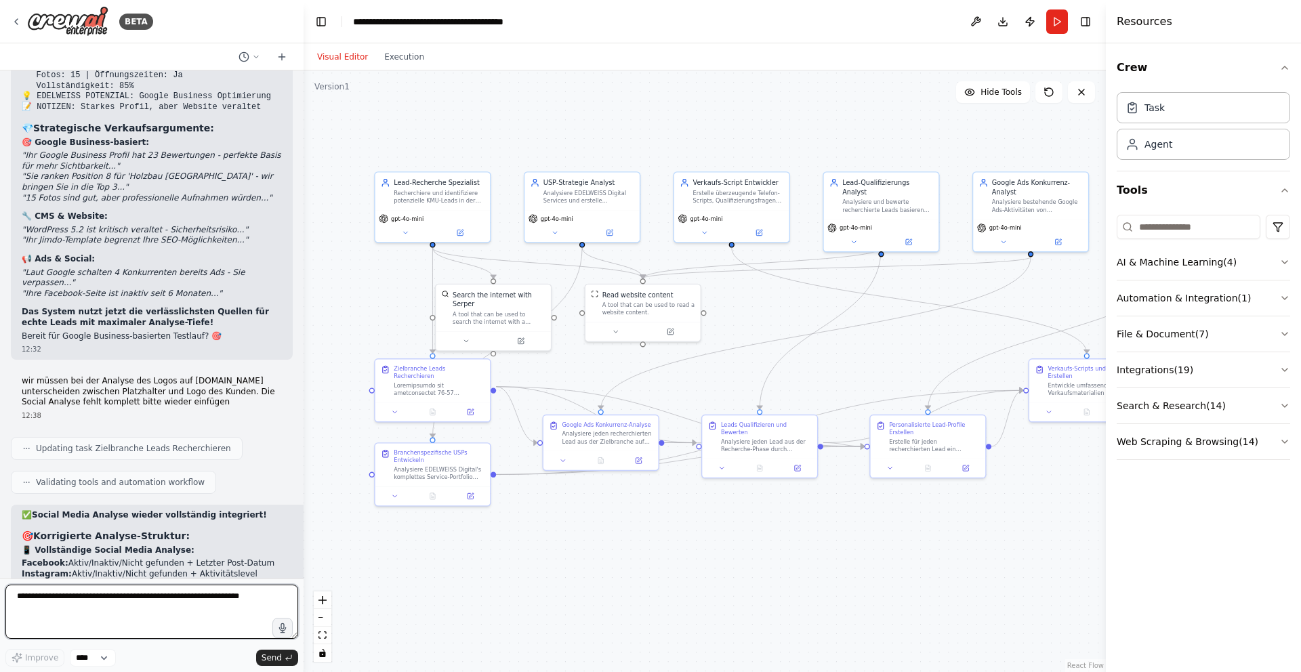
scroll to position [24701, 0]
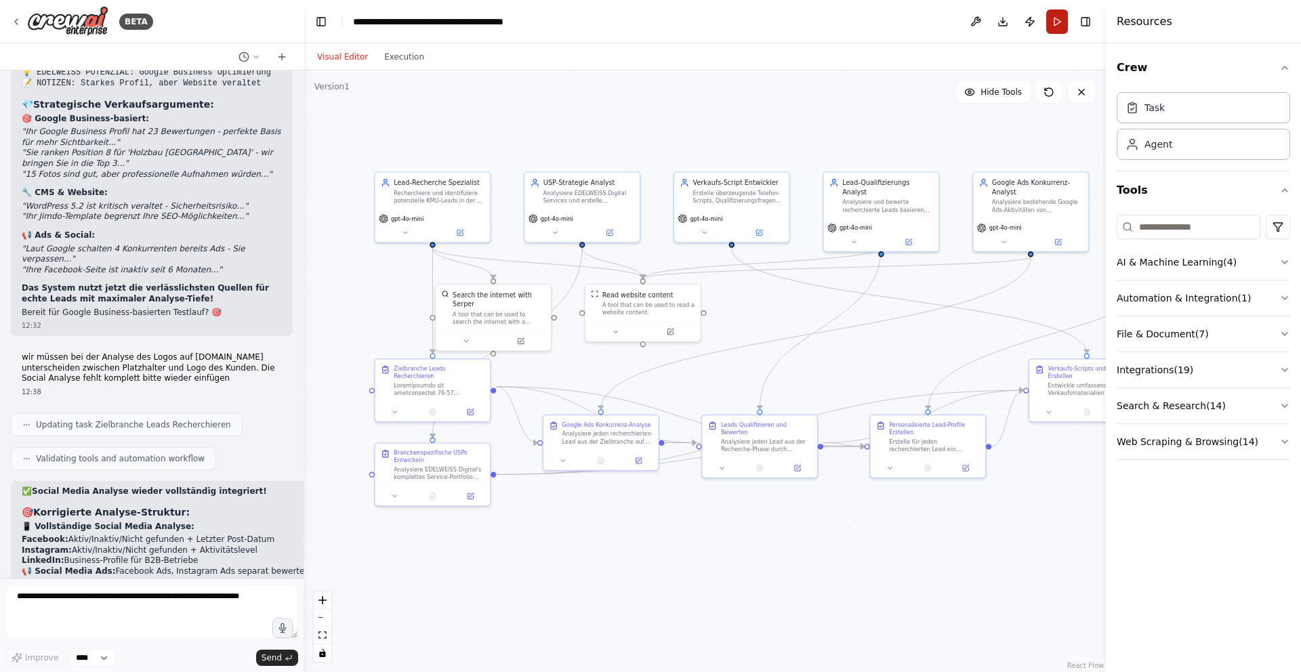
click at [1054, 17] on button "Run" at bounding box center [1057, 21] width 22 height 24
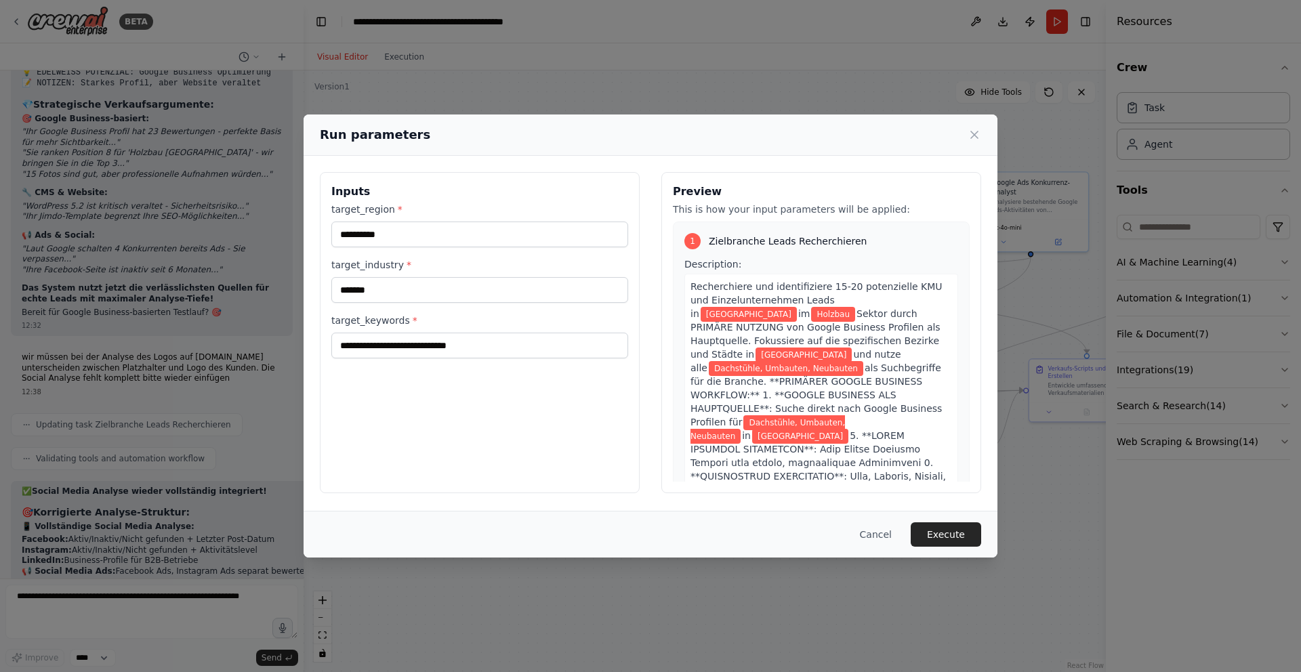
click at [953, 532] on button "Execute" at bounding box center [945, 534] width 70 height 24
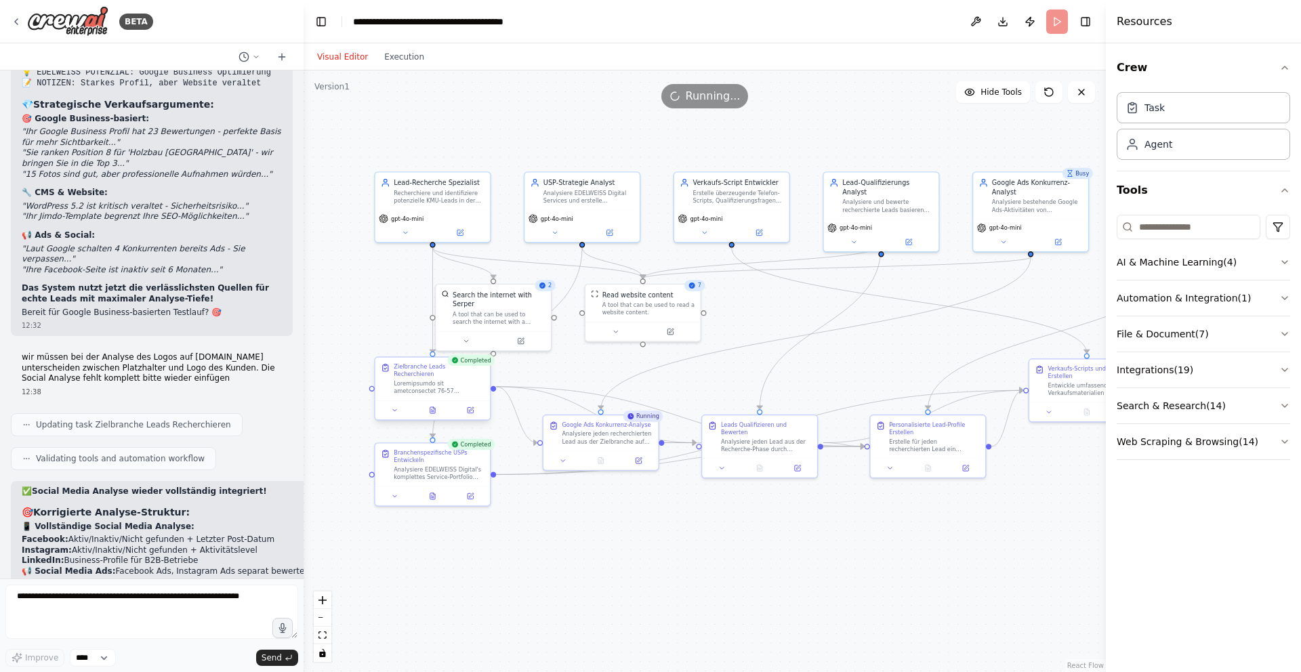
click at [434, 410] on div at bounding box center [432, 409] width 115 height 19
click at [433, 407] on icon at bounding box center [432, 410] width 5 height 6
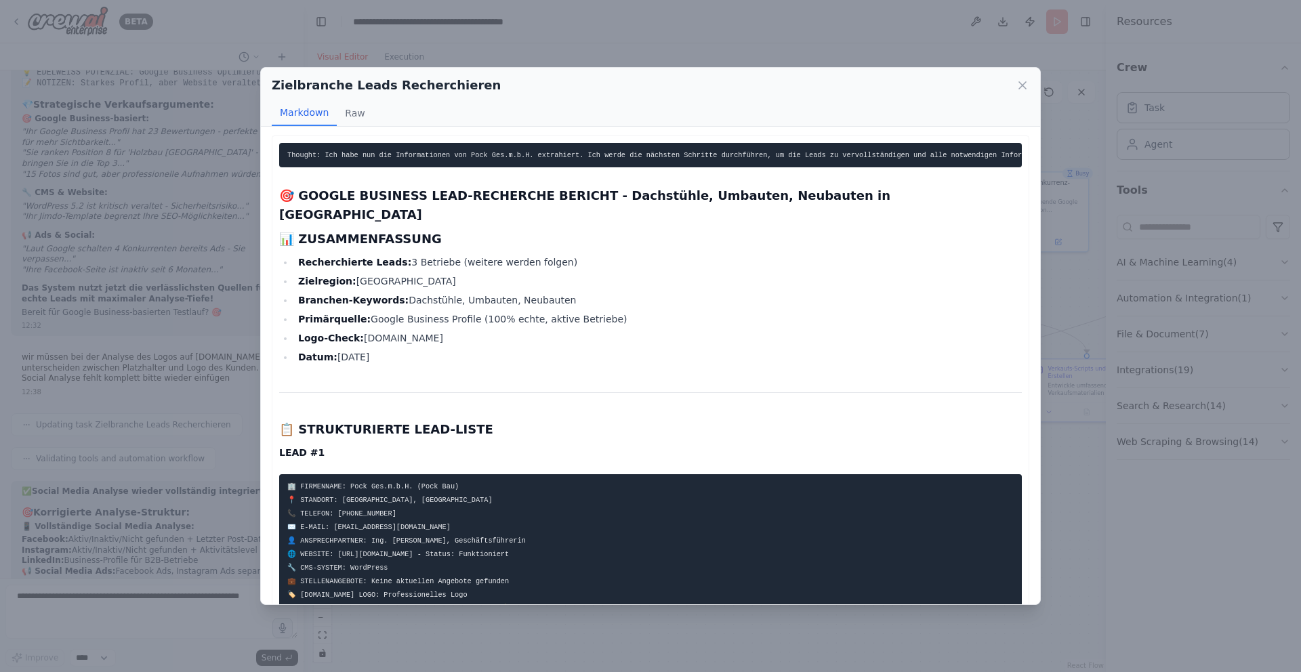
scroll to position [0, 0]
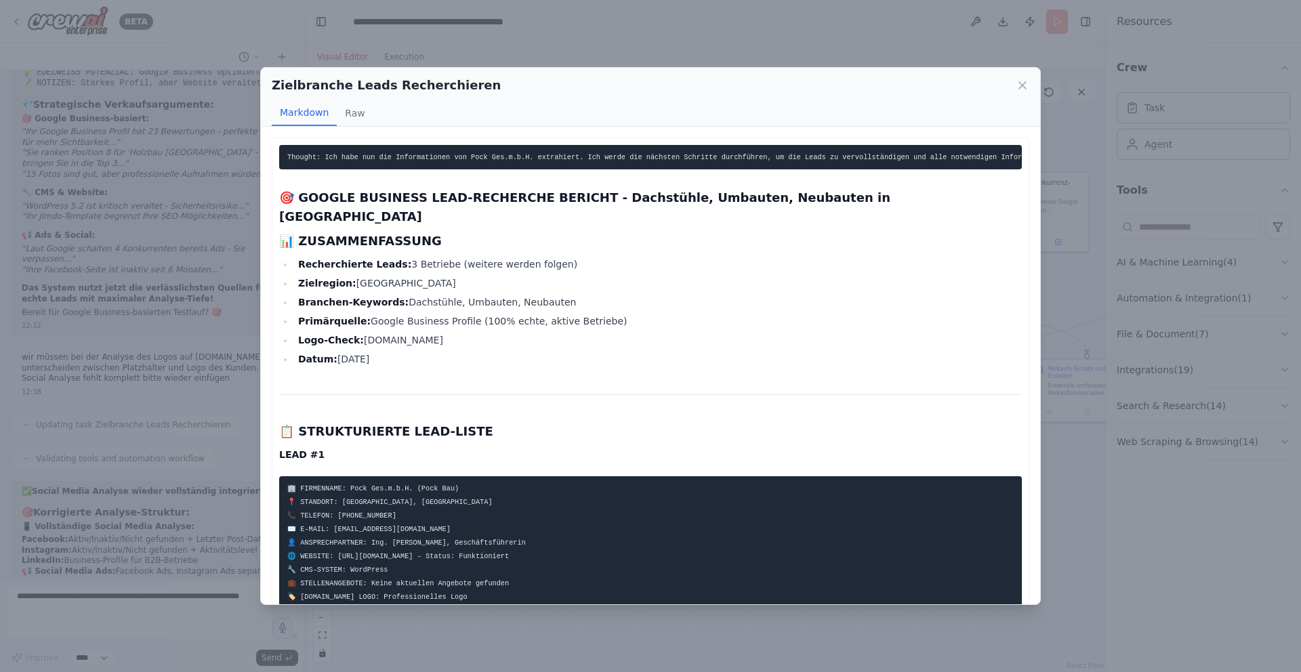
click at [883, 156] on code "Thought: Ich habe nun die Informationen von Pock Ges.m.b.H. extrahiert. Ich wer…" at bounding box center [696, 157] width 818 height 8
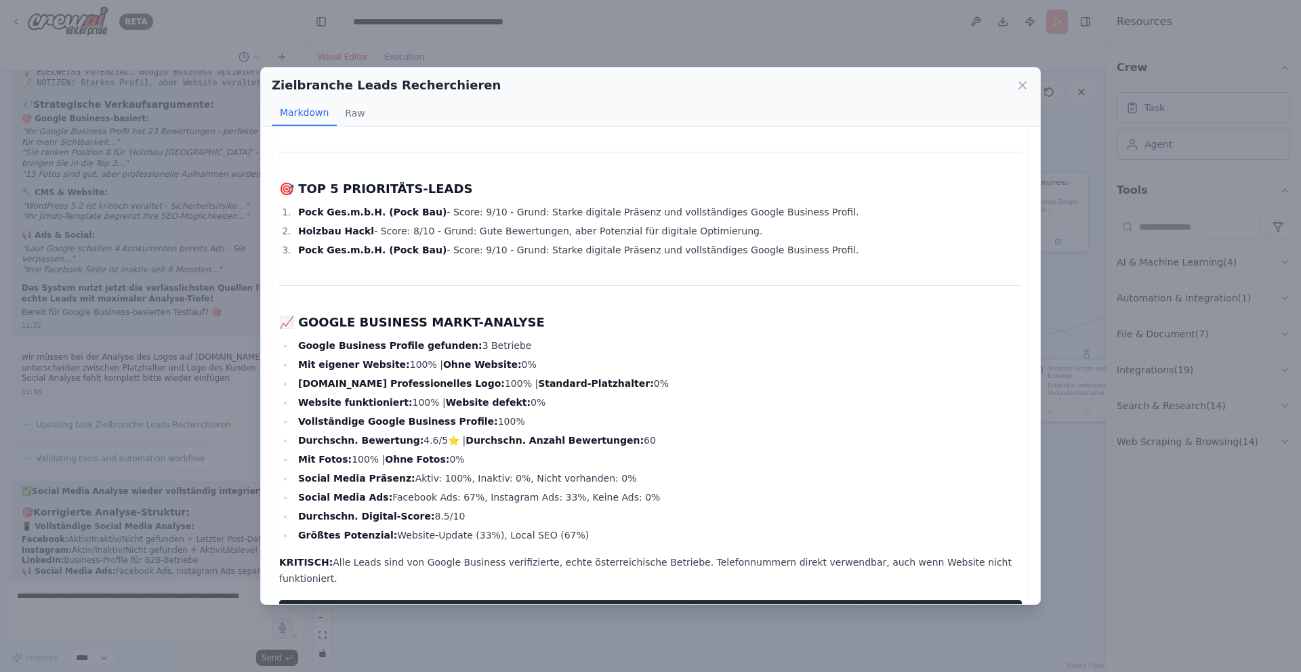
scroll to position [59, 0]
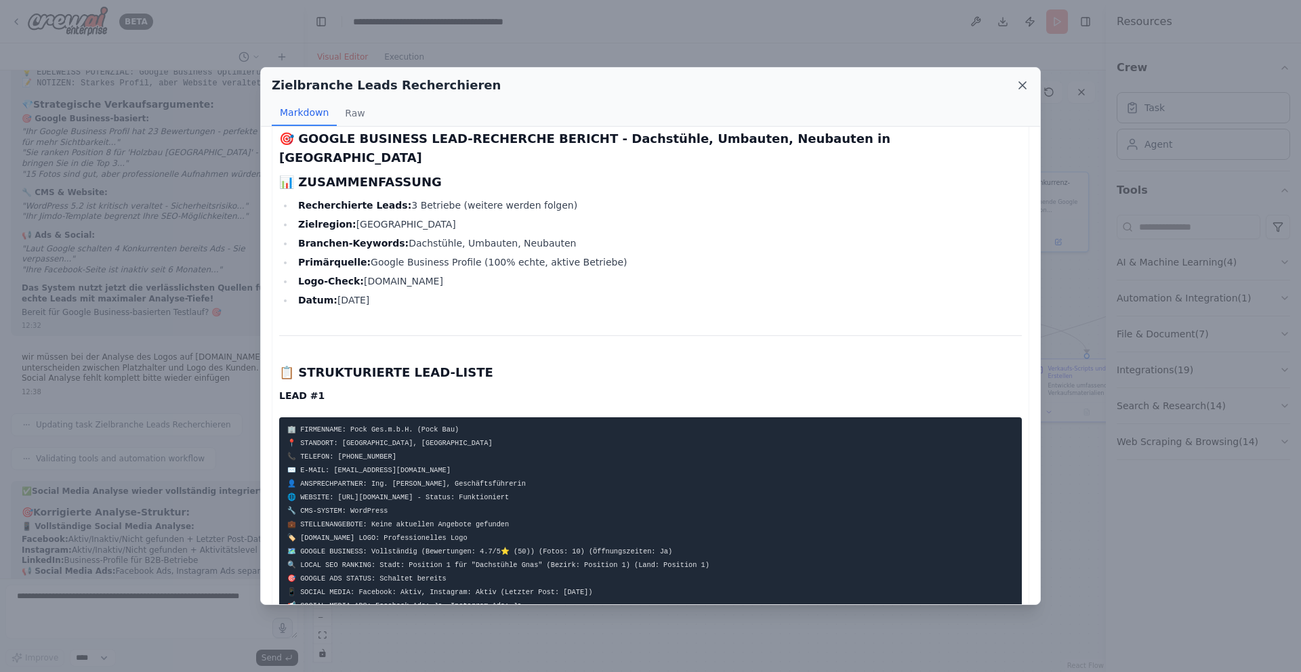
click at [1022, 84] on icon at bounding box center [1023, 86] width 14 height 14
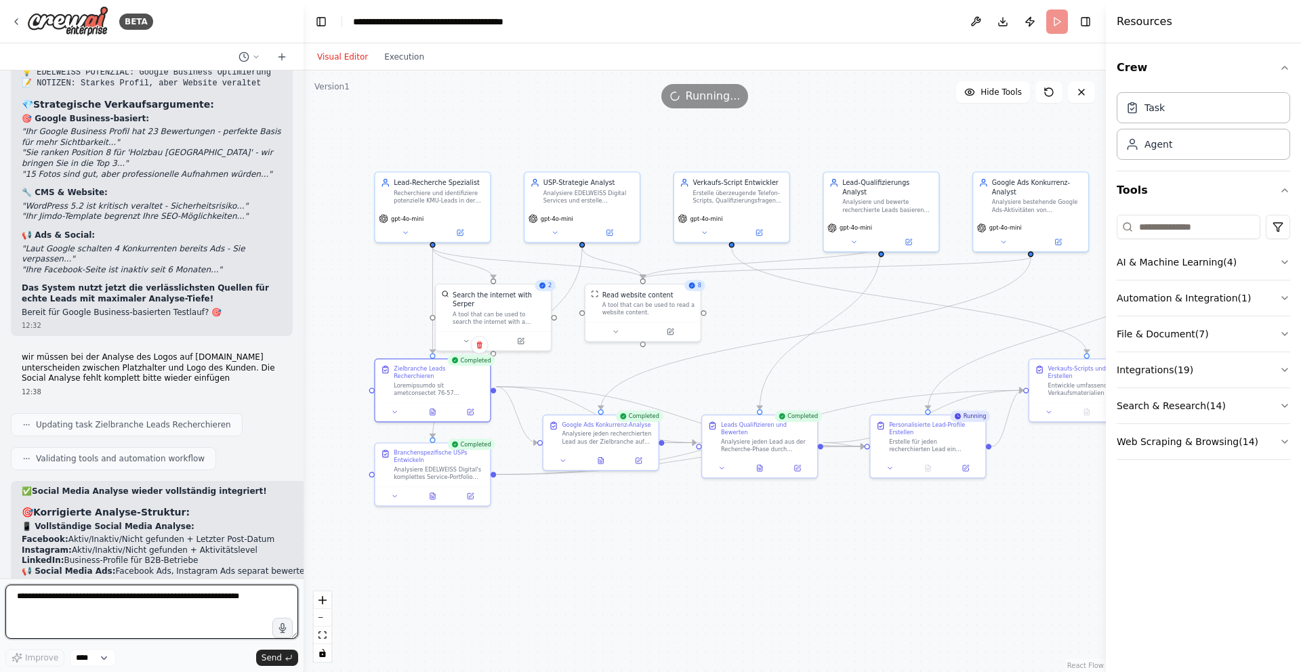
click at [121, 603] on textarea at bounding box center [151, 612] width 293 height 54
type textarea "**********"
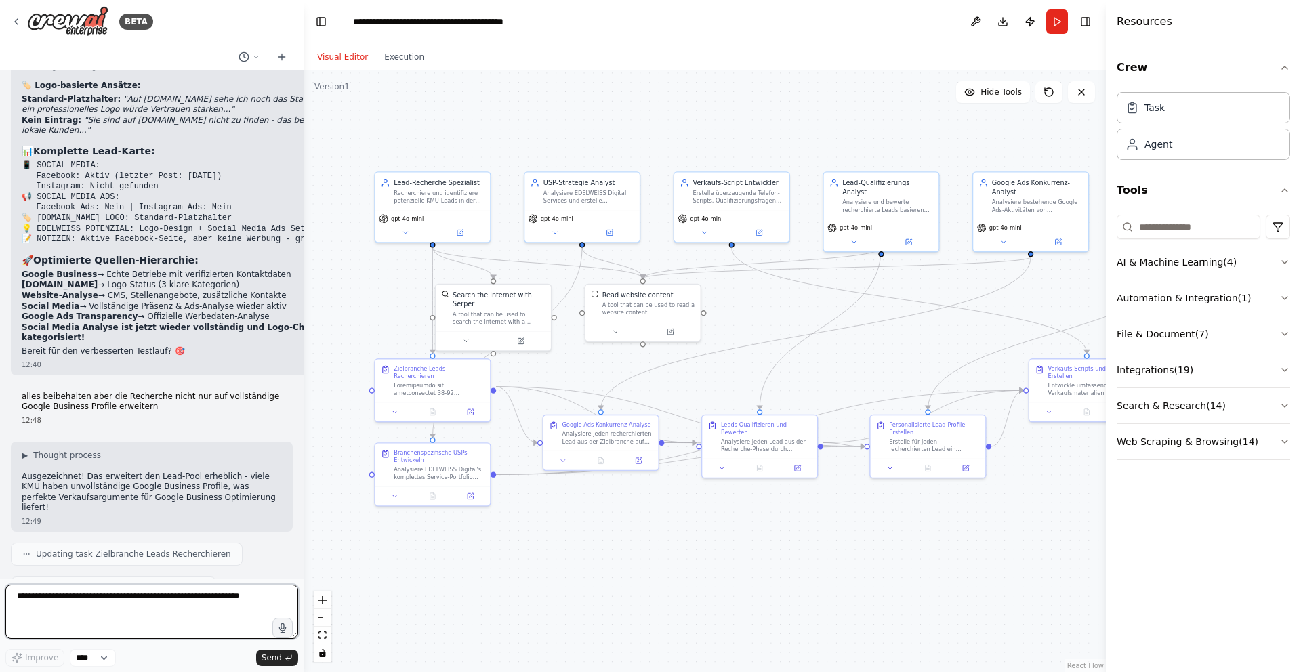
scroll to position [25383, 0]
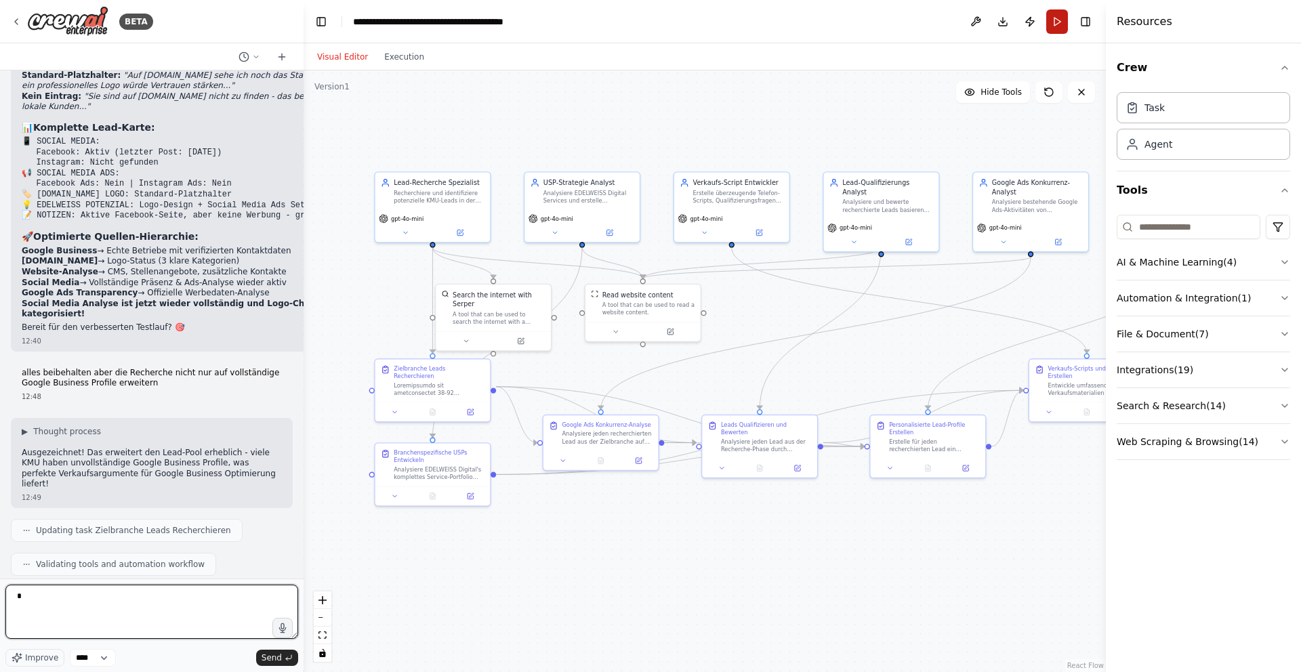
type textarea "*"
click at [1054, 22] on button "Run" at bounding box center [1057, 21] width 22 height 24
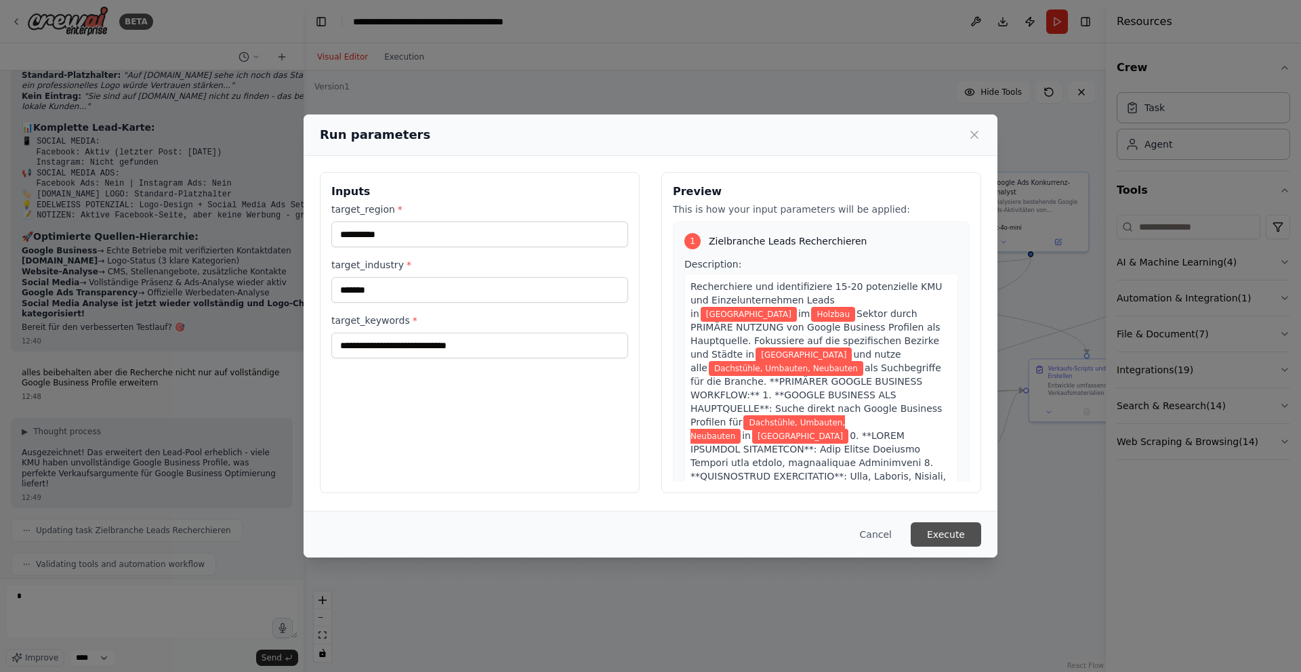
click at [947, 534] on button "Execute" at bounding box center [945, 534] width 70 height 24
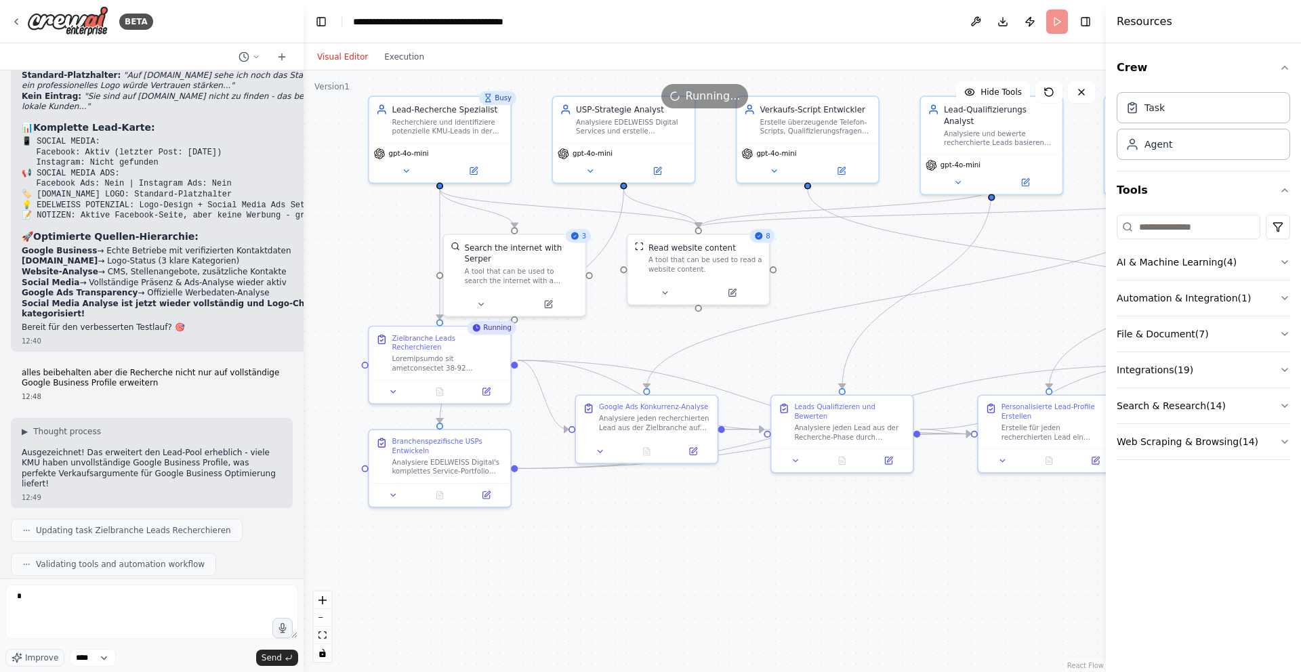
drag, startPoint x: 552, startPoint y: 371, endPoint x: 615, endPoint y: 333, distance: 73.2
click at [615, 333] on div ".deletable-edge-delete-btn { width: 20px; height: 20px; border: 0px solid #ffff…" at bounding box center [704, 371] width 802 height 602
click at [440, 382] on icon at bounding box center [441, 385] width 6 height 7
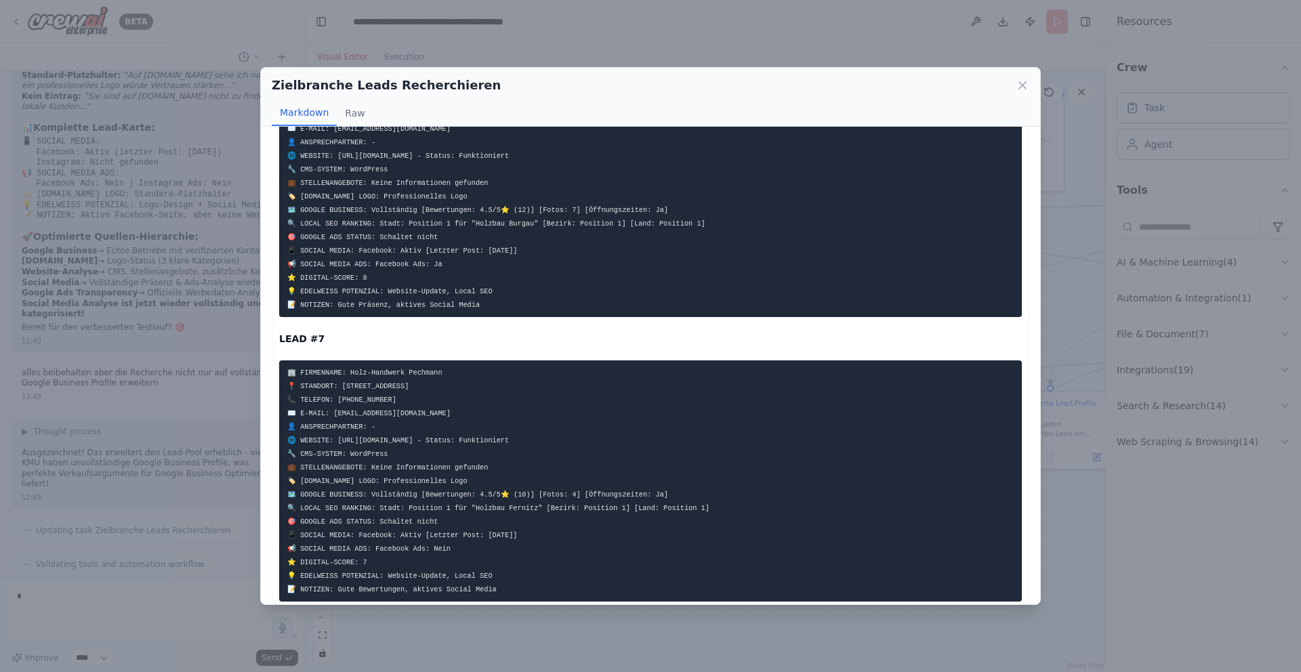
scroll to position [2490, 0]
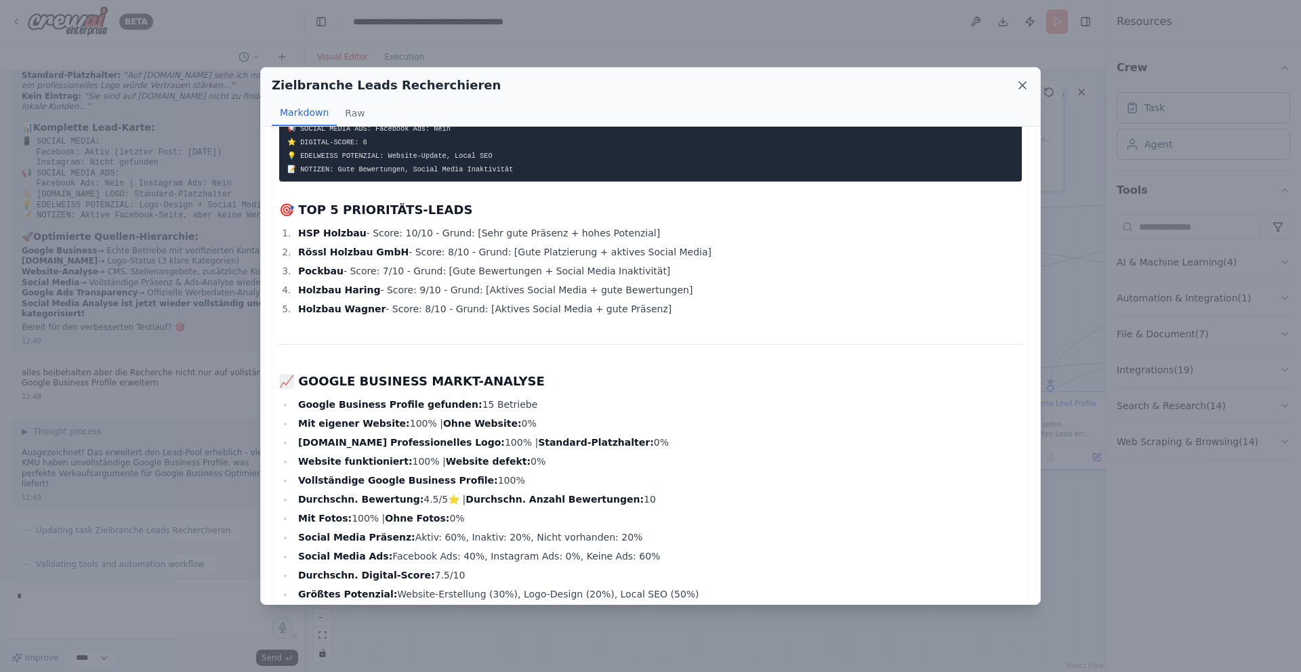
click at [1019, 87] on icon at bounding box center [1023, 86] width 14 height 14
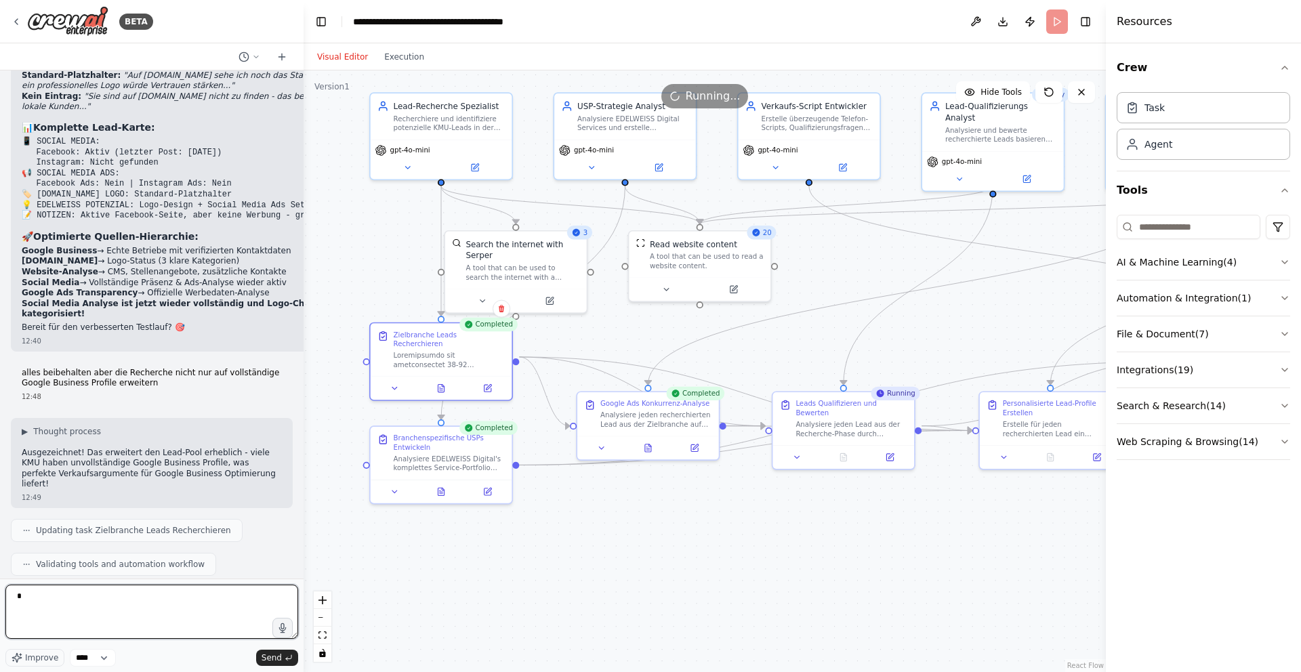
click at [145, 612] on textarea "*" at bounding box center [151, 612] width 293 height 54
type textarea "**********"
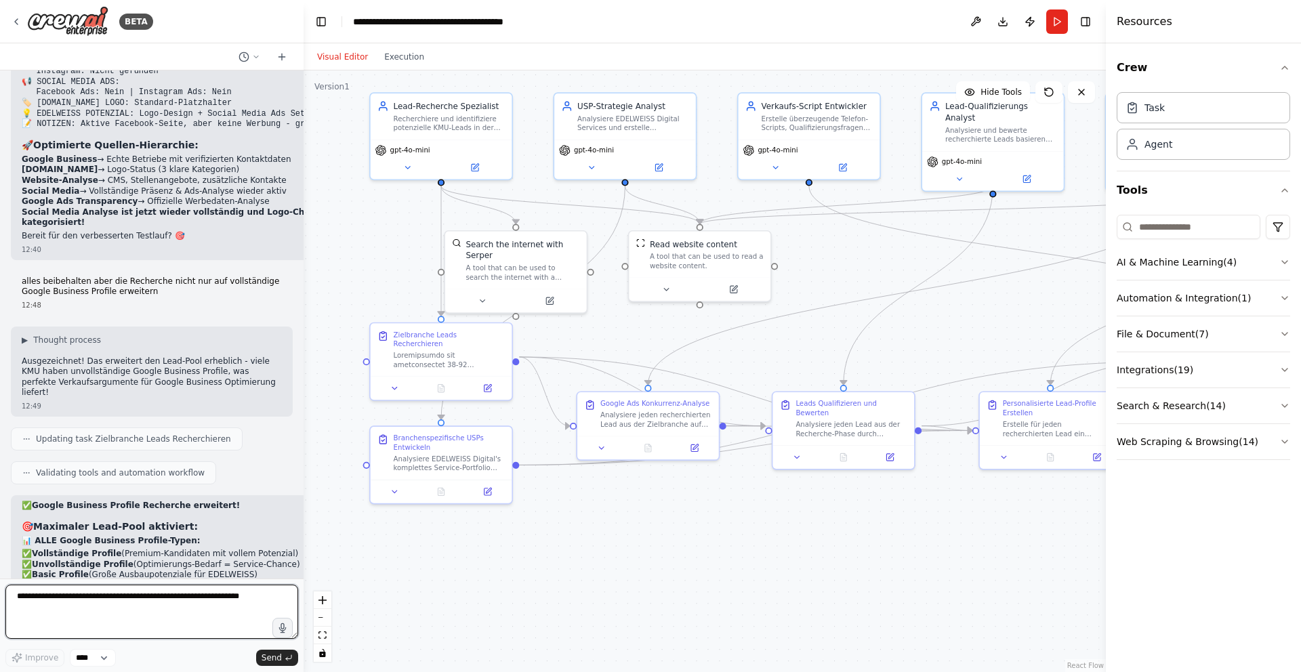
scroll to position [26084, 0]
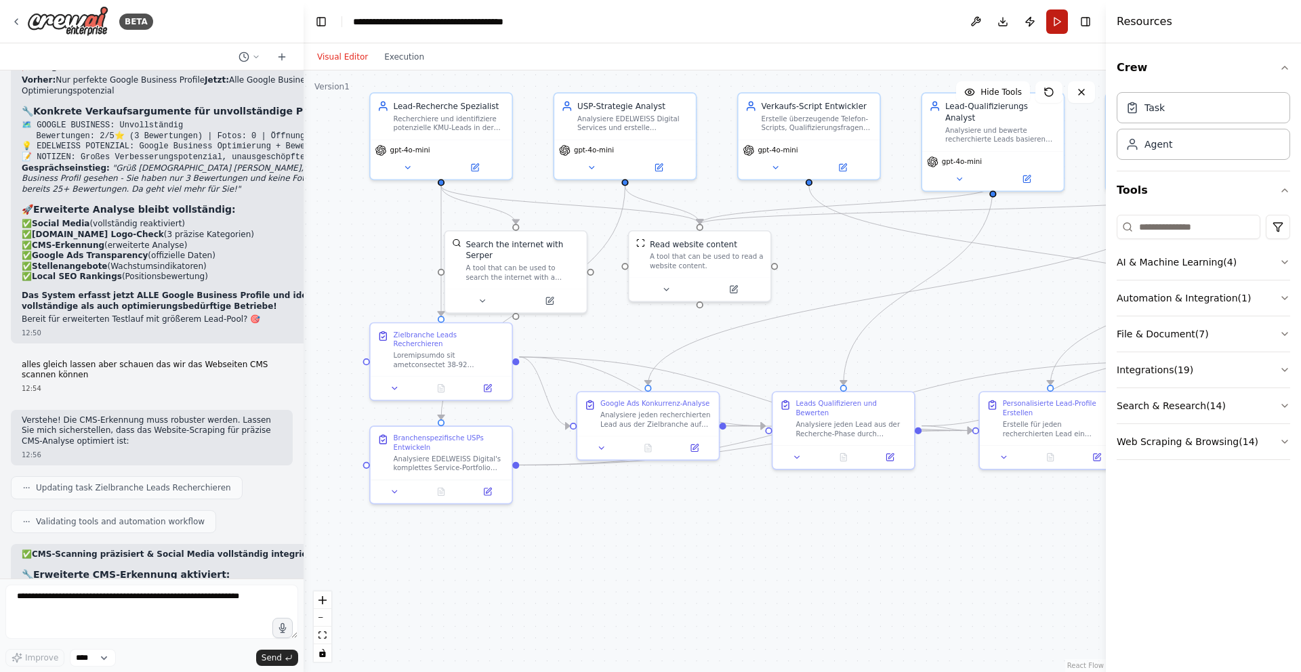
click at [1053, 23] on button "Run" at bounding box center [1057, 21] width 22 height 24
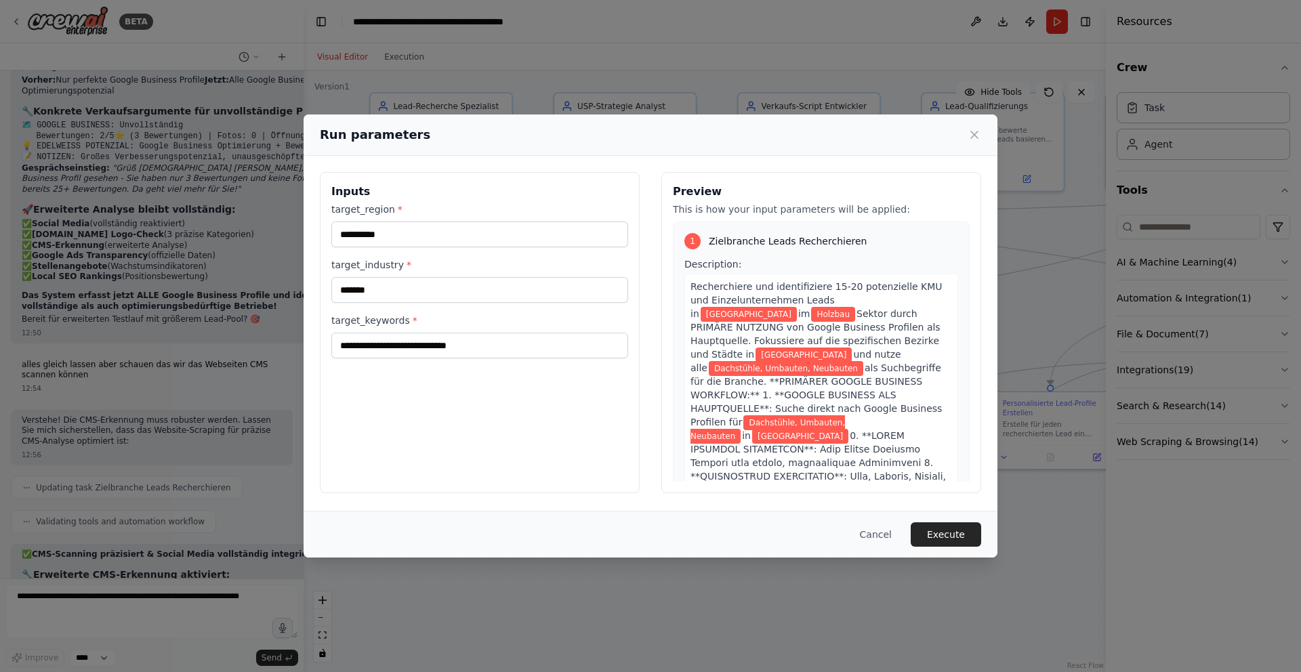
drag, startPoint x: 763, startPoint y: 406, endPoint x: 774, endPoint y: 406, distance: 11.5
click at [762, 415] on span "Dachstühle, Umbauten, Neubauten" at bounding box center [767, 429] width 154 height 28
drag, startPoint x: 768, startPoint y: 407, endPoint x: 846, endPoint y: 407, distance: 78.6
click at [845, 415] on span "Dachstühle, Umbauten, Neubauten" at bounding box center [767, 429] width 154 height 28
drag, startPoint x: 511, startPoint y: 348, endPoint x: 318, endPoint y: 346, distance: 193.8
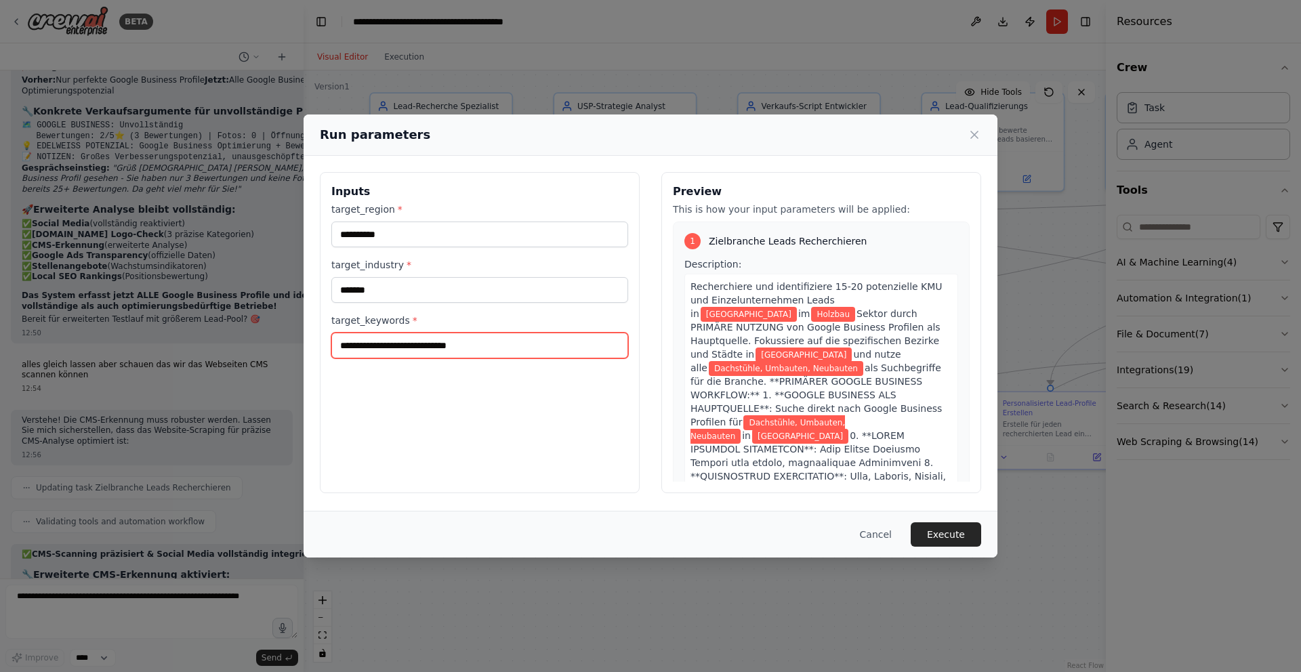
click at [318, 346] on div "**********" at bounding box center [650, 333] width 694 height 354
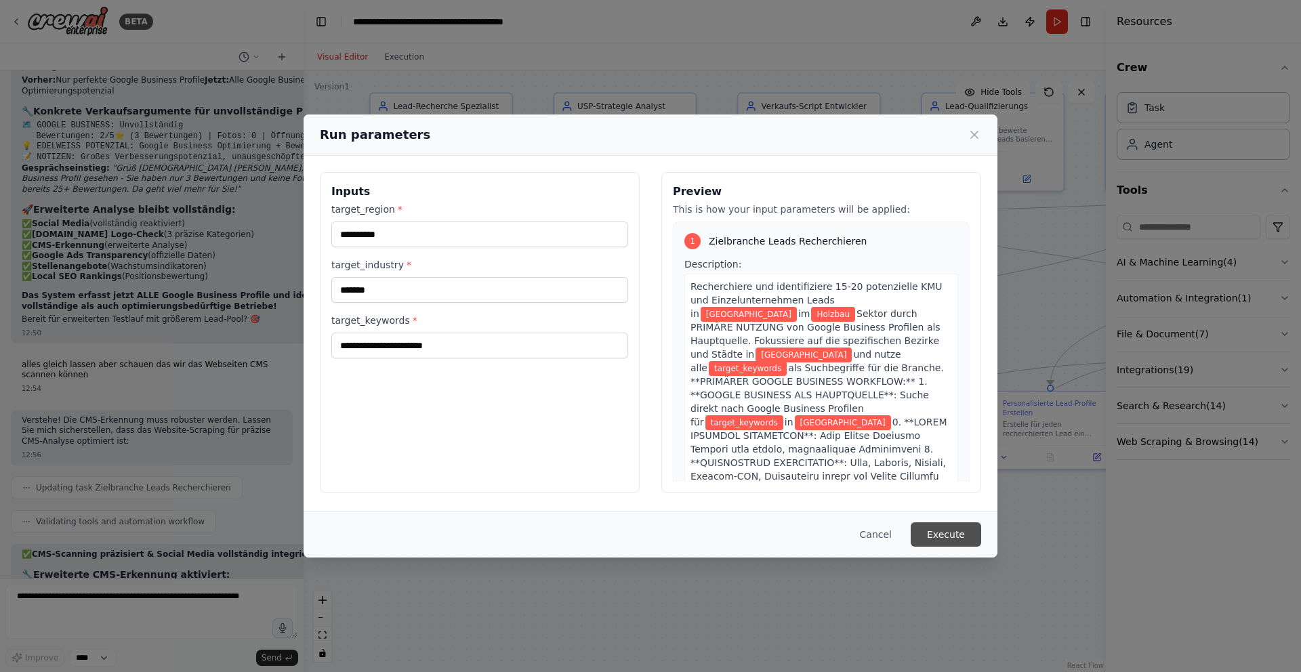
click at [955, 532] on button "Execute" at bounding box center [945, 534] width 70 height 24
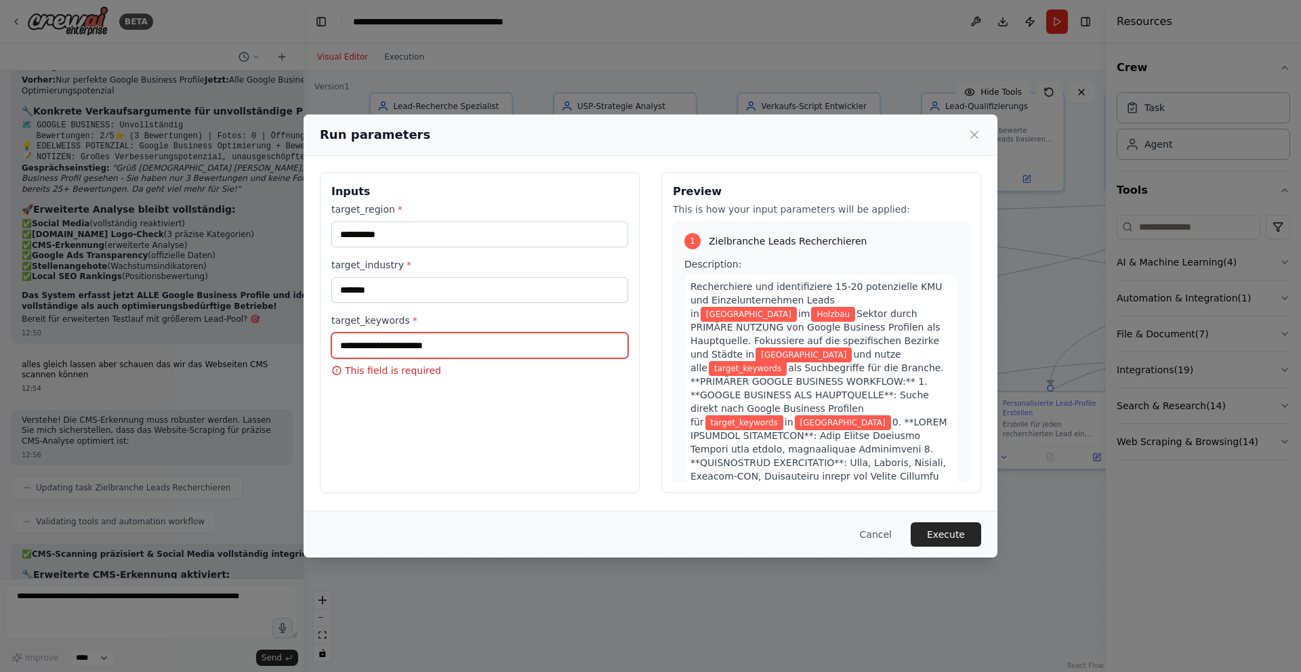
click at [413, 347] on input "target_keywords *" at bounding box center [479, 346] width 297 height 26
type input "*******"
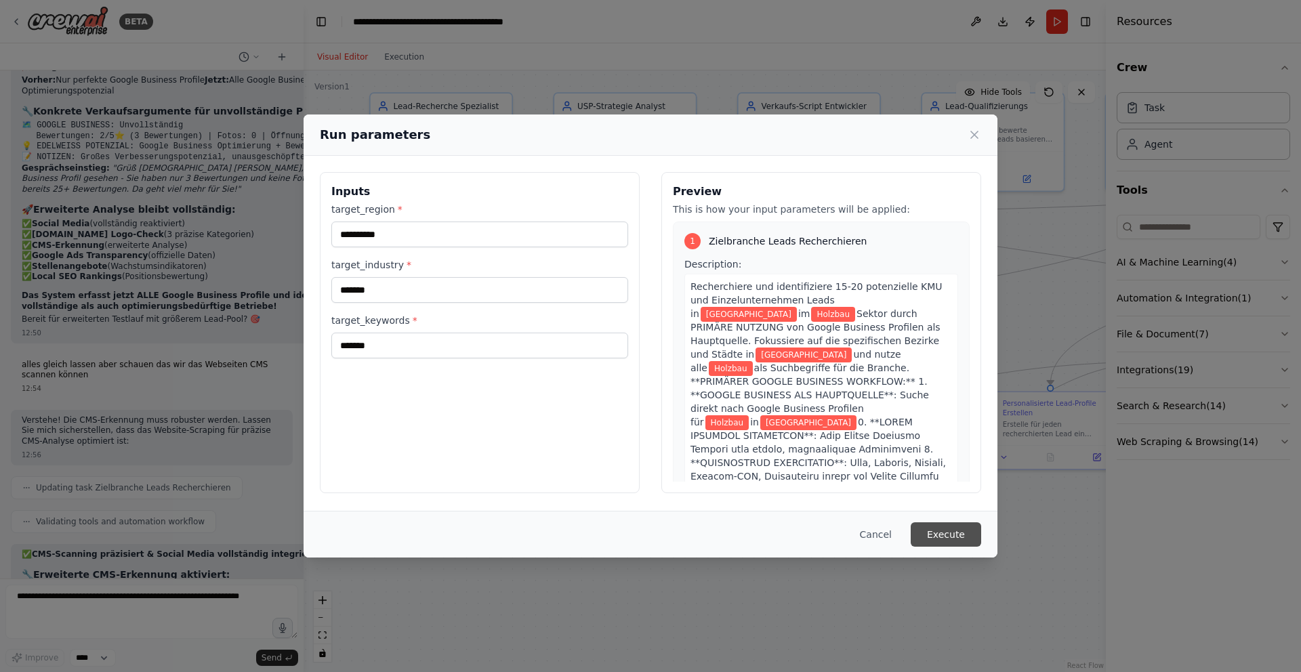
click at [948, 532] on button "Execute" at bounding box center [945, 534] width 70 height 24
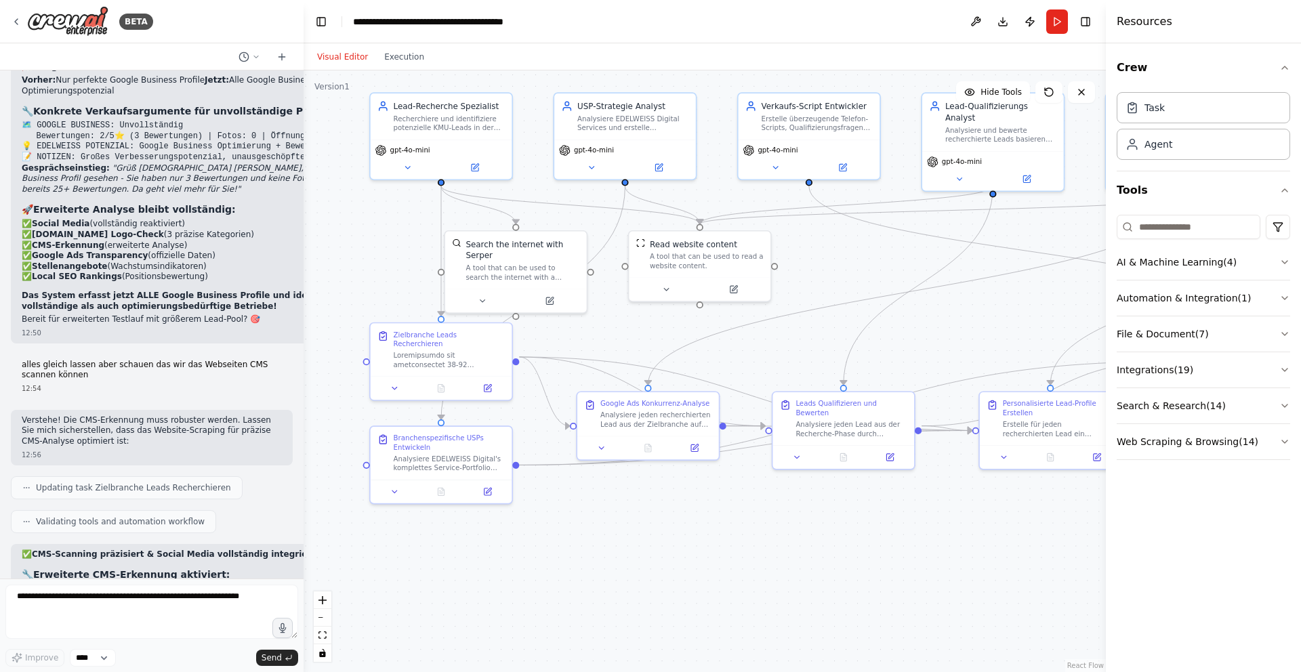
click at [1058, 19] on button "Run" at bounding box center [1057, 21] width 22 height 24
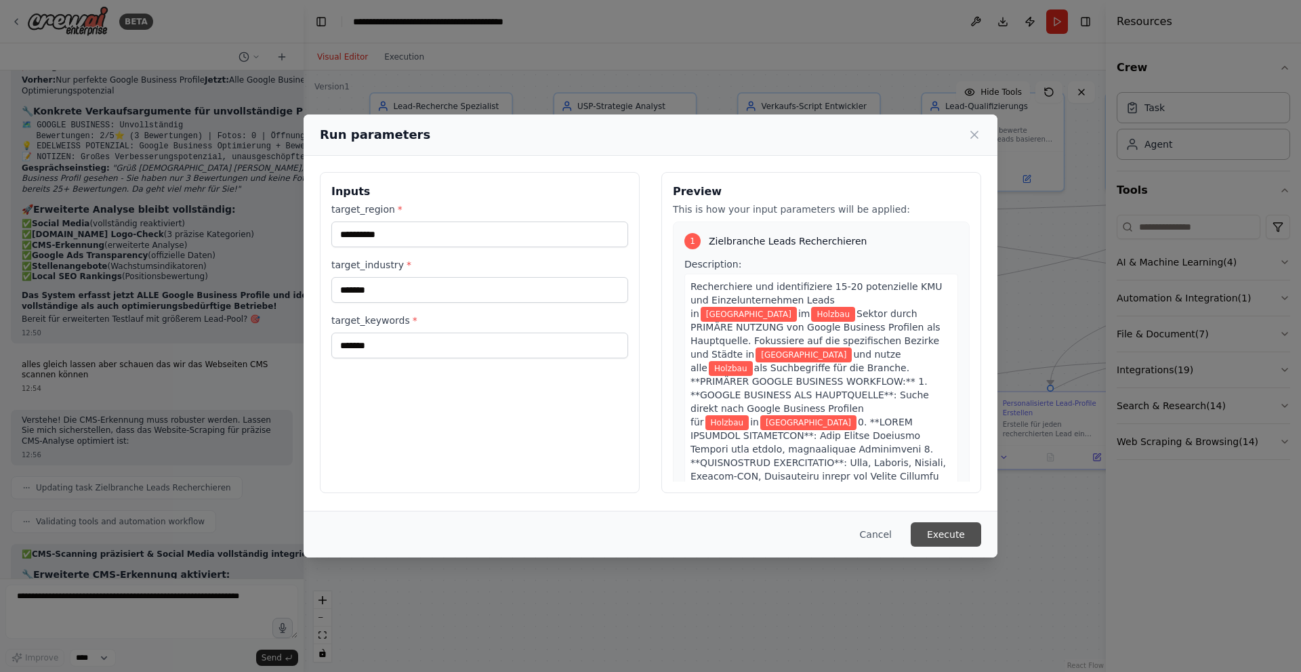
click at [948, 536] on button "Execute" at bounding box center [945, 534] width 70 height 24
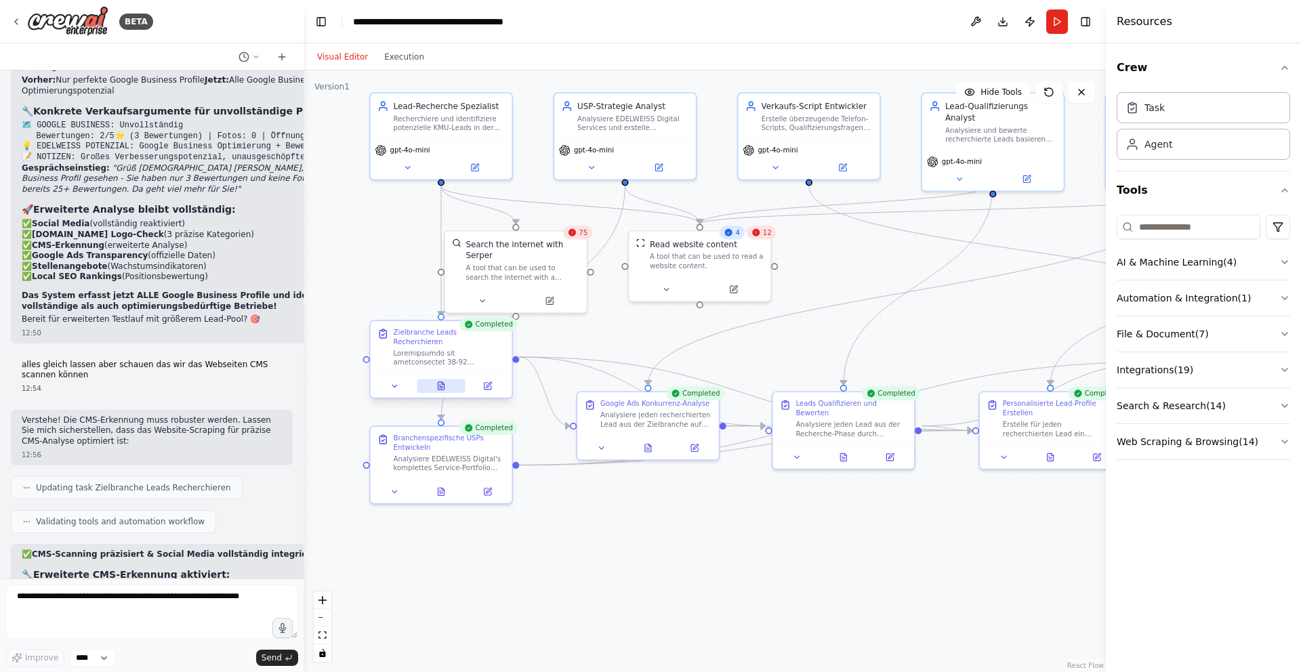
click at [440, 385] on icon at bounding box center [440, 385] width 1 height 0
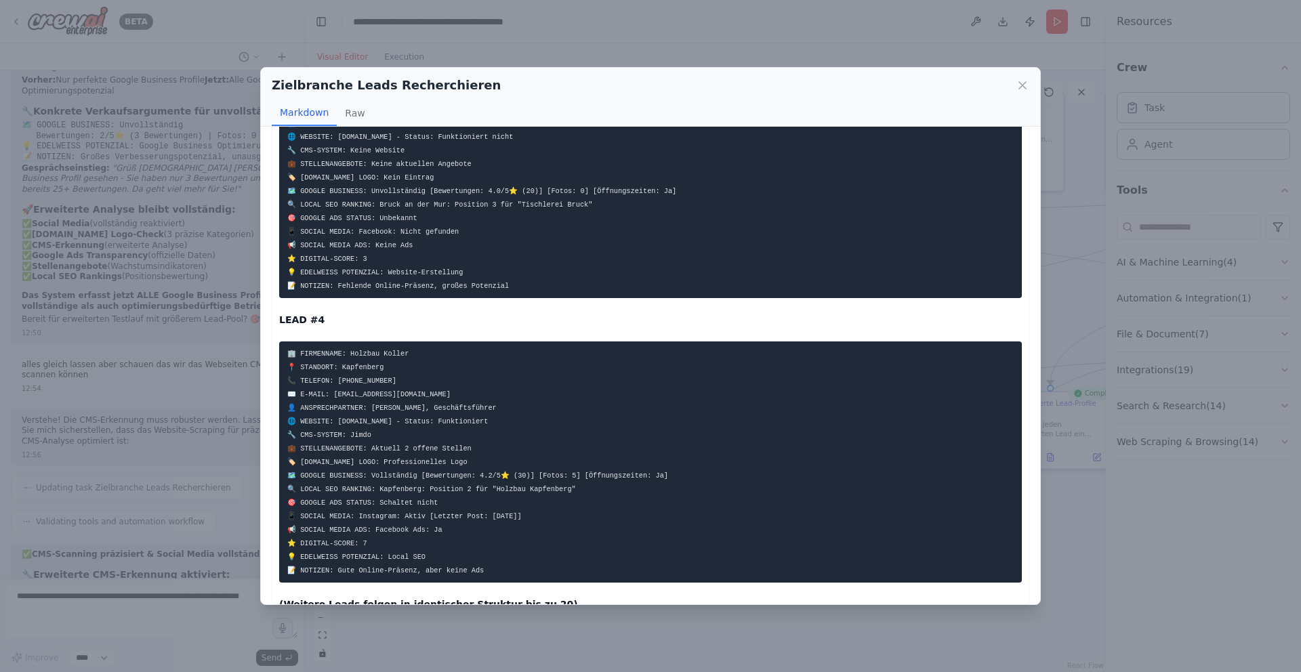
scroll to position [782, 0]
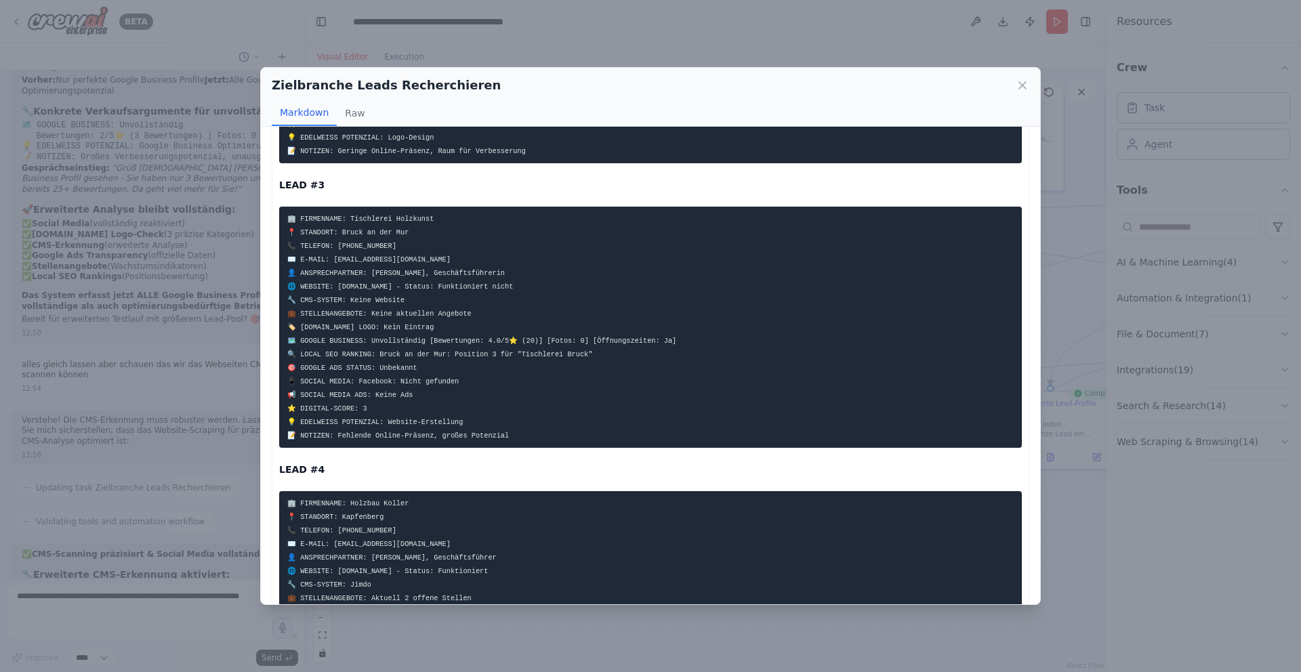
click at [1022, 84] on icon at bounding box center [1023, 86] width 14 height 14
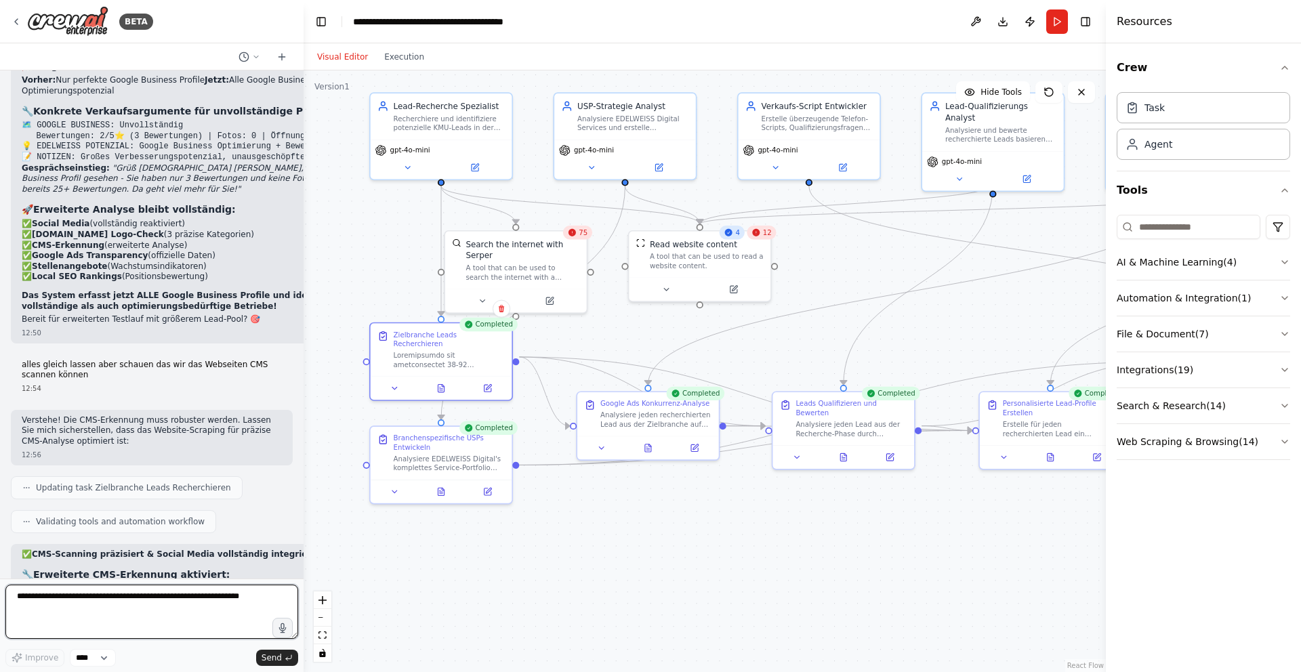
click at [163, 601] on textarea at bounding box center [151, 612] width 293 height 54
type textarea "**********"
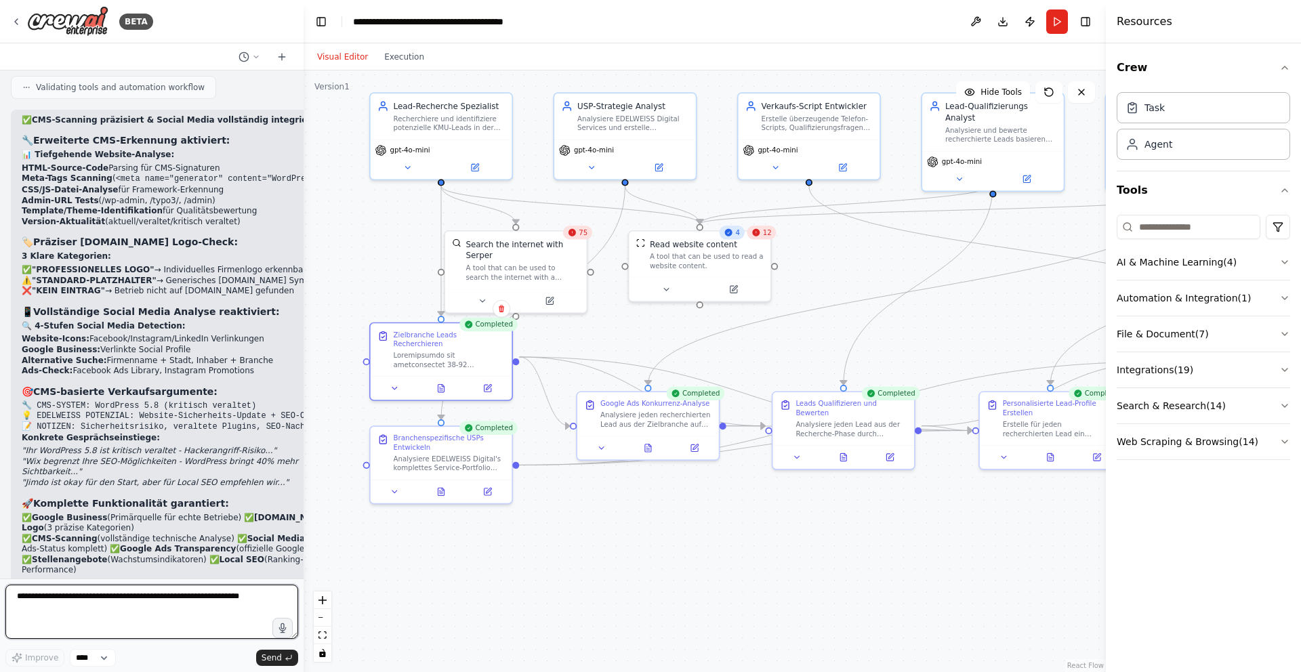
scroll to position [26542, 0]
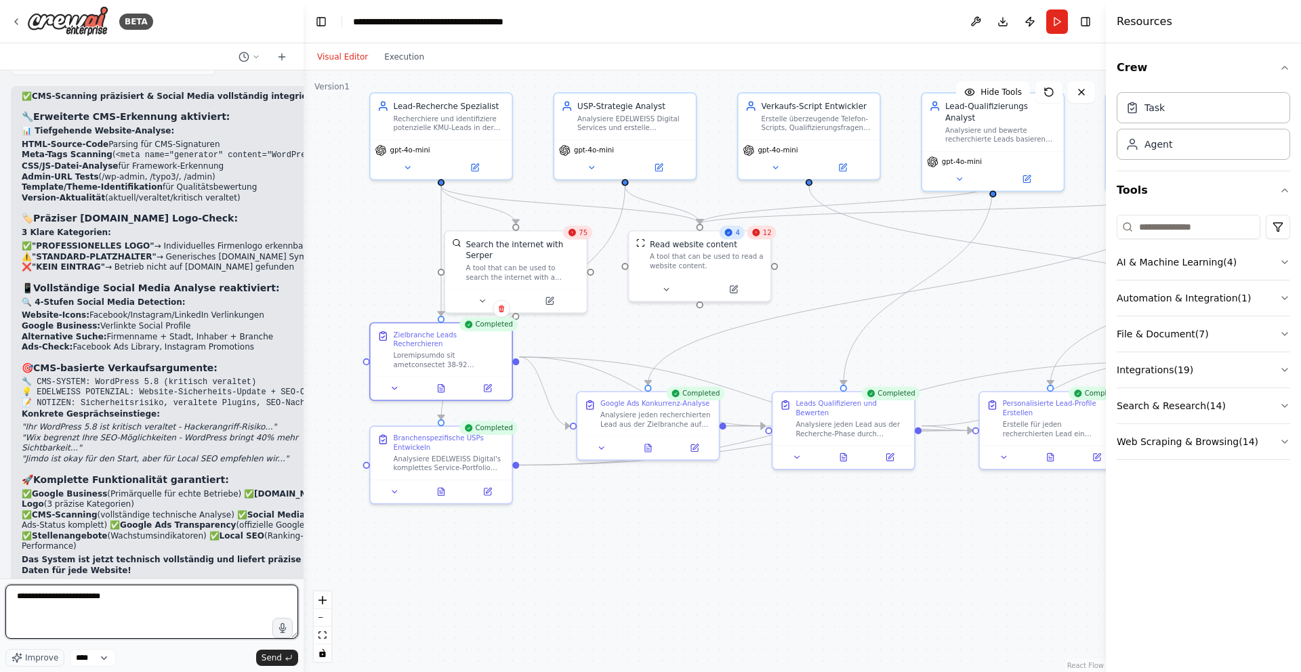
type textarea "**********"
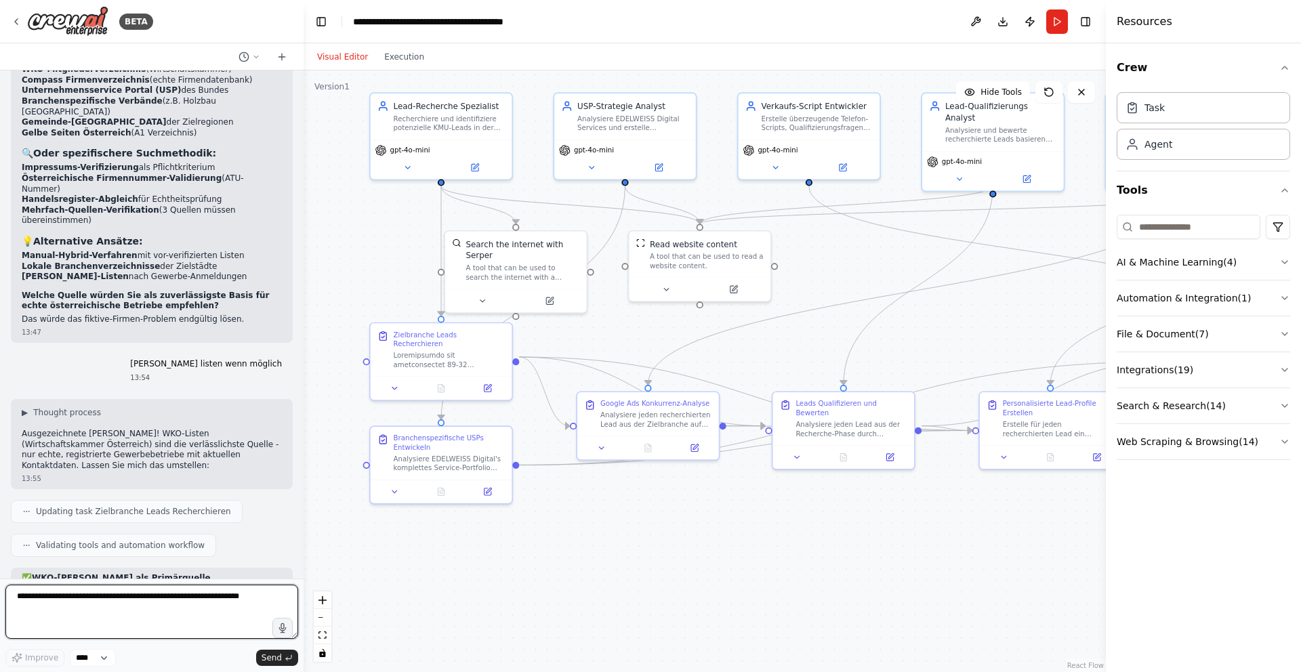
scroll to position [27285, 0]
click at [1059, 20] on button "Run" at bounding box center [1057, 21] width 22 height 24
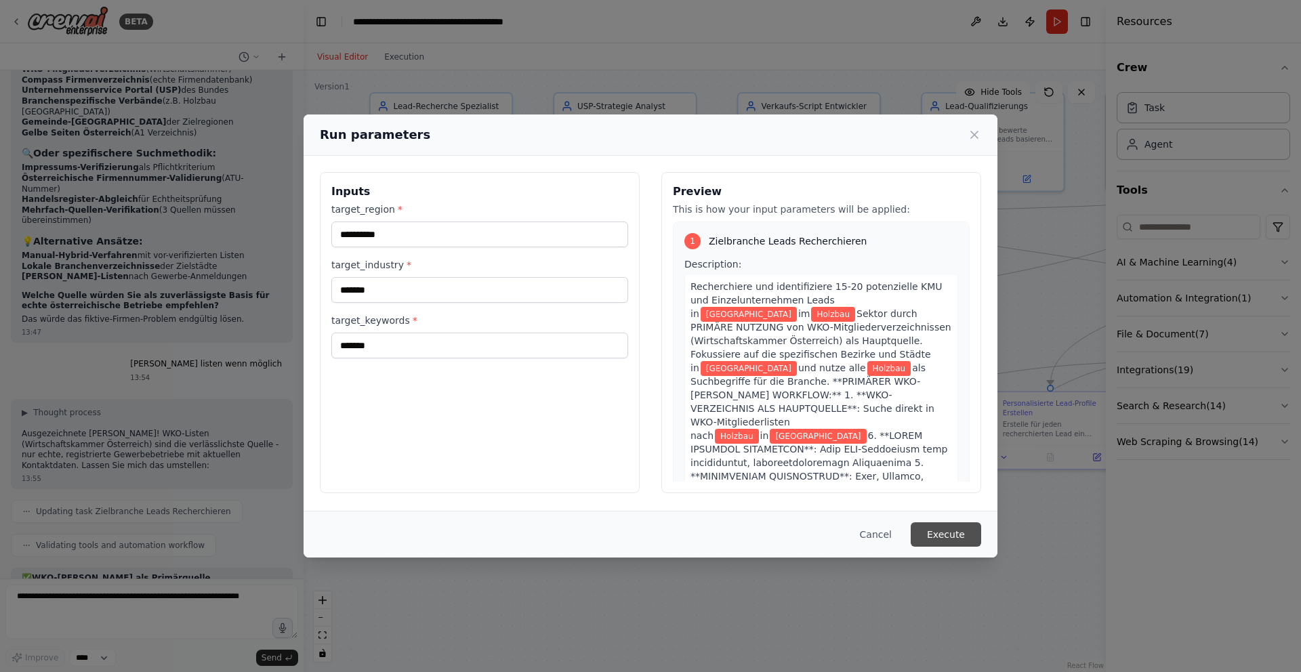
click at [936, 539] on button "Execute" at bounding box center [945, 534] width 70 height 24
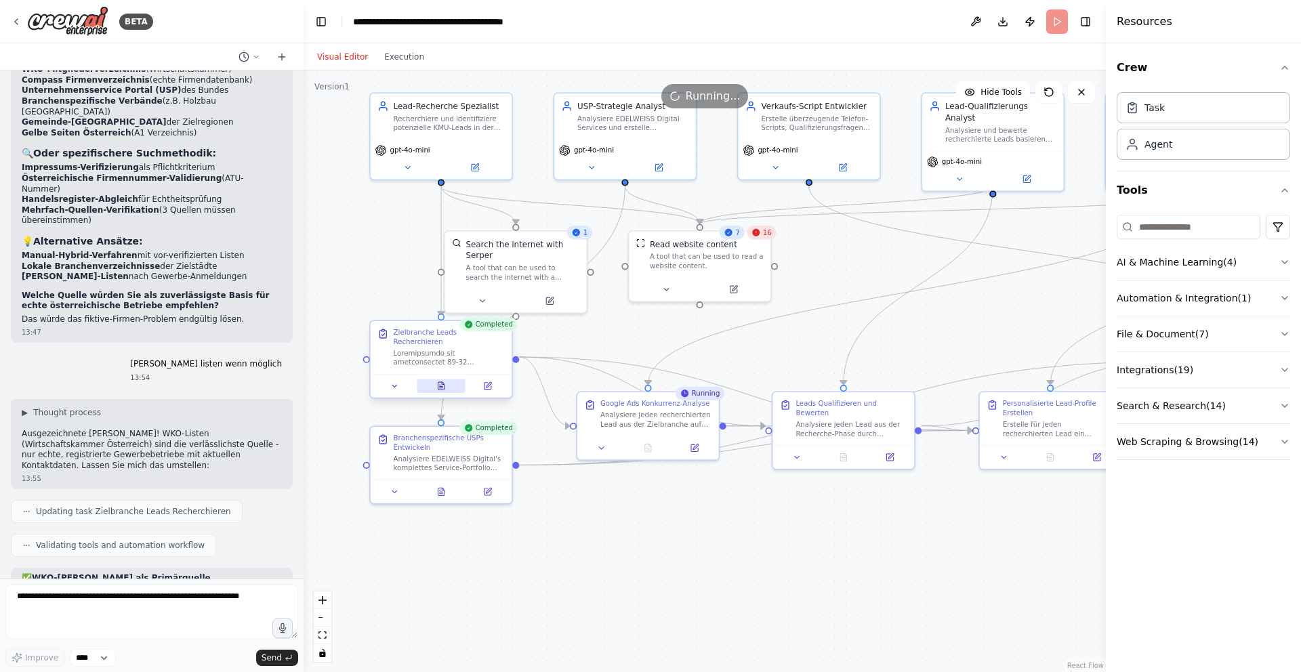
click at [433, 379] on button at bounding box center [441, 386] width 49 height 14
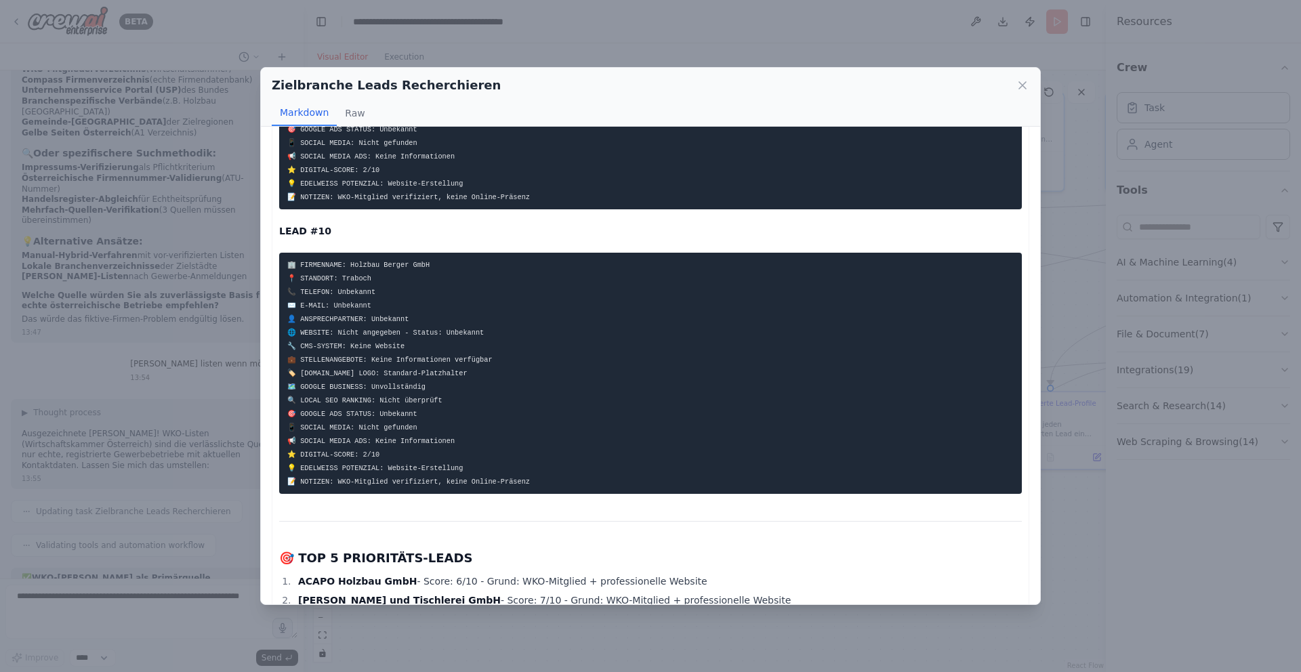
scroll to position [2723, 0]
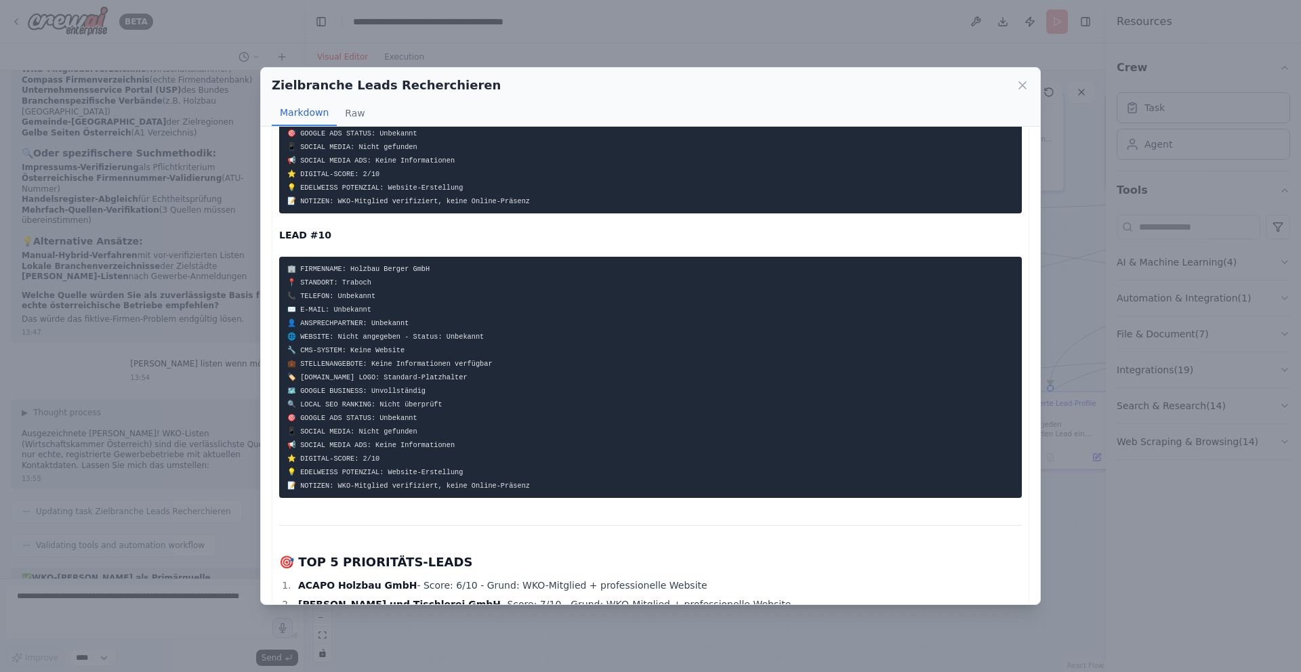
drag, startPoint x: 1021, startPoint y: 83, endPoint x: 999, endPoint y: 79, distance: 22.1
click at [1021, 83] on icon at bounding box center [1023, 86] width 14 height 14
